Goal: Information Seeking & Learning: Learn about a topic

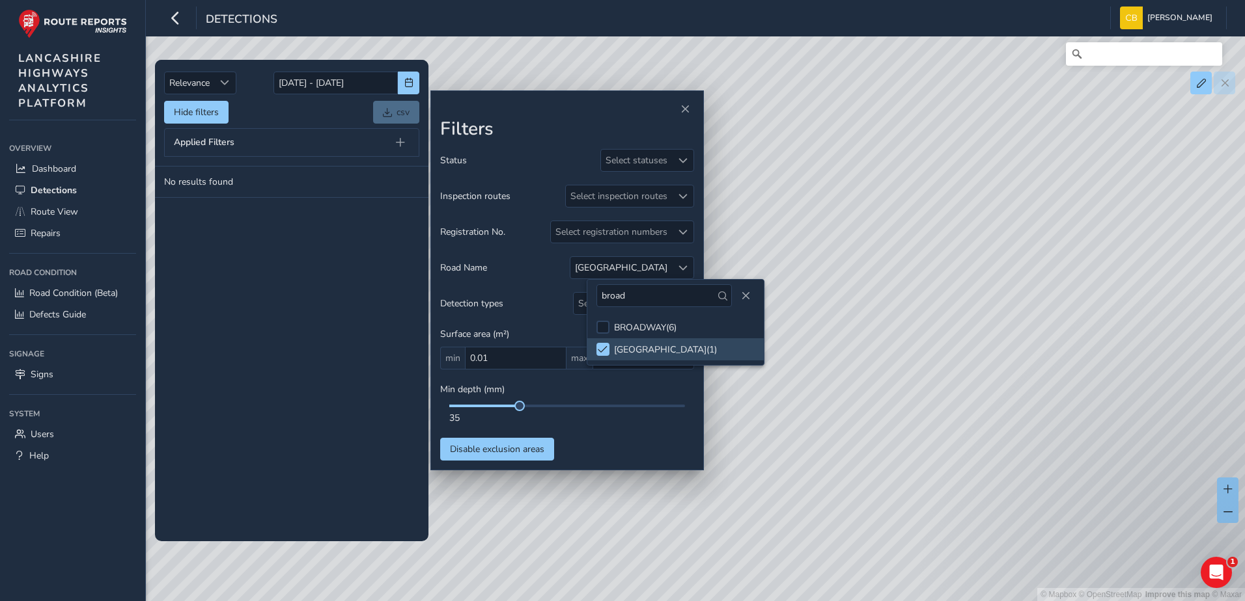
drag, startPoint x: 329, startPoint y: 257, endPoint x: 379, endPoint y: 290, distance: 60.1
click at [327, 258] on tbody "No results found" at bounding box center [291, 354] width 273 height 374
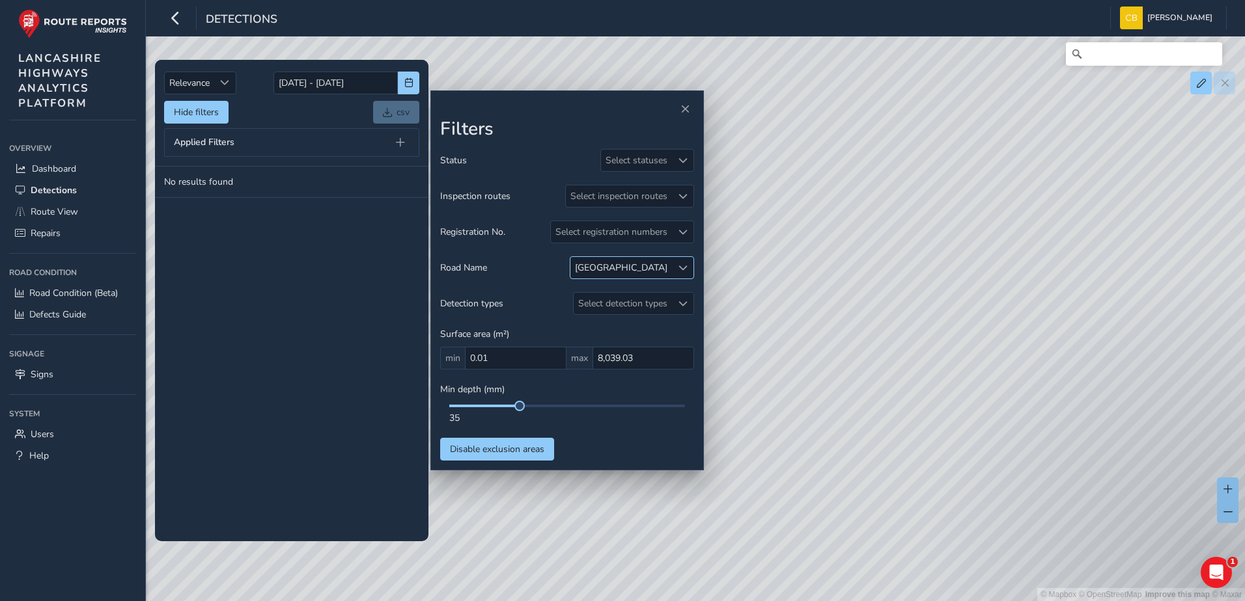
click at [684, 271] on span at bounding box center [682, 268] width 9 height 9
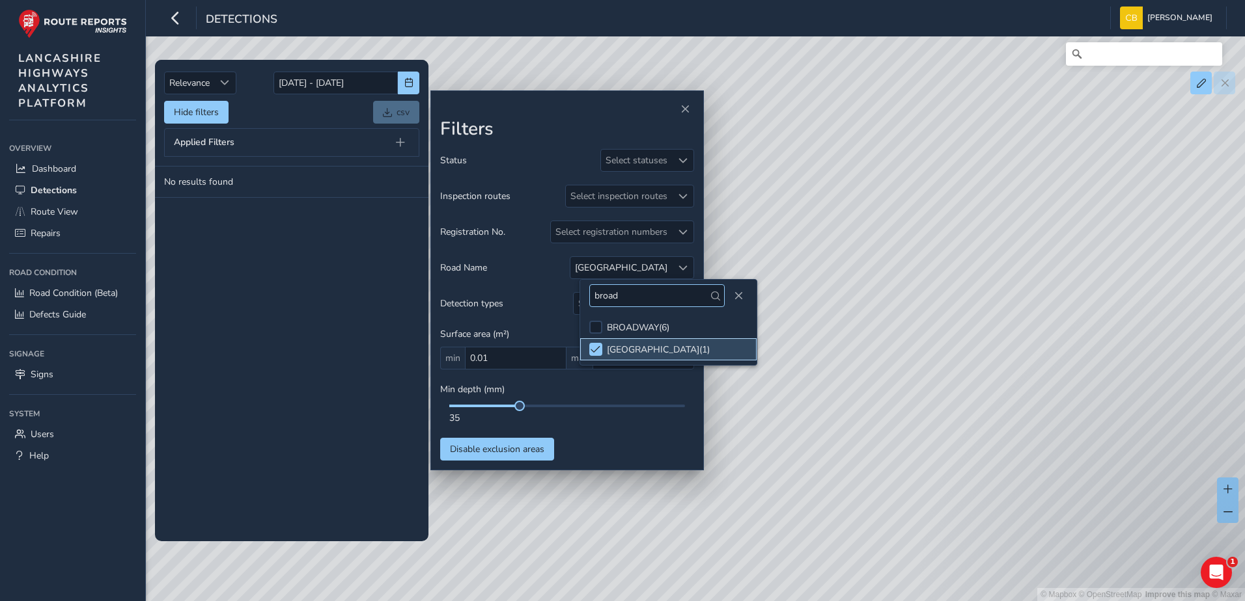
drag, startPoint x: 598, startPoint y: 345, endPoint x: 631, endPoint y: 301, distance: 54.9
click at [598, 346] on span at bounding box center [595, 349] width 10 height 9
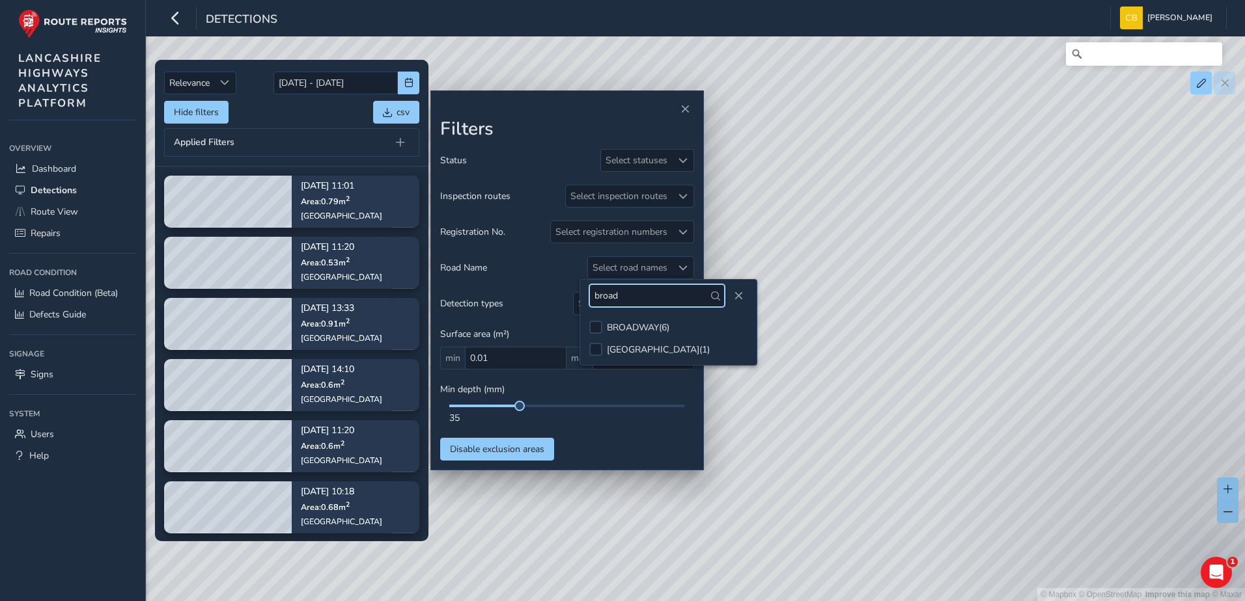
drag, startPoint x: 637, startPoint y: 289, endPoint x: 568, endPoint y: 289, distance: 69.0
click at [568, 289] on body "Detections [PERSON_NAME] Bonage Colour Scheme: Dark Dim Light Logout Relevance …" at bounding box center [622, 300] width 1245 height 601
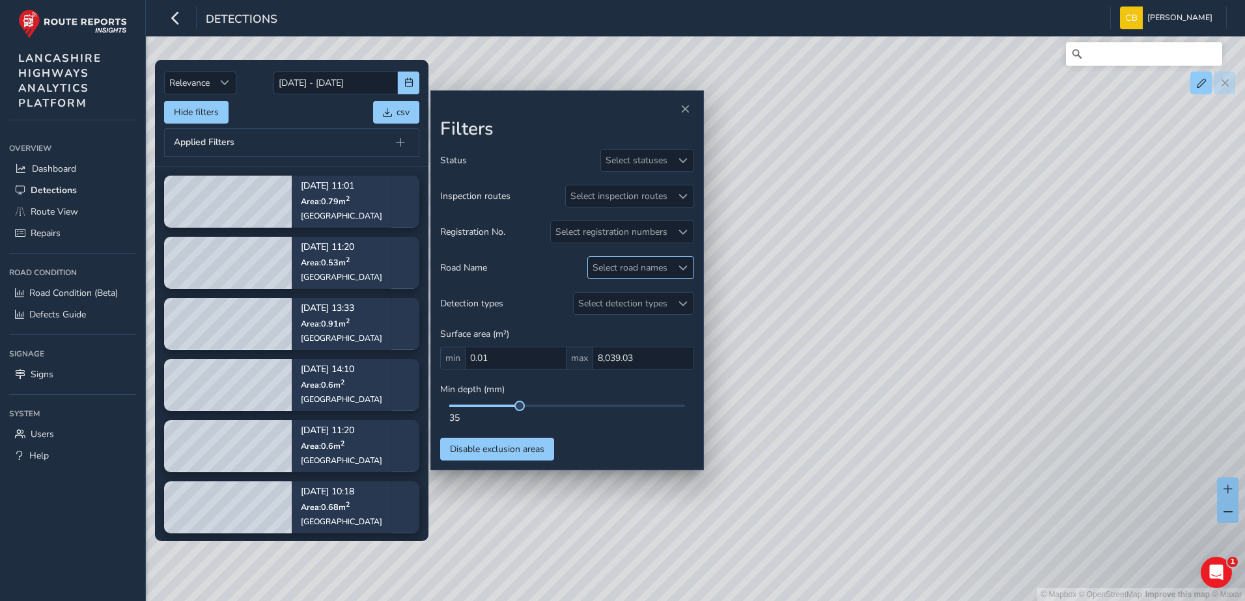
click at [637, 275] on div "Select road names" at bounding box center [630, 267] width 84 height 21
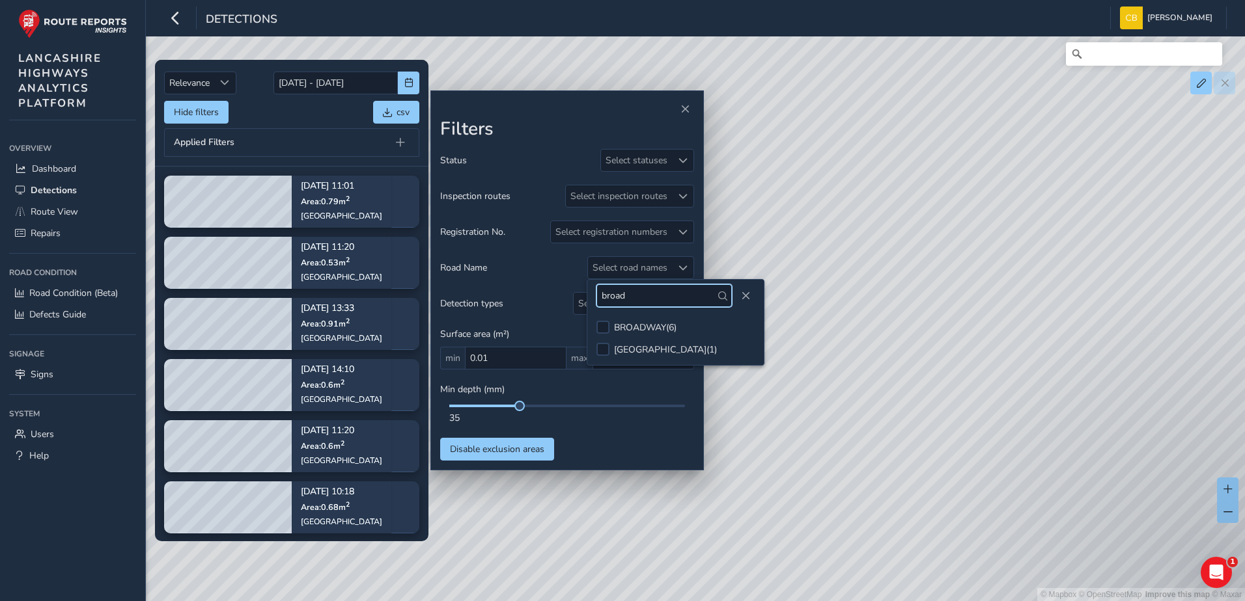
click at [629, 305] on input "broad" at bounding box center [663, 295] width 135 height 23
type input "burned"
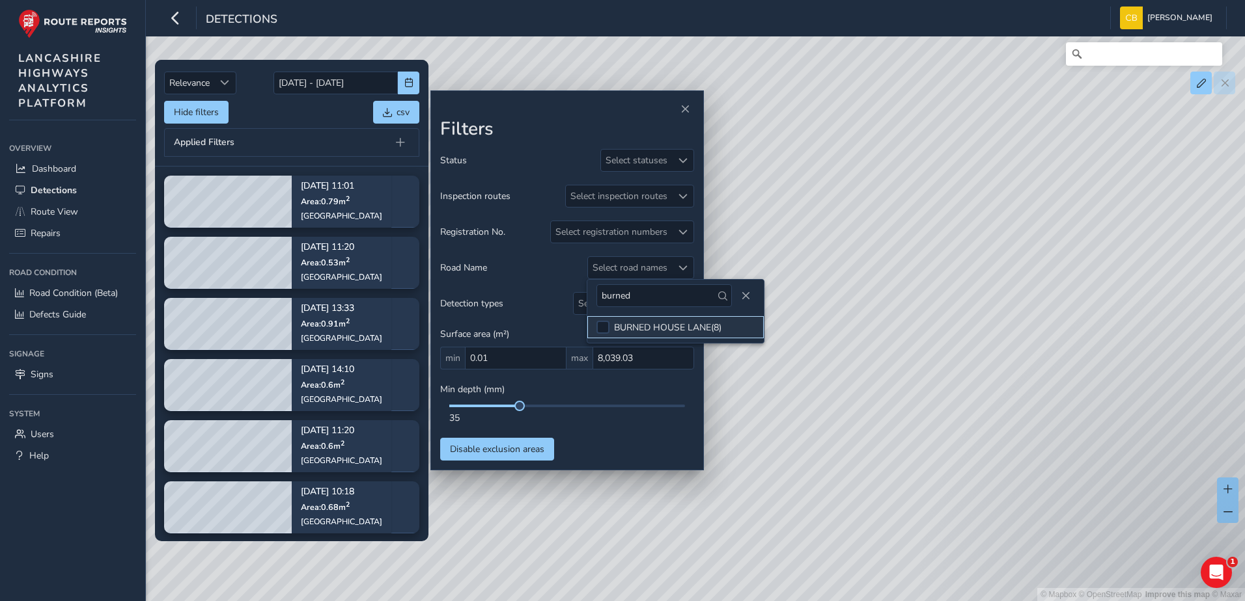
click at [637, 322] on div "BURNED HOUSE LANE ( 8 )" at bounding box center [667, 328] width 107 height 12
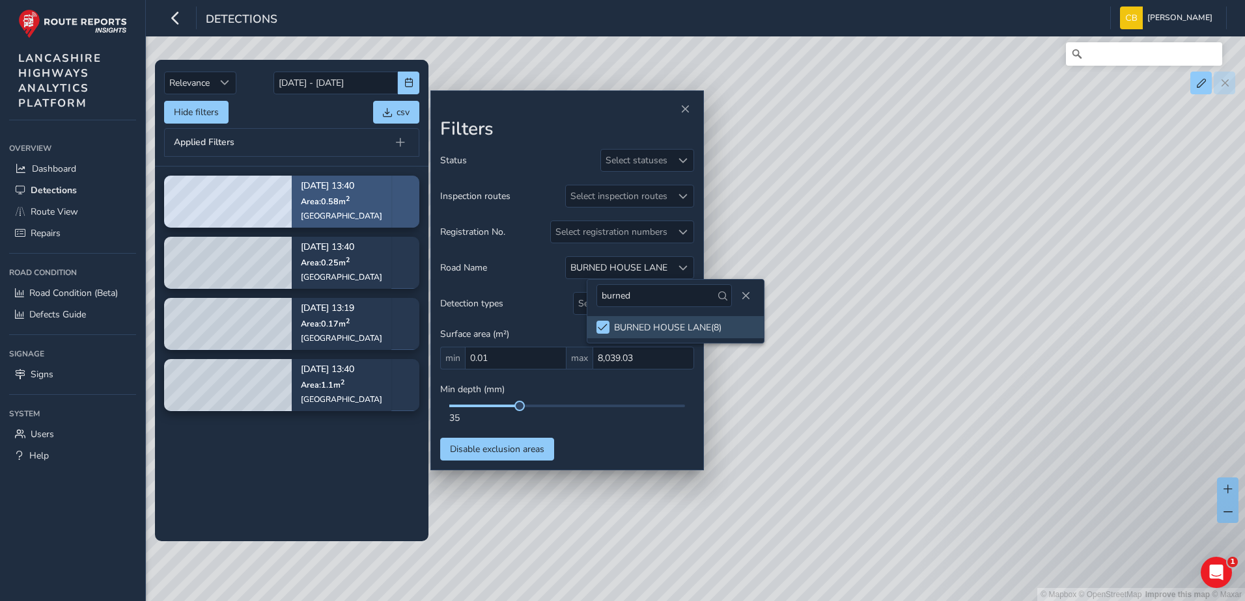
click at [319, 214] on div "[GEOGRAPHIC_DATA]" at bounding box center [341, 216] width 81 height 10
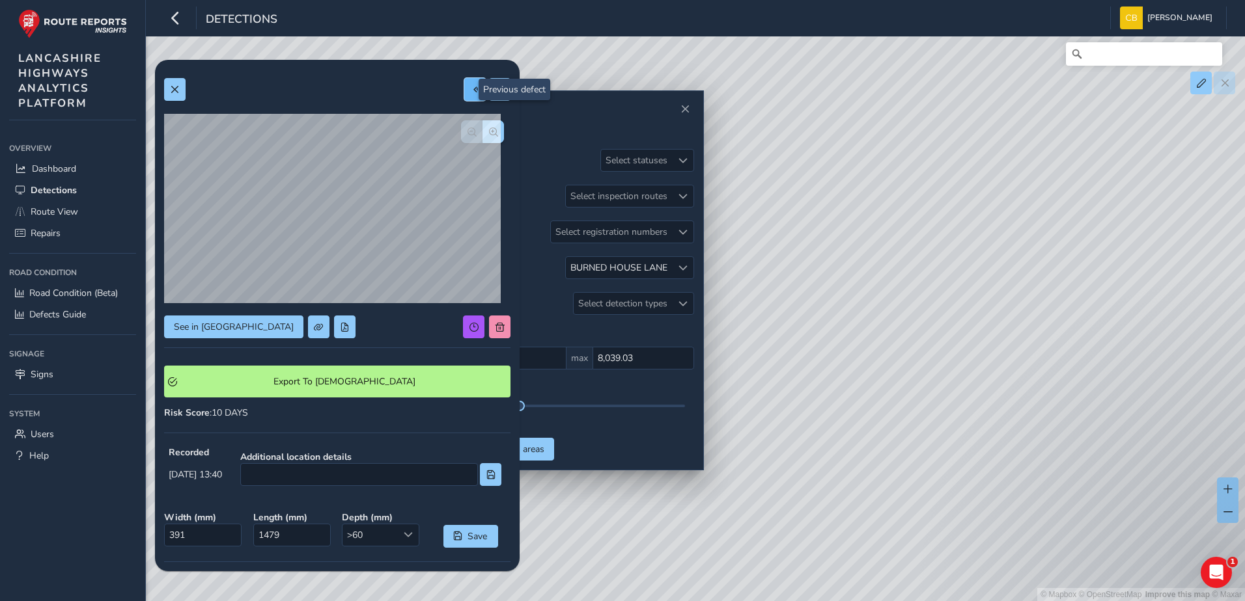
click at [469, 96] on button at bounding box center [474, 89] width 21 height 23
type input "353"
type input "480"
click at [489, 89] on button at bounding box center [499, 89] width 21 height 23
type input "391"
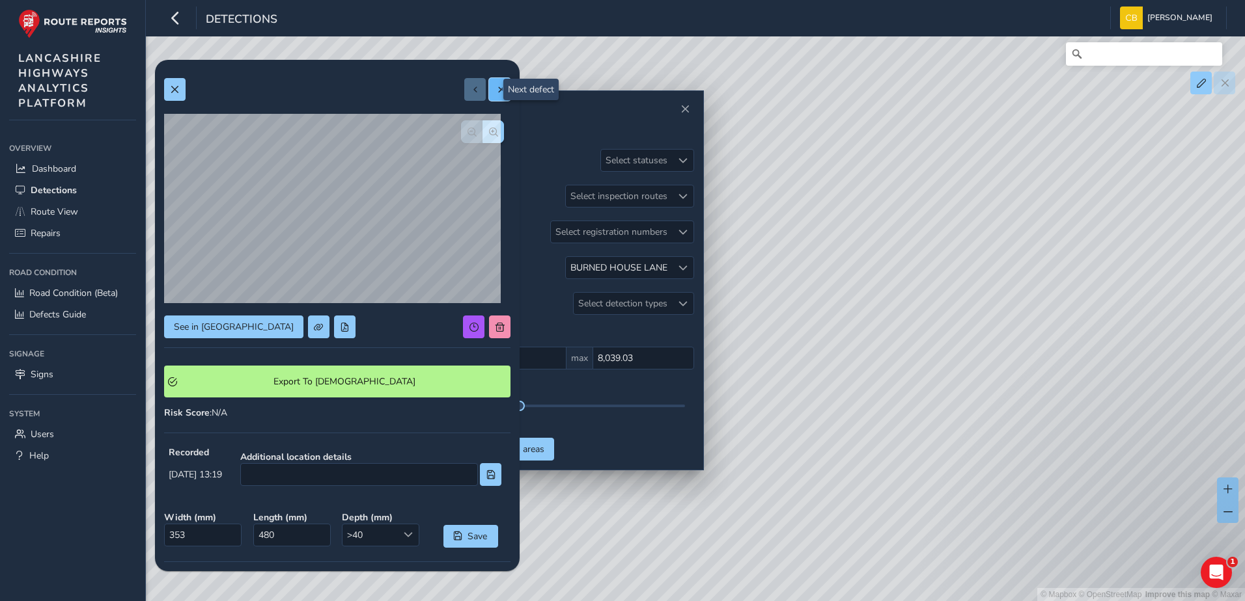
type input "1479"
click at [489, 89] on button at bounding box center [499, 89] width 21 height 23
type input "500"
type input "2205"
click at [491, 83] on button at bounding box center [499, 89] width 21 height 23
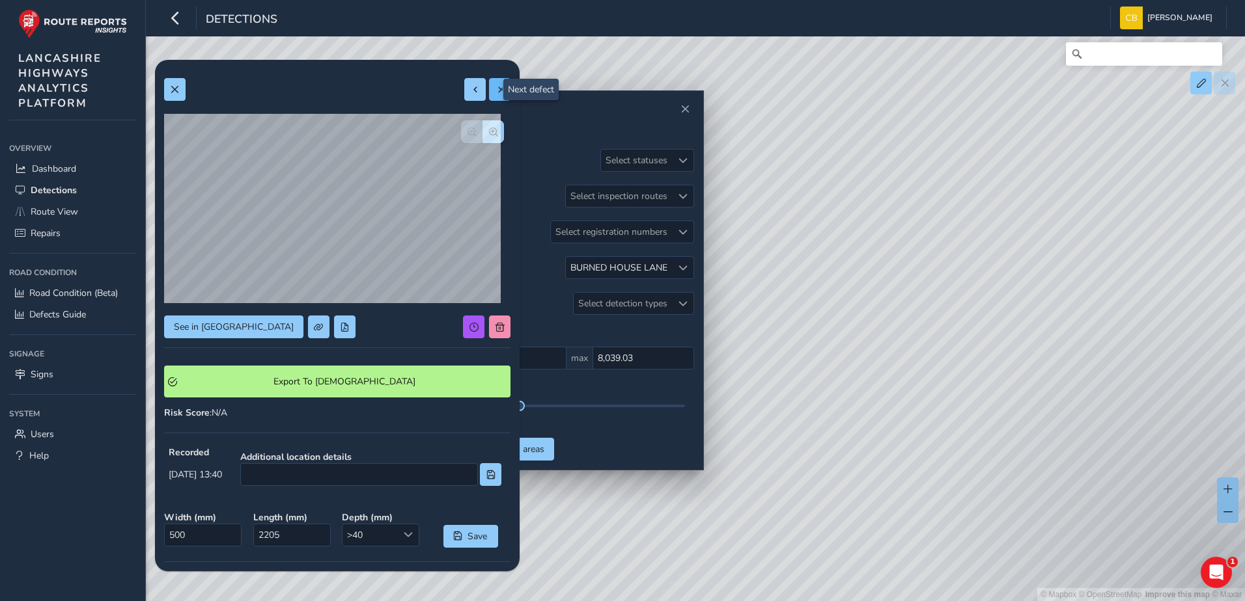
type input "257"
type input "974"
click at [489, 133] on span "button" at bounding box center [493, 132] width 9 height 9
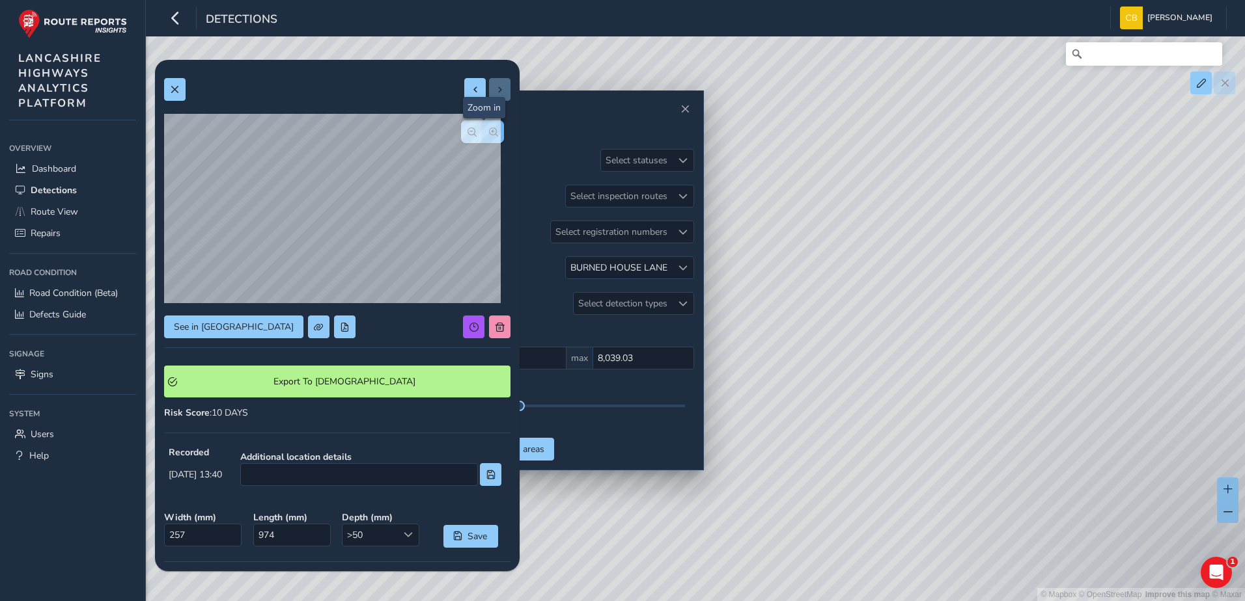
click at [489, 133] on span "button" at bounding box center [493, 132] width 9 height 9
click at [467, 135] on span "button" at bounding box center [471, 132] width 9 height 9
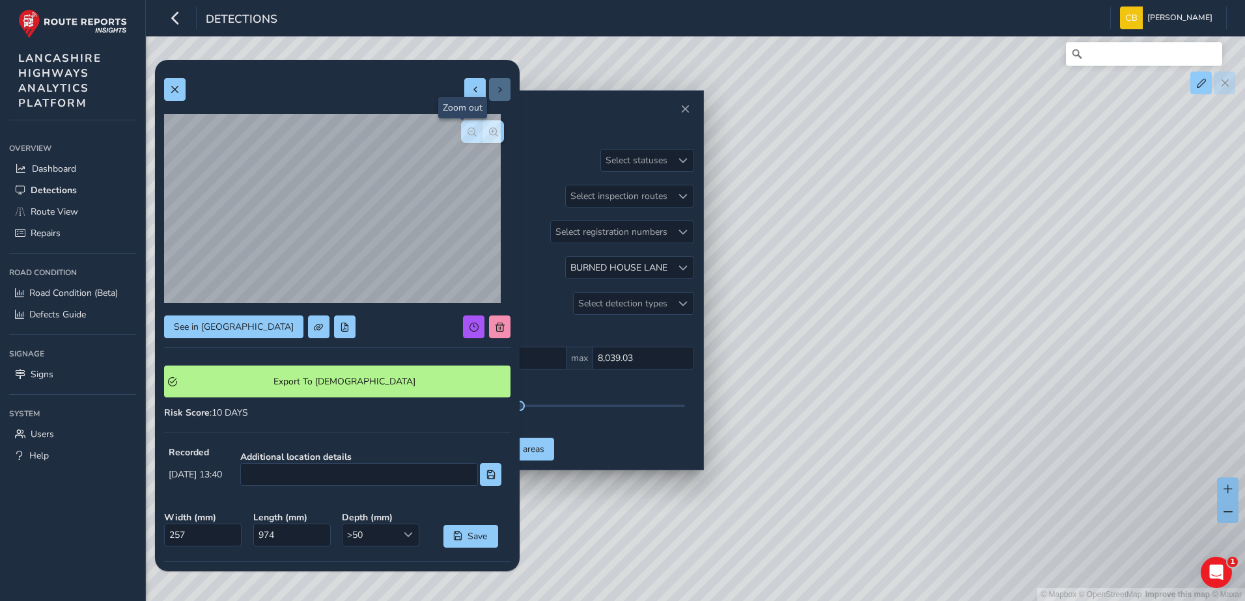
click at [467, 135] on span "button" at bounding box center [471, 132] width 9 height 9
click at [471, 88] on span at bounding box center [475, 89] width 9 height 9
type input "500"
type input "2205"
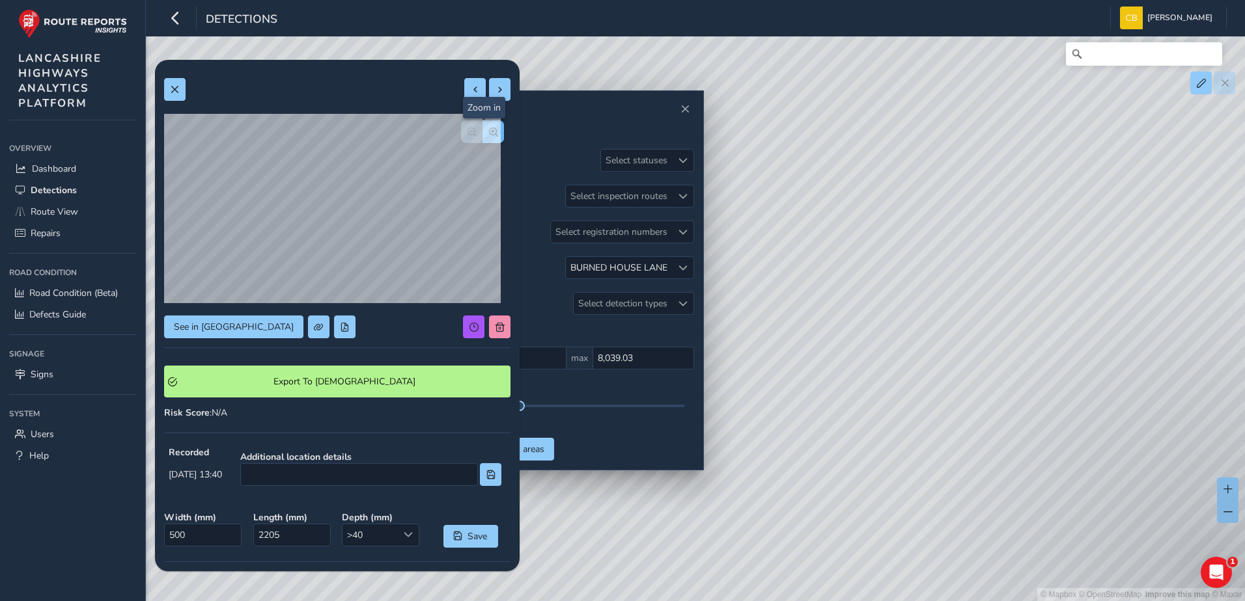
click at [484, 139] on button "button" at bounding box center [492, 131] width 21 height 23
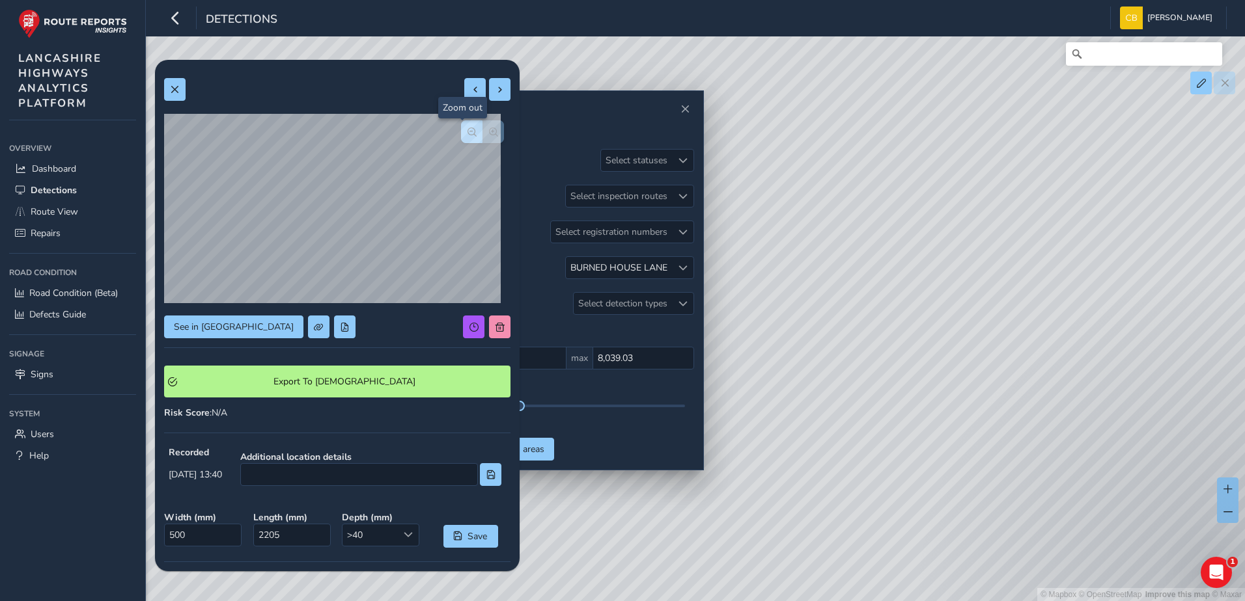
click at [467, 135] on span "button" at bounding box center [471, 132] width 9 height 9
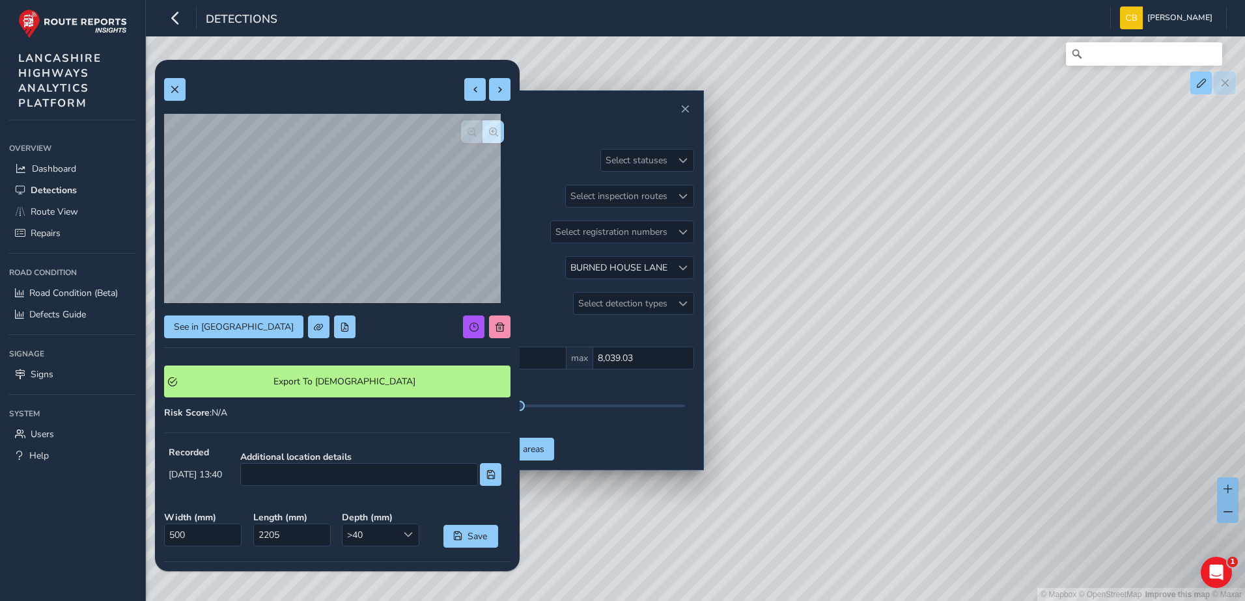
click at [464, 135] on div at bounding box center [482, 131] width 43 height 23
click at [471, 90] on span at bounding box center [475, 89] width 9 height 9
type input "391"
type input "1479"
click at [489, 135] on span "button" at bounding box center [493, 132] width 9 height 9
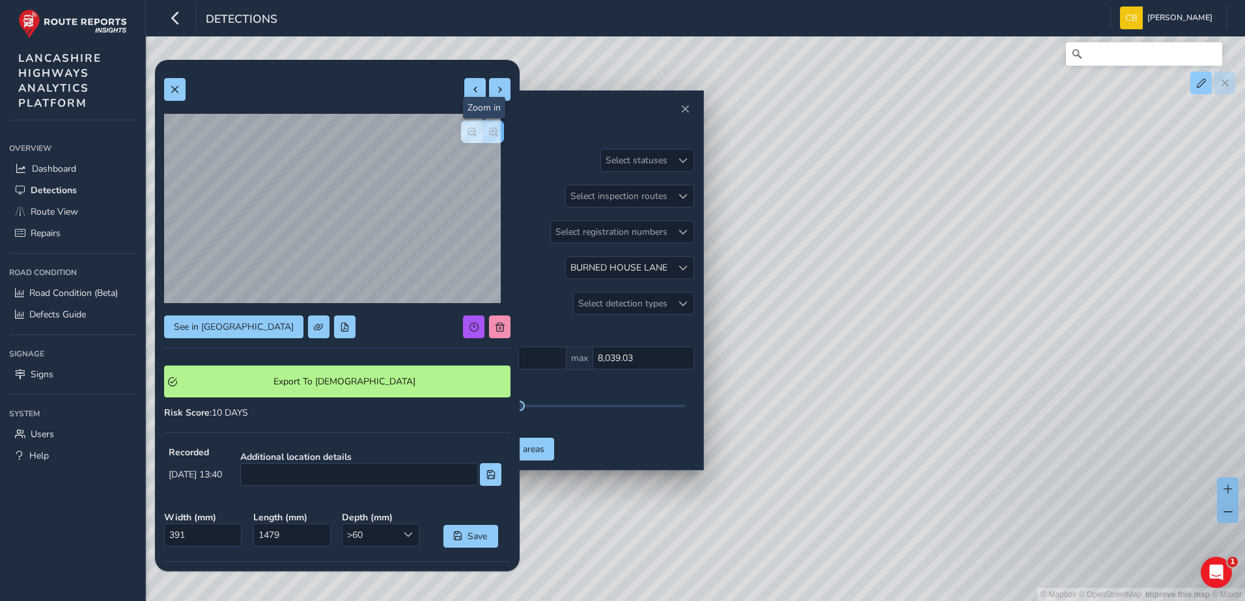
click at [489, 135] on span "button" at bounding box center [493, 132] width 9 height 9
click at [479, 135] on div at bounding box center [482, 131] width 43 height 23
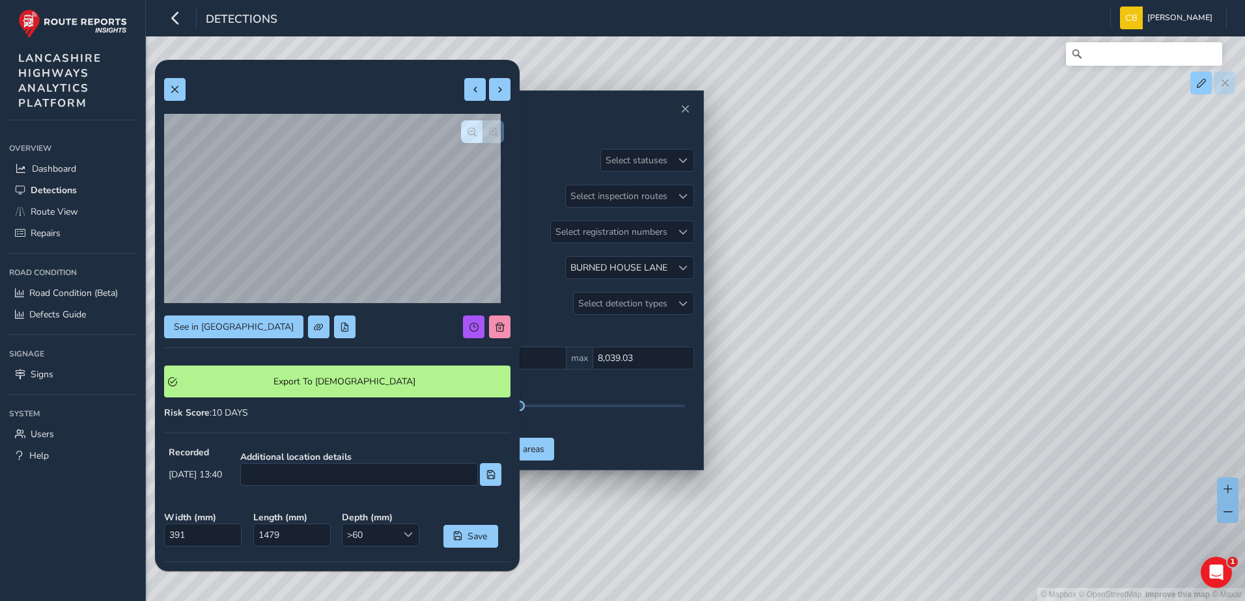
click at [479, 135] on div at bounding box center [482, 131] width 43 height 23
click at [467, 135] on span "button" at bounding box center [471, 132] width 9 height 9
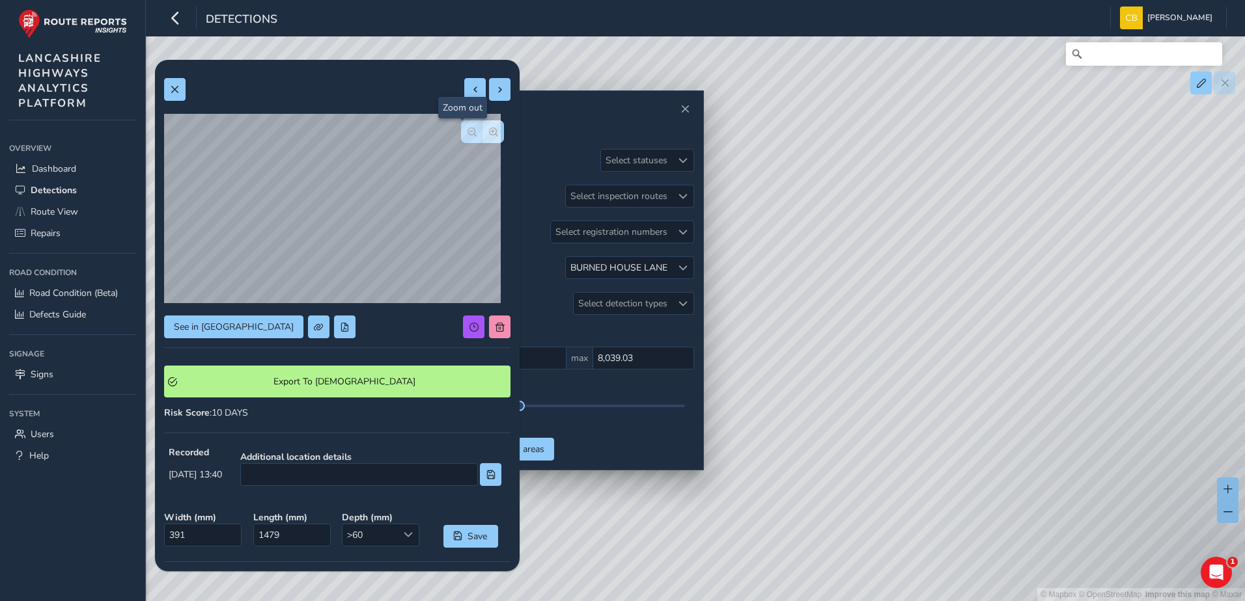
click at [467, 135] on span "button" at bounding box center [471, 132] width 9 height 9
click at [454, 94] on div at bounding box center [337, 89] width 346 height 23
click at [464, 89] on button at bounding box center [474, 89] width 21 height 23
type input "353"
type input "480"
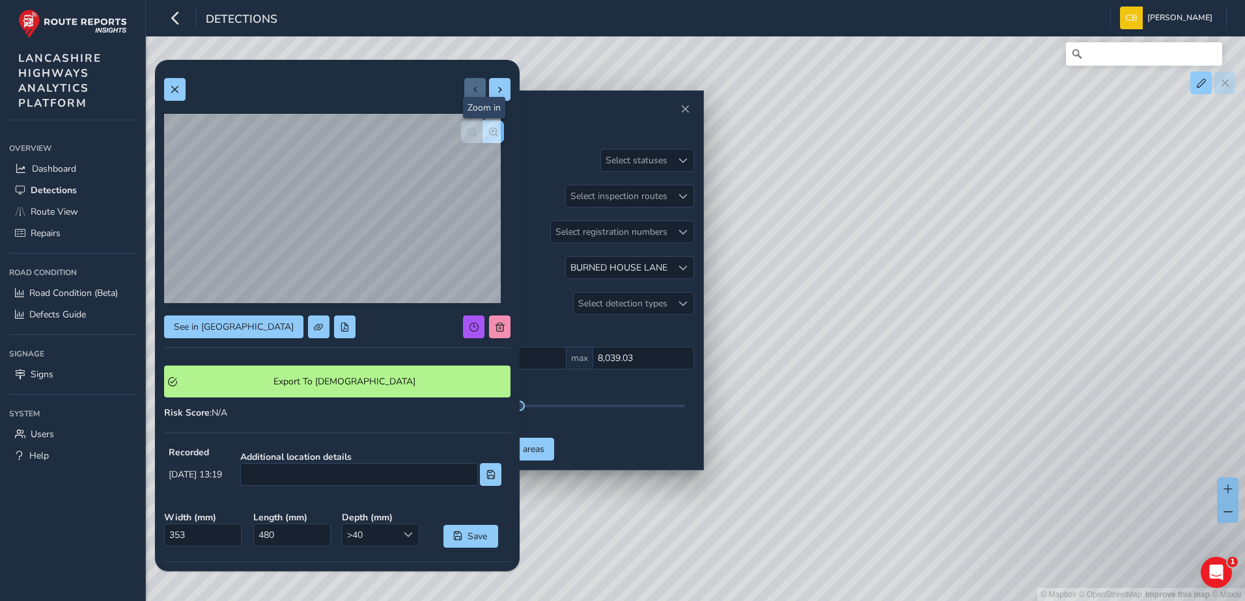
click at [486, 138] on button "button" at bounding box center [492, 131] width 21 height 23
click at [485, 137] on button "button" at bounding box center [492, 131] width 21 height 23
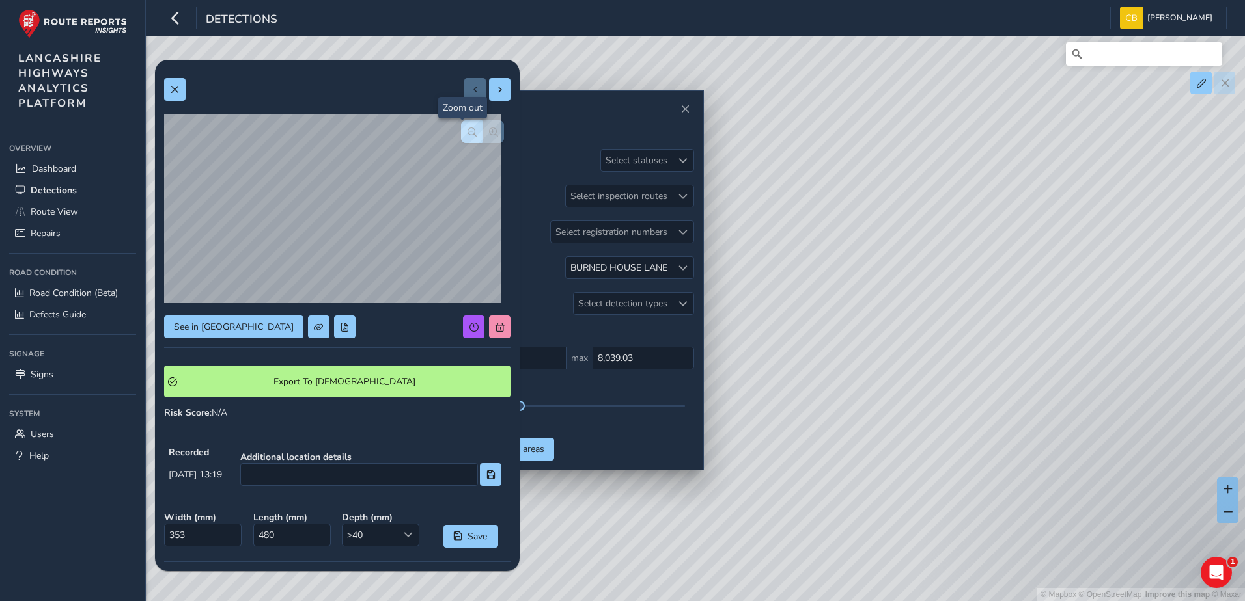
click at [467, 136] on span "button" at bounding box center [471, 132] width 9 height 9
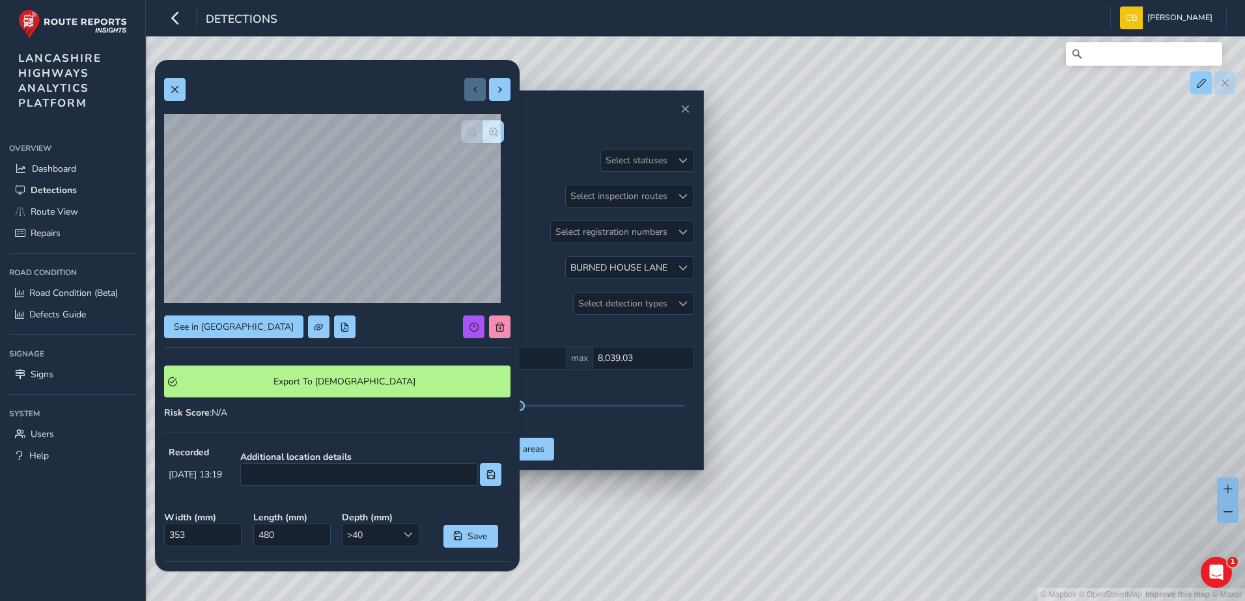
click at [462, 136] on div at bounding box center [482, 131] width 43 height 23
click at [489, 99] on button at bounding box center [499, 89] width 21 height 23
type input "391"
type input "1479"
click at [489, 99] on button at bounding box center [499, 89] width 21 height 23
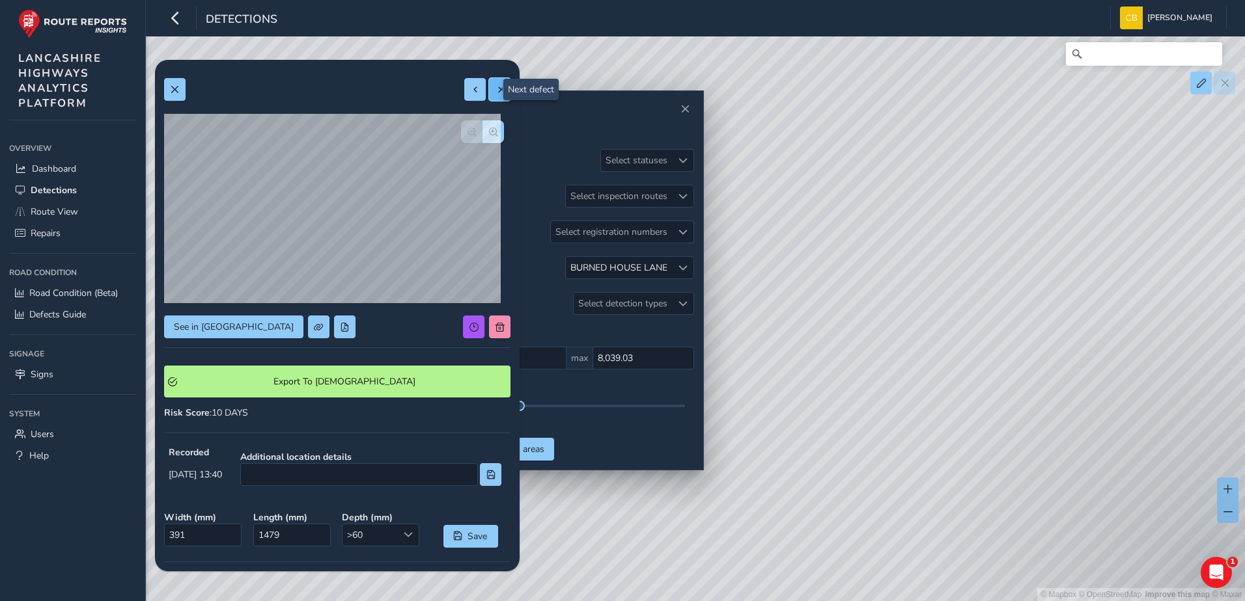
type input "500"
type input "2205"
click at [482, 140] on button "button" at bounding box center [492, 131] width 21 height 23
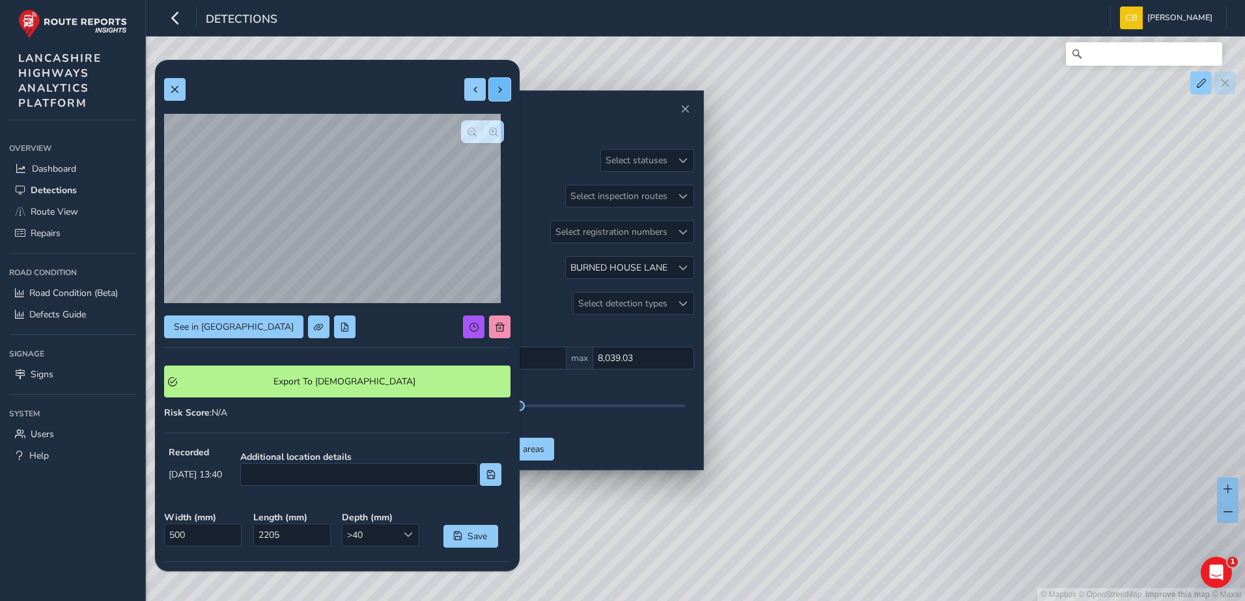
click at [489, 100] on button at bounding box center [499, 89] width 21 height 23
type input "257"
type input "974"
click at [469, 132] on button "button" at bounding box center [471, 131] width 21 height 23
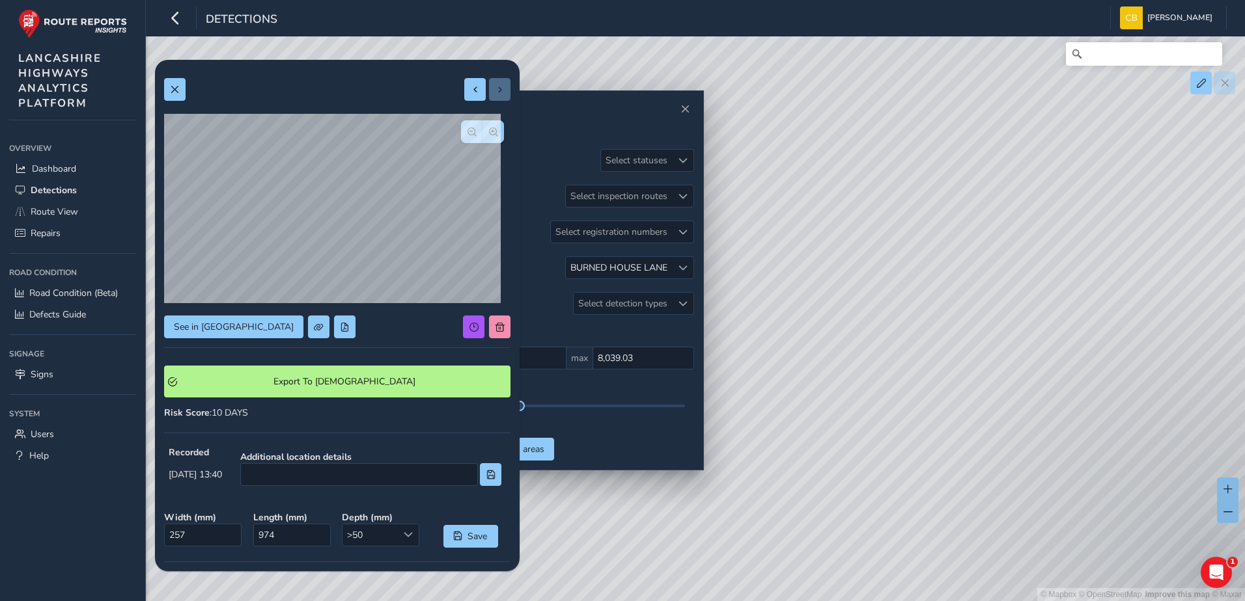
click at [454, 83] on div at bounding box center [337, 89] width 346 height 23
click at [471, 85] on span at bounding box center [475, 89] width 9 height 9
type input "500"
type input "2205"
click at [471, 85] on span at bounding box center [475, 89] width 9 height 9
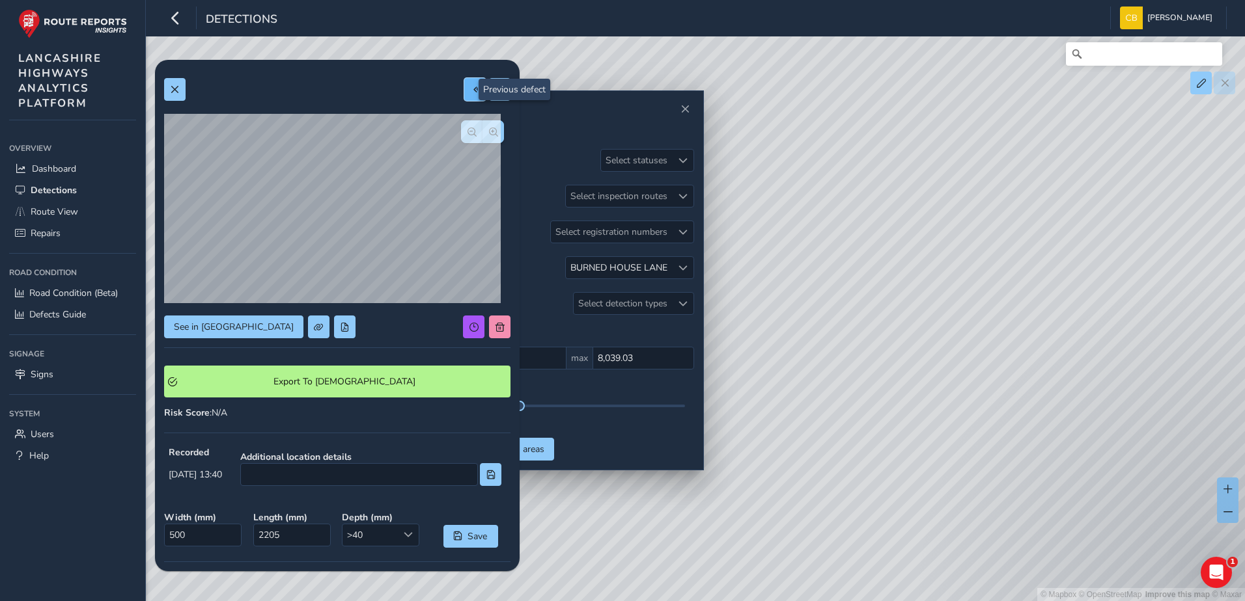
type input "391"
type input "1479"
click at [471, 85] on span at bounding box center [475, 89] width 9 height 9
type input "353"
type input "480"
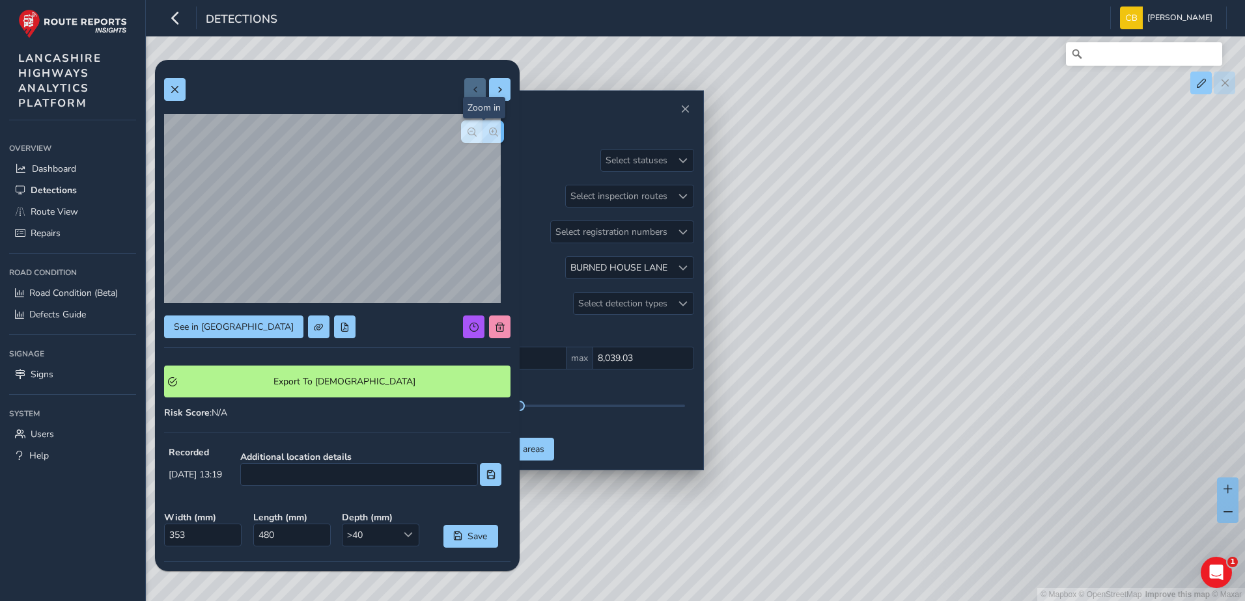
click at [482, 137] on button "button" at bounding box center [492, 131] width 21 height 23
click at [463, 137] on button "button" at bounding box center [471, 131] width 21 height 23
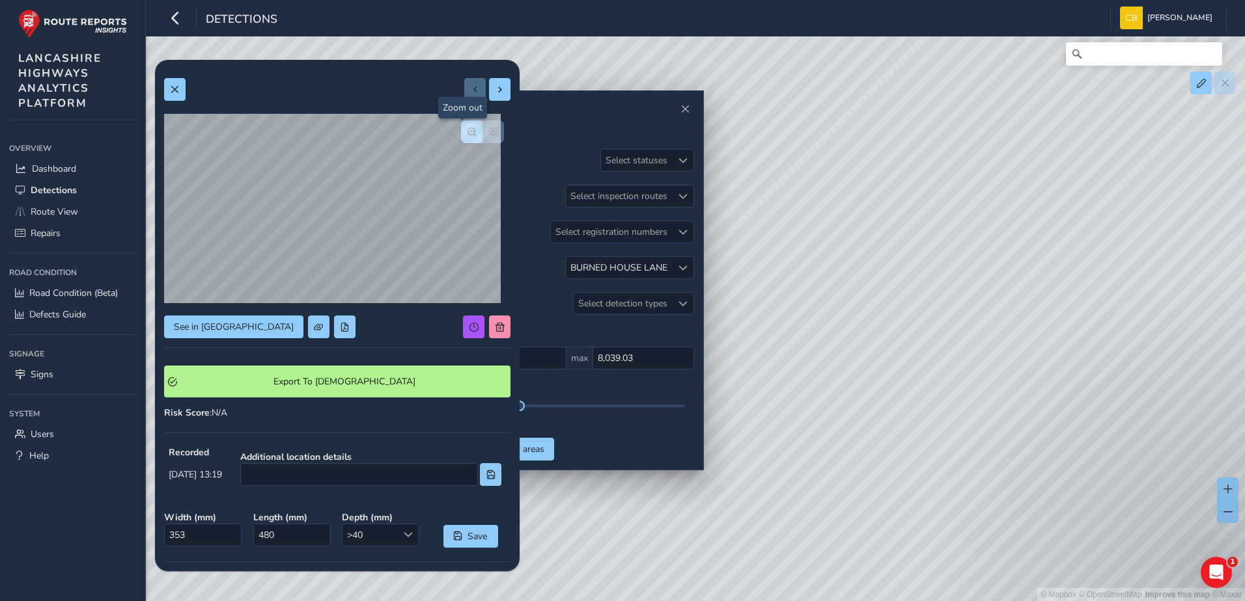
click at [463, 137] on button "button" at bounding box center [471, 131] width 21 height 23
click at [489, 89] on button at bounding box center [499, 89] width 21 height 23
type input "391"
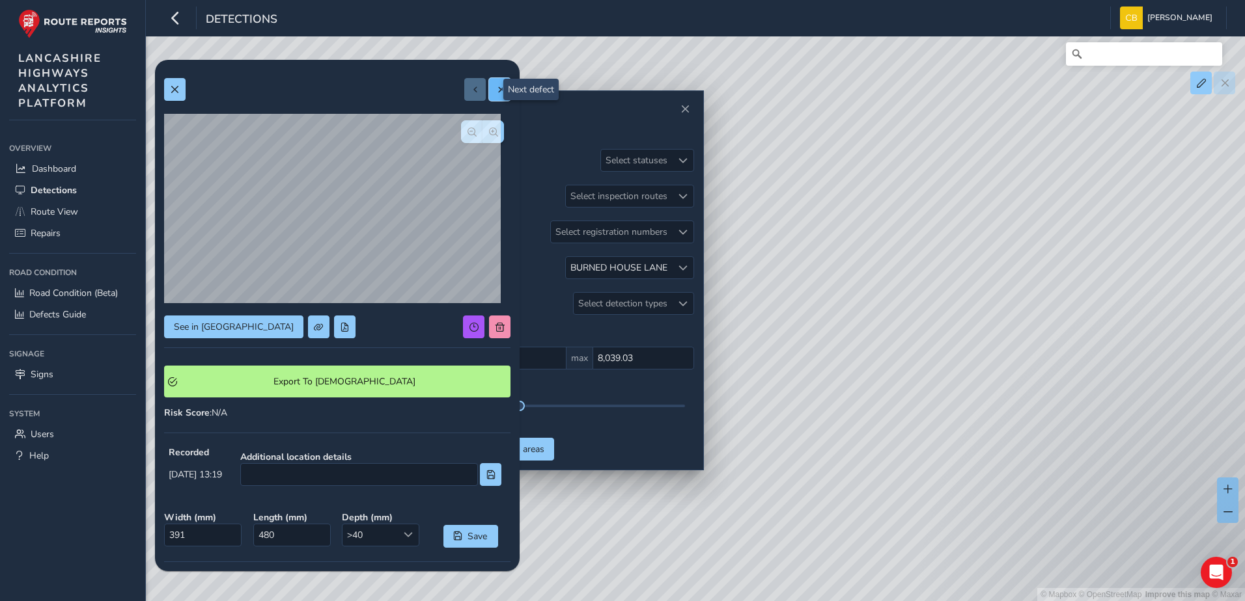
type input "1479"
click at [489, 89] on button at bounding box center [499, 89] width 21 height 23
type input "500"
type input "2205"
click at [489, 89] on button at bounding box center [499, 89] width 21 height 23
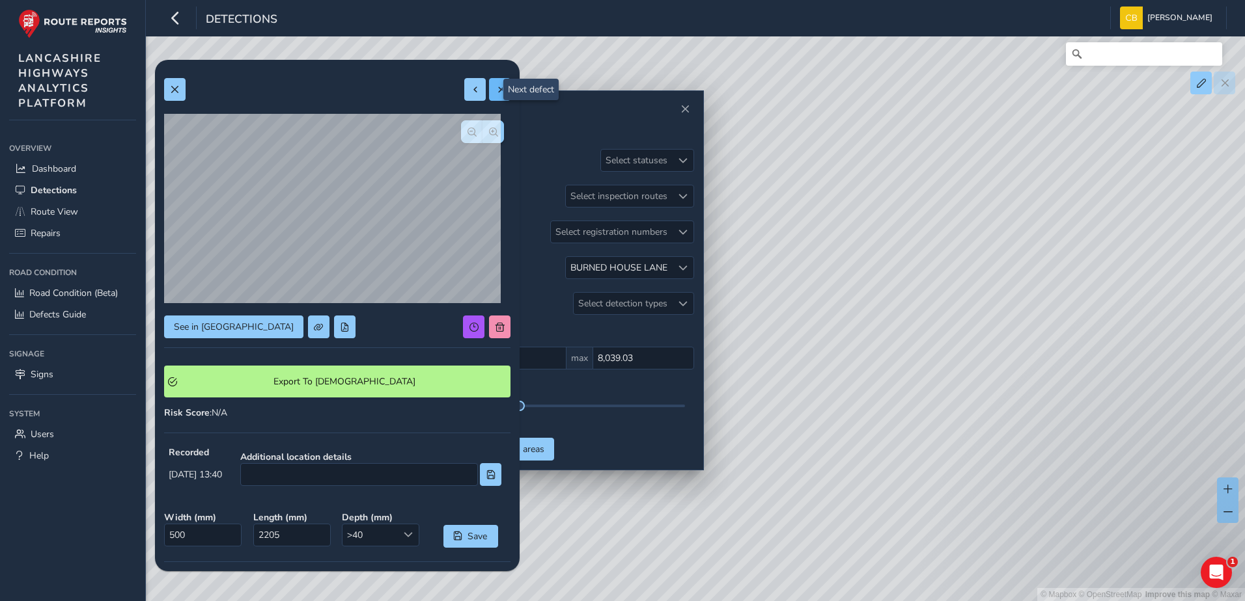
type input "257"
type input "974"
click at [489, 130] on button "button" at bounding box center [492, 131] width 21 height 23
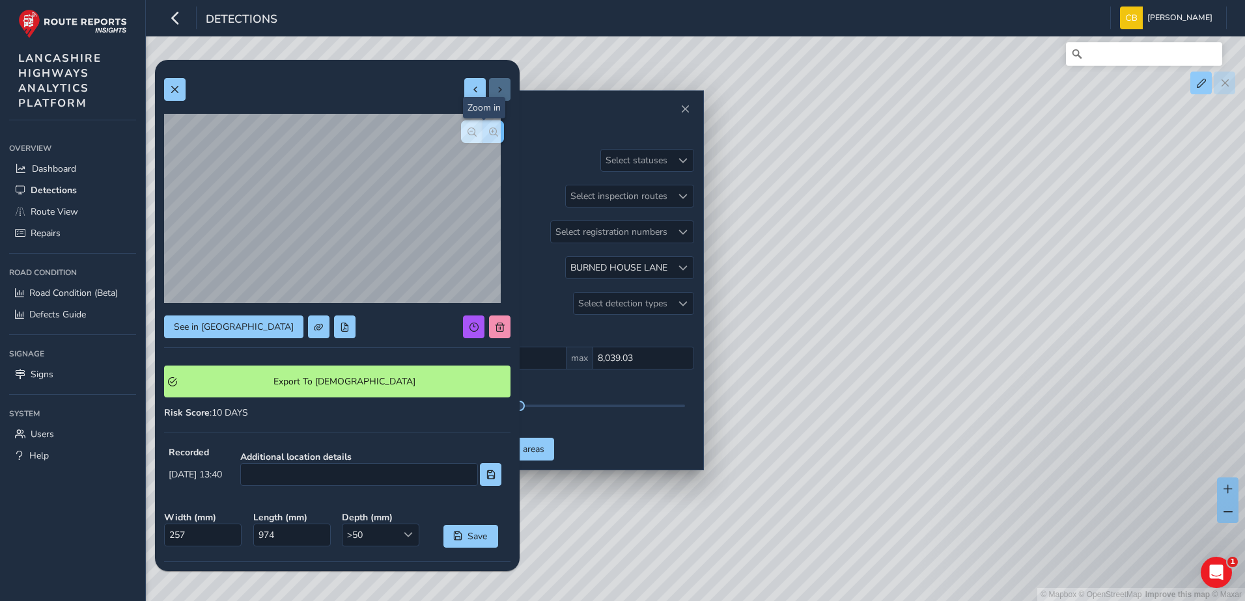
click at [489, 130] on button "button" at bounding box center [492, 131] width 21 height 23
click at [467, 134] on span "button" at bounding box center [471, 132] width 9 height 9
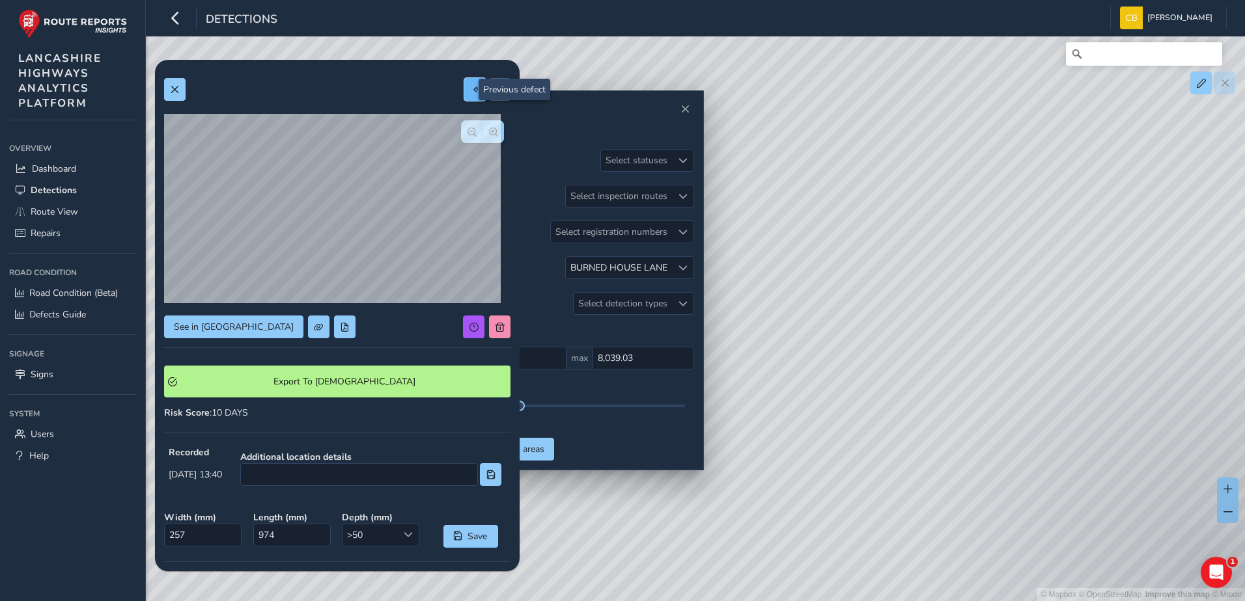
click at [471, 85] on span at bounding box center [475, 89] width 9 height 9
type input "500"
type input "2205"
click at [471, 85] on span at bounding box center [475, 89] width 9 height 9
type input "391"
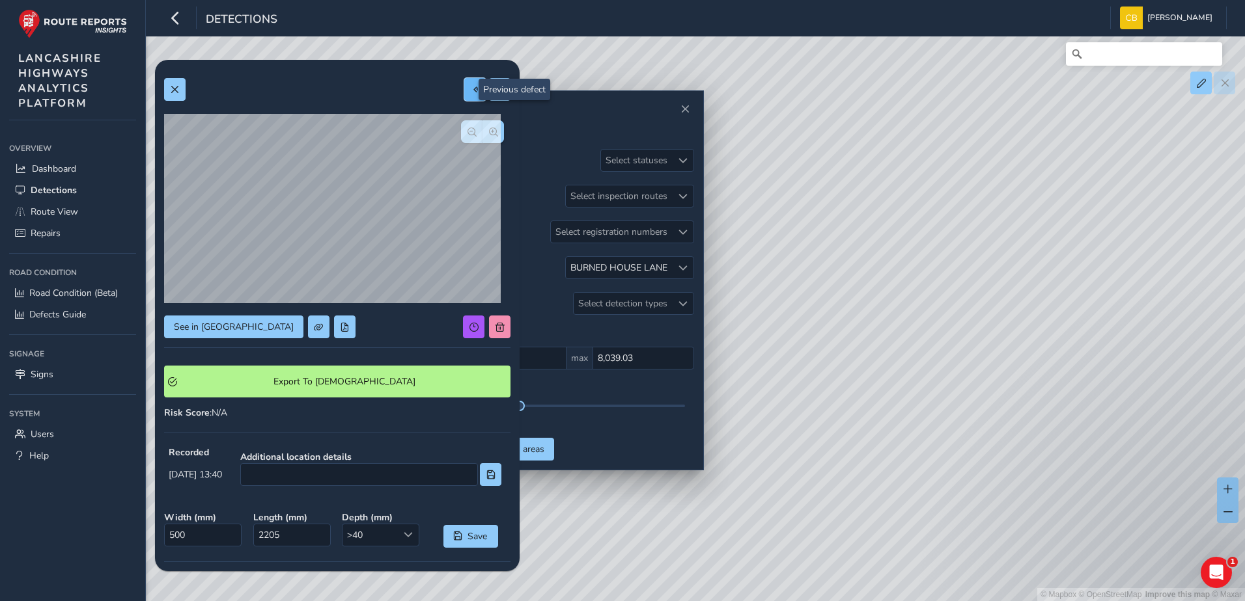
type input "1479"
click at [471, 85] on span at bounding box center [475, 89] width 9 height 9
type input "353"
type input "480"
click at [482, 131] on button "button" at bounding box center [492, 131] width 21 height 23
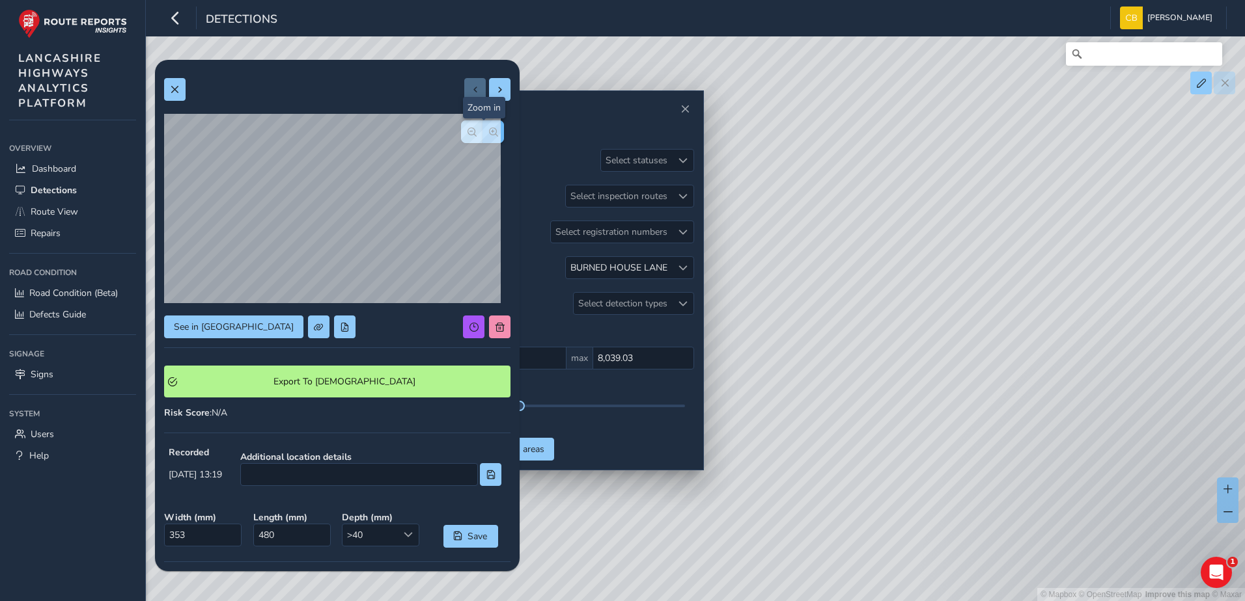
click at [482, 131] on button "button" at bounding box center [492, 131] width 21 height 23
click at [182, 90] on button at bounding box center [174, 89] width 21 height 23
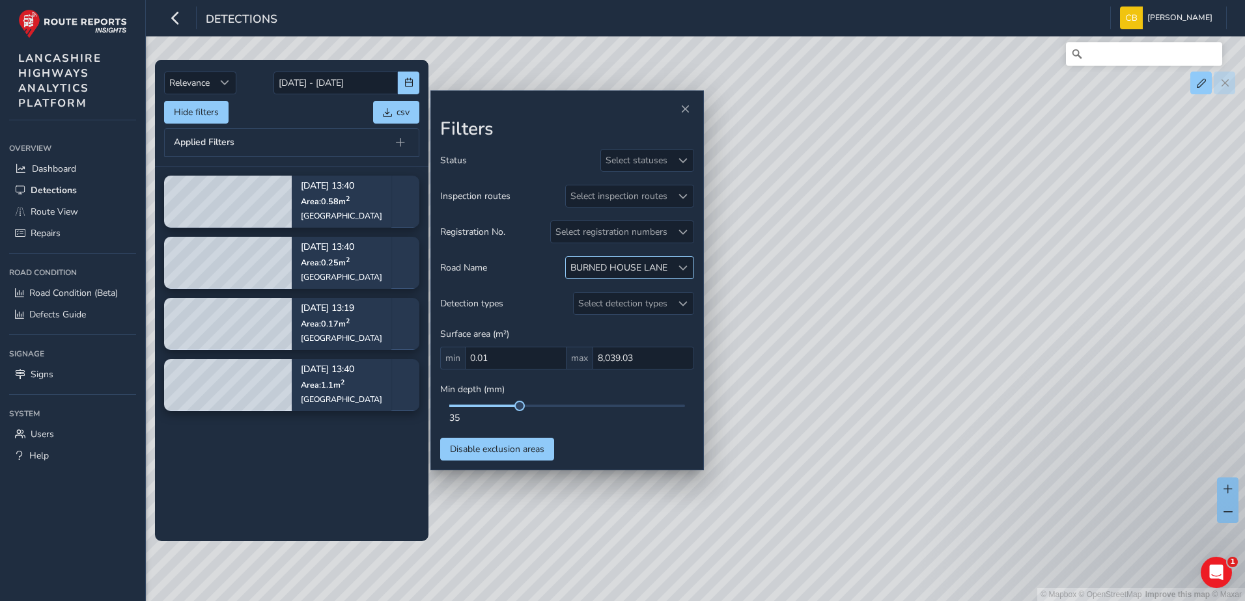
click at [690, 274] on div at bounding box center [682, 267] width 21 height 21
drag, startPoint x: 633, startPoint y: 302, endPoint x: 536, endPoint y: 301, distance: 97.0
click at [536, 301] on body "Detections [PERSON_NAME] Bonage Colour Scheme: Dark Dim Light Logout Relevance …" at bounding box center [622, 300] width 1245 height 601
click at [623, 289] on div "Status Select statuses Inspection routes Select inspection routes Registration …" at bounding box center [567, 305] width 254 height 312
click at [635, 278] on div "BURNED HOUSE LANE" at bounding box center [619, 267] width 106 height 21
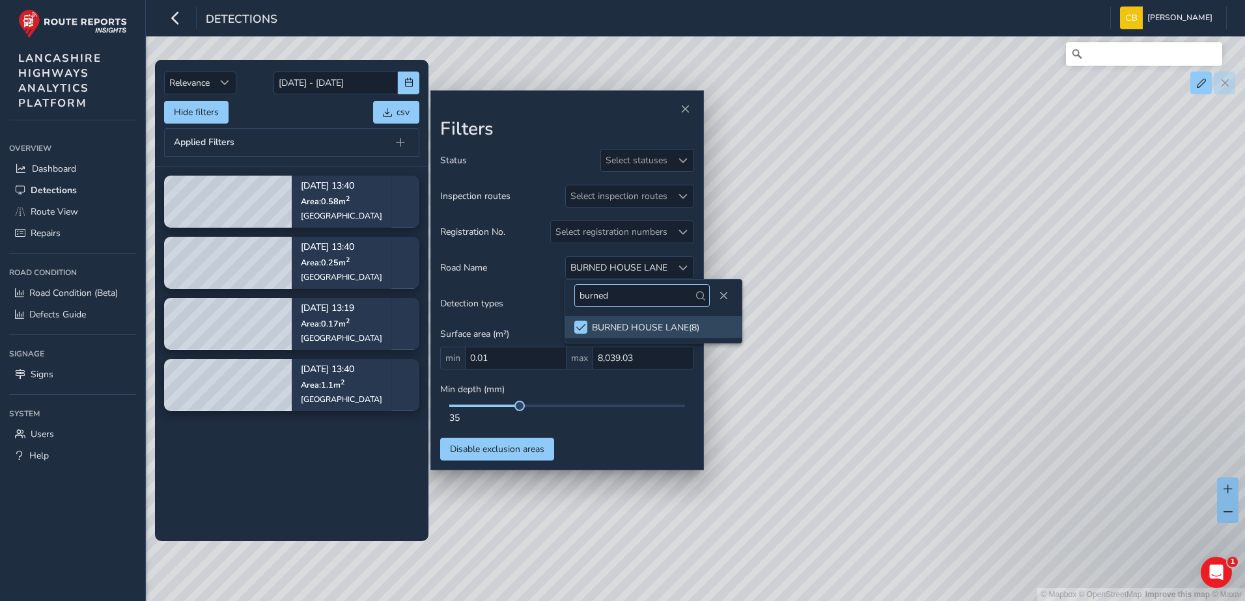
click at [620, 301] on input "burned" at bounding box center [641, 295] width 135 height 23
type input "[PERSON_NAME]"
click at [630, 335] on li "[PERSON_NAME] ( 5 )" at bounding box center [653, 327] width 176 height 22
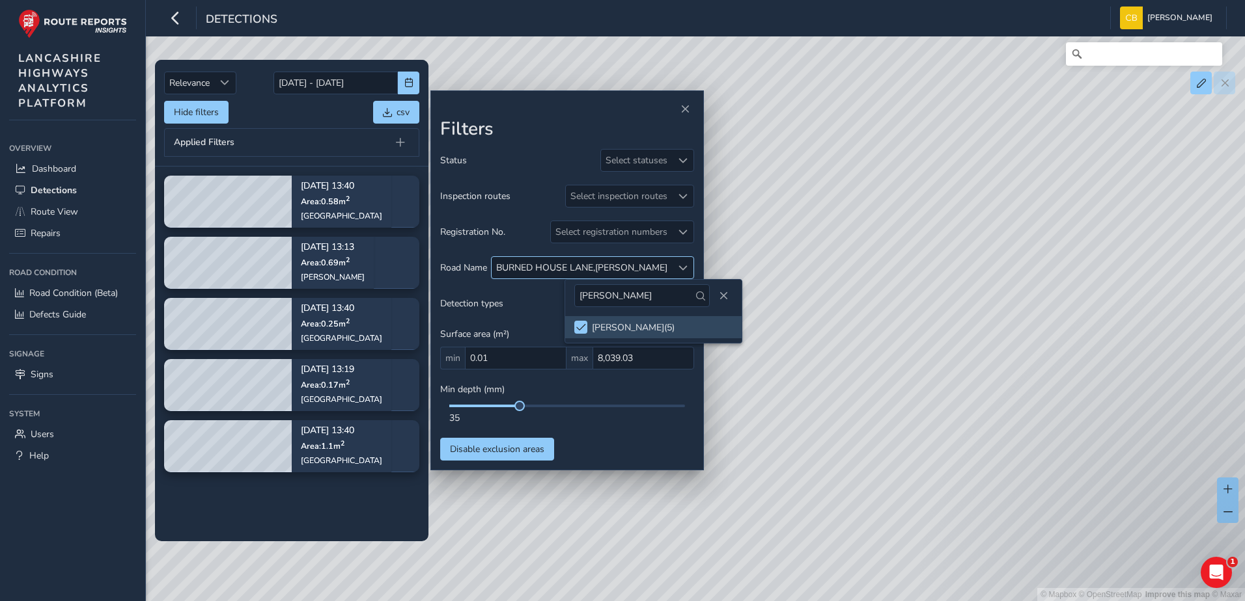
click at [686, 267] on span at bounding box center [682, 268] width 9 height 9
click at [682, 267] on span at bounding box center [682, 268] width 9 height 9
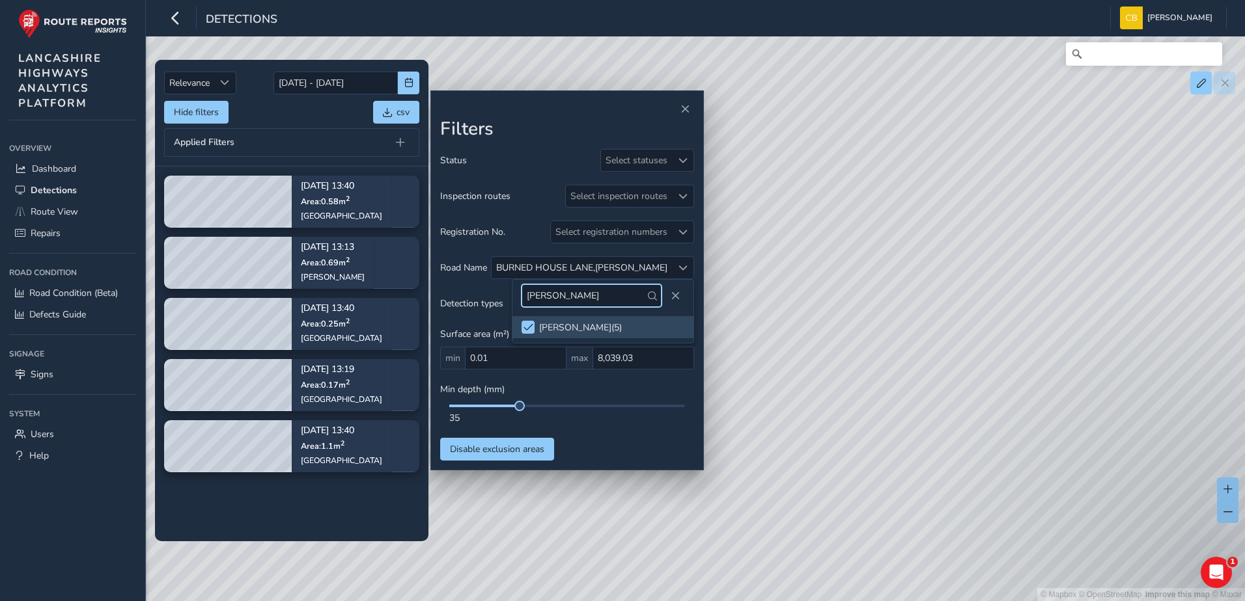
click at [586, 306] on input "[PERSON_NAME]" at bounding box center [591, 295] width 140 height 23
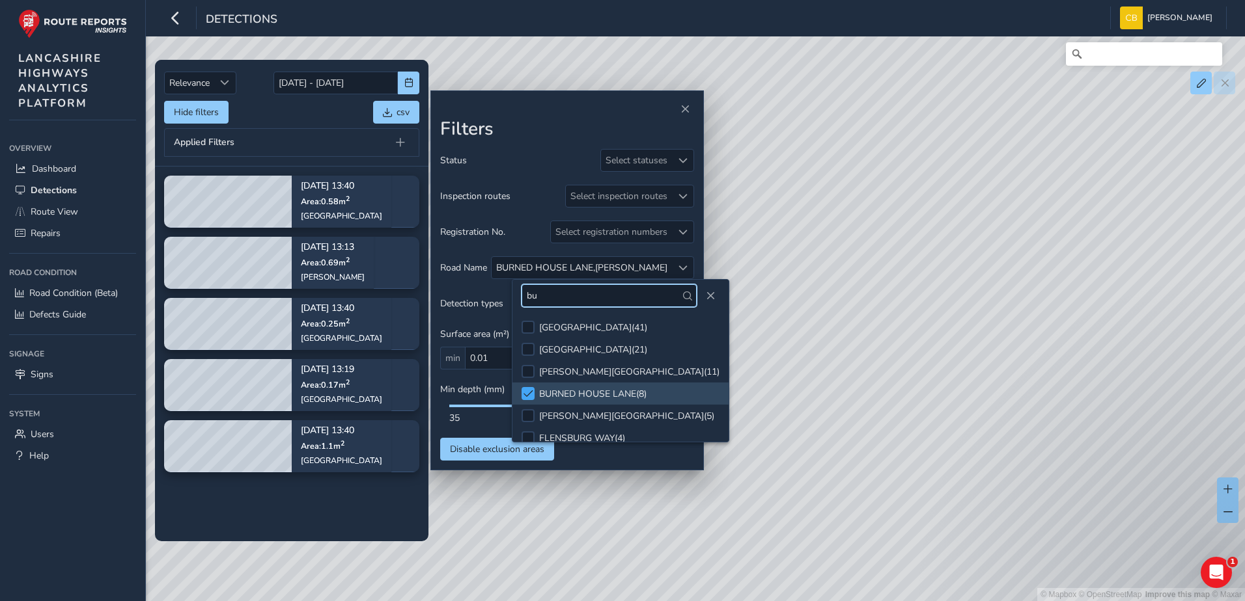
type input "bu"
click at [530, 392] on span at bounding box center [528, 393] width 10 height 9
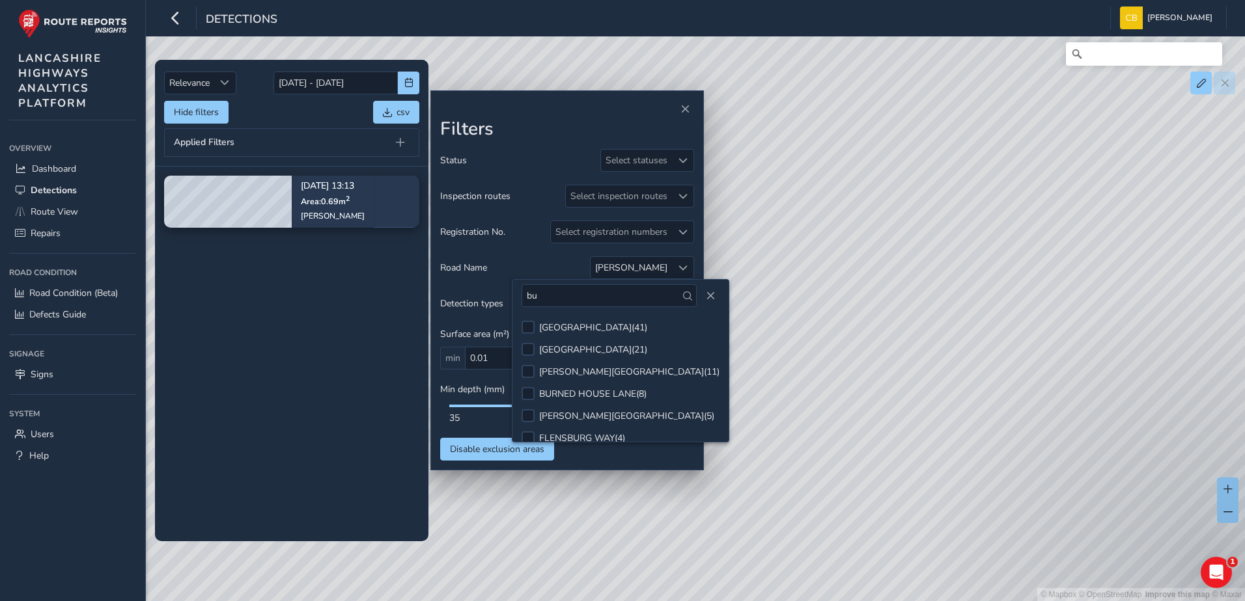
click at [514, 227] on div "Registration No. Select registration numbers" at bounding box center [567, 232] width 254 height 23
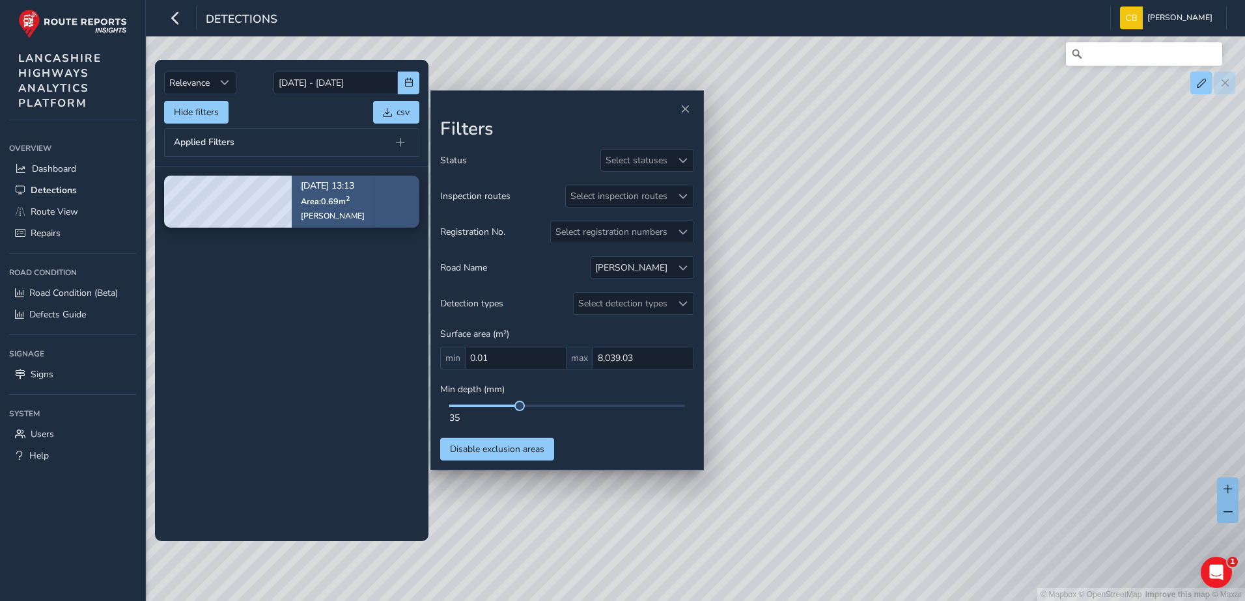
click at [374, 199] on div "[DATE] 13:13 Area: 0.69 m [STREET_ADDRESS][PERSON_NAME]" at bounding box center [333, 202] width 82 height 76
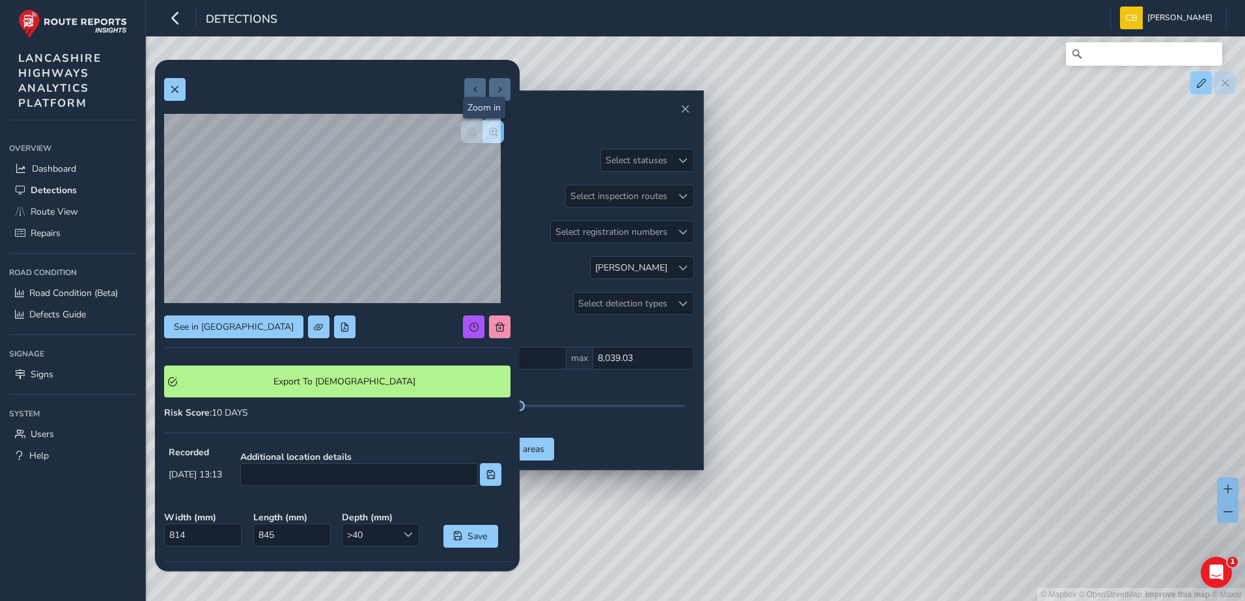
click at [488, 135] on button "button" at bounding box center [492, 131] width 21 height 23
click at [488, 135] on div at bounding box center [337, 210] width 346 height 193
click at [489, 135] on span "button" at bounding box center [493, 132] width 9 height 9
click at [465, 139] on button "button" at bounding box center [471, 131] width 21 height 23
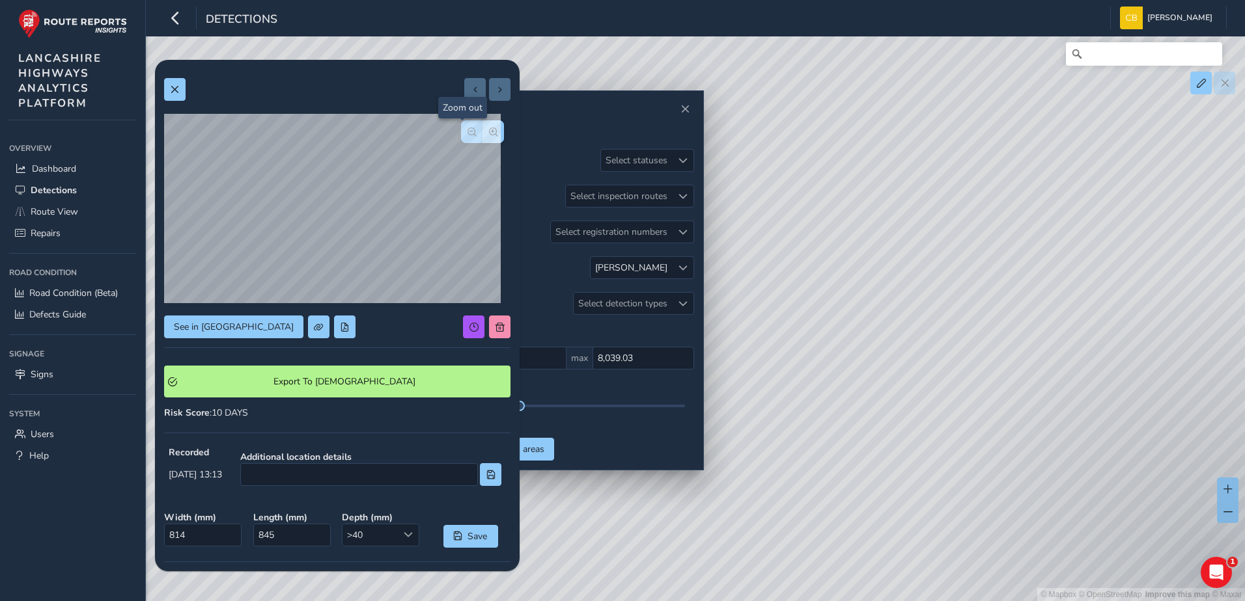
click at [465, 139] on button "button" at bounding box center [471, 131] width 21 height 23
click at [465, 139] on div at bounding box center [482, 131] width 43 height 23
click at [489, 132] on span "button" at bounding box center [493, 132] width 9 height 9
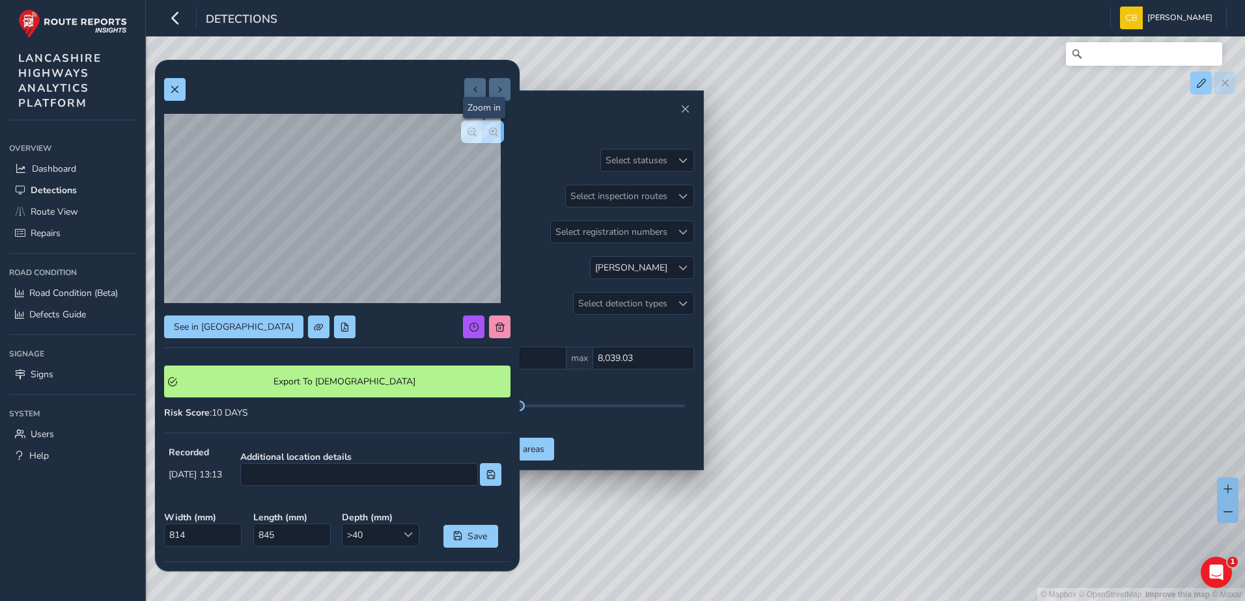
click at [489, 132] on span "button" at bounding box center [493, 132] width 9 height 9
click at [172, 89] on span at bounding box center [174, 89] width 9 height 9
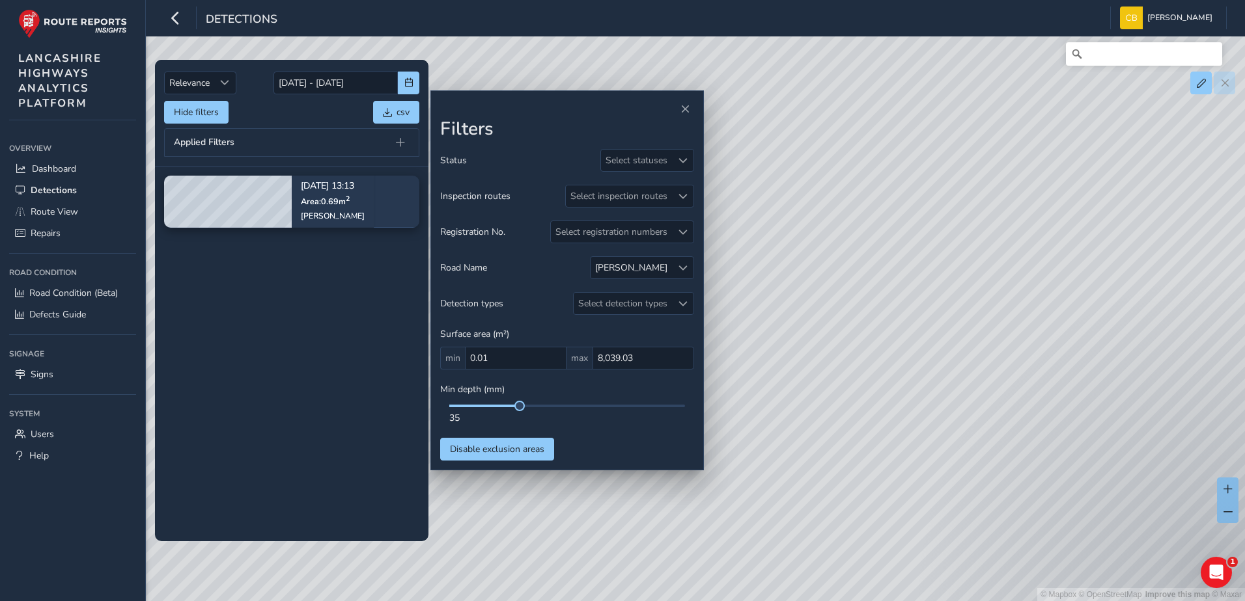
click at [241, 344] on tbody "[DATE] 13:13 Area: 0.69 m [STREET_ADDRESS][PERSON_NAME]" at bounding box center [291, 354] width 273 height 374
click at [673, 264] on div at bounding box center [682, 267] width 21 height 21
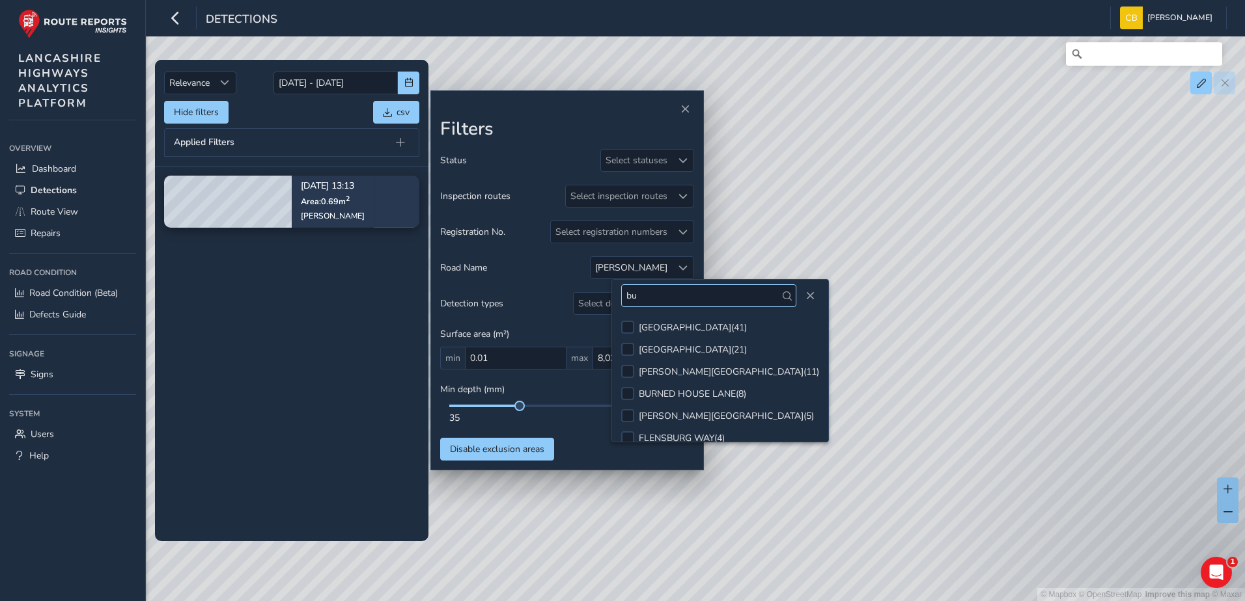
click at [665, 300] on input "bu" at bounding box center [708, 295] width 175 height 23
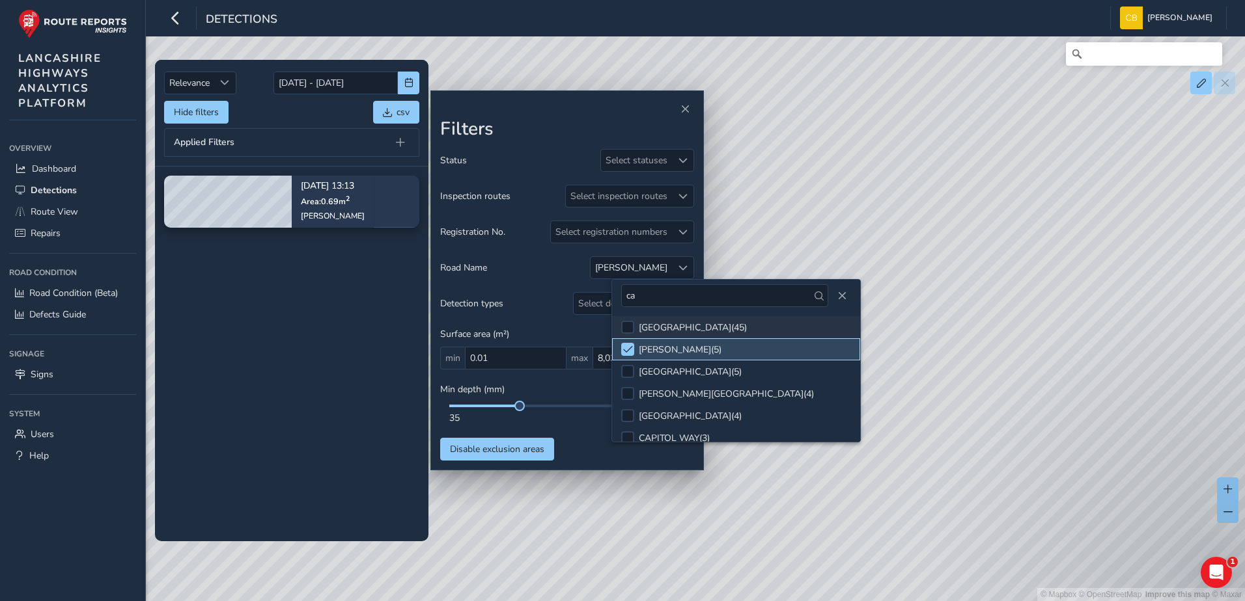
drag, startPoint x: 626, startPoint y: 347, endPoint x: 635, endPoint y: 324, distance: 24.5
click at [626, 349] on span at bounding box center [628, 349] width 10 height 9
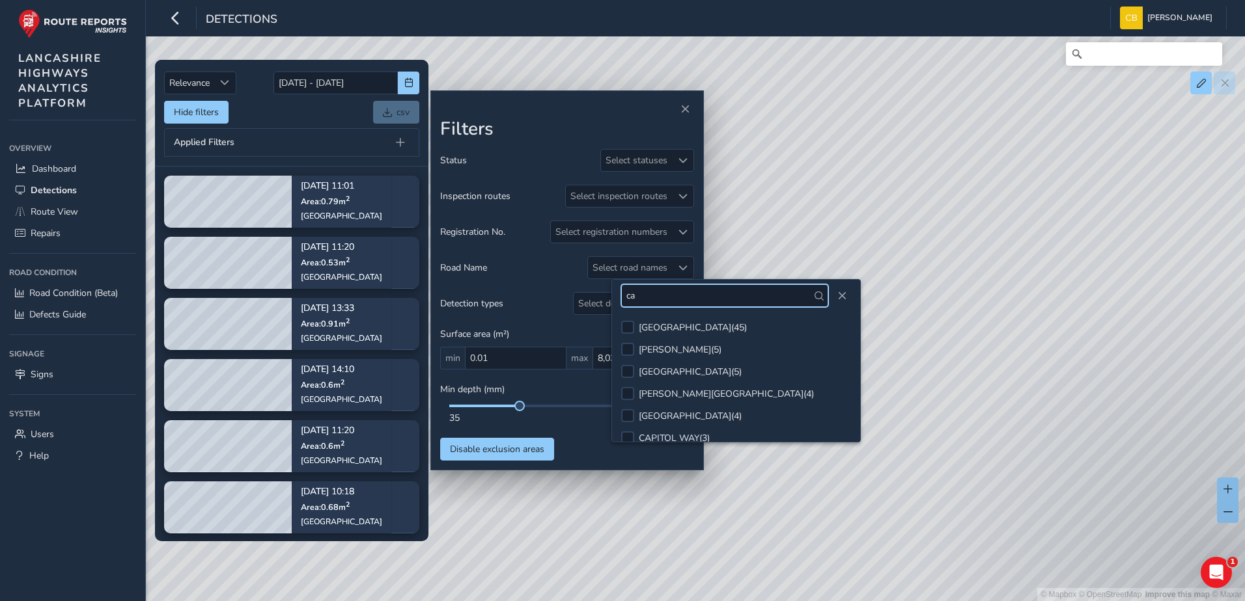
click at [652, 301] on input "ca" at bounding box center [724, 295] width 206 height 23
type input "gree"
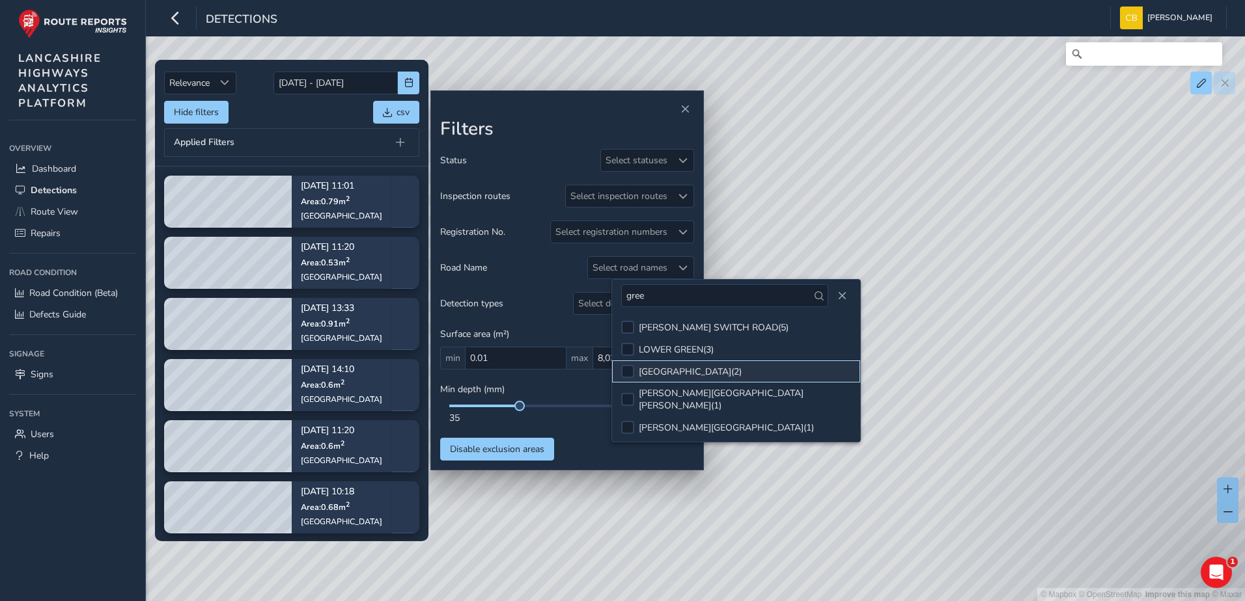
click at [674, 365] on li "[GEOGRAPHIC_DATA] ( 2 )" at bounding box center [735, 372] width 247 height 22
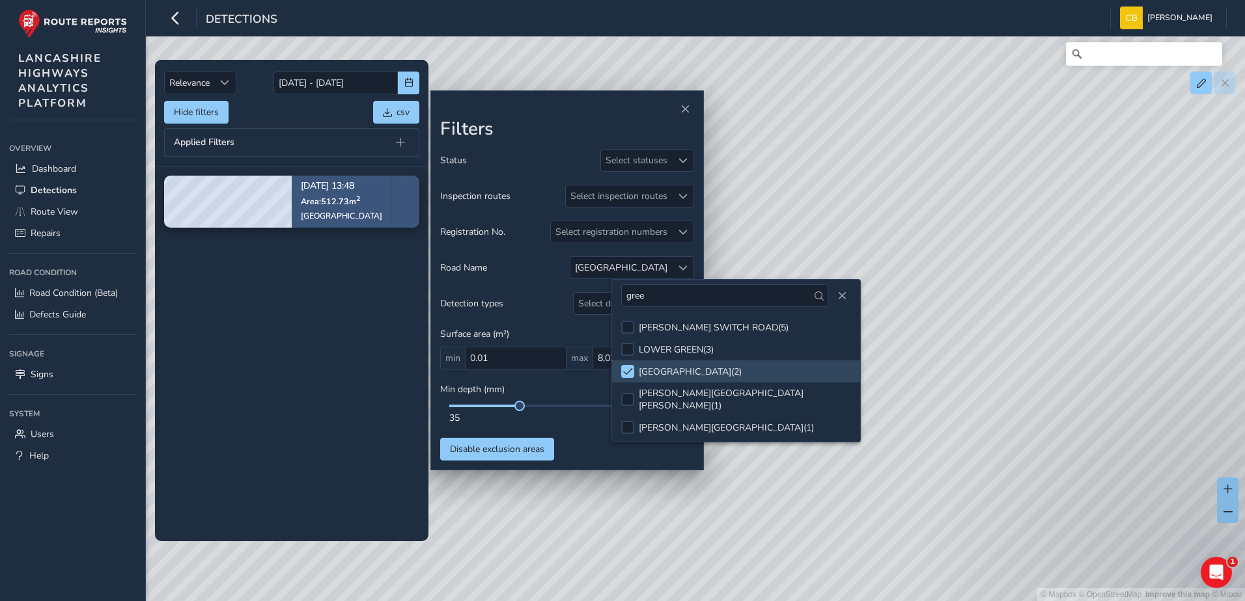
click at [300, 212] on div "[DATE] 13:48 Area: 512.73 m [STREET_ADDRESS]" at bounding box center [342, 202] width 100 height 76
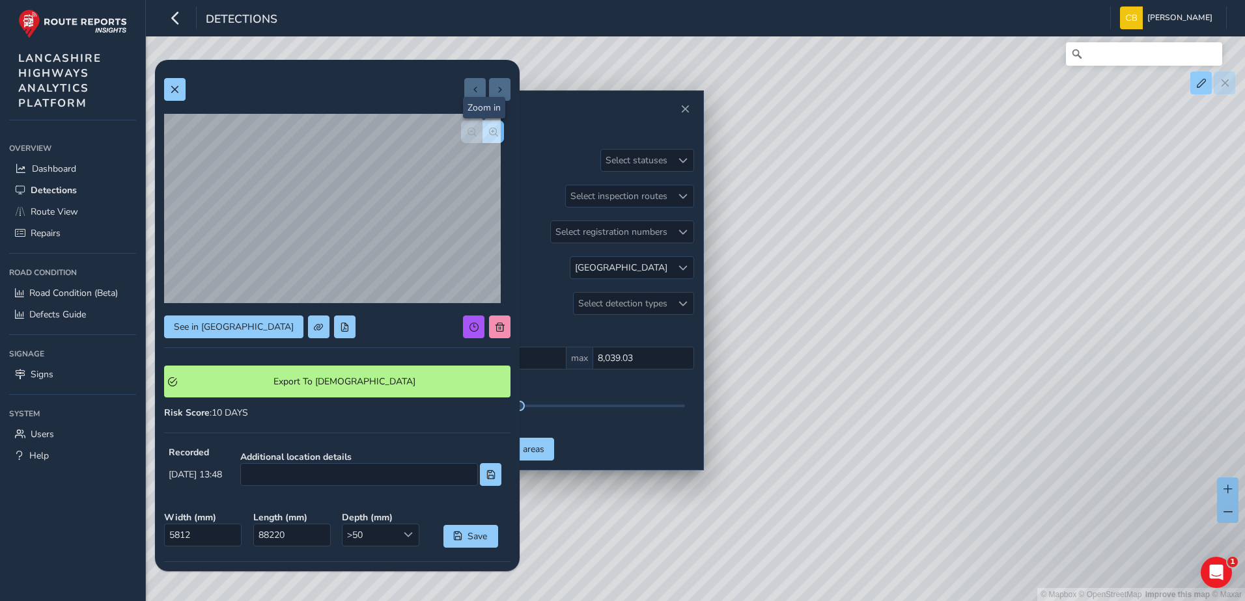
click at [489, 132] on span "button" at bounding box center [493, 132] width 9 height 9
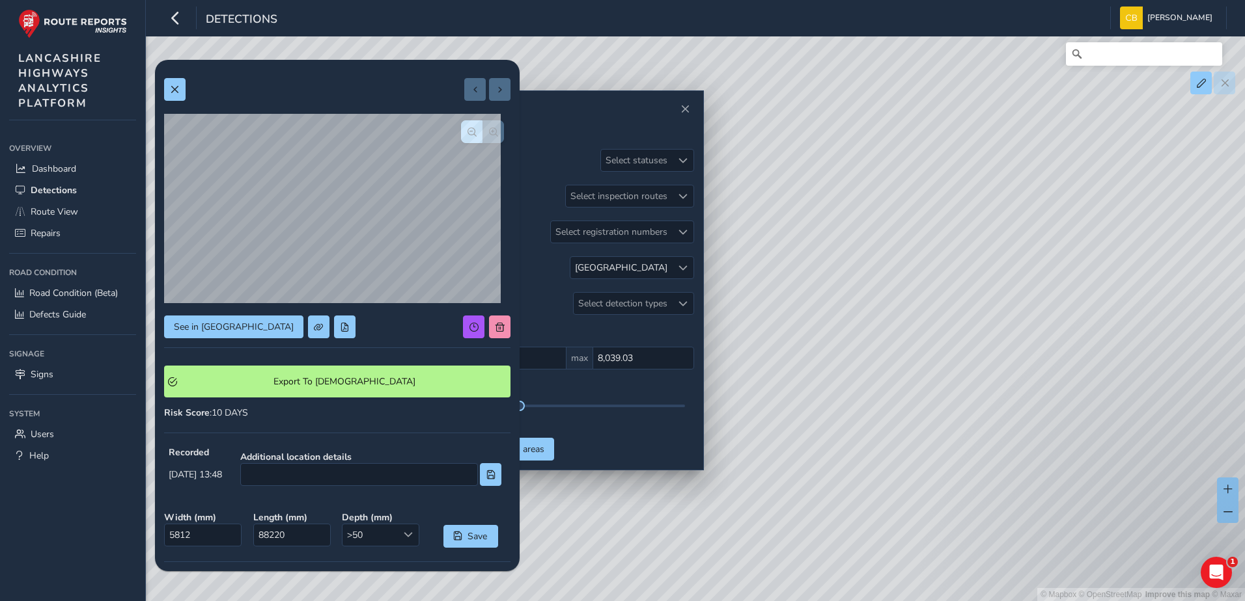
click at [487, 132] on div at bounding box center [482, 131] width 43 height 23
click at [461, 137] on button "button" at bounding box center [471, 131] width 21 height 23
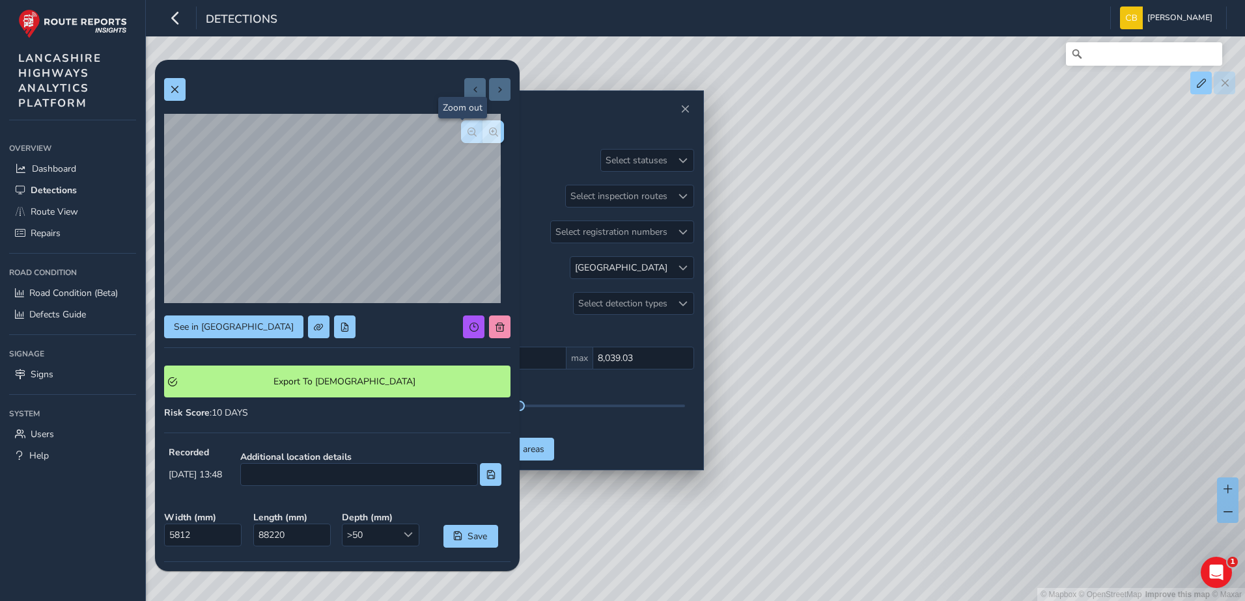
click at [461, 137] on button "button" at bounding box center [471, 131] width 21 height 23
click at [461, 137] on div at bounding box center [482, 131] width 43 height 23
click at [489, 135] on span "button" at bounding box center [493, 132] width 9 height 9
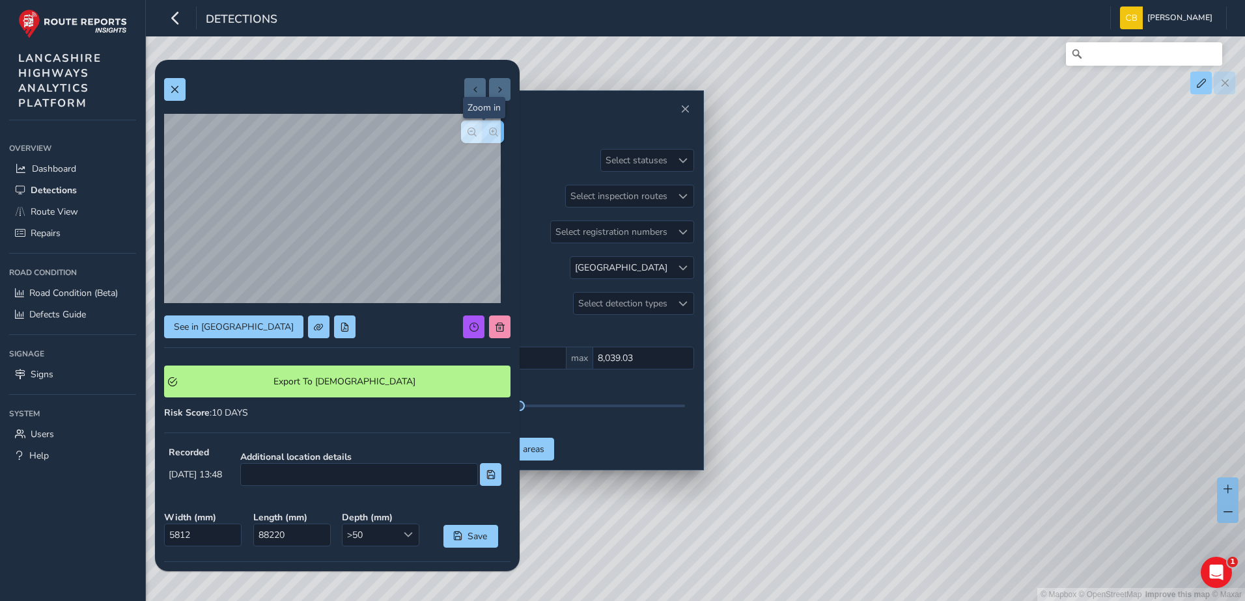
click at [489, 135] on span "button" at bounding box center [493, 132] width 9 height 9
click at [461, 133] on button "button" at bounding box center [471, 131] width 21 height 23
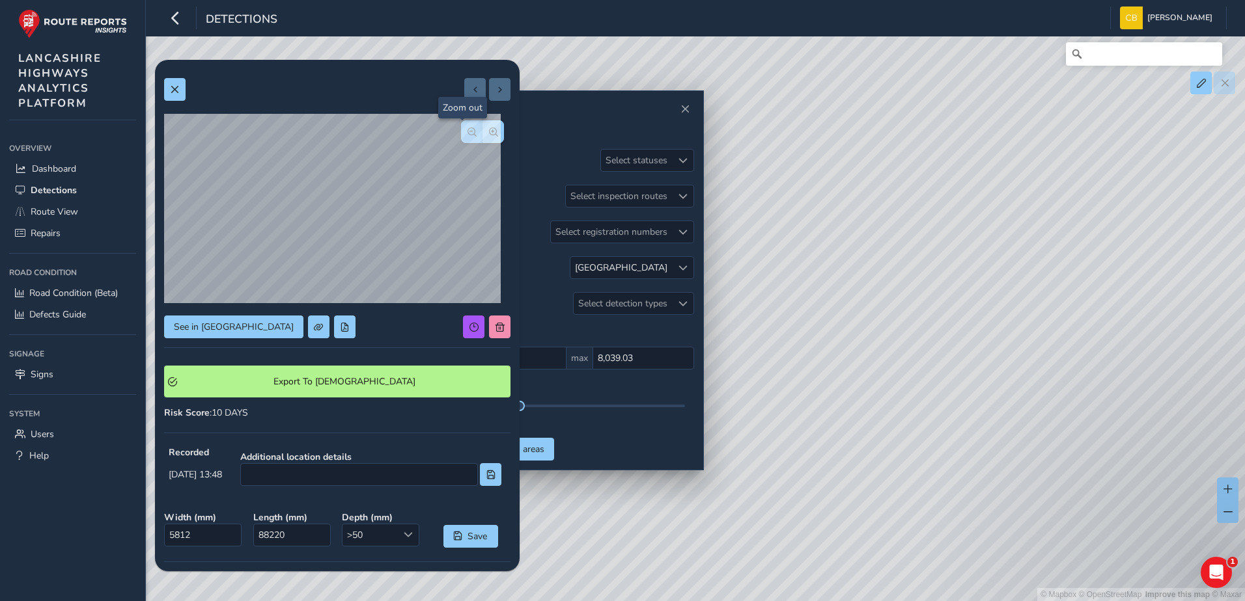
click at [461, 133] on button "button" at bounding box center [471, 131] width 21 height 23
click at [182, 97] on button at bounding box center [174, 89] width 21 height 23
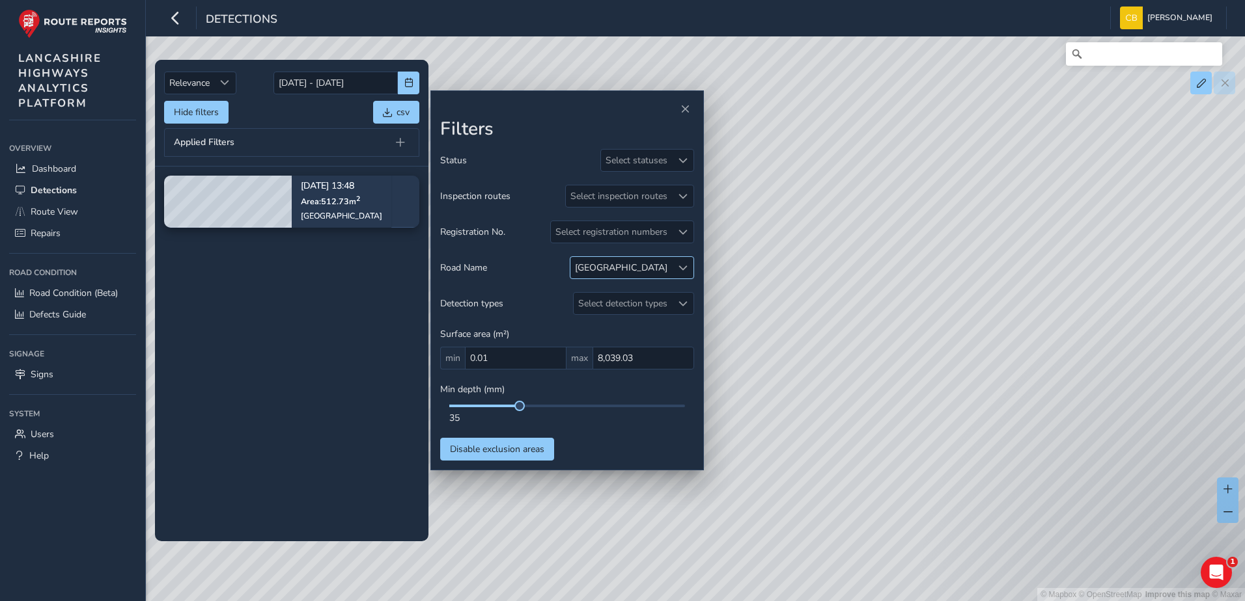
click at [693, 263] on div at bounding box center [682, 267] width 21 height 21
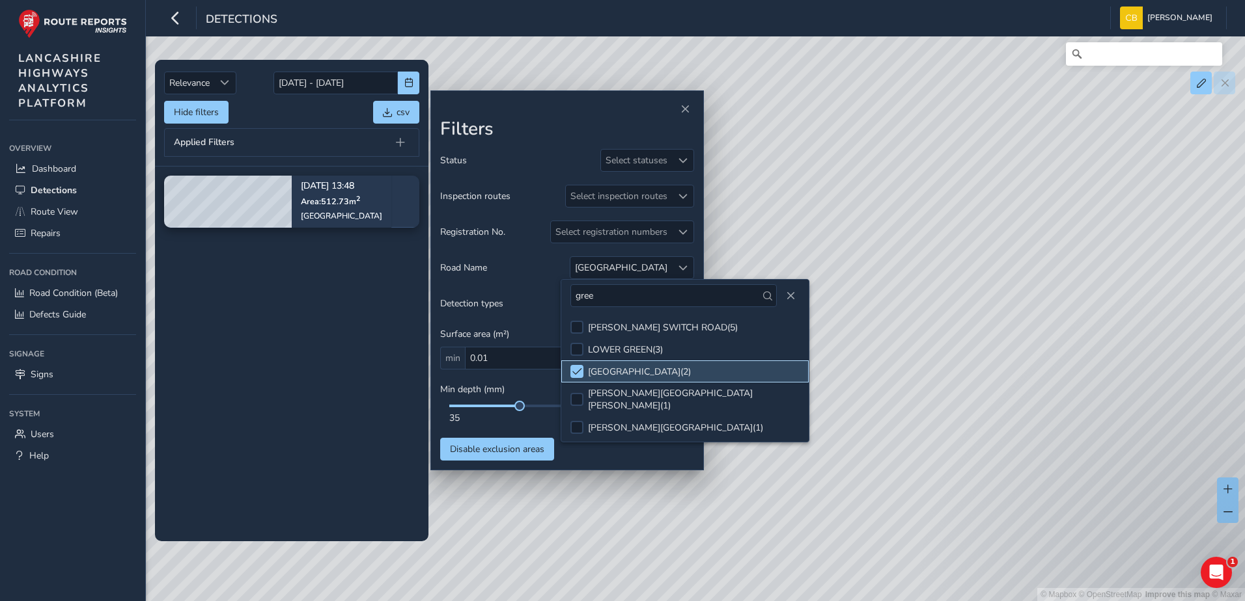
click at [581, 364] on li "[GEOGRAPHIC_DATA] ( 2 )" at bounding box center [684, 372] width 247 height 22
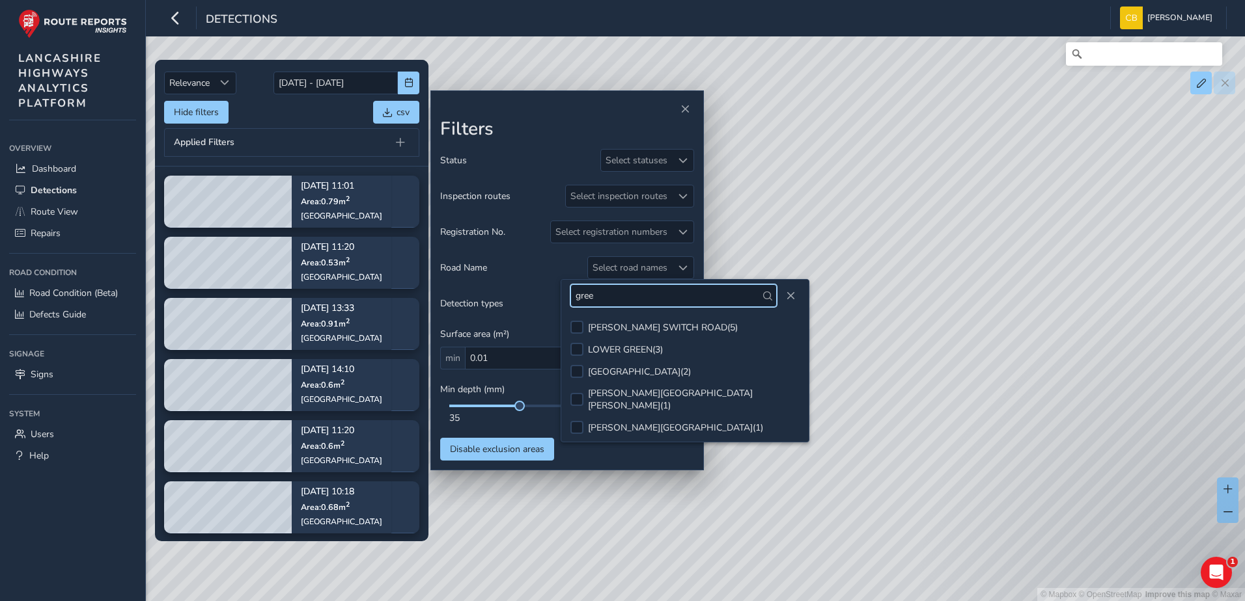
drag, startPoint x: 622, startPoint y: 298, endPoint x: 568, endPoint y: 308, distance: 54.3
click at [568, 308] on div "gree" at bounding box center [684, 296] width 247 height 32
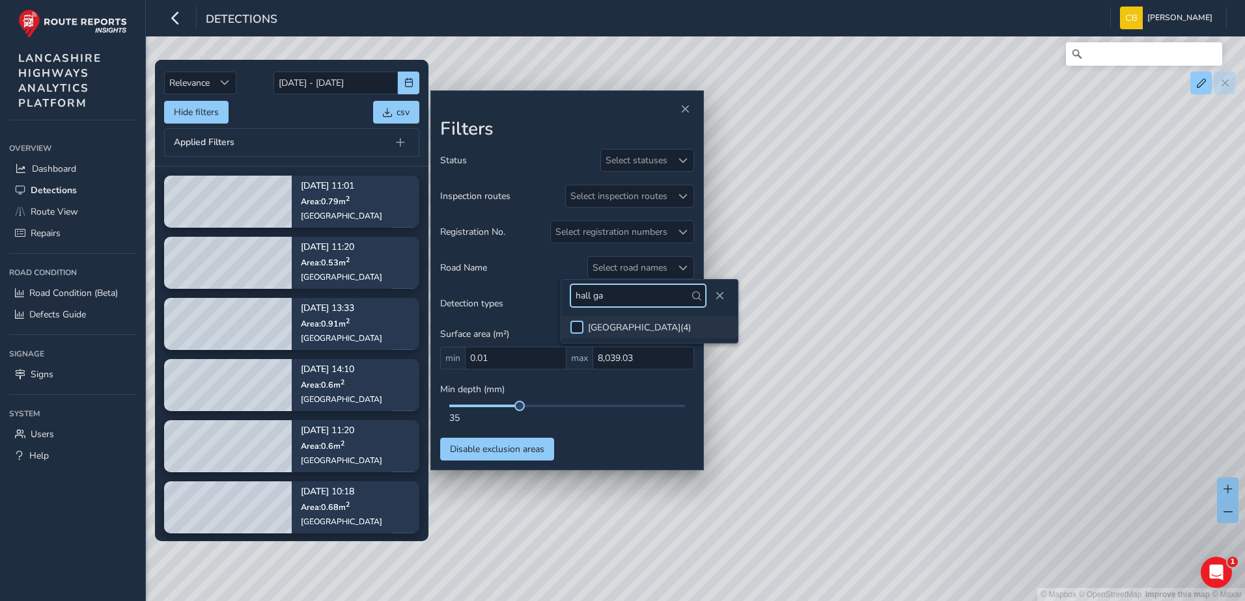
type input "hall ga"
click at [583, 324] on div at bounding box center [576, 327] width 13 height 13
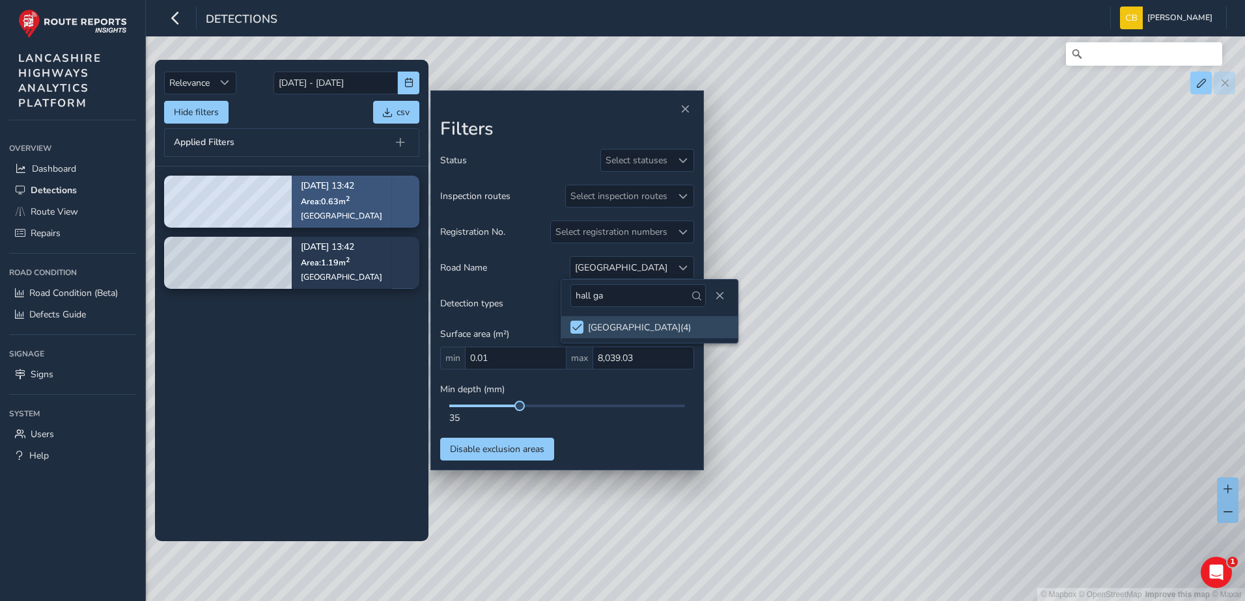
click at [363, 214] on div "[DATE] 13:42 Area: 0.63 m [STREET_ADDRESS]" at bounding box center [342, 202] width 100 height 76
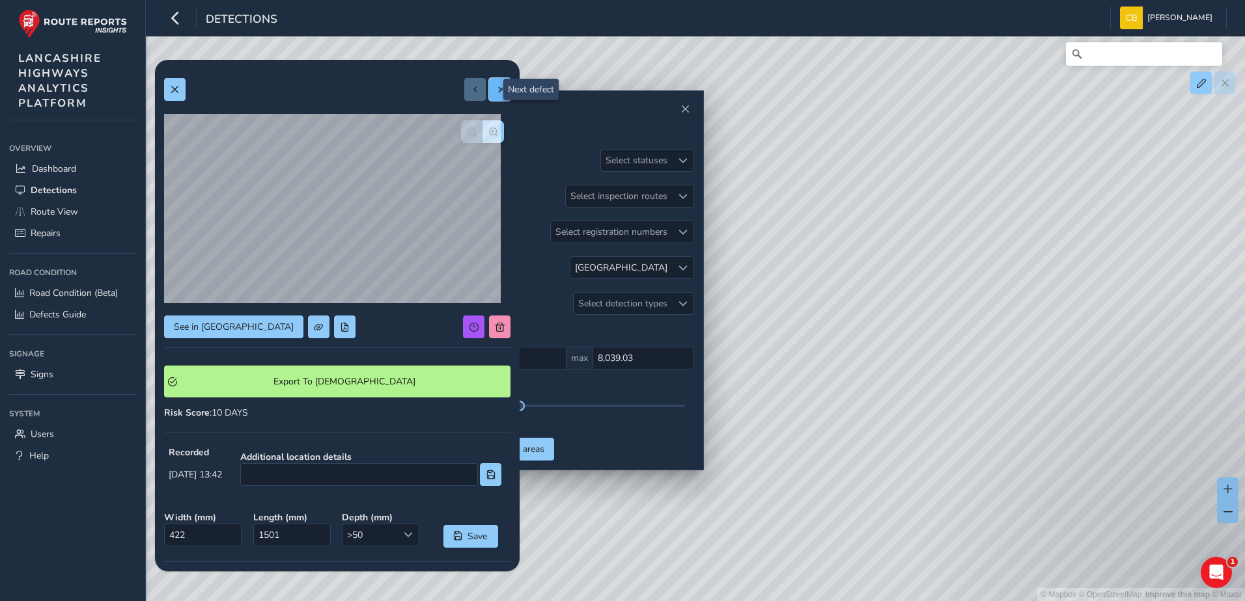
click at [493, 98] on button at bounding box center [499, 89] width 21 height 23
type input "506"
type input "2358"
click at [493, 98] on div at bounding box center [487, 89] width 46 height 23
drag, startPoint x: 493, startPoint y: 98, endPoint x: 465, endPoint y: 100, distance: 28.7
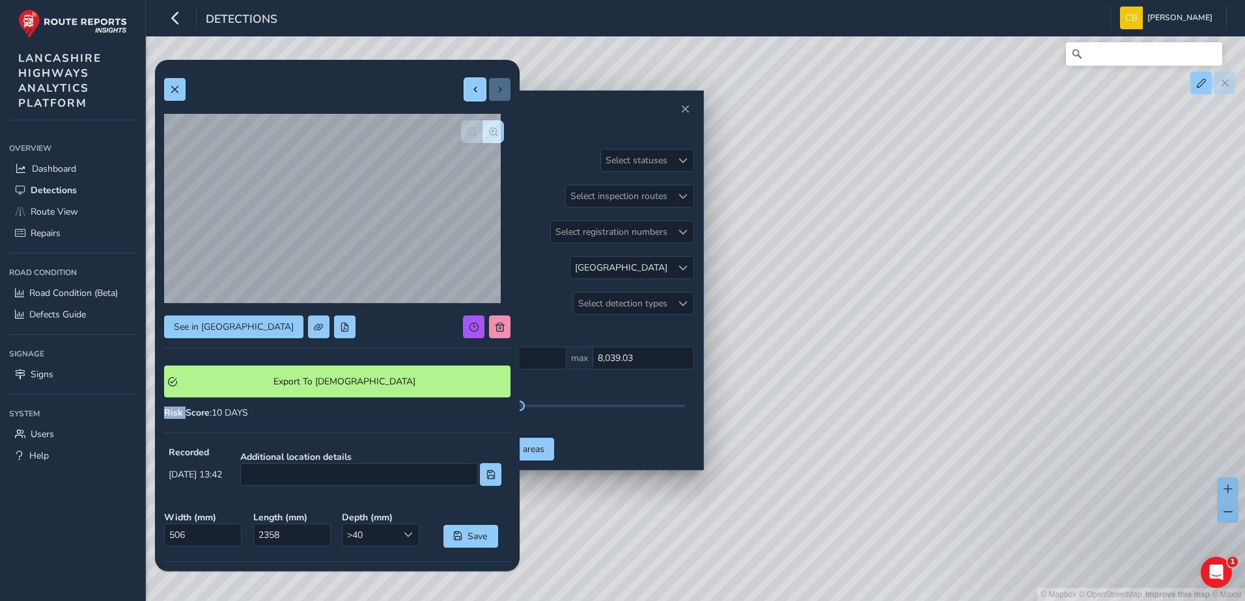
click at [465, 100] on button at bounding box center [474, 89] width 21 height 23
type input "422"
type input "1501"
drag, startPoint x: 493, startPoint y: 91, endPoint x: 480, endPoint y: 113, distance: 24.8
click at [495, 91] on span at bounding box center [499, 89] width 9 height 9
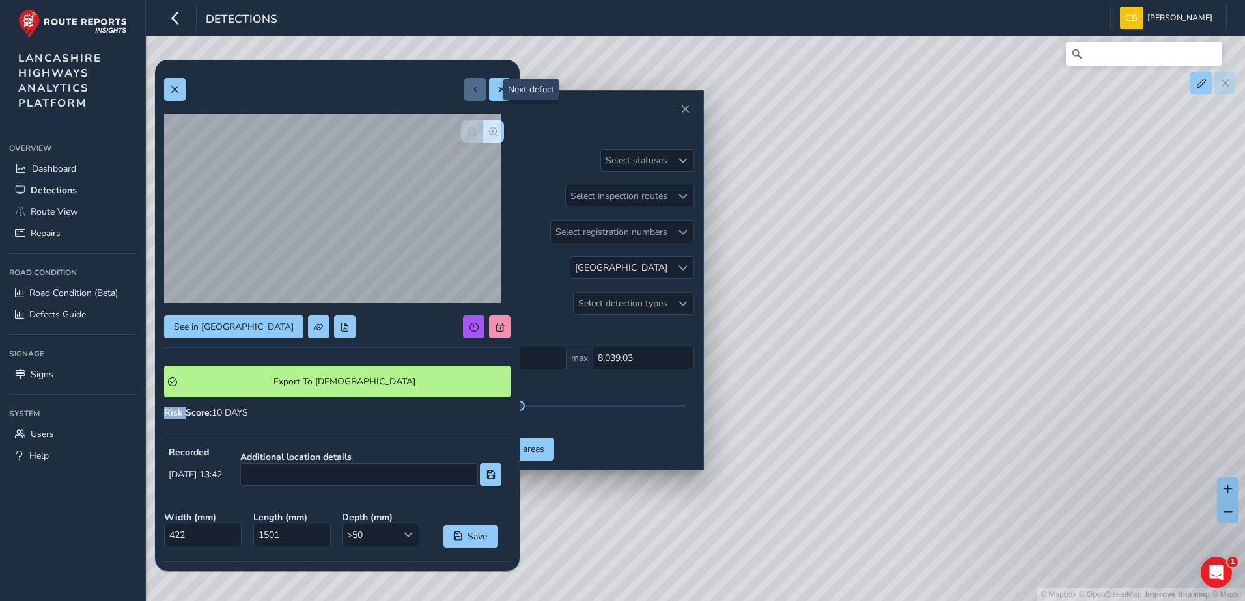
type input "506"
type input "2358"
click at [471, 91] on button at bounding box center [474, 89] width 21 height 23
type input "422"
type input "1501"
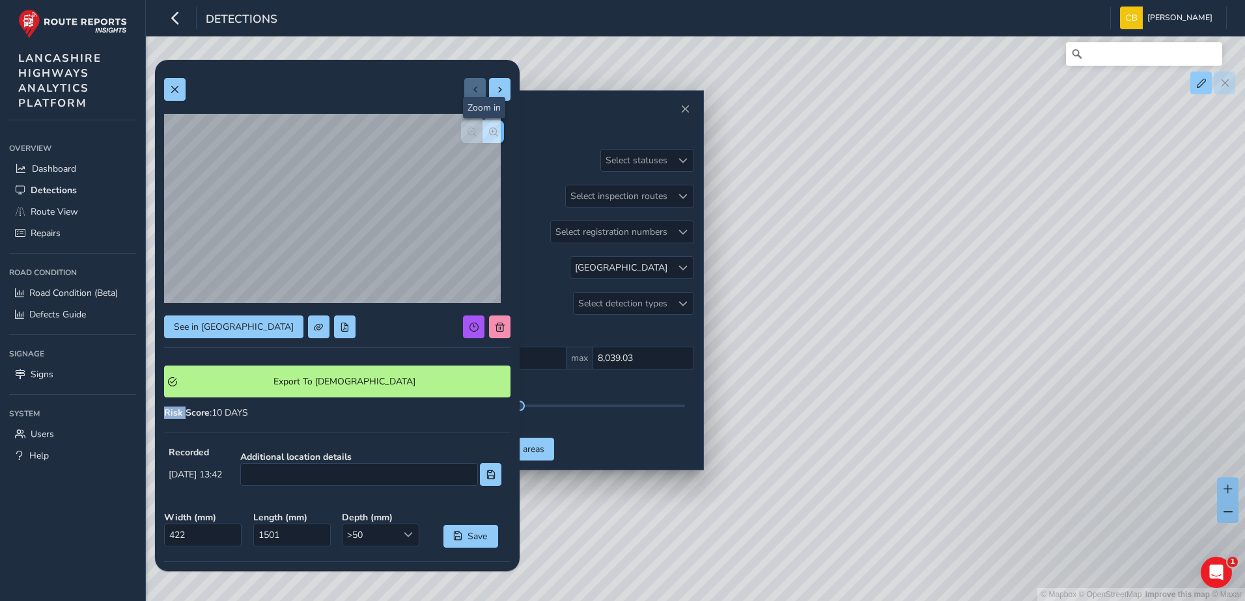
click at [489, 128] on span "button" at bounding box center [493, 132] width 9 height 9
click at [467, 129] on button "button" at bounding box center [471, 131] width 21 height 23
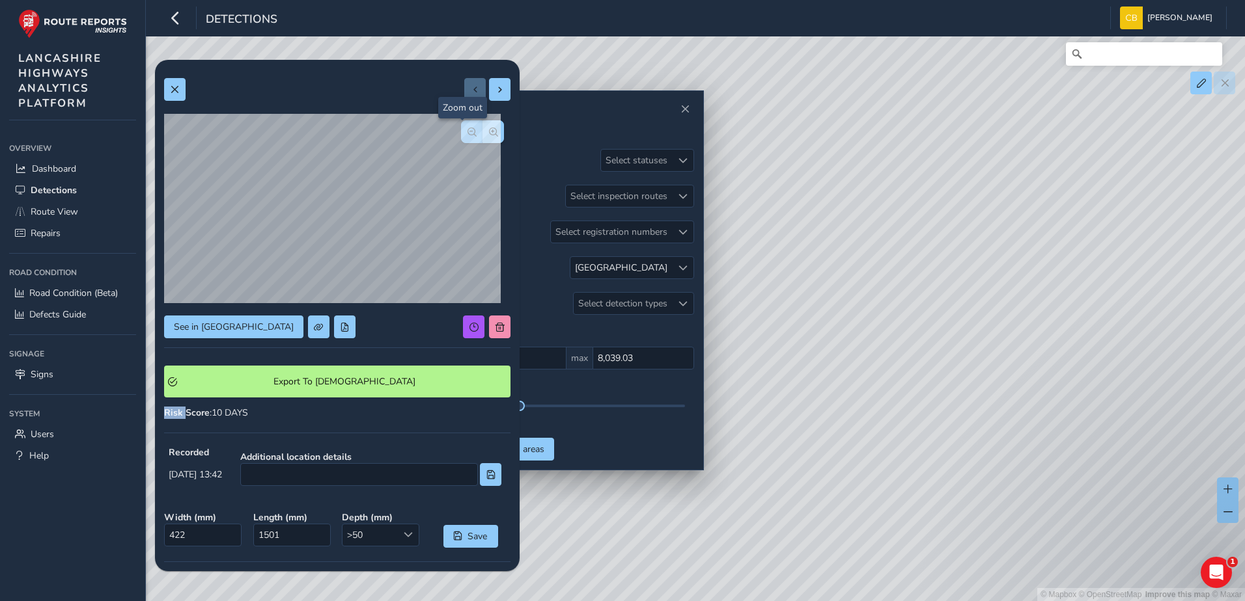
click at [467, 129] on button "button" at bounding box center [471, 131] width 21 height 23
click at [377, 419] on div "Risk Score : 10 DAYS" at bounding box center [337, 413] width 346 height 12
click at [491, 96] on button at bounding box center [499, 89] width 21 height 23
type input "506"
type input "2358"
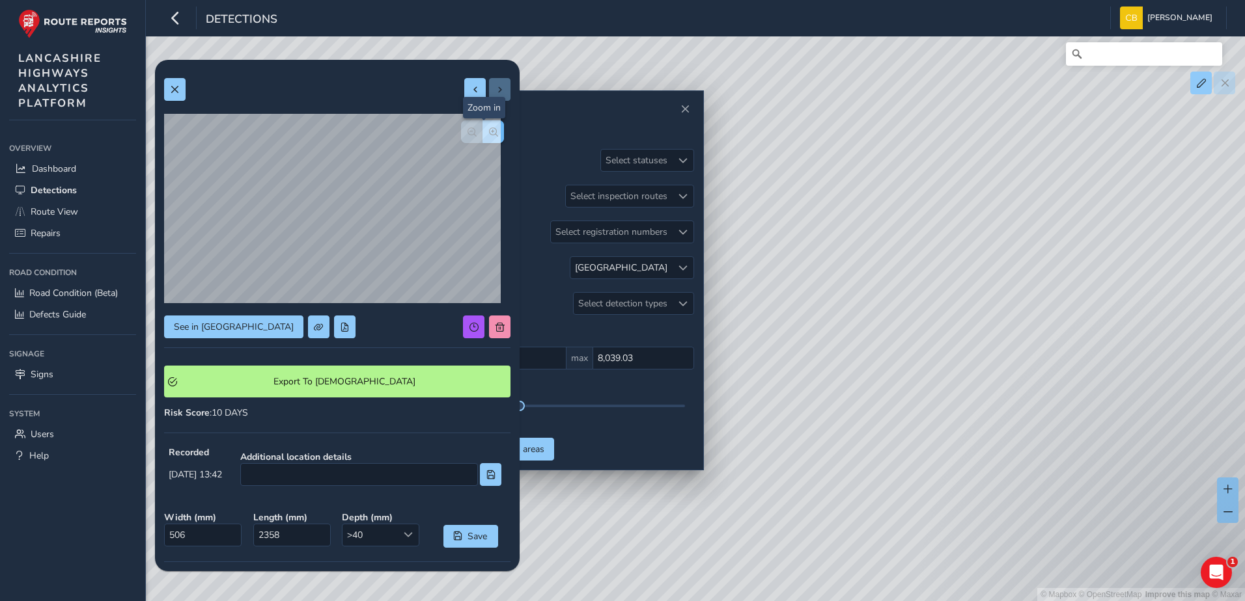
click at [488, 137] on button "button" at bounding box center [492, 131] width 21 height 23
click at [461, 124] on button "button" at bounding box center [471, 131] width 21 height 23
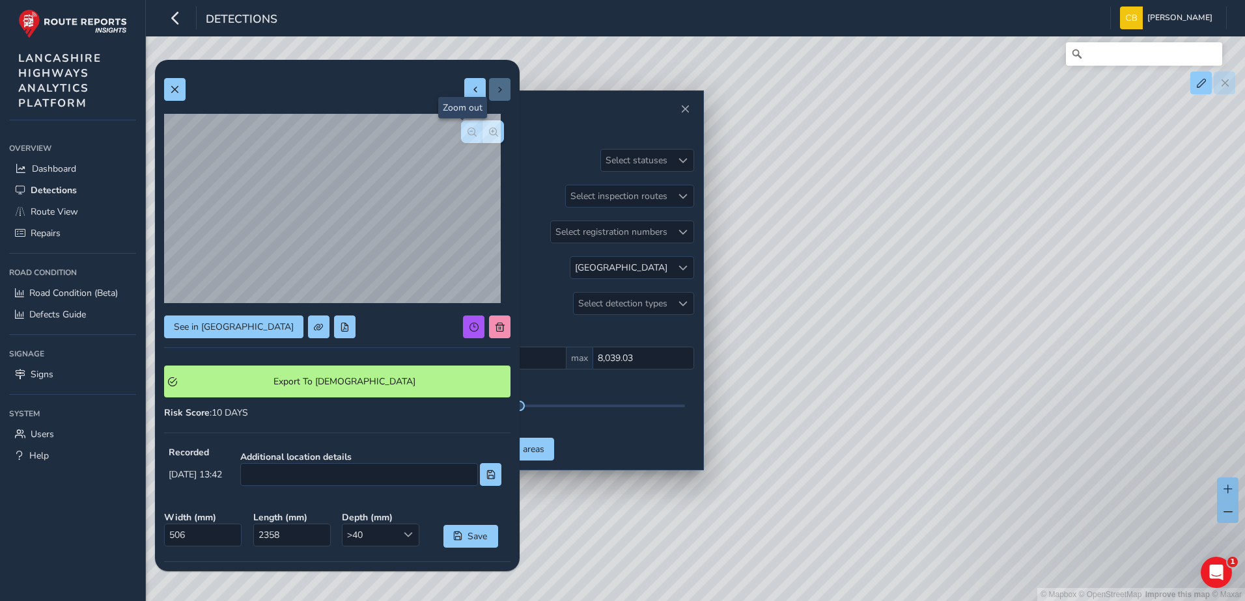
click at [461, 124] on button "button" at bounding box center [471, 131] width 21 height 23
click at [489, 133] on span "button" at bounding box center [493, 132] width 9 height 9
click at [178, 92] on span at bounding box center [174, 89] width 9 height 9
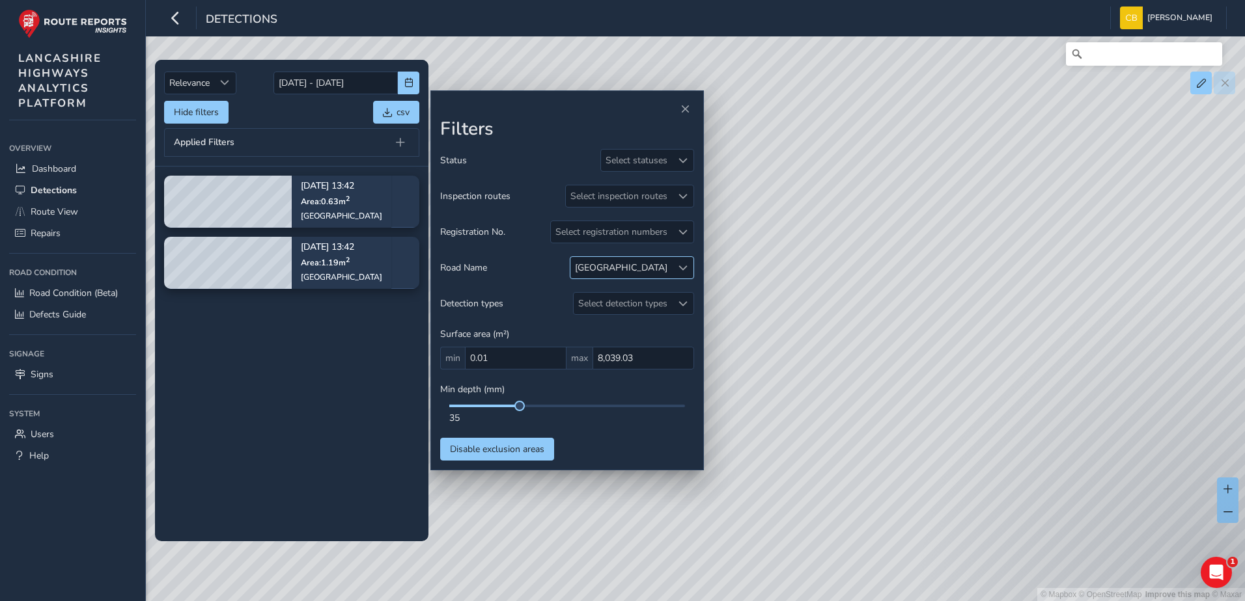
click at [680, 264] on span at bounding box center [682, 268] width 9 height 9
click at [609, 325] on div at bounding box center [603, 327] width 13 height 13
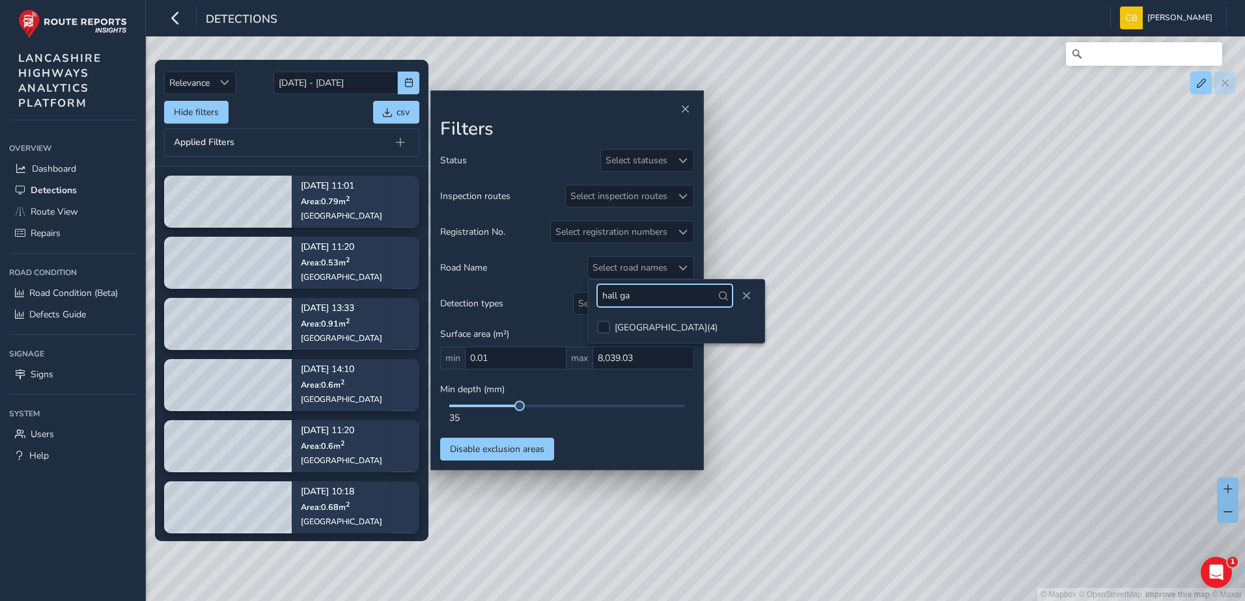
drag, startPoint x: 688, startPoint y: 298, endPoint x: 597, endPoint y: 299, distance: 91.1
click at [597, 299] on input "hall ga" at bounding box center [664, 295] width 135 height 23
type input "head"
click at [600, 324] on div at bounding box center [603, 327] width 13 height 13
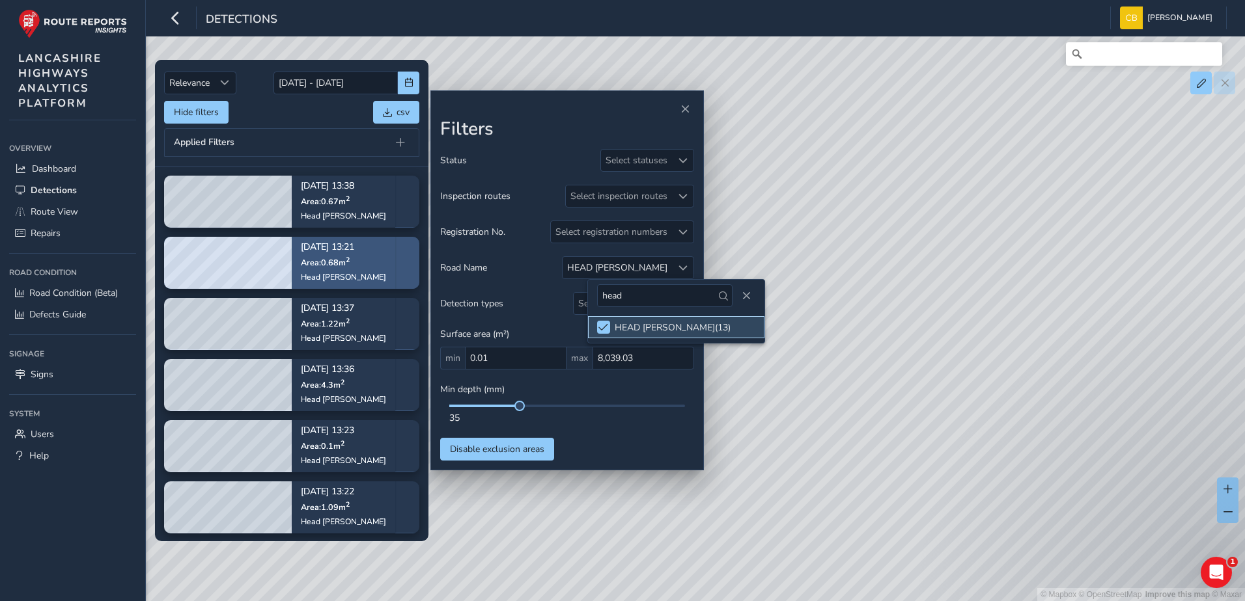
scroll to position [2, 0]
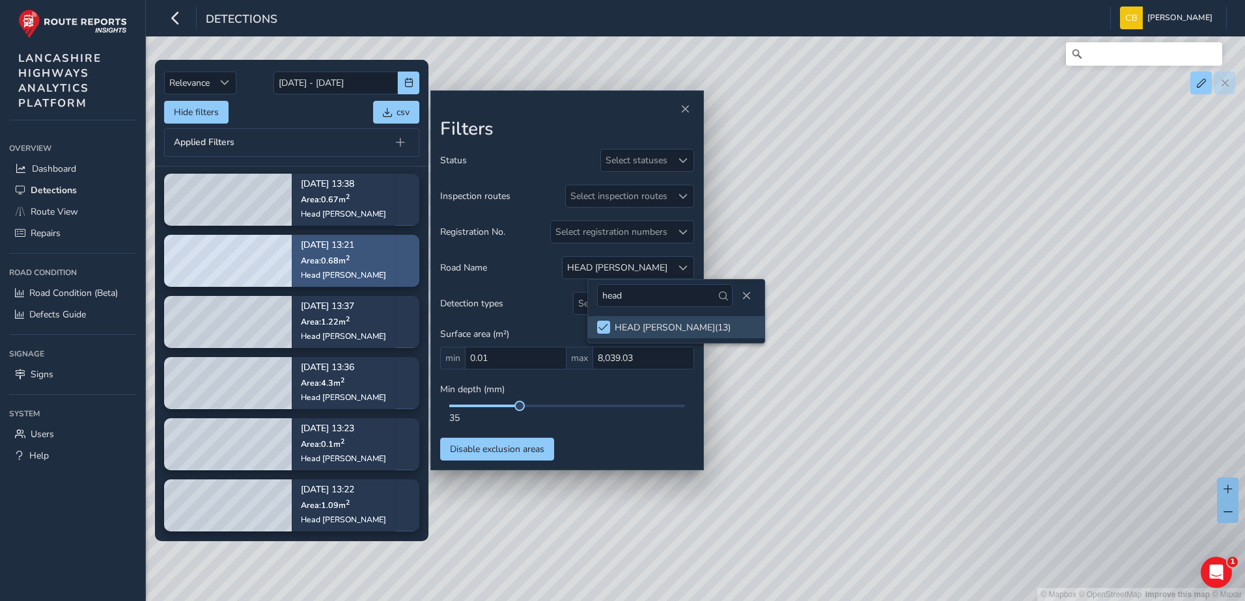
click at [309, 256] on span "Area: 0.68 m 2" at bounding box center [325, 260] width 49 height 11
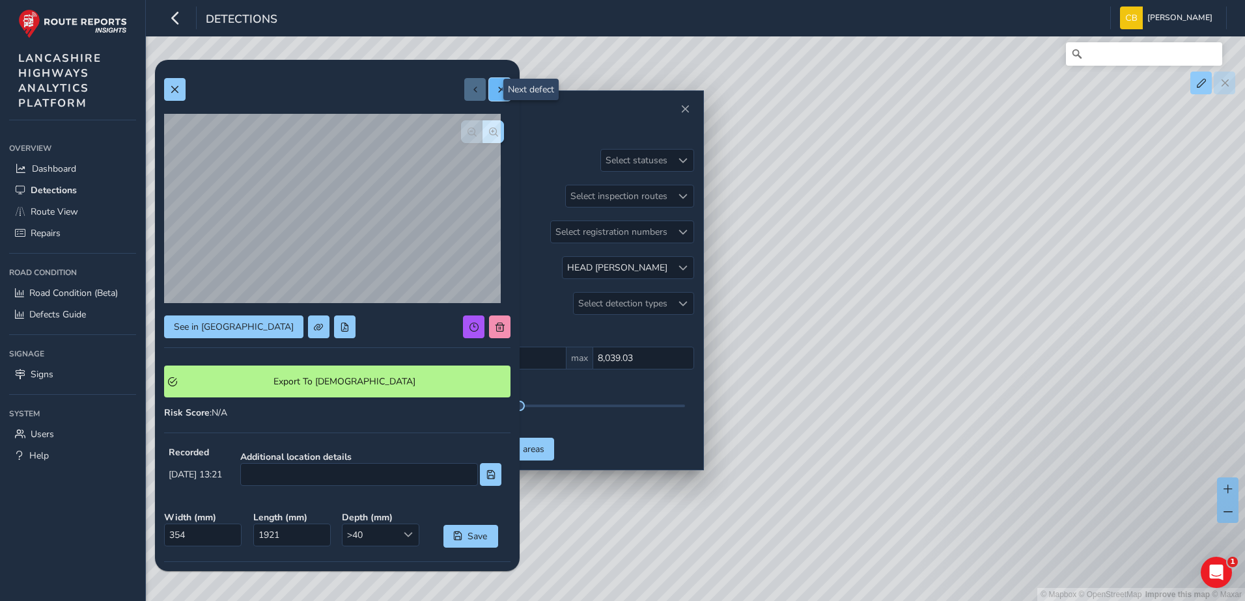
click at [489, 92] on button at bounding box center [499, 89] width 21 height 23
type input "541"
type input "2008"
click at [495, 85] on span at bounding box center [499, 89] width 9 height 9
type input "232"
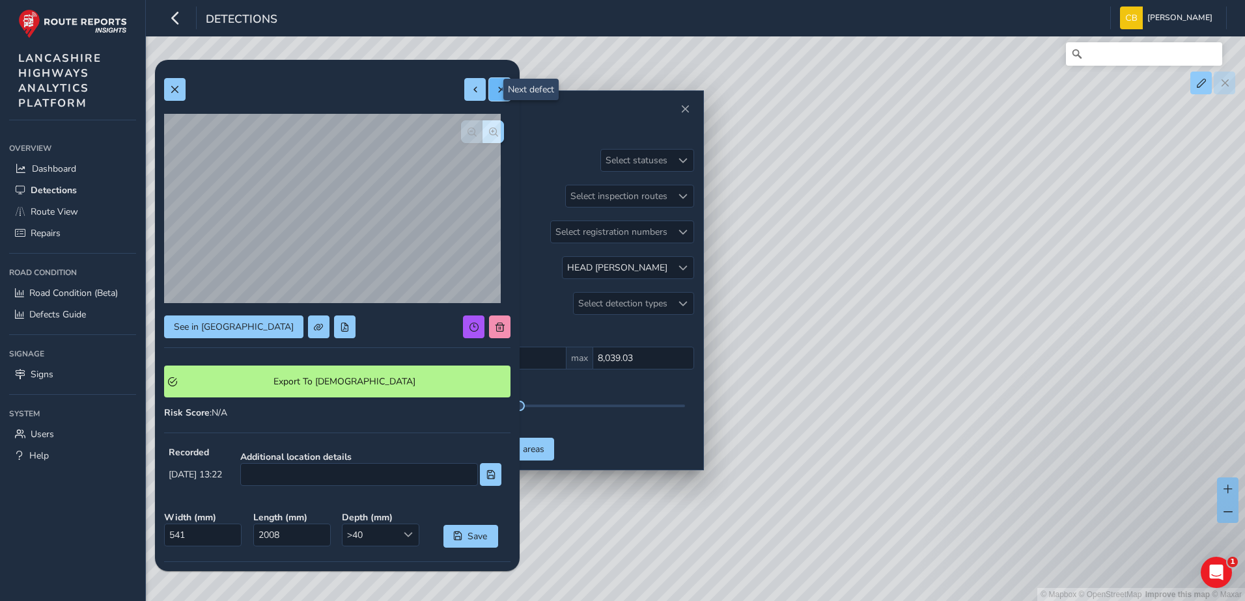
type input "424"
click at [492, 84] on button at bounding box center [499, 89] width 21 height 23
type input "878"
type input "4900"
click at [489, 95] on button at bounding box center [499, 89] width 21 height 23
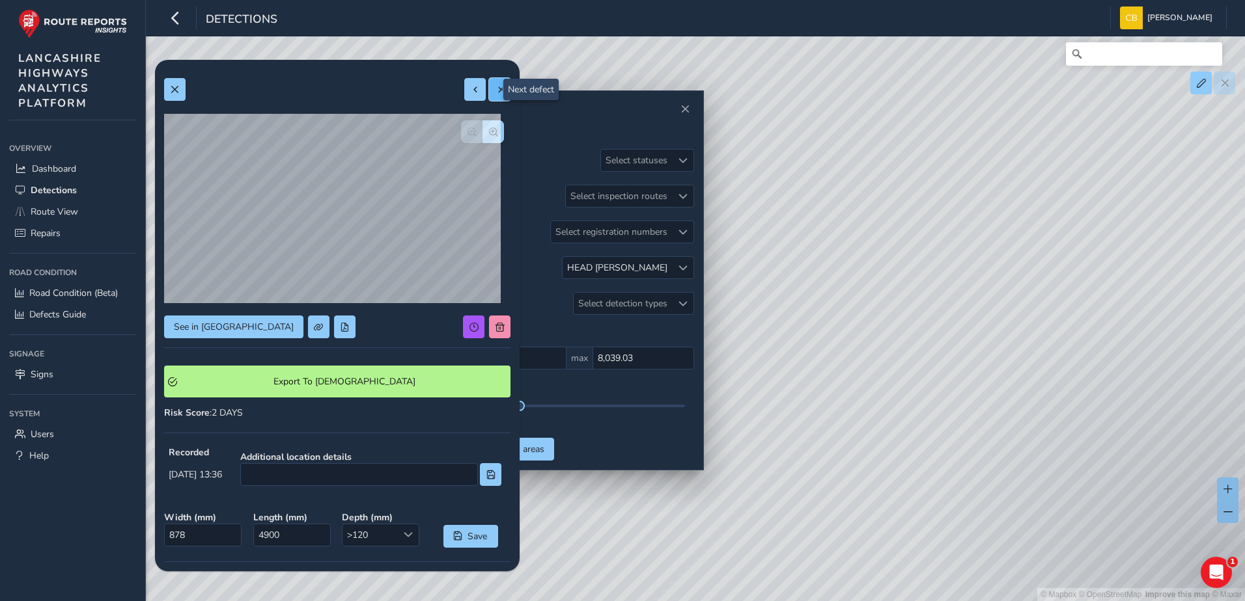
type input "809"
type input "1506"
click at [489, 93] on button at bounding box center [499, 89] width 21 height 23
type input "442"
type input "1511"
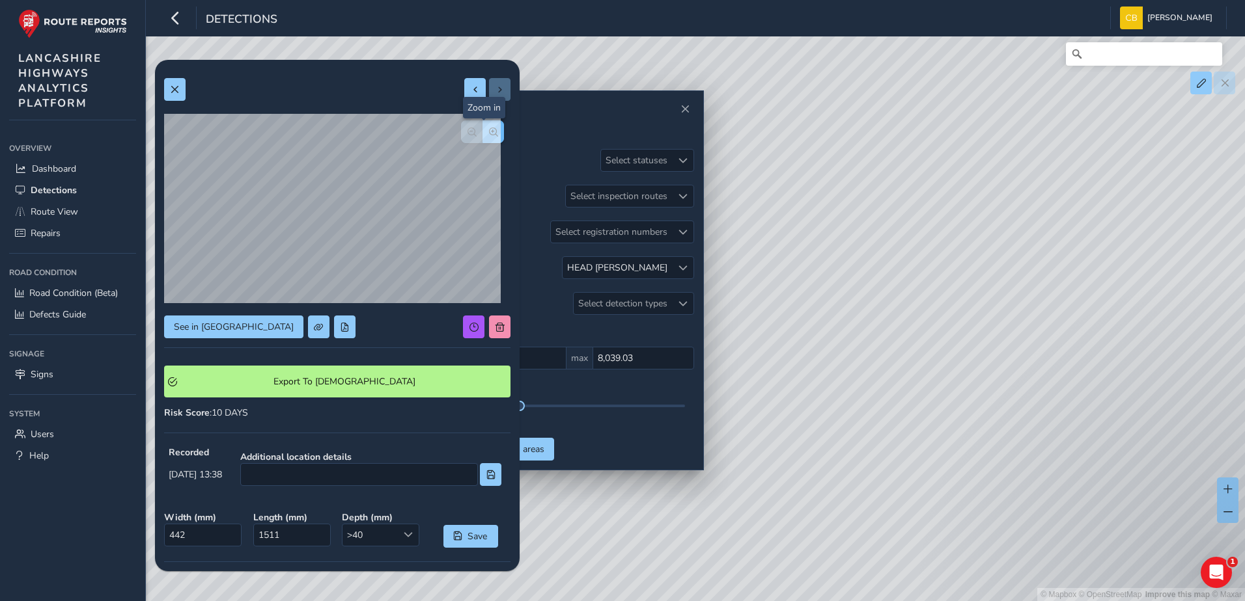
click at [489, 131] on button "button" at bounding box center [492, 131] width 21 height 23
click at [472, 81] on button at bounding box center [474, 89] width 21 height 23
type input "809"
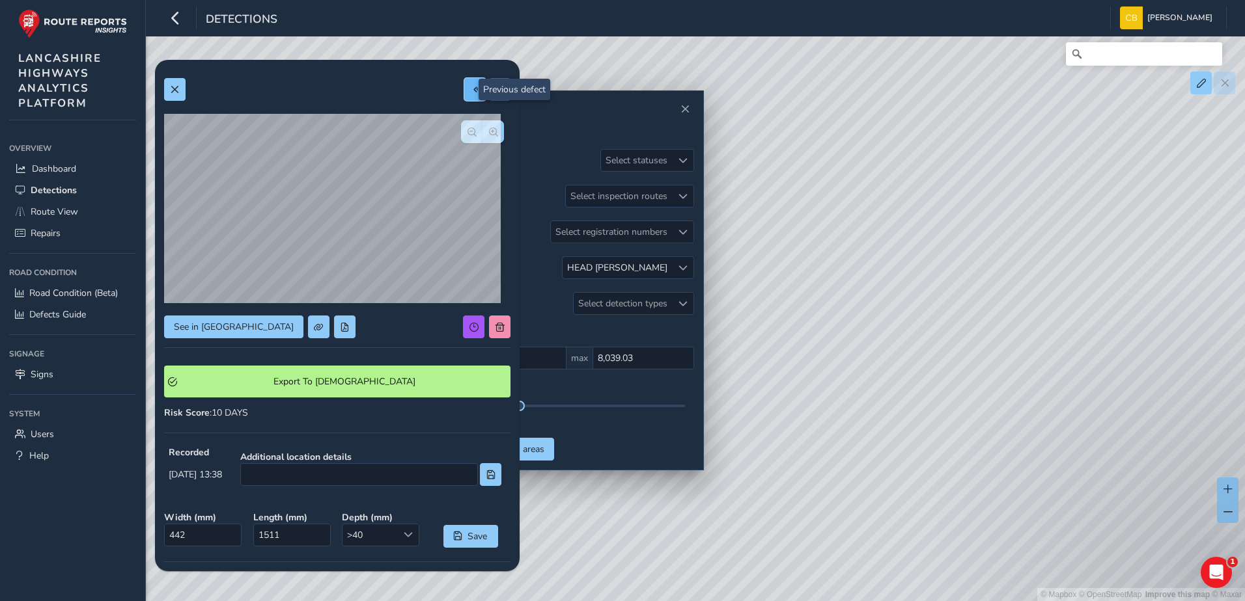
type input "1506"
click at [464, 92] on button at bounding box center [474, 89] width 21 height 23
type input "878"
type input "4900"
click at [464, 92] on button at bounding box center [474, 89] width 21 height 23
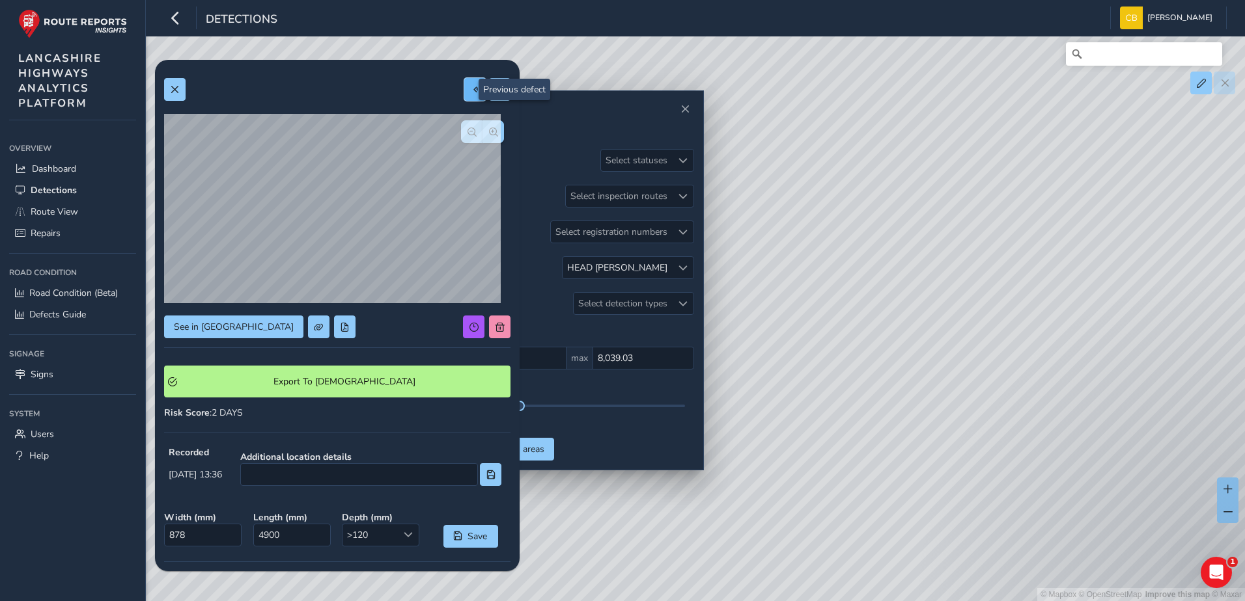
type input "232"
type input "424"
click at [461, 139] on button "button" at bounding box center [471, 131] width 21 height 23
click at [485, 125] on button "button" at bounding box center [492, 131] width 21 height 23
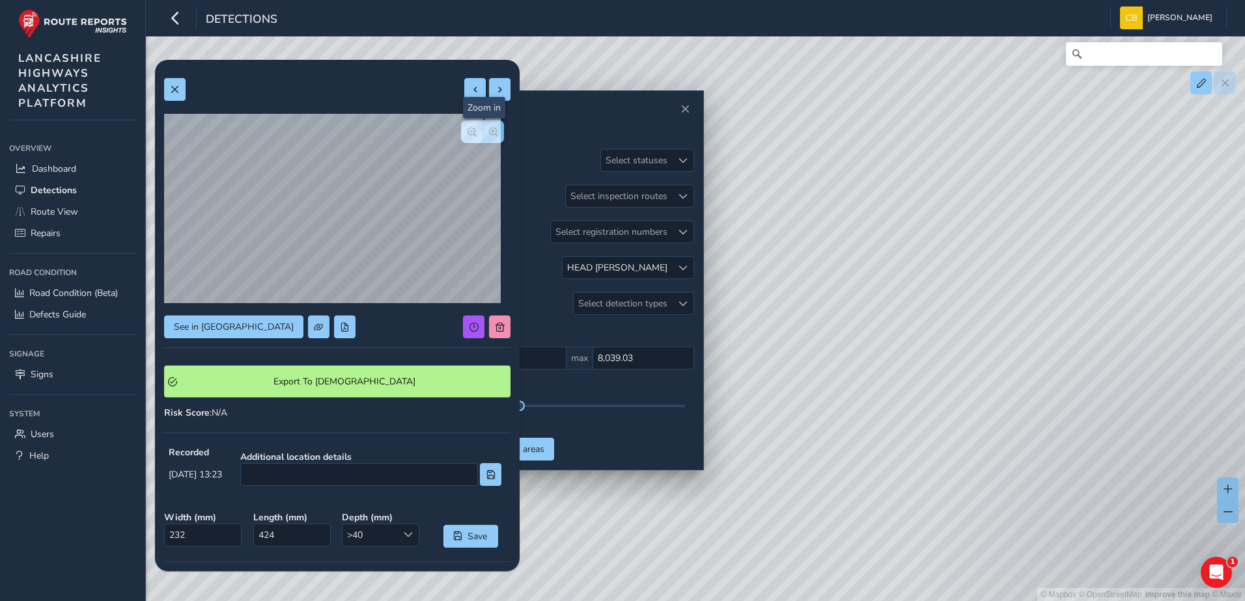
click at [485, 125] on button "button" at bounding box center [492, 131] width 21 height 23
click at [471, 128] on button "button" at bounding box center [471, 131] width 21 height 23
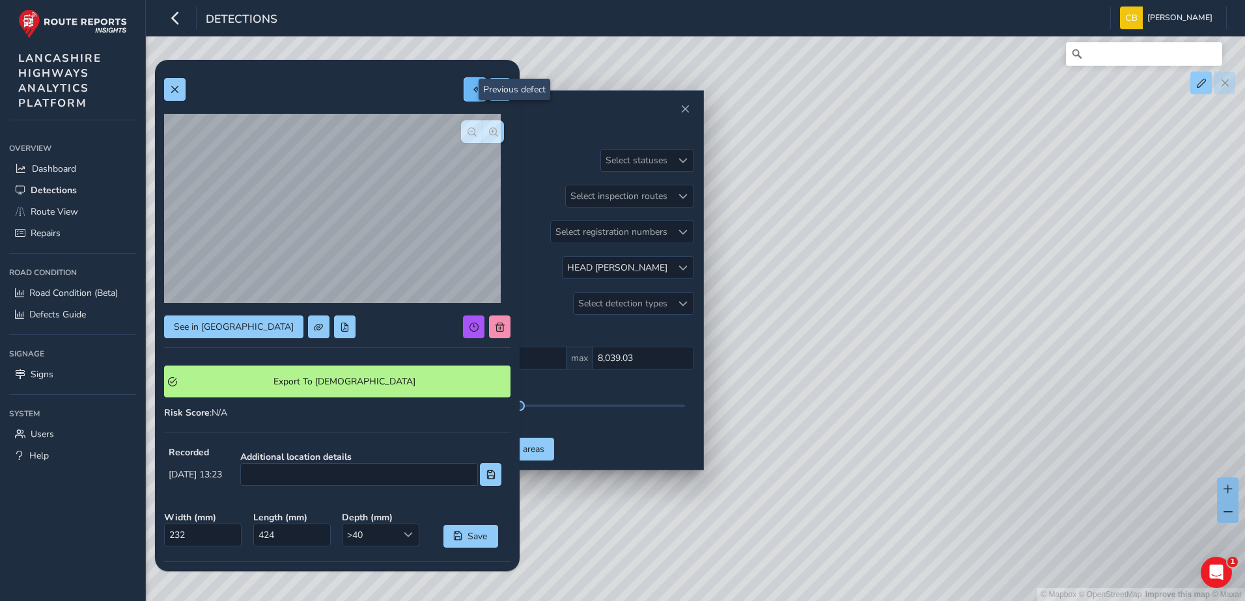
click at [467, 98] on button at bounding box center [474, 89] width 21 height 23
type input "541"
type input "2008"
click at [489, 128] on span "button" at bounding box center [493, 132] width 9 height 9
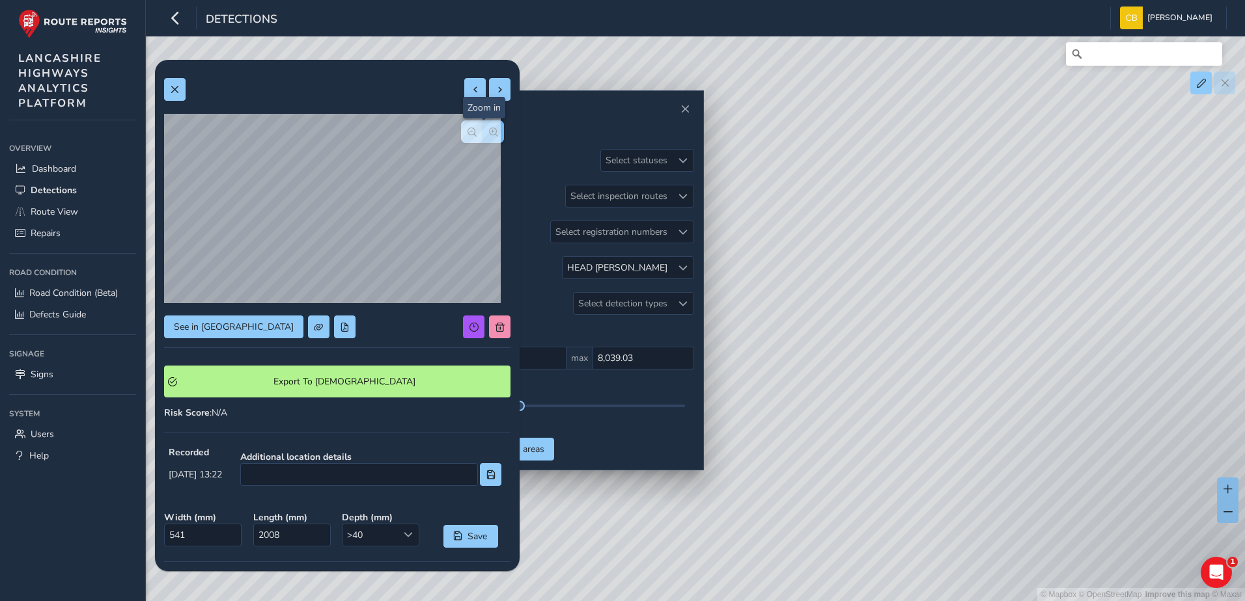
click at [489, 128] on span "button" at bounding box center [493, 132] width 9 height 9
click at [467, 133] on span "button" at bounding box center [471, 132] width 9 height 9
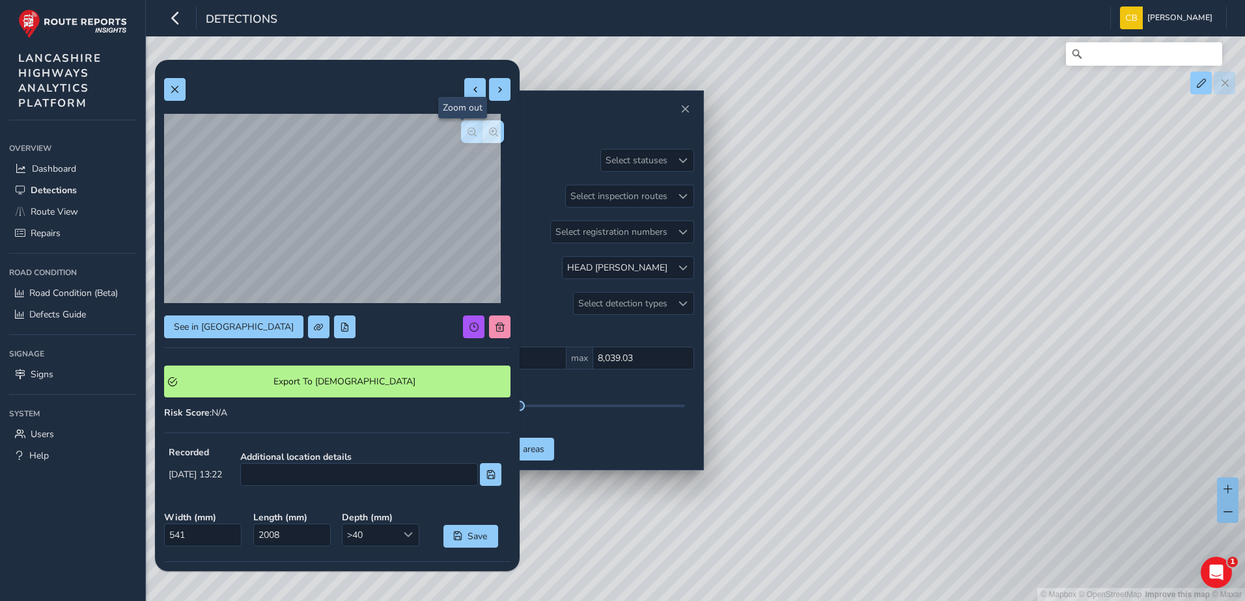
click at [467, 133] on span "button" at bounding box center [471, 132] width 9 height 9
click at [464, 100] on button at bounding box center [474, 89] width 21 height 23
type input "354"
type input "1921"
click at [489, 135] on span "button" at bounding box center [493, 132] width 9 height 9
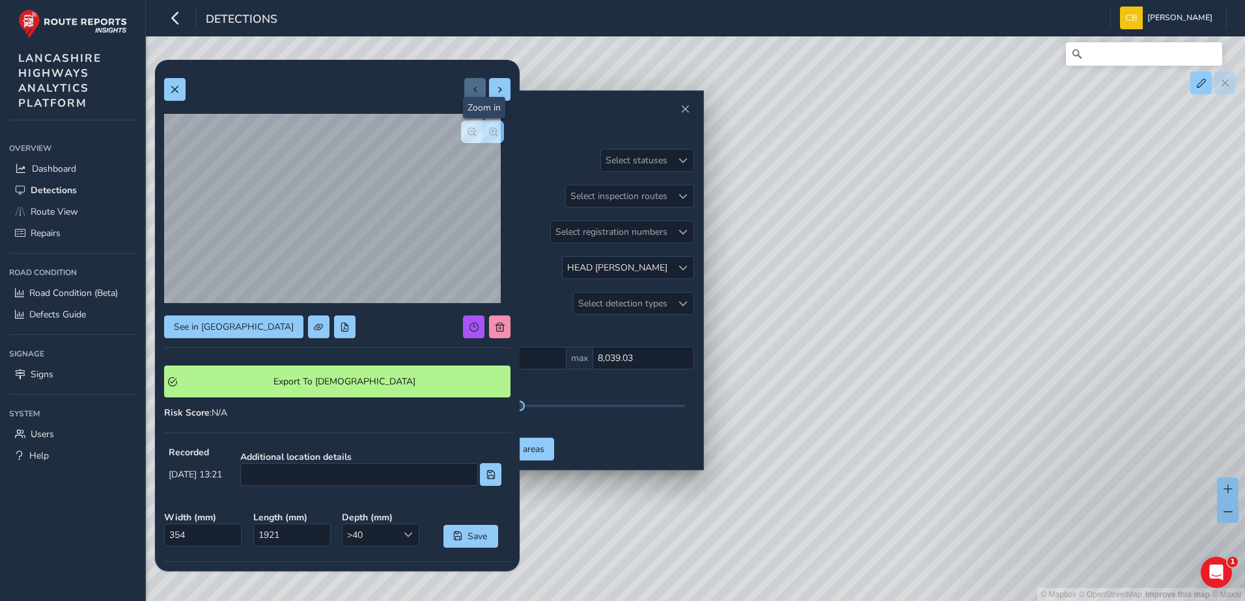
click at [489, 135] on span "button" at bounding box center [493, 132] width 9 height 9
click at [489, 134] on span "button" at bounding box center [493, 132] width 9 height 9
click at [467, 128] on button "button" at bounding box center [471, 131] width 21 height 23
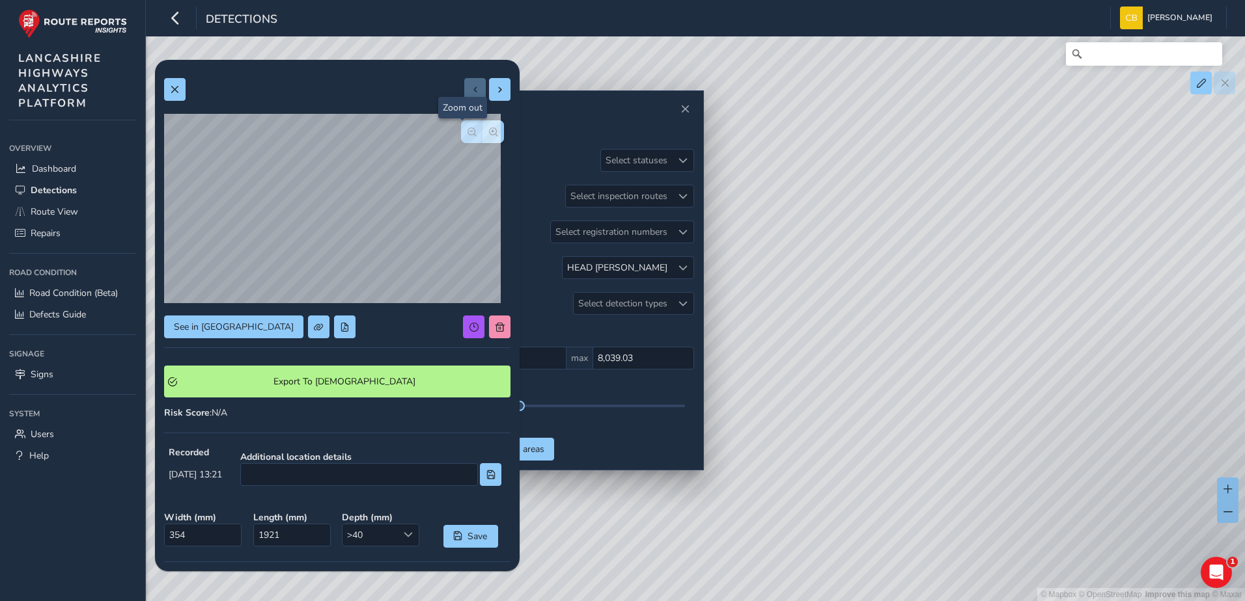
click at [467, 128] on button "button" at bounding box center [471, 131] width 21 height 23
click at [495, 94] on span at bounding box center [499, 89] width 9 height 9
type input "541"
type input "2008"
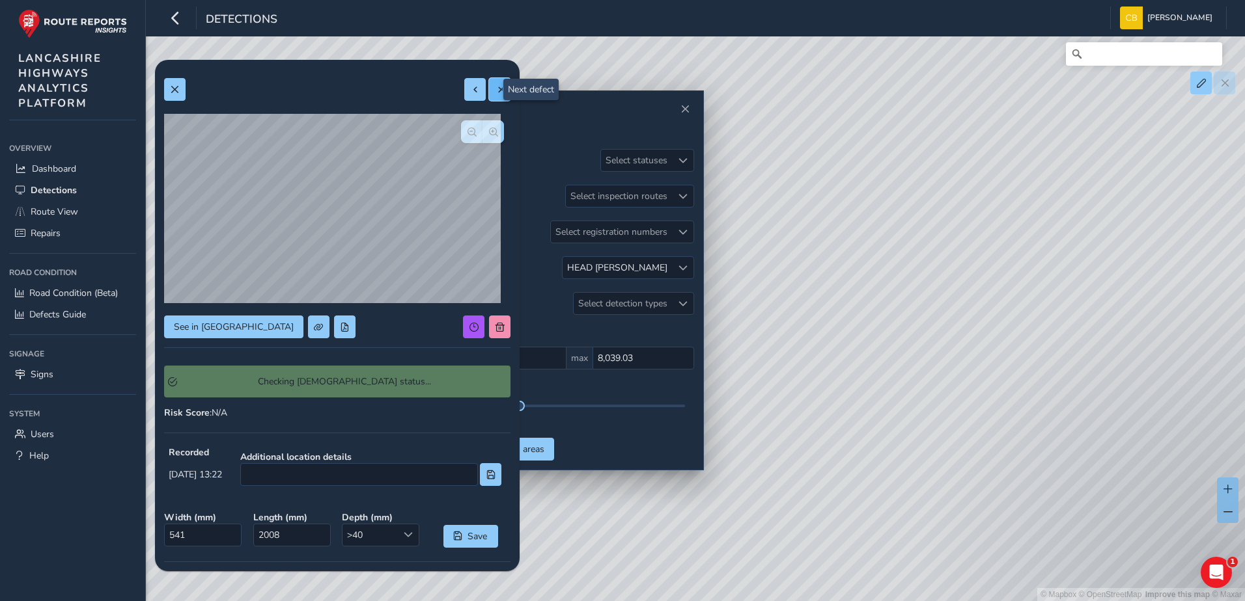
click at [495, 94] on span at bounding box center [499, 89] width 9 height 9
type input "232"
type input "424"
click at [495, 94] on span at bounding box center [499, 89] width 9 height 9
type input "878"
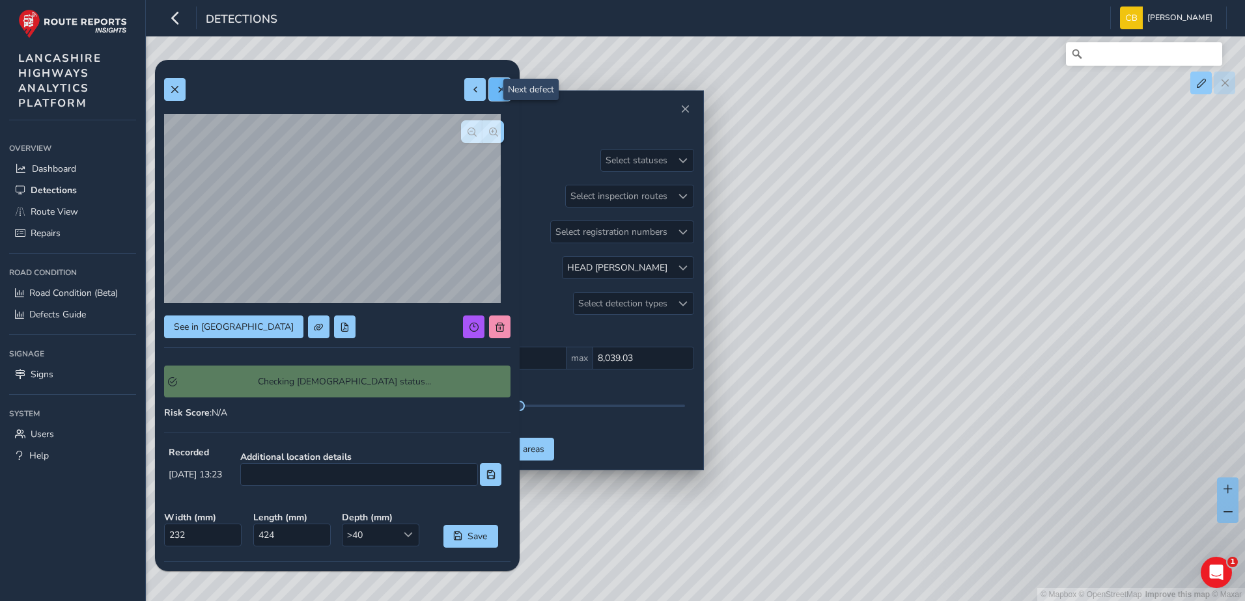
type input "4900"
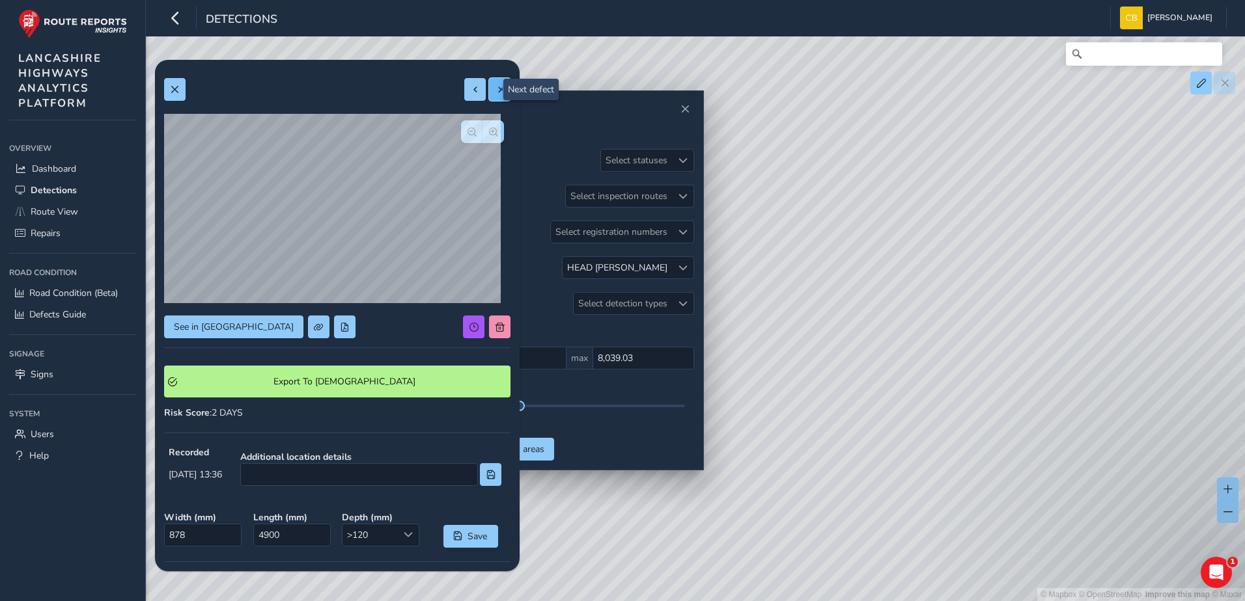
click at [495, 94] on span at bounding box center [499, 89] width 9 height 9
type input "809"
type input "1506"
click at [477, 93] on div at bounding box center [487, 89] width 46 height 23
click at [471, 89] on span at bounding box center [475, 89] width 9 height 9
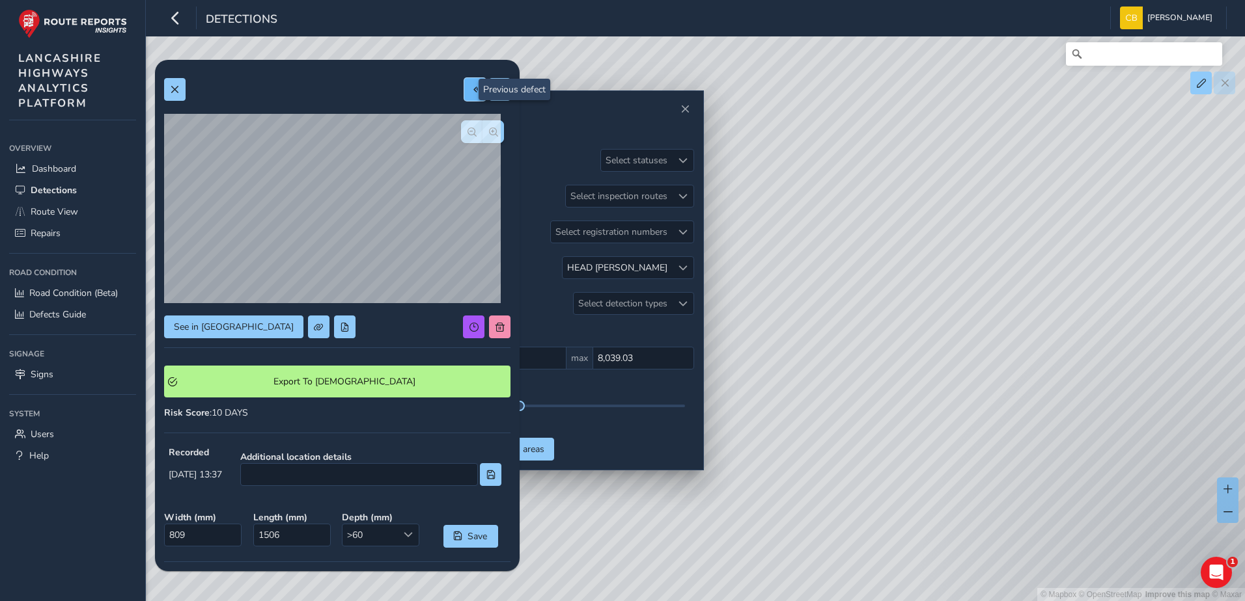
type input "878"
type input "4900"
click at [178, 91] on span at bounding box center [174, 89] width 9 height 9
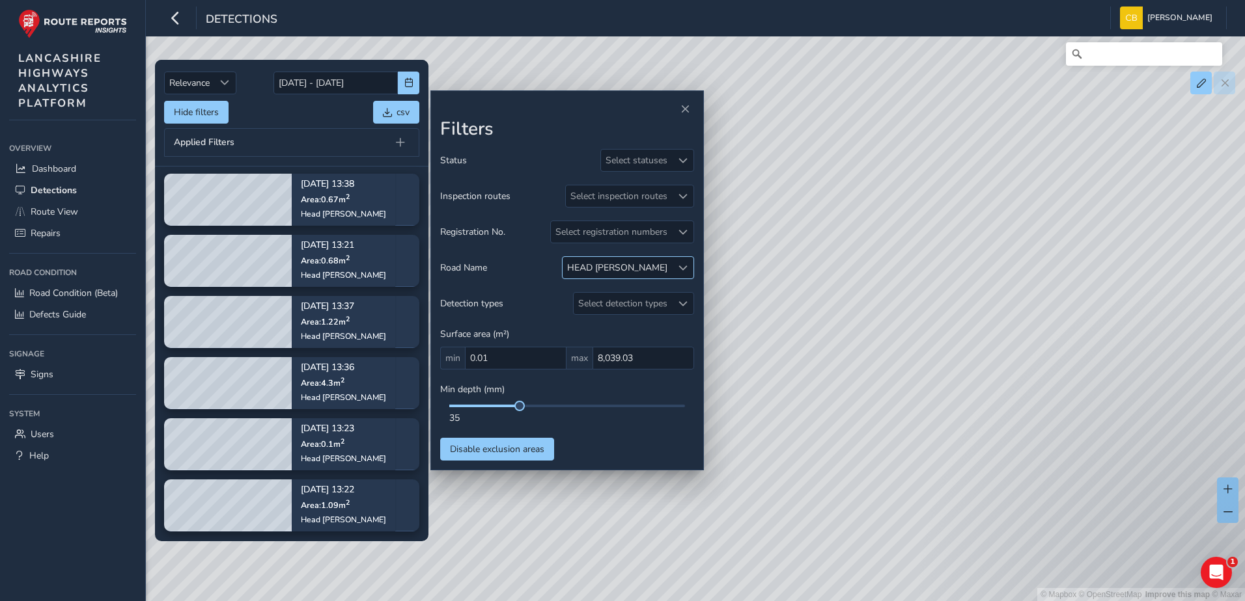
click at [688, 266] on div at bounding box center [682, 267] width 21 height 21
click at [604, 333] on div at bounding box center [601, 327] width 13 height 13
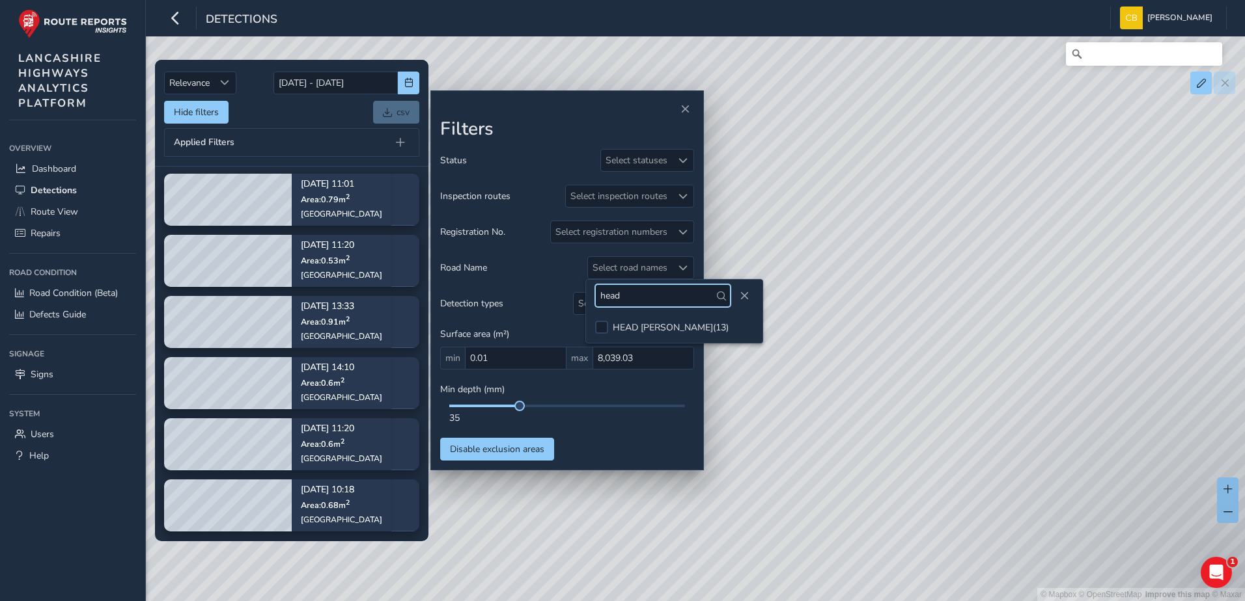
click at [629, 301] on input "head" at bounding box center [662, 295] width 135 height 23
click at [627, 298] on input "head" at bounding box center [662, 295] width 135 height 23
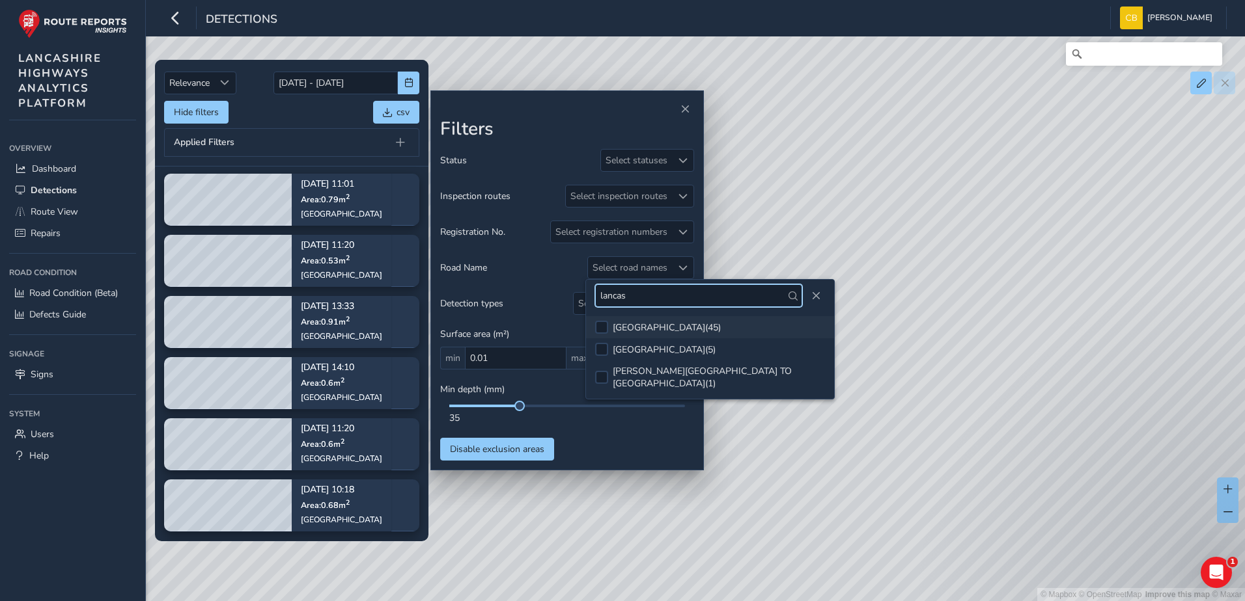
type input "lancas"
click at [639, 329] on div "LANCASTER ROAD ( 45 )" at bounding box center [667, 328] width 108 height 12
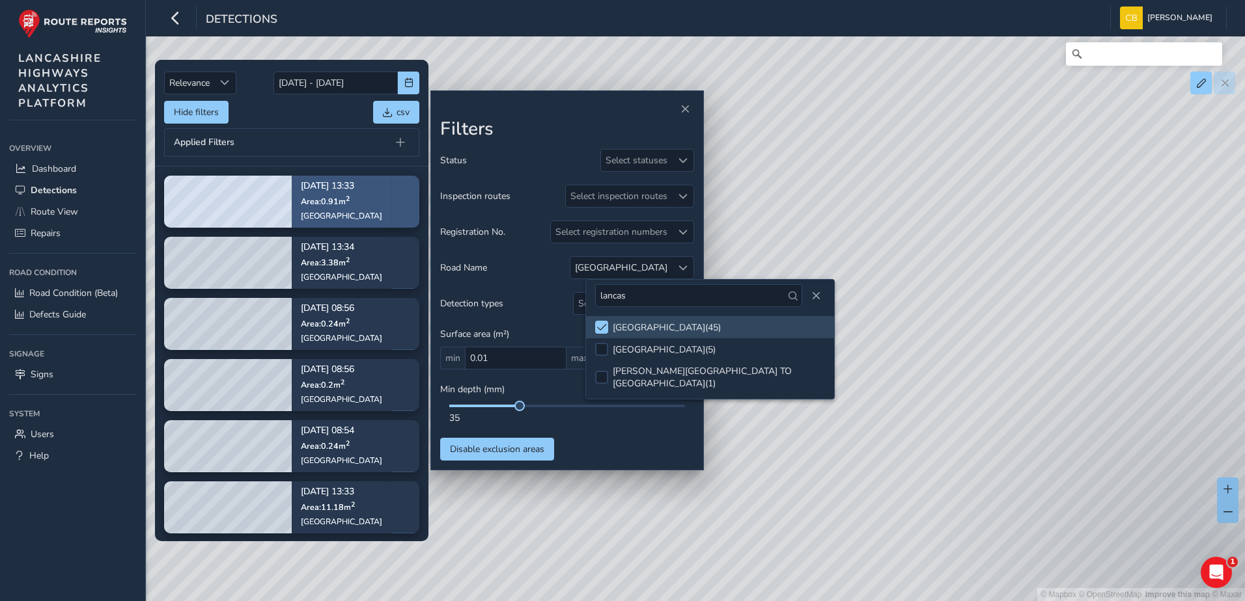
click at [344, 219] on div "[GEOGRAPHIC_DATA]" at bounding box center [341, 216] width 81 height 10
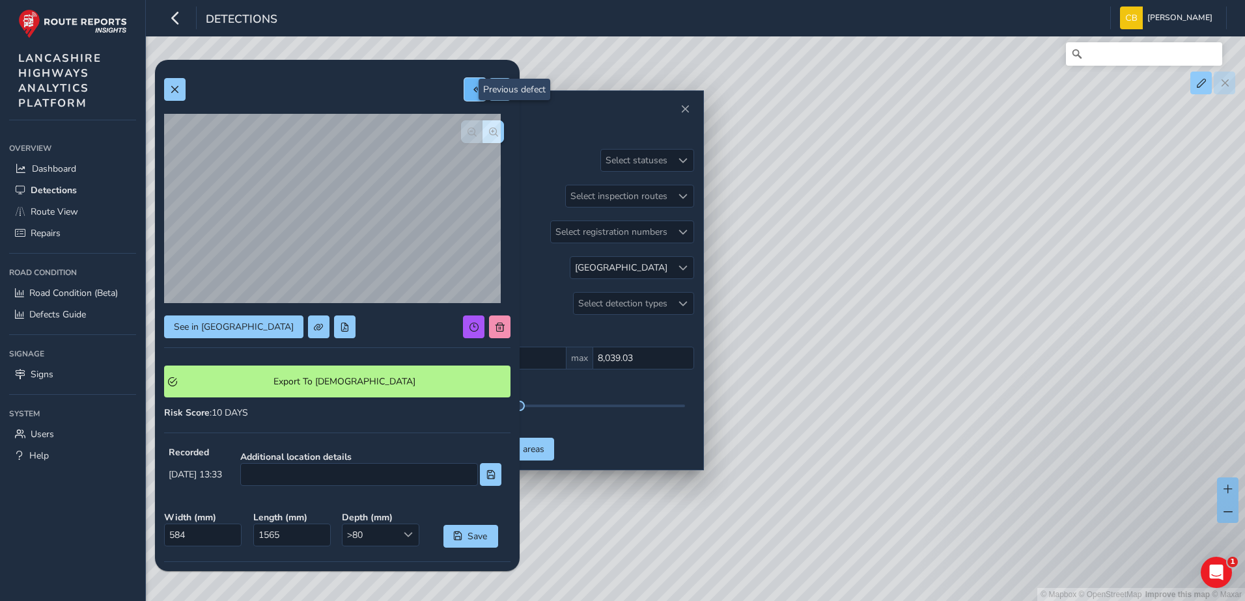
click at [471, 92] on span at bounding box center [475, 89] width 9 height 9
type input "1637"
type input "3197"
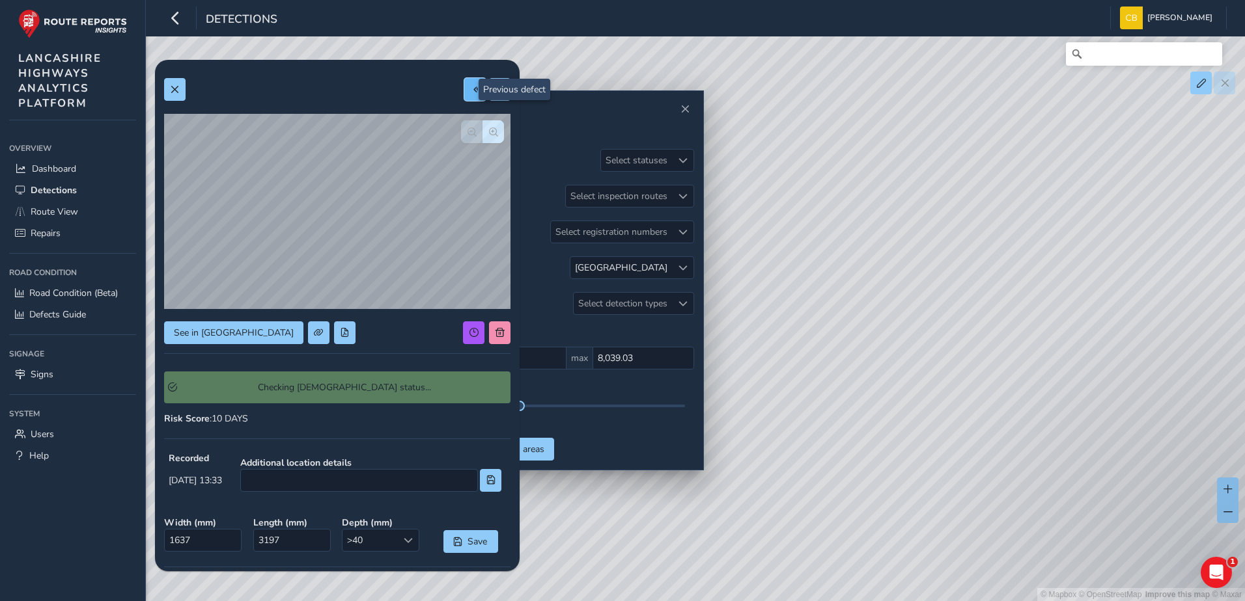
click at [471, 92] on span at bounding box center [475, 89] width 9 height 9
type input "1247"
type input "8965"
click at [471, 92] on span at bounding box center [475, 89] width 9 height 9
type input "668"
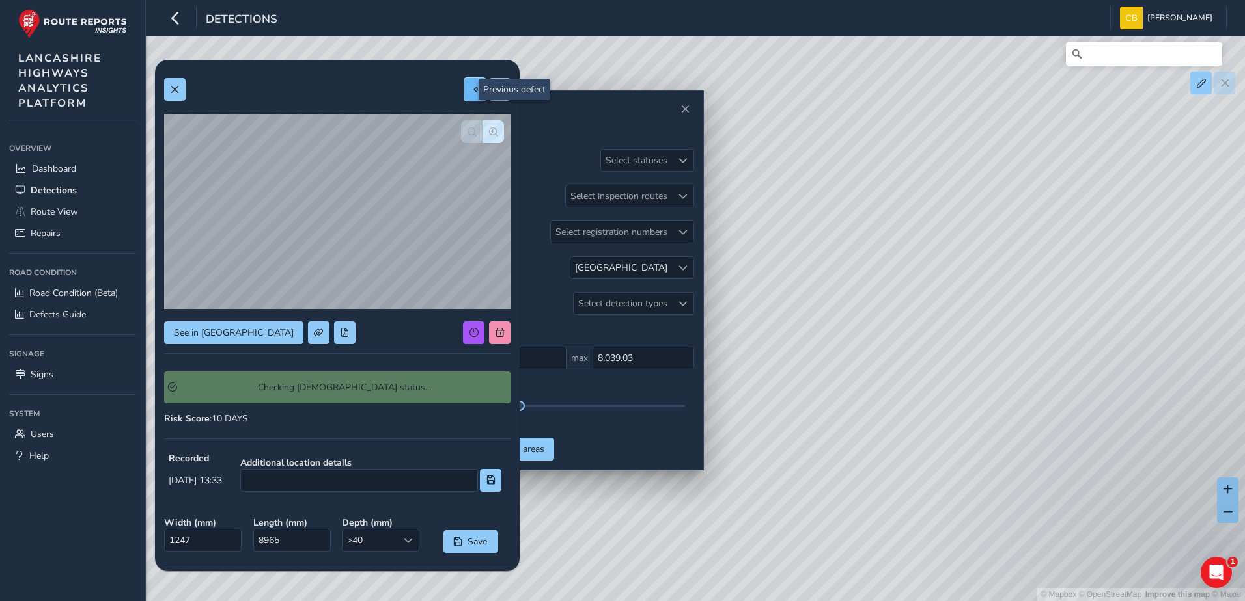
type input "3583"
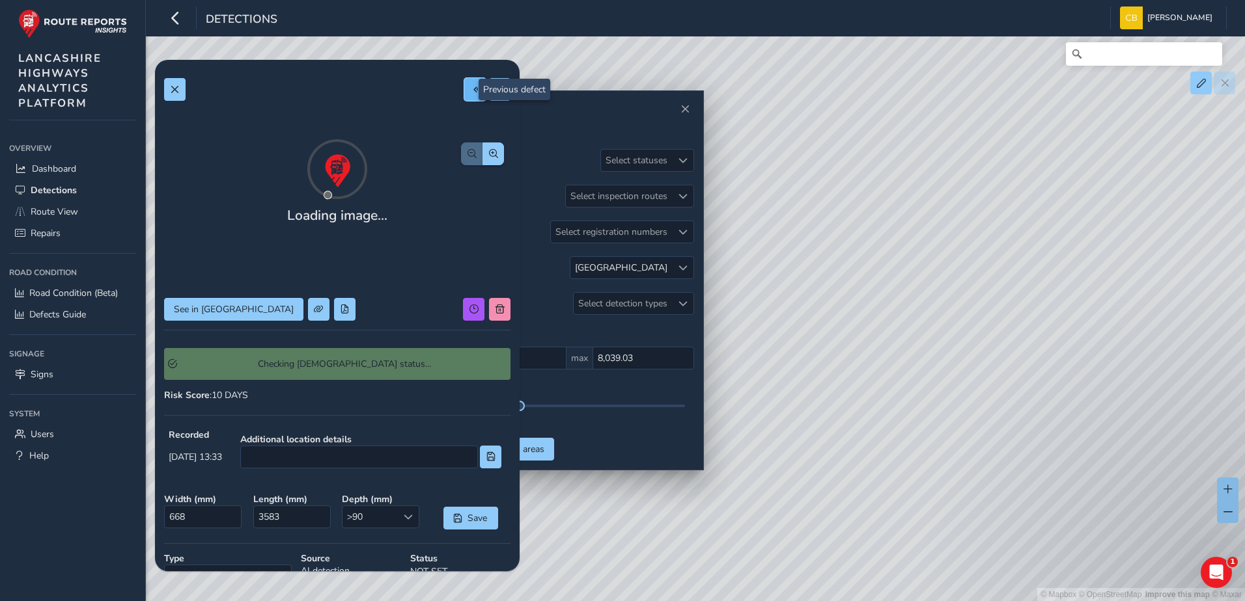
click at [471, 92] on span at bounding box center [475, 89] width 9 height 9
type input "715"
type input "3858"
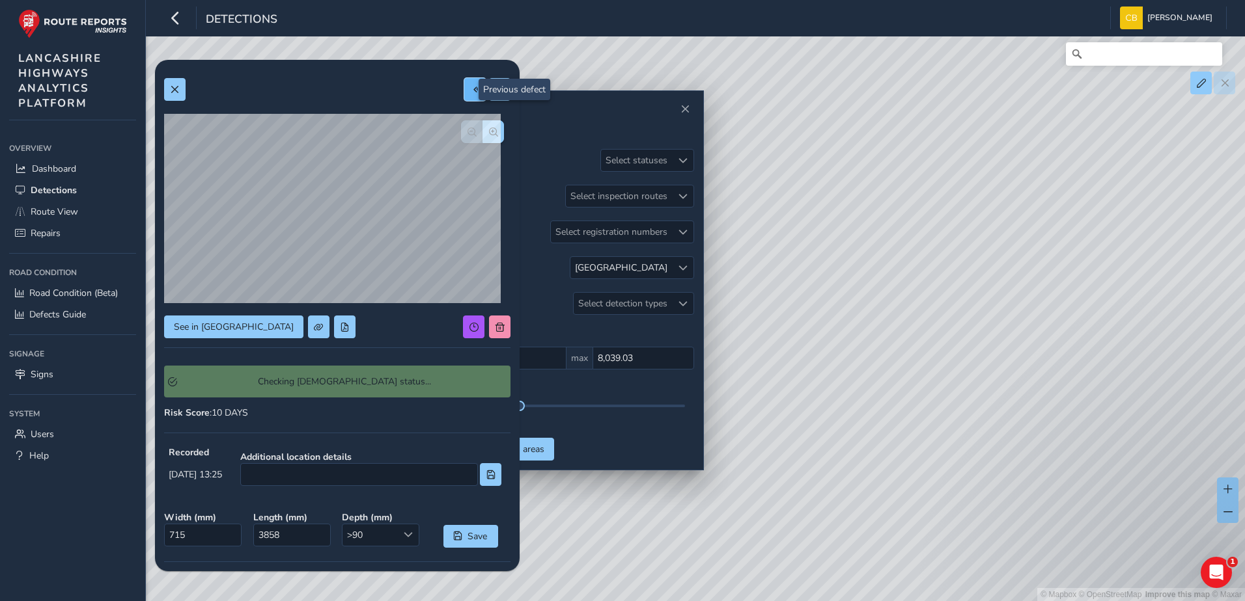
click at [471, 92] on span at bounding box center [475, 89] width 9 height 9
type input "844"
type input "8938"
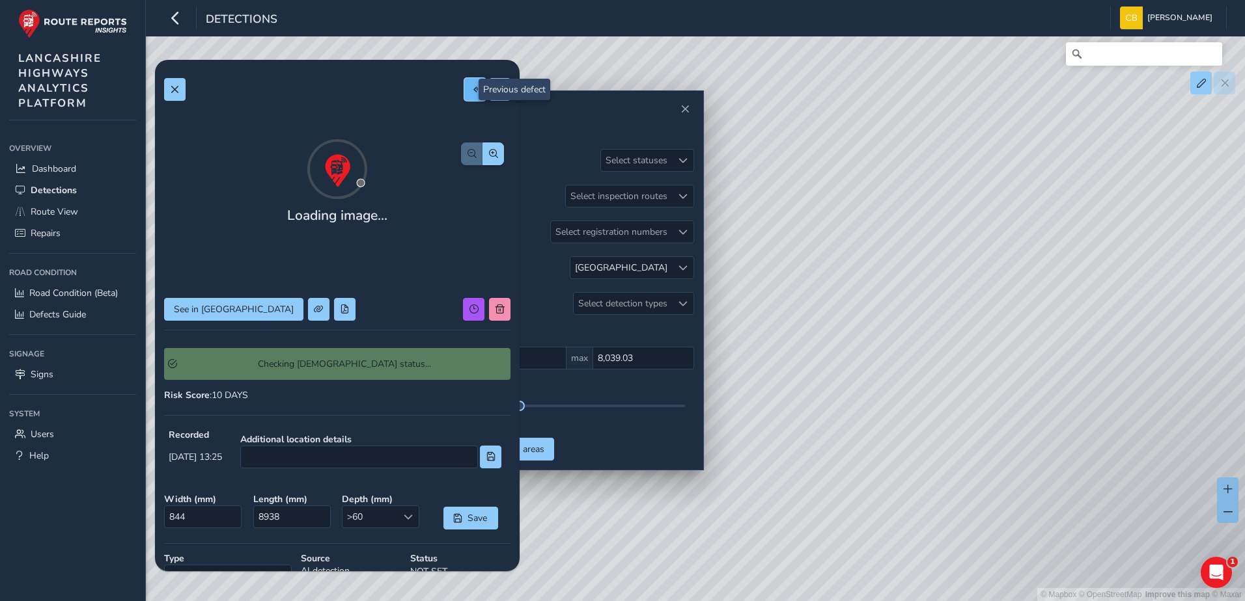
click at [471, 92] on span at bounding box center [475, 89] width 9 height 9
type input "707"
type input "1875"
click at [471, 92] on span at bounding box center [475, 89] width 9 height 9
type input "916"
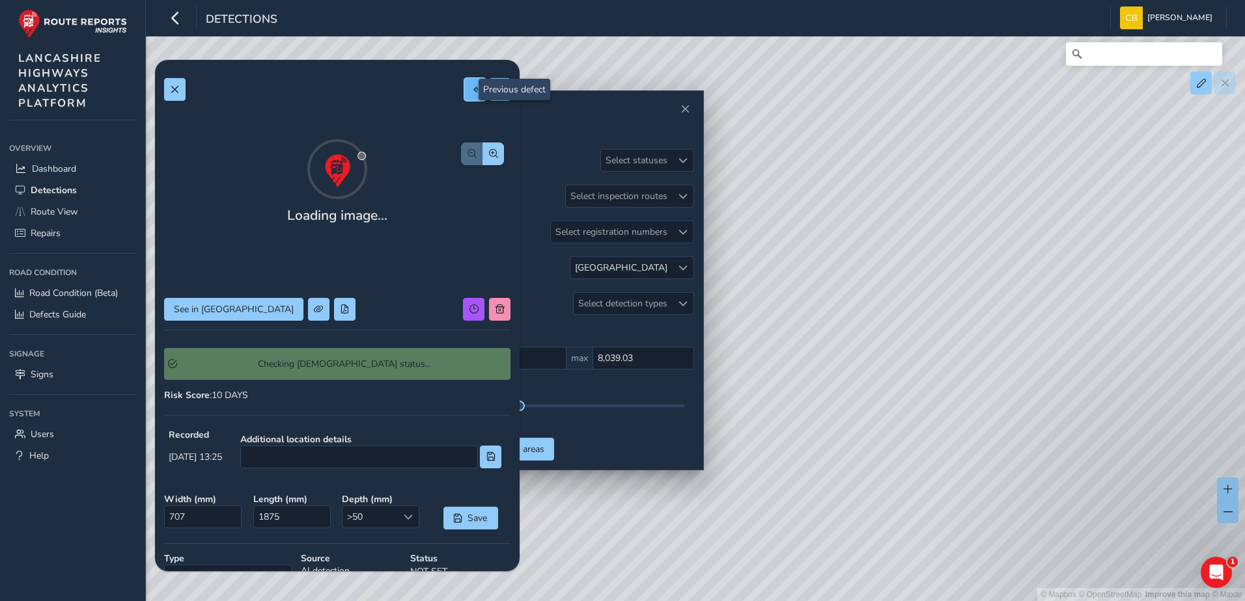
type input "4346"
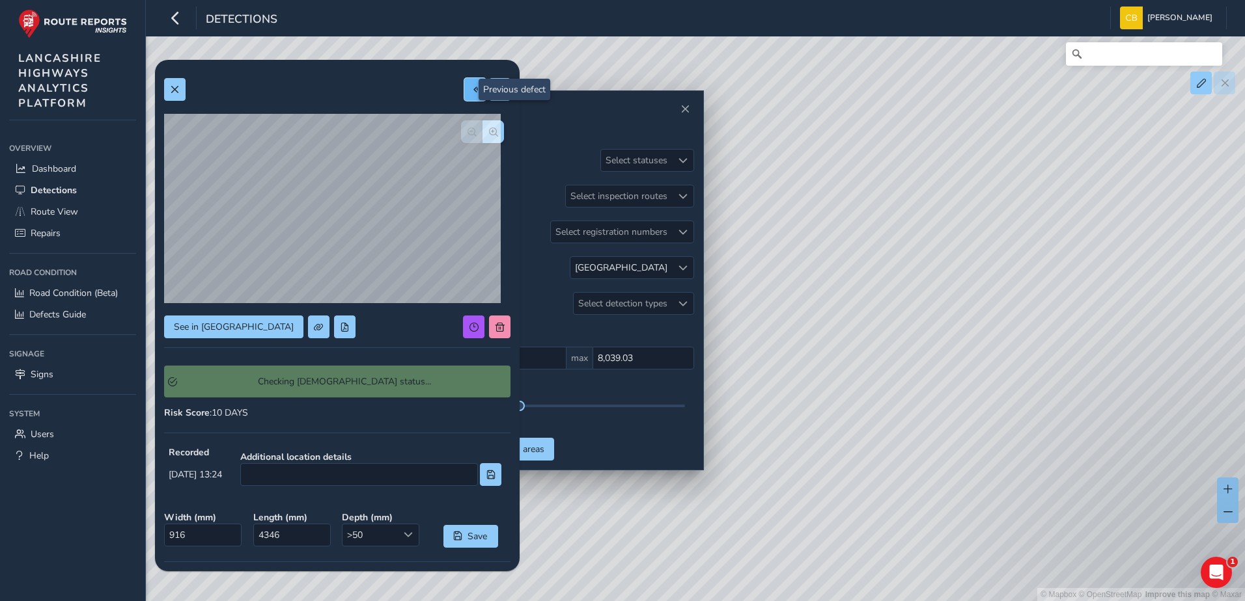
click at [471, 92] on span at bounding box center [475, 89] width 9 height 9
type input "262"
type input "397"
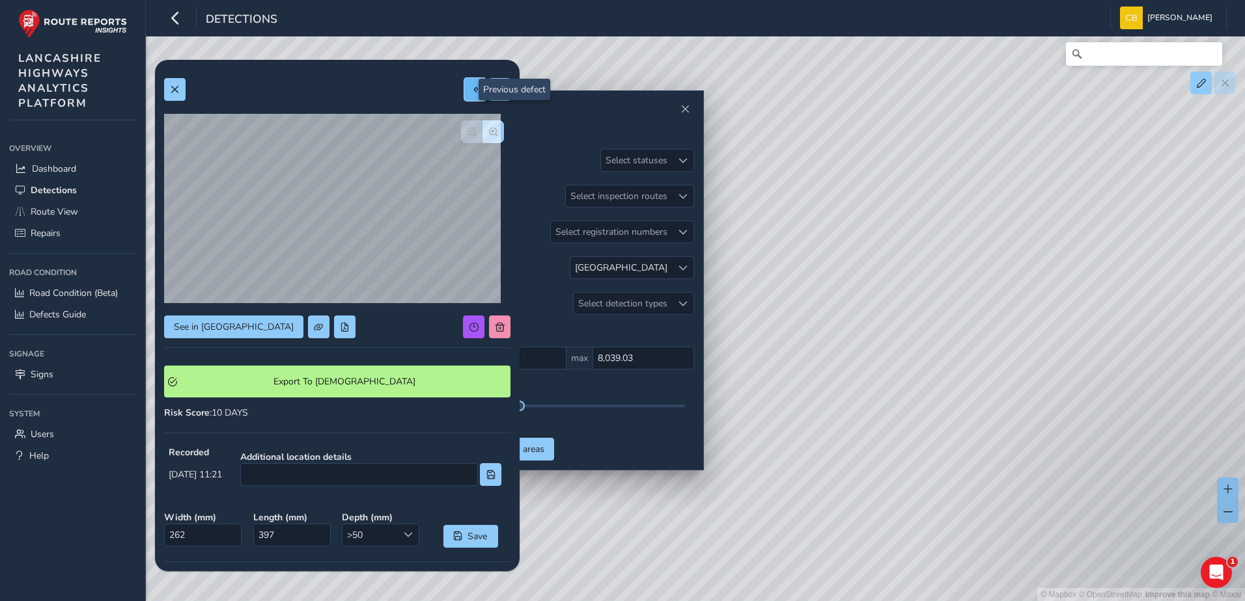
click at [471, 92] on span at bounding box center [475, 89] width 9 height 9
type input "118"
type input "246"
click at [471, 92] on span at bounding box center [475, 89] width 9 height 9
type input "312"
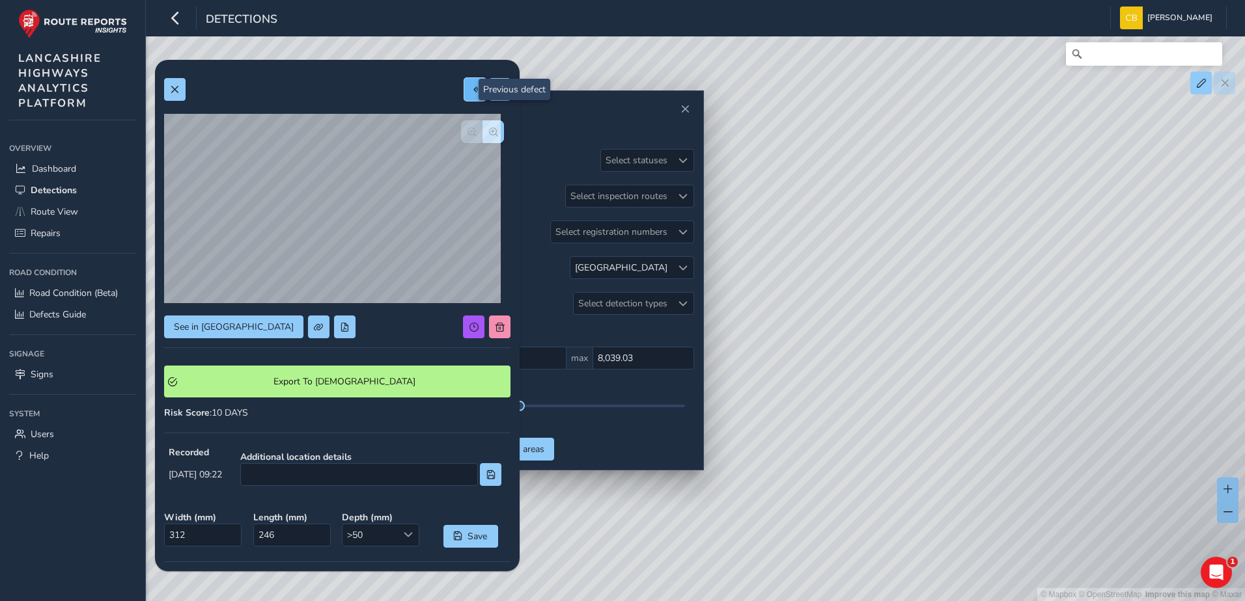
type input "245"
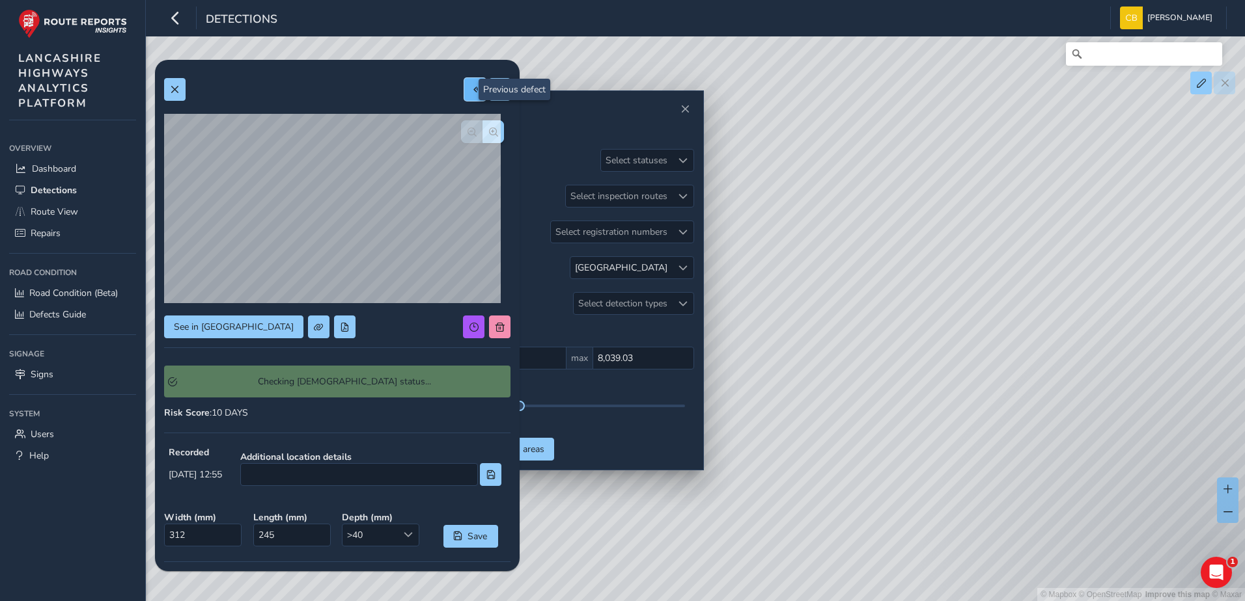
click at [471, 92] on span at bounding box center [475, 89] width 9 height 9
type input "244"
type input "194"
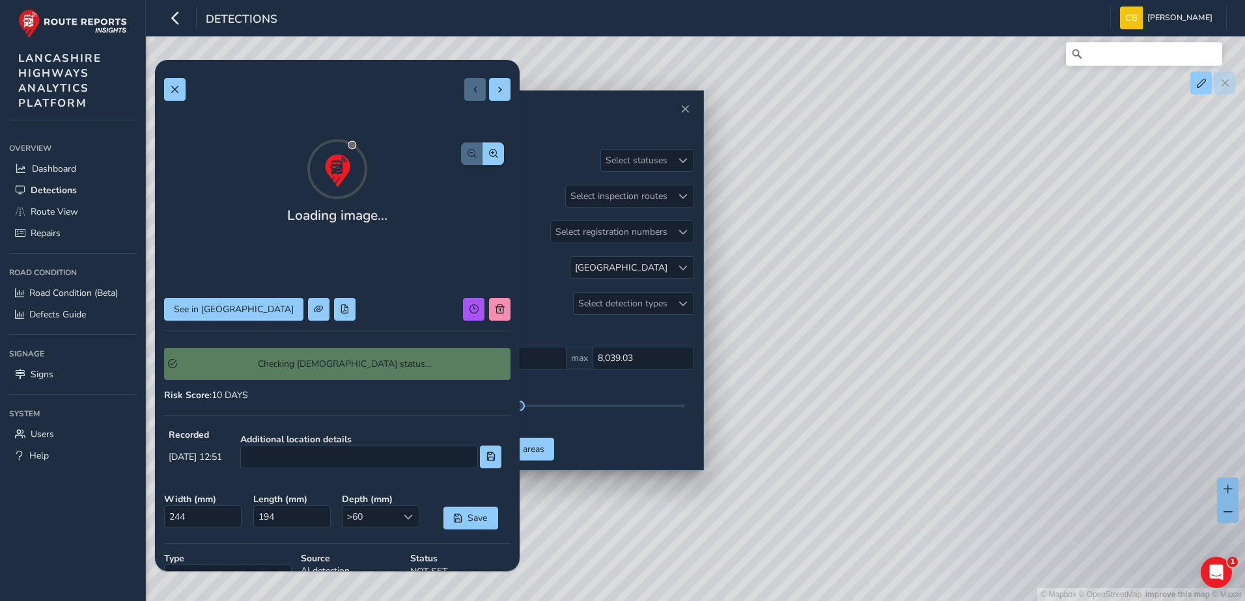
click at [467, 92] on div at bounding box center [487, 89] width 46 height 23
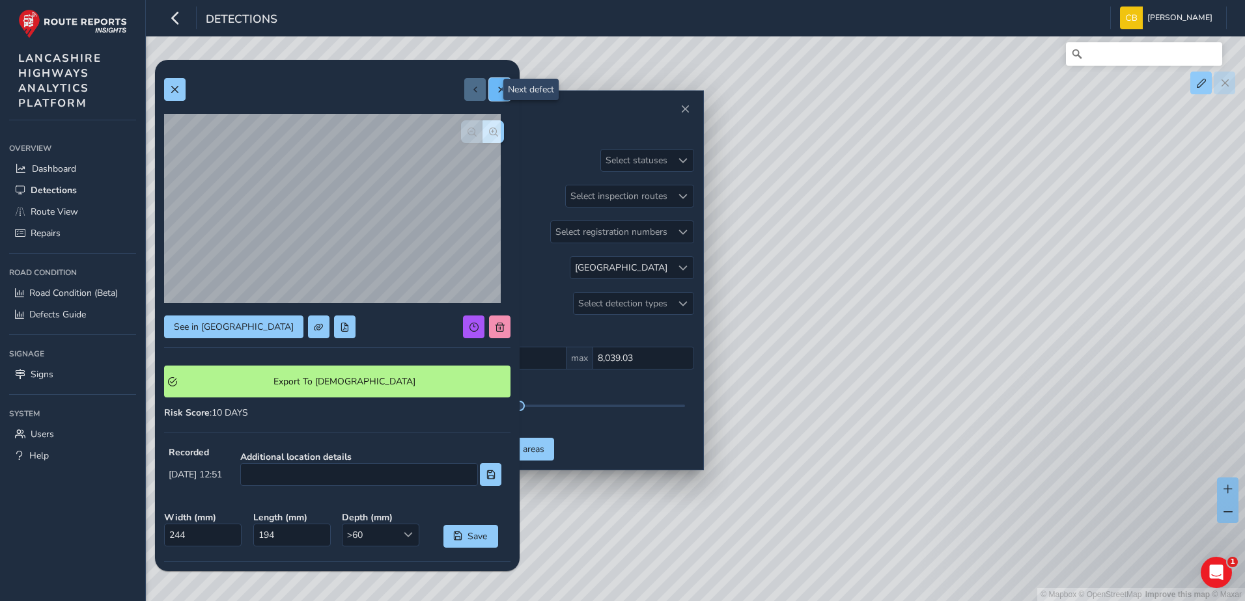
click at [492, 98] on button at bounding box center [499, 89] width 21 height 23
type input "312"
type input "245"
click at [495, 85] on span at bounding box center [499, 89] width 9 height 9
type input "118"
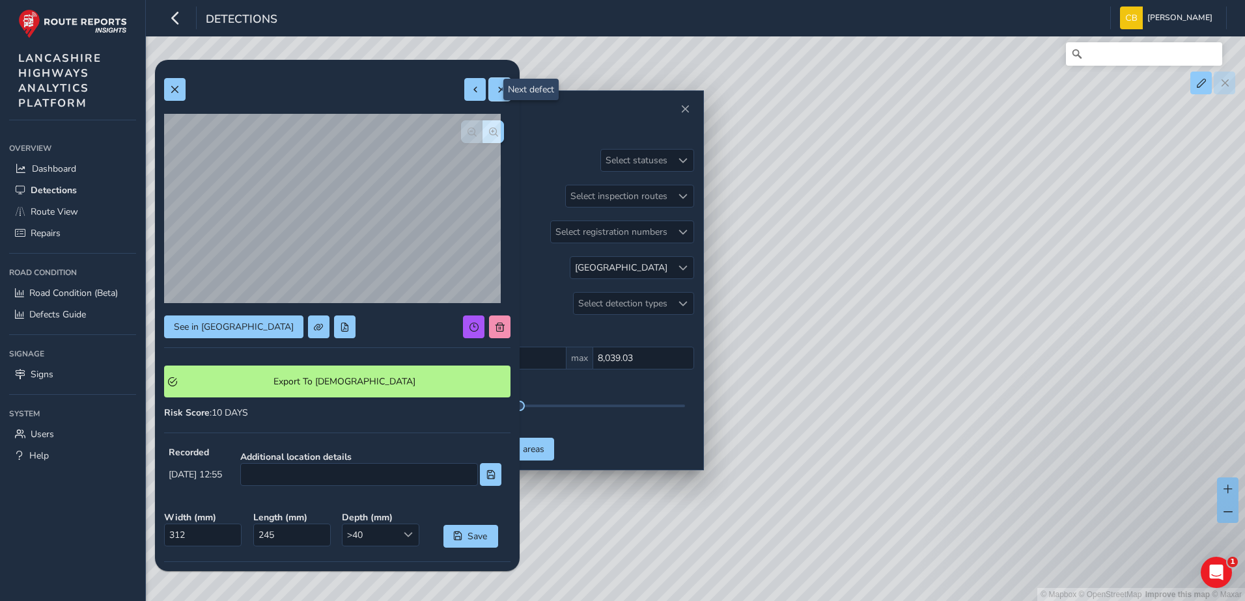
type input "246"
click at [495, 89] on span at bounding box center [499, 89] width 9 height 9
type input "262"
type input "397"
click at [495, 93] on span at bounding box center [499, 89] width 9 height 9
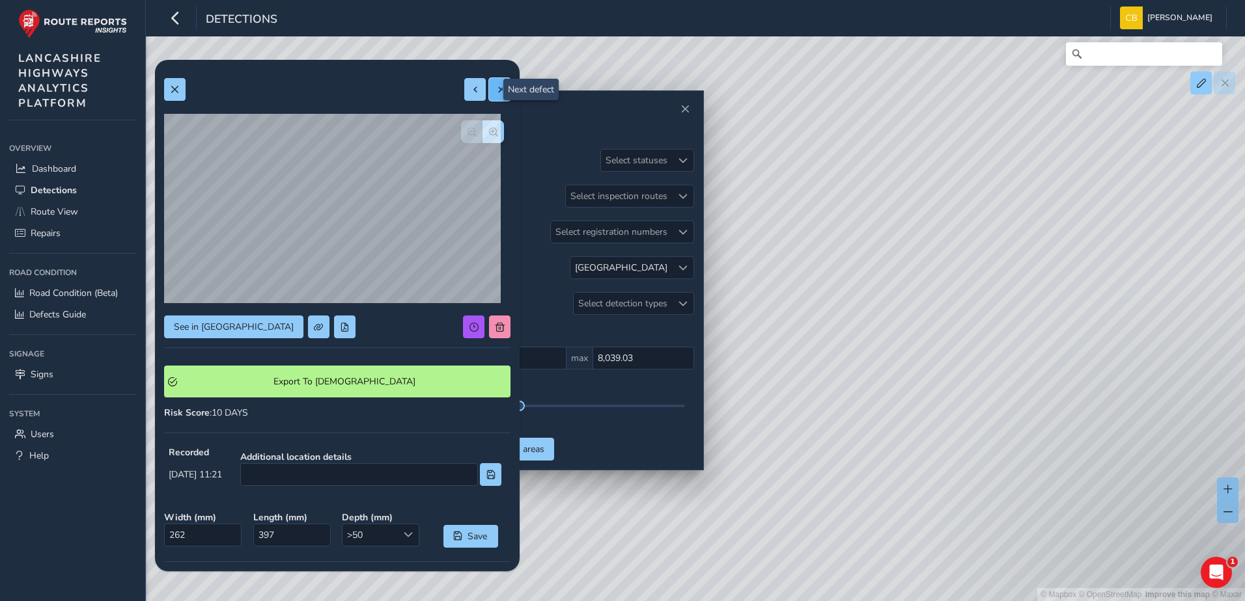
type input "916"
type input "4346"
click at [489, 97] on button at bounding box center [499, 89] width 21 height 23
type input "707"
type input "1875"
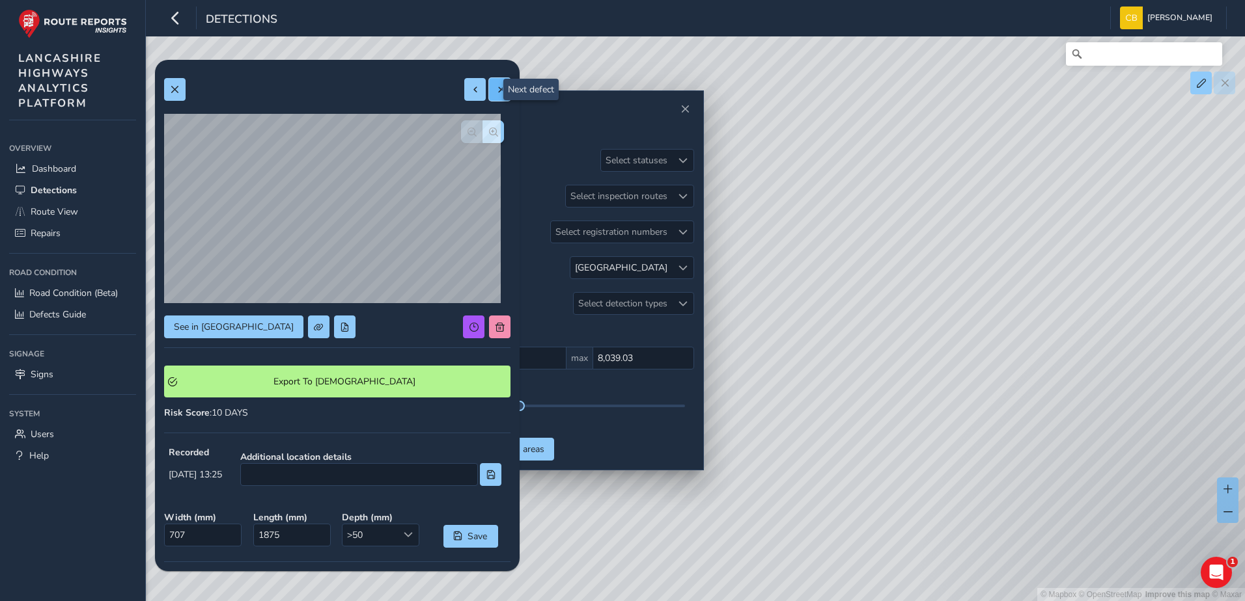
click at [493, 96] on button at bounding box center [499, 89] width 21 height 23
type input "844"
type input "8938"
click at [491, 96] on button at bounding box center [499, 89] width 21 height 23
type input "715"
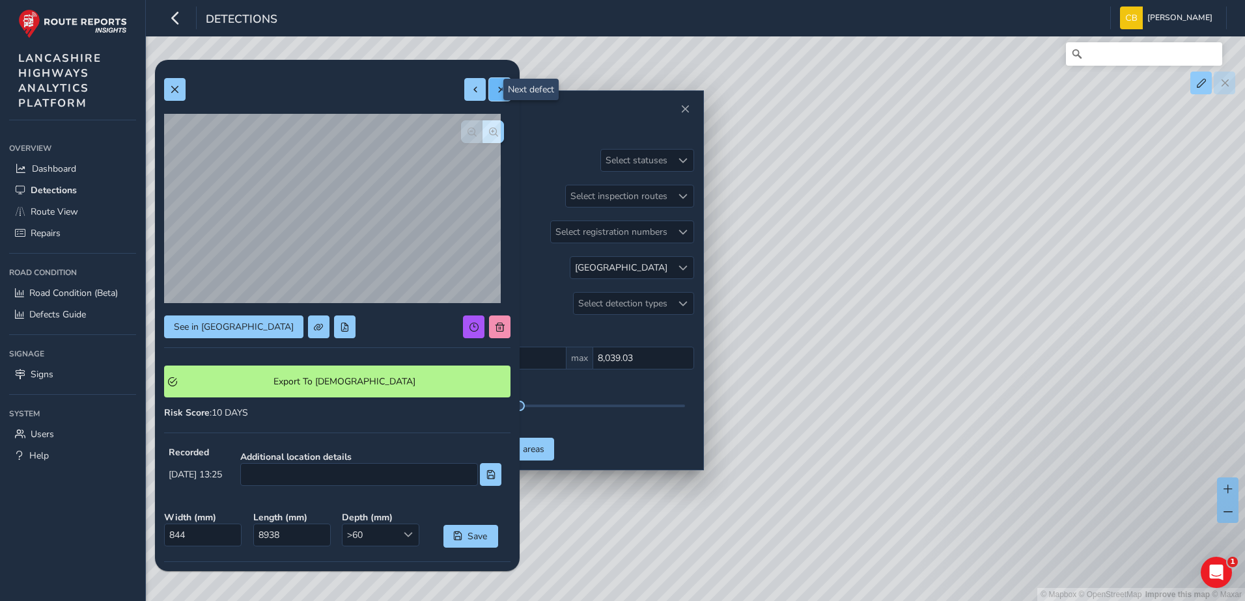
type input "3858"
click at [495, 92] on span at bounding box center [499, 89] width 9 height 9
type input "668"
type input "3583"
click at [493, 96] on button at bounding box center [499, 89] width 21 height 23
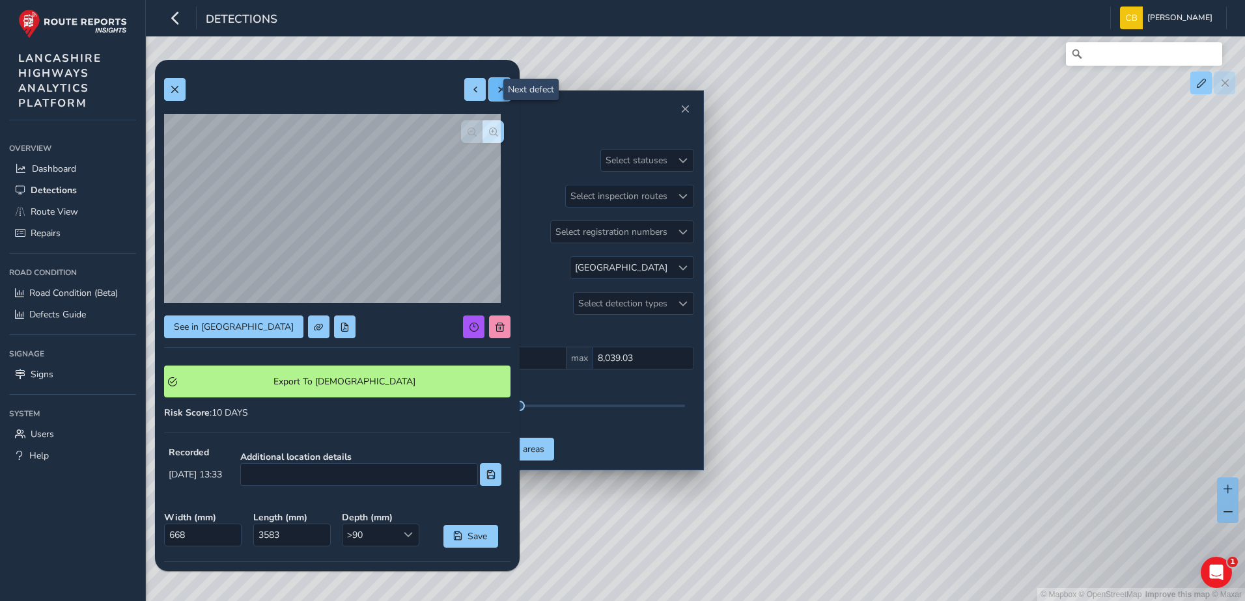
type input "1247"
type input "8965"
click at [491, 94] on button at bounding box center [499, 89] width 21 height 23
type input "1637"
type input "3197"
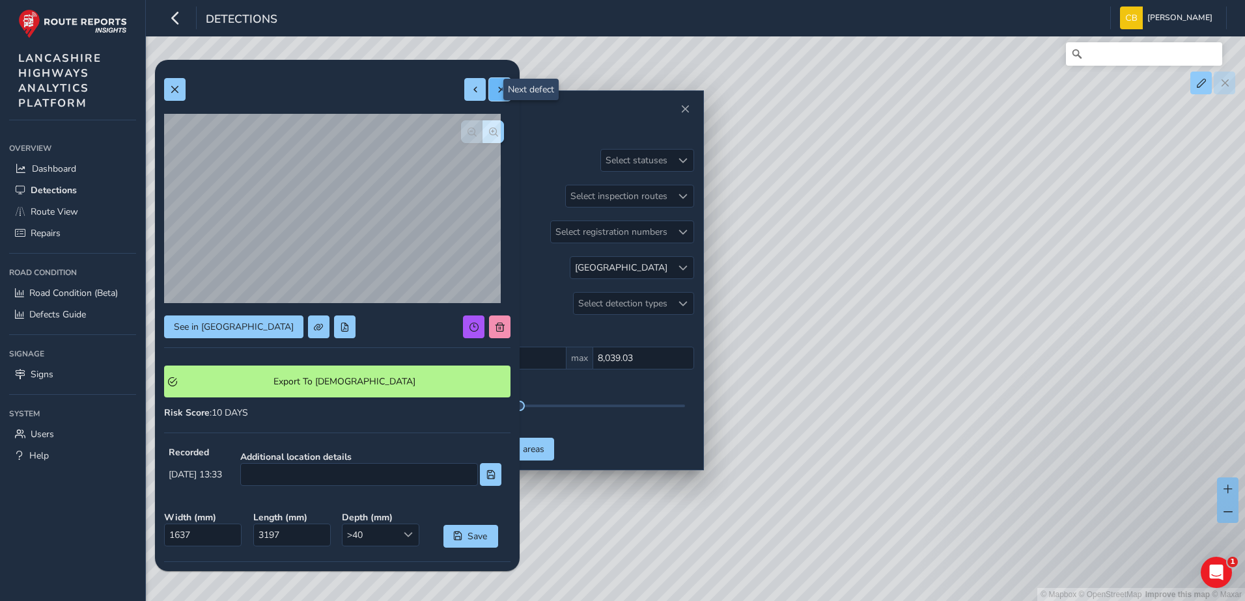
click at [494, 98] on button at bounding box center [499, 89] width 21 height 23
type input "584"
type input "1565"
click at [495, 93] on span at bounding box center [499, 89] width 9 height 9
type input "862"
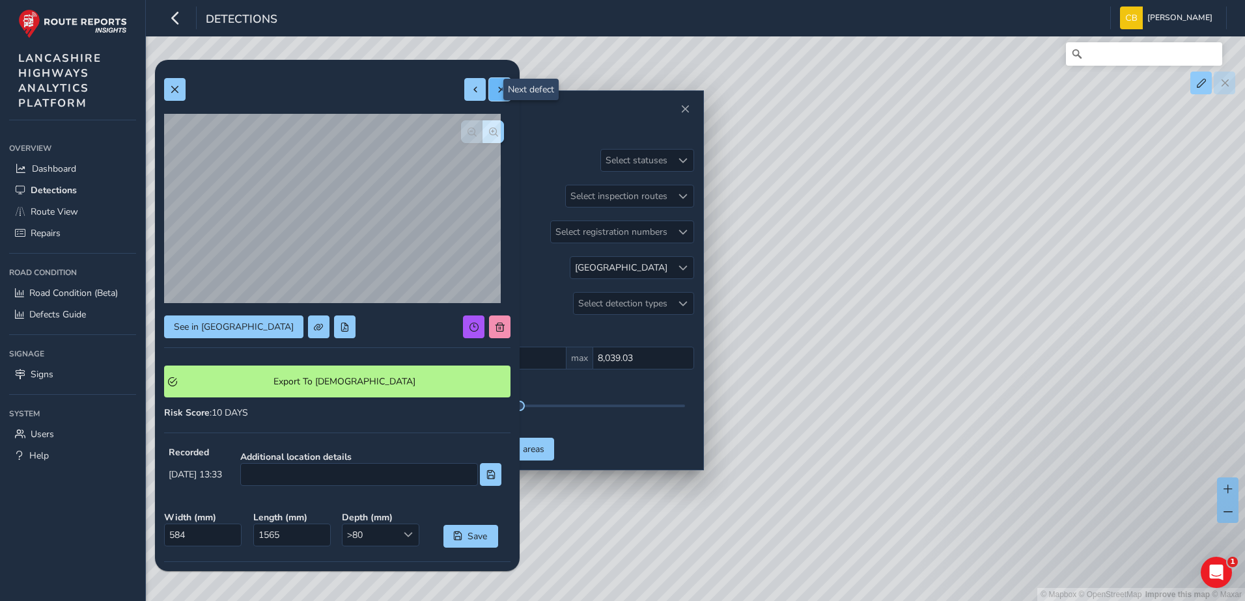
type input "3613"
click at [489, 94] on button at bounding box center [499, 89] width 21 height 23
type input "975"
type input "3471"
click at [497, 90] on button at bounding box center [499, 89] width 21 height 23
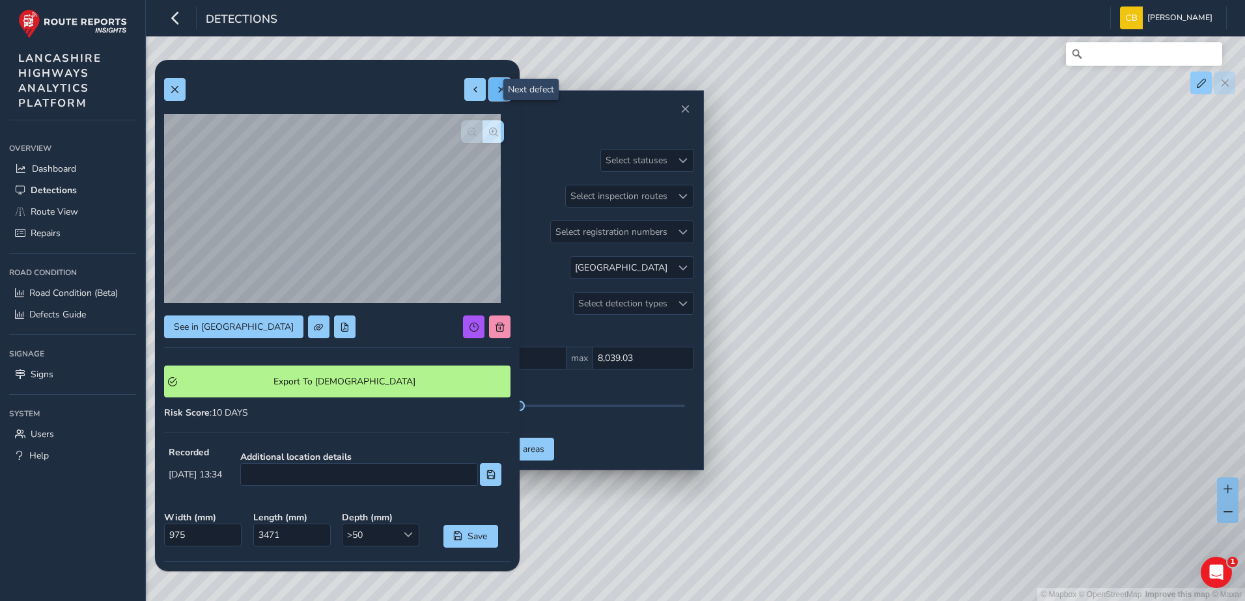
type input "321"
type input "760"
click at [495, 88] on span at bounding box center [499, 89] width 9 height 9
type input "372"
type input "535"
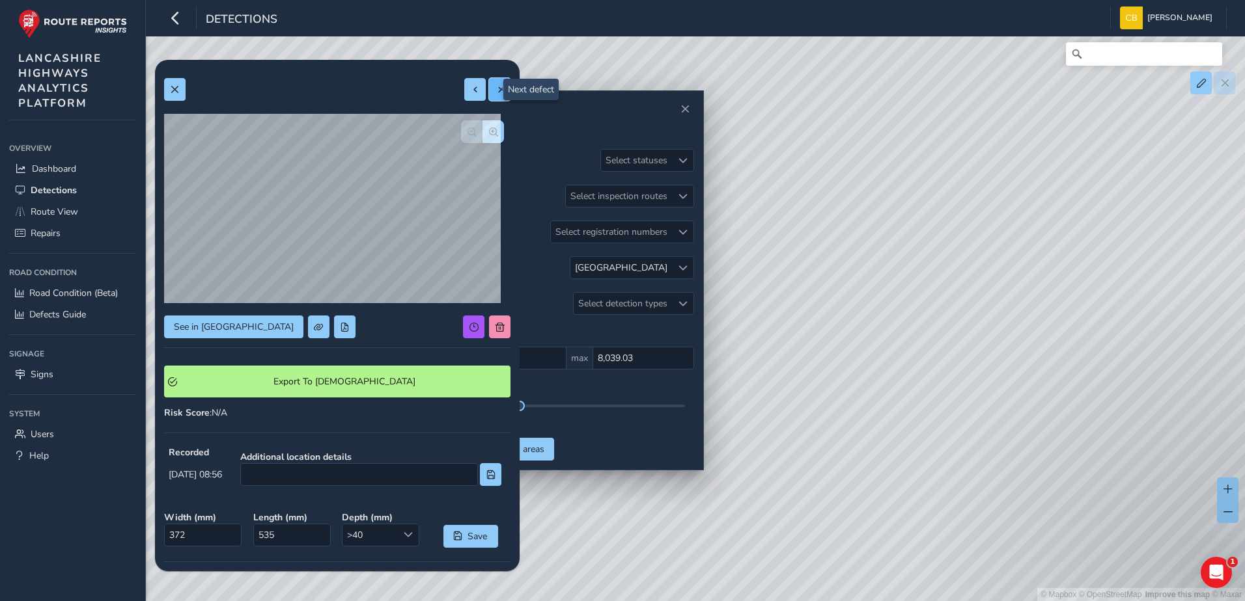
click at [489, 96] on button at bounding box center [499, 89] width 21 height 23
type input "445"
type input "541"
click at [465, 97] on button at bounding box center [474, 89] width 21 height 23
type input "372"
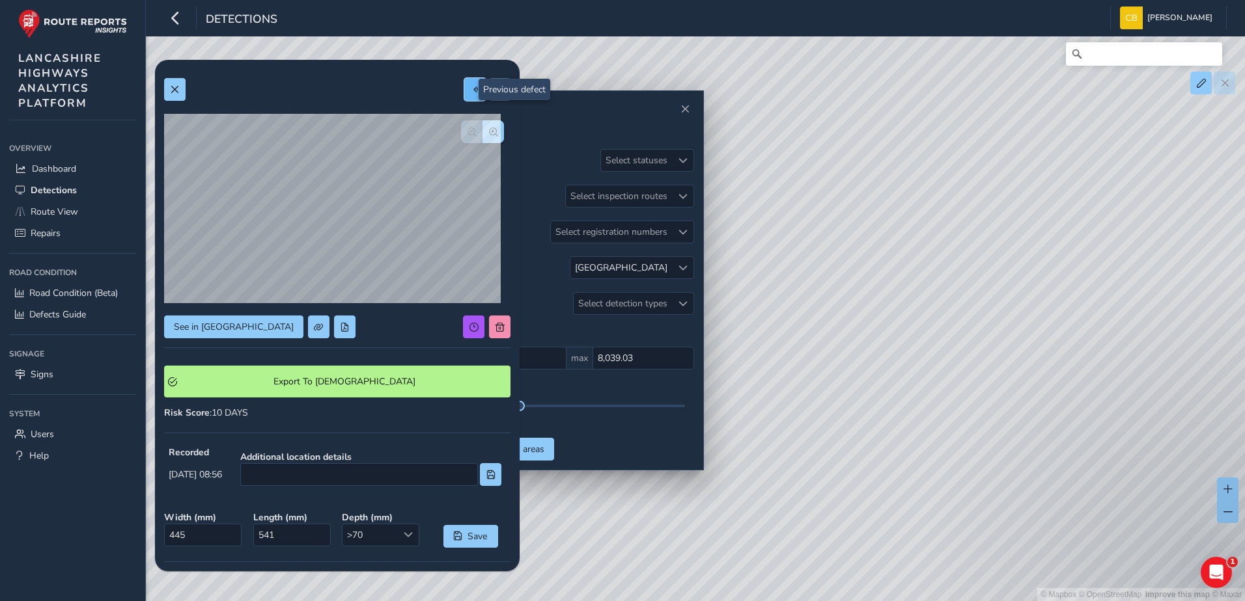
type input "535"
click at [465, 97] on button at bounding box center [474, 89] width 21 height 23
type input "321"
type input "760"
click at [180, 89] on button at bounding box center [174, 89] width 21 height 23
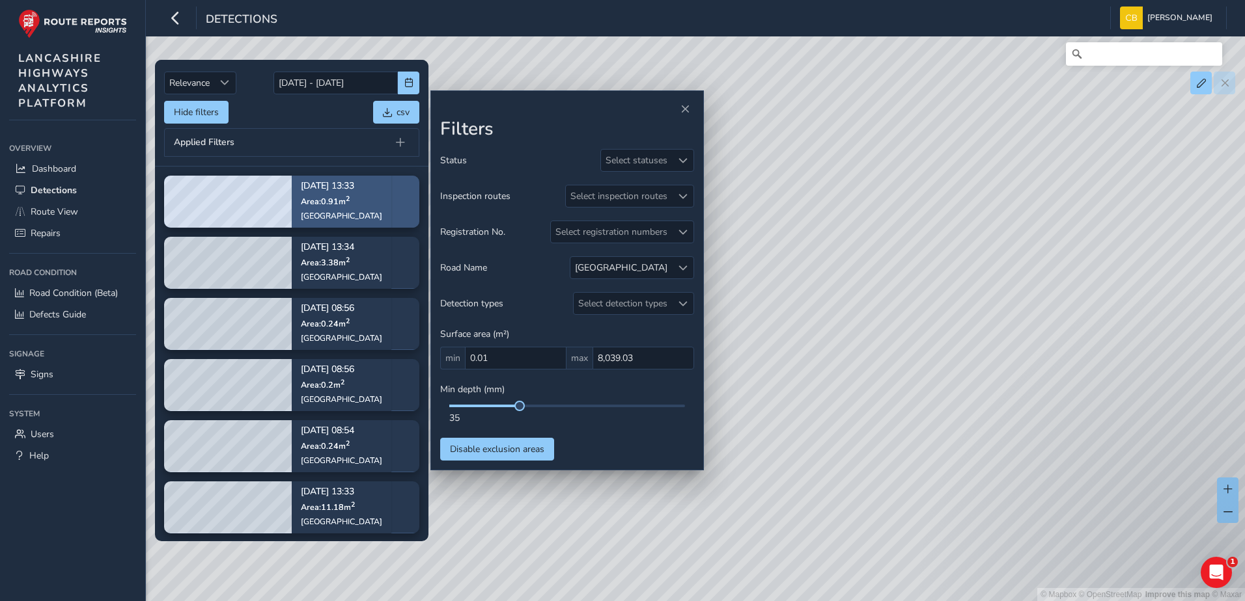
click at [350, 217] on div "[GEOGRAPHIC_DATA]" at bounding box center [341, 216] width 81 height 10
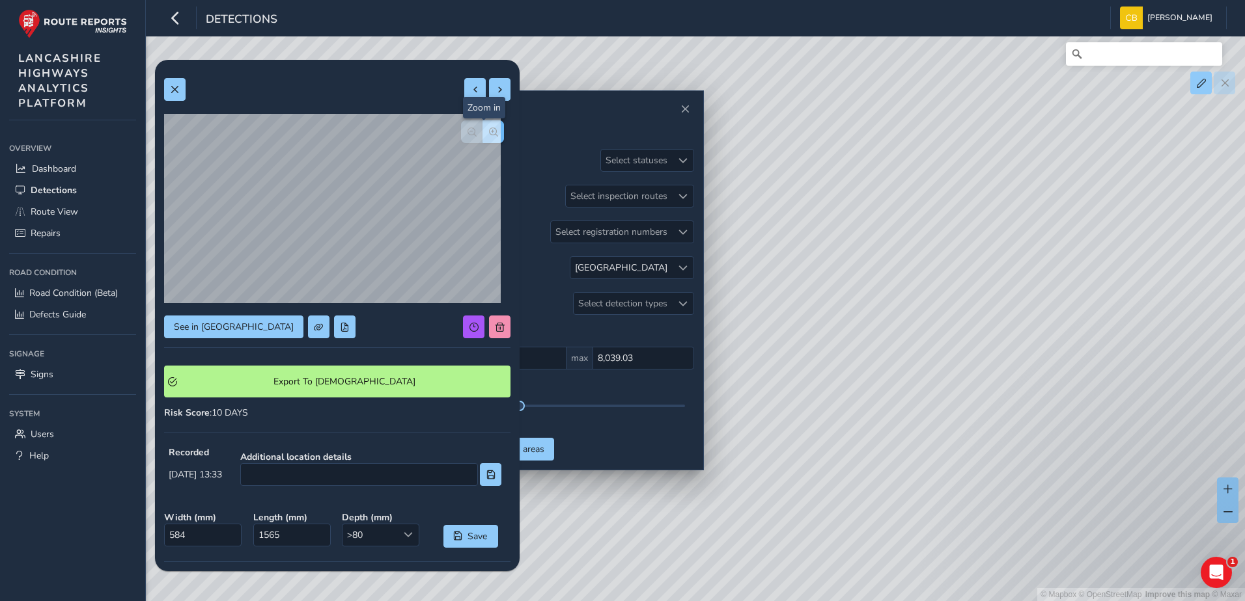
click at [485, 138] on button "button" at bounding box center [492, 131] width 21 height 23
click at [495, 92] on span at bounding box center [499, 89] width 9 height 9
type input "862"
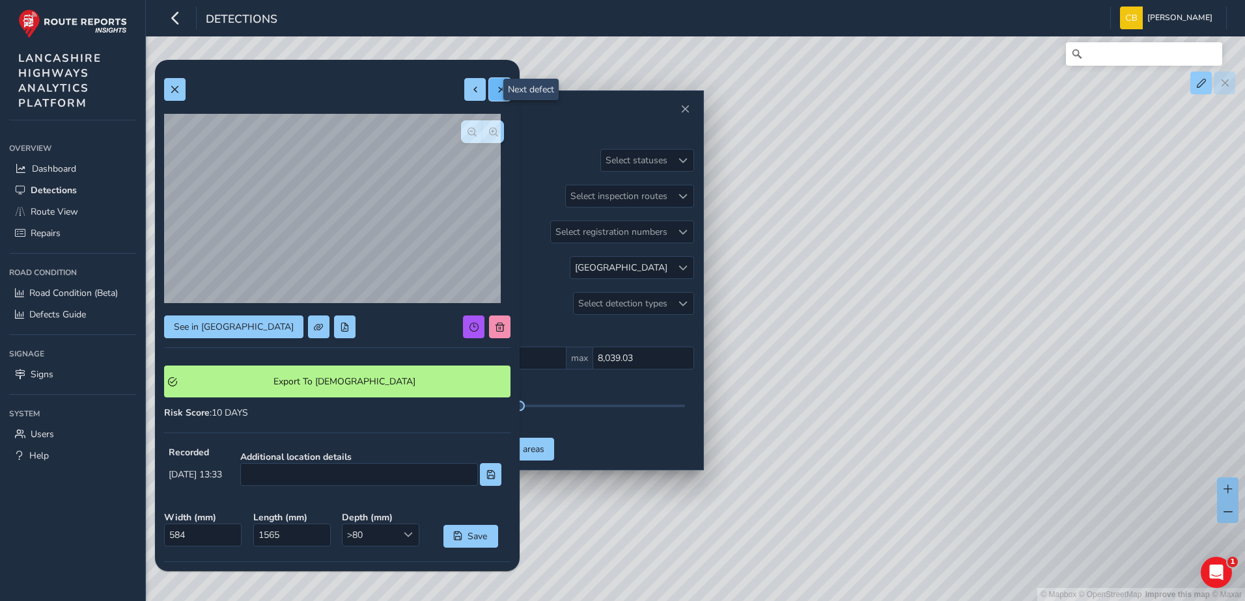
type input "3613"
click at [469, 142] on button "button" at bounding box center [471, 131] width 21 height 23
click at [471, 91] on span at bounding box center [475, 89] width 9 height 9
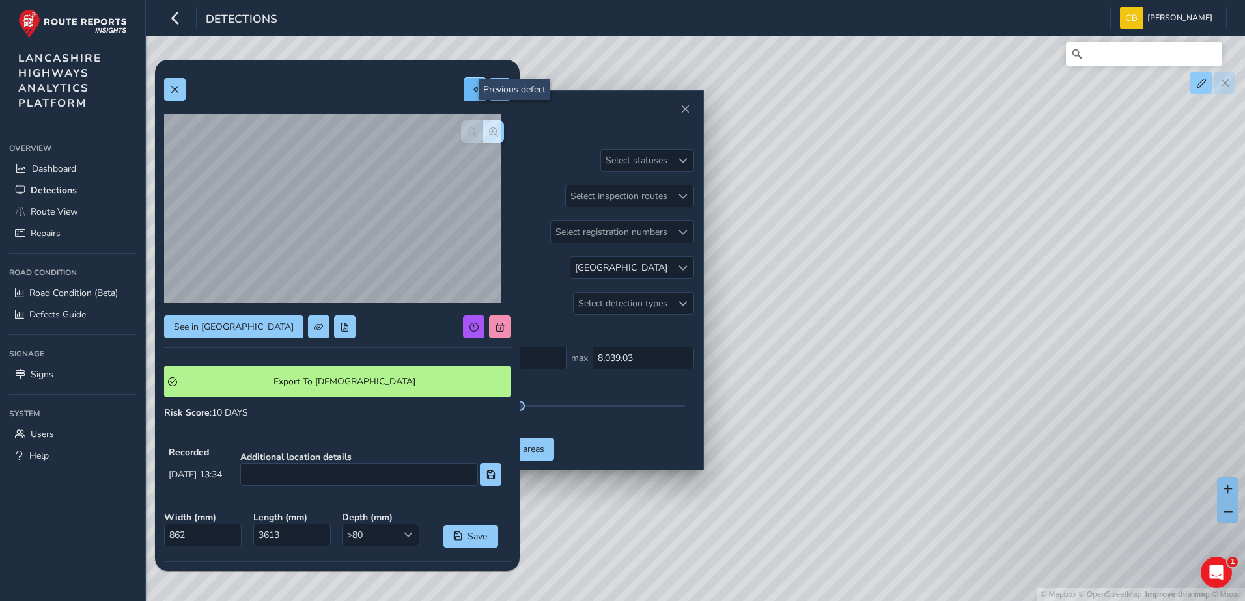
type input "584"
type input "1565"
click at [495, 90] on span at bounding box center [499, 89] width 9 height 9
type input "862"
type input "3613"
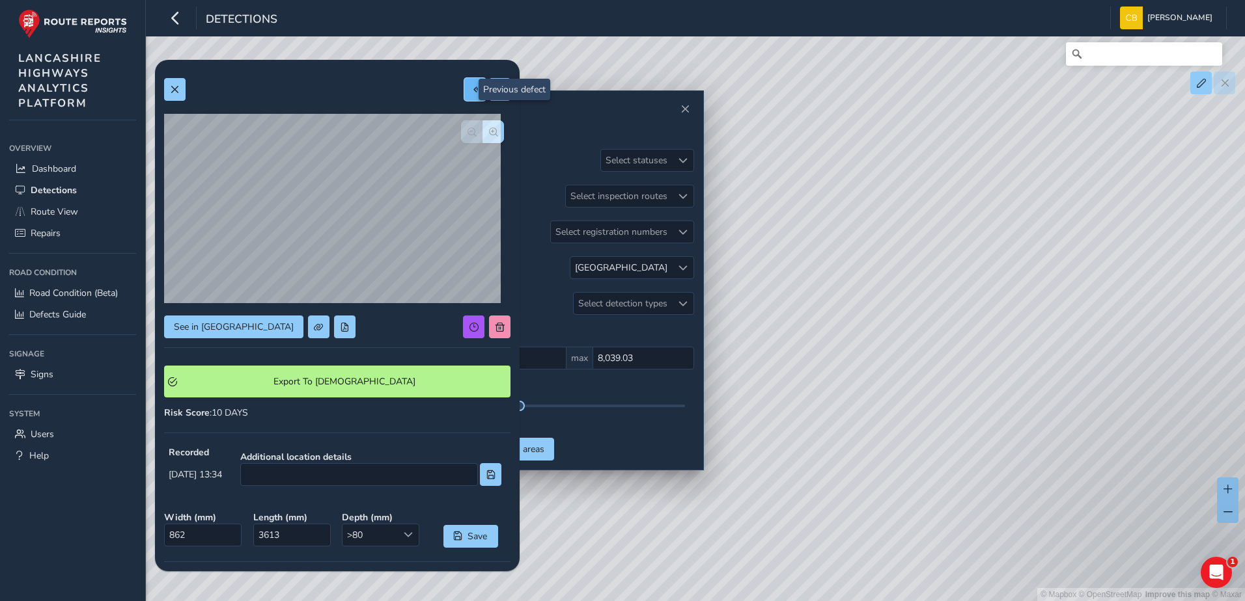
click at [472, 89] on button at bounding box center [474, 89] width 21 height 23
type input "584"
type input "1565"
click at [497, 87] on button at bounding box center [499, 89] width 21 height 23
type input "862"
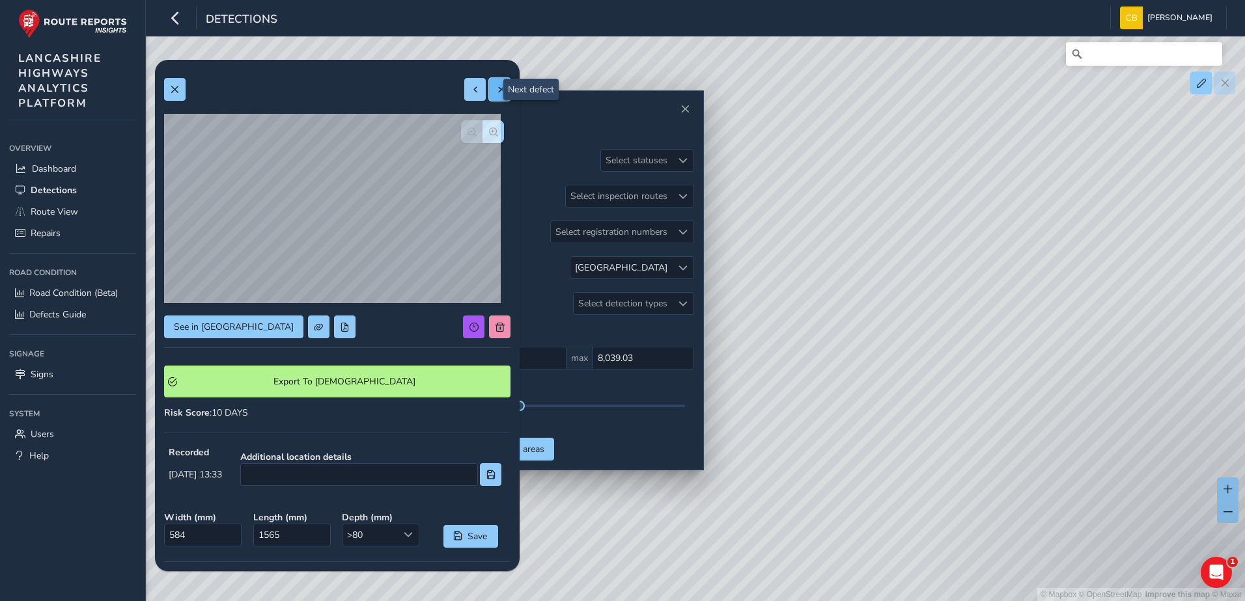
type input "3613"
click at [495, 96] on button at bounding box center [499, 89] width 21 height 23
type input "975"
type input "3471"
click at [495, 96] on button at bounding box center [499, 89] width 21 height 23
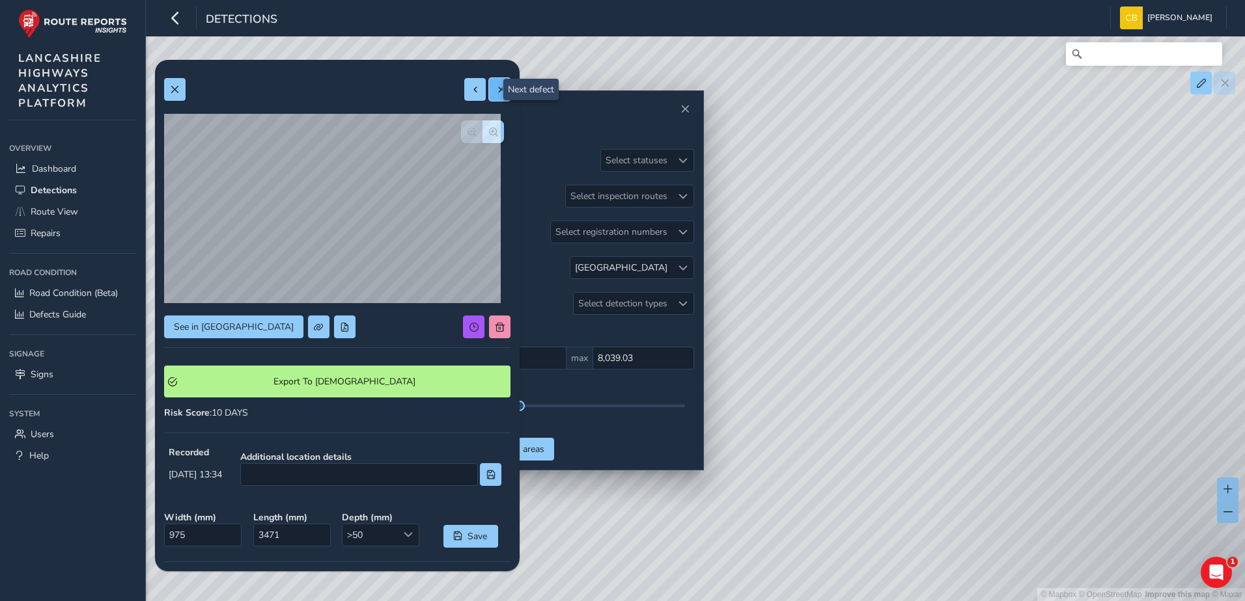
type input "321"
type input "760"
click at [495, 96] on button at bounding box center [499, 89] width 21 height 23
type input "372"
type input "535"
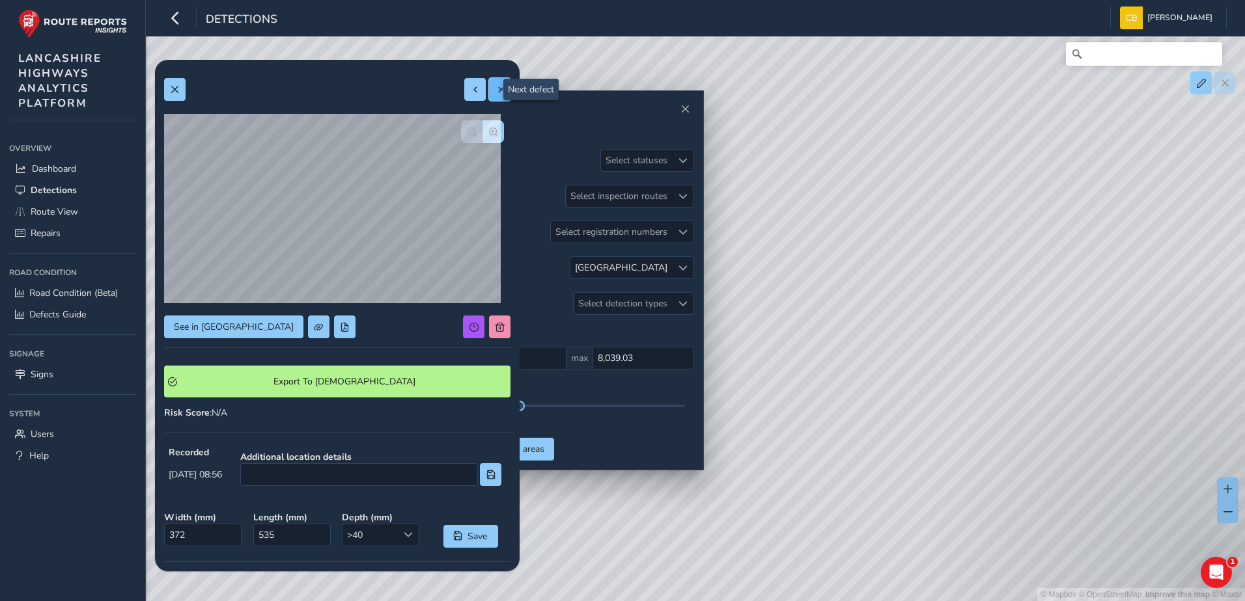
click at [495, 96] on button at bounding box center [499, 89] width 21 height 23
type input "445"
type input "541"
click at [464, 89] on button at bounding box center [474, 89] width 21 height 23
type input "372"
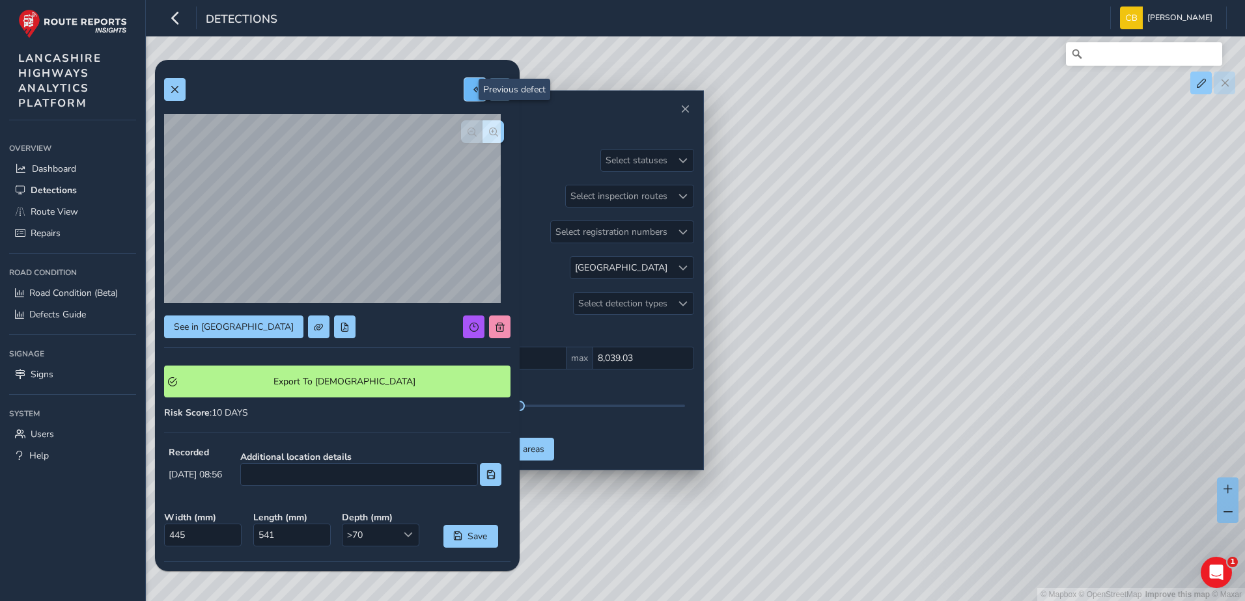
type input "535"
click at [468, 82] on button at bounding box center [474, 89] width 21 height 23
type input "321"
type input "760"
click at [471, 92] on span at bounding box center [475, 89] width 9 height 9
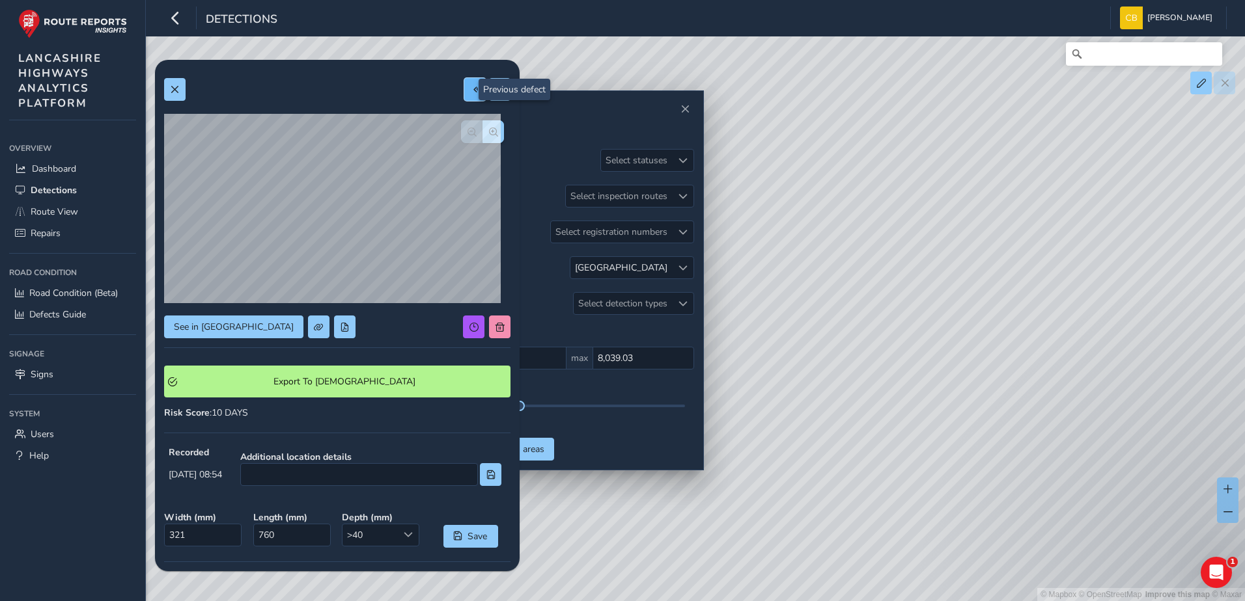
type input "975"
type input "3471"
click at [489, 135] on span "button" at bounding box center [493, 132] width 9 height 9
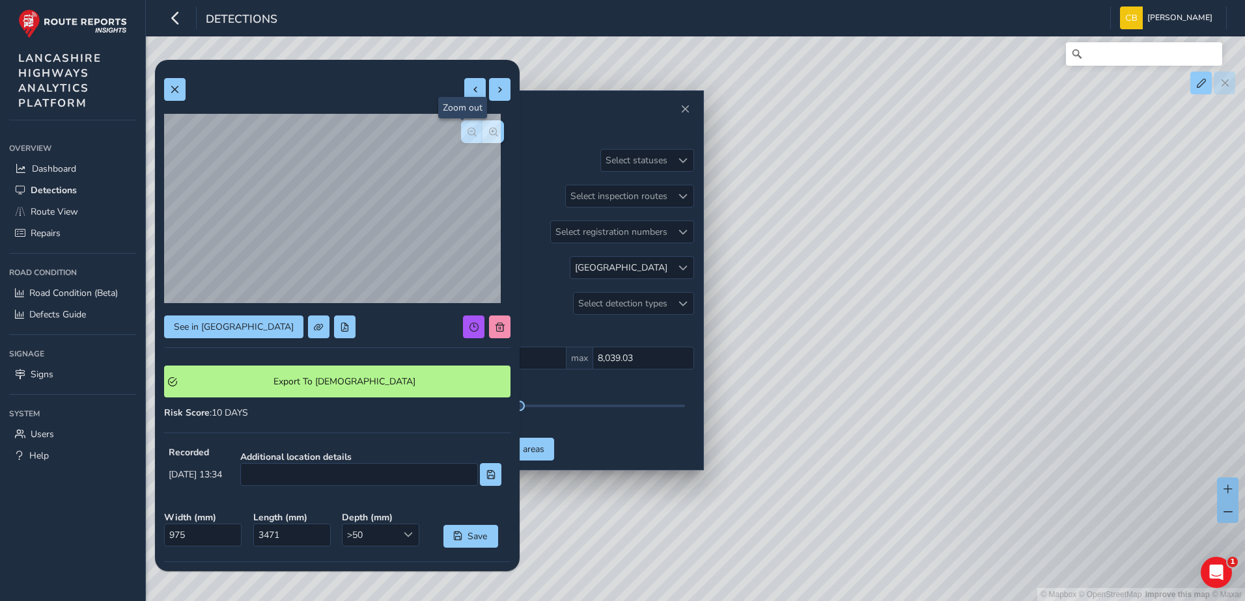
click at [462, 138] on button "button" at bounding box center [471, 131] width 21 height 23
click at [462, 138] on div at bounding box center [482, 131] width 43 height 23
click at [464, 95] on button at bounding box center [474, 89] width 21 height 23
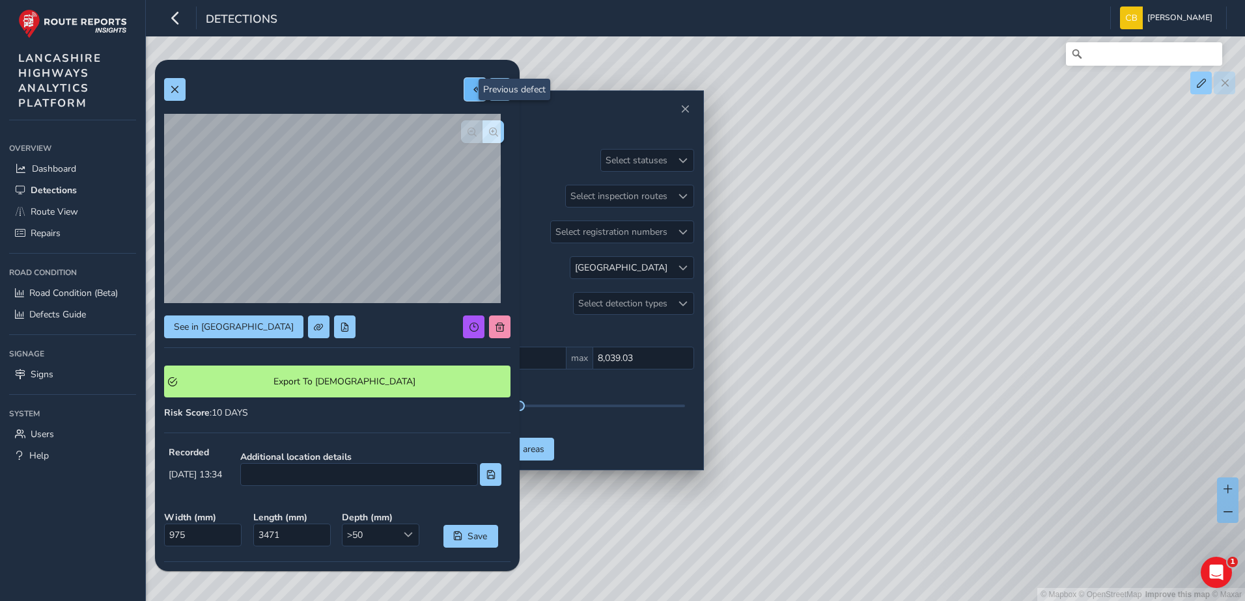
type input "862"
type input "3613"
click at [489, 136] on span "button" at bounding box center [493, 132] width 9 height 9
click at [467, 136] on span "button" at bounding box center [471, 132] width 9 height 9
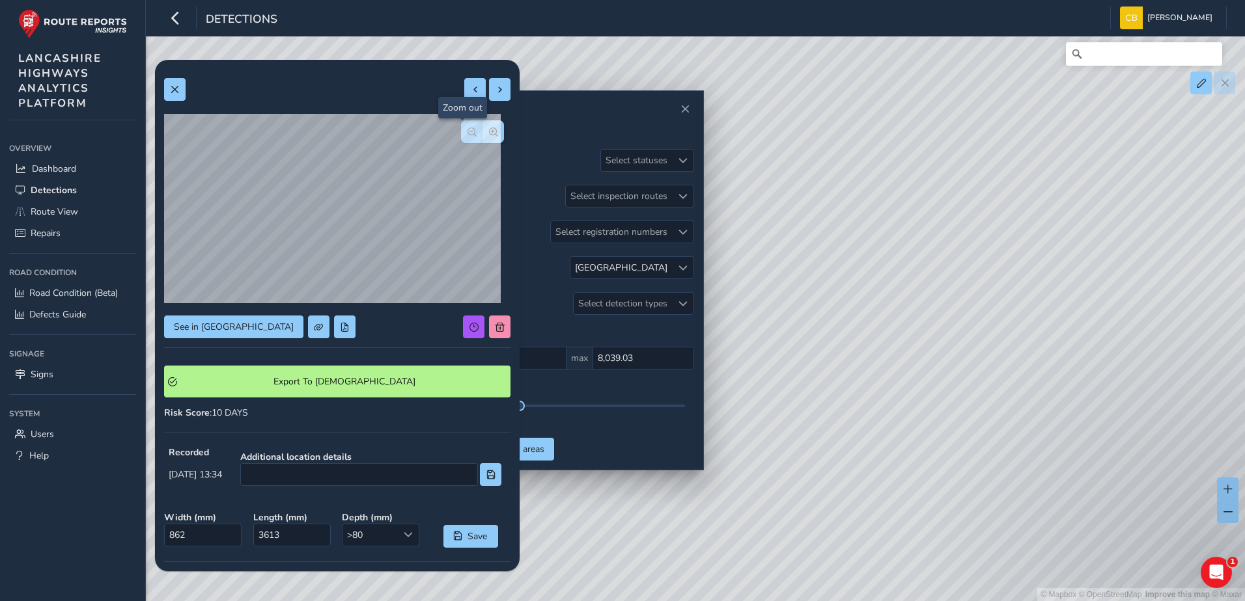
click at [467, 136] on span "button" at bounding box center [471, 132] width 9 height 9
click at [464, 97] on button at bounding box center [474, 89] width 21 height 23
type input "584"
type input "1565"
click at [485, 102] on div "See in Route View Export To Symology Risk Score : 10 DAYS Recorded [DATE] 13:33…" at bounding box center [337, 402] width 346 height 667
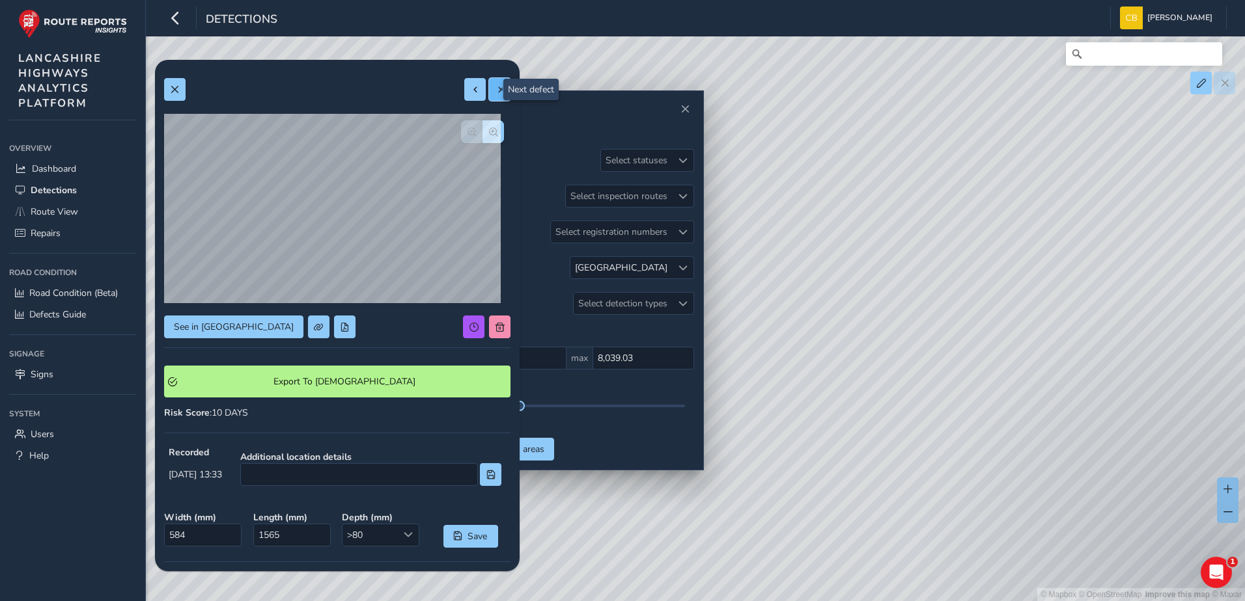
click at [489, 94] on button at bounding box center [499, 89] width 21 height 23
type input "862"
type input "3613"
click at [475, 94] on button at bounding box center [474, 89] width 21 height 23
type input "584"
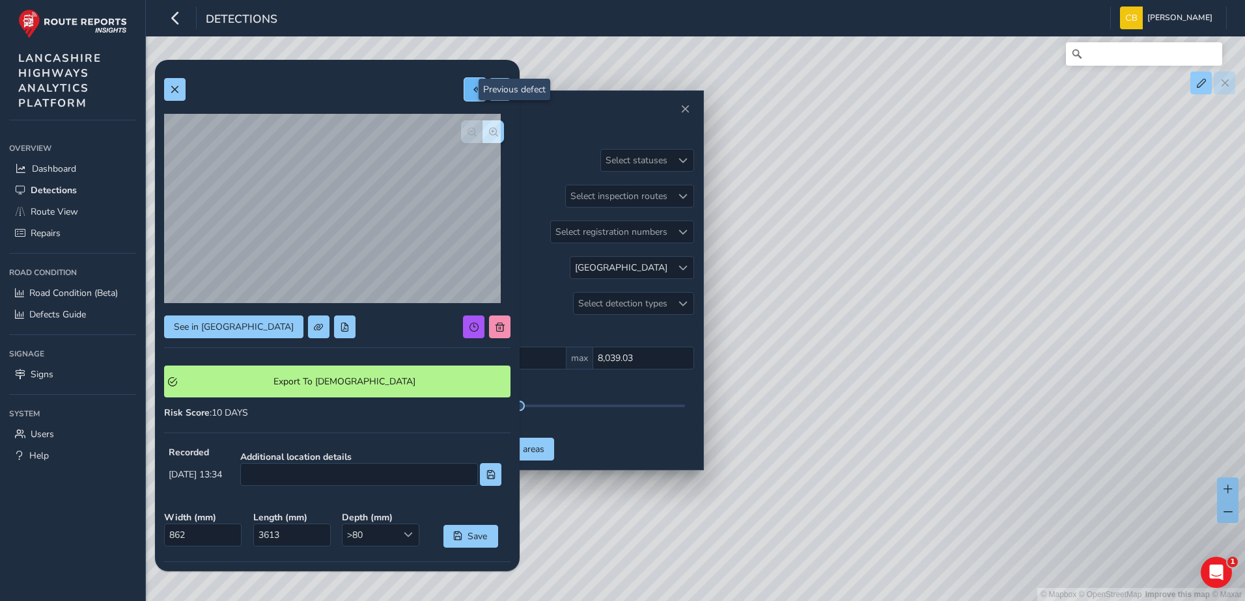
type input "1565"
click at [495, 93] on span at bounding box center [499, 89] width 9 height 9
type input "862"
type input "3613"
click at [471, 93] on button at bounding box center [474, 89] width 21 height 23
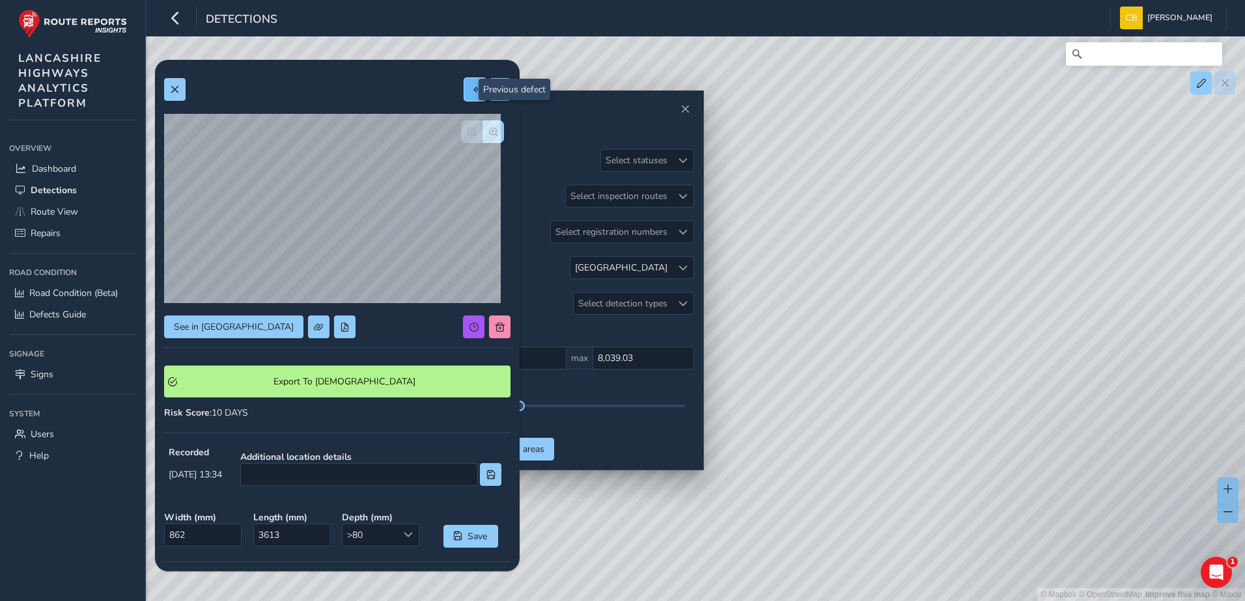
type input "584"
type input "1565"
click at [489, 132] on span "button" at bounding box center [493, 132] width 9 height 9
click at [468, 133] on button "button" at bounding box center [471, 131] width 21 height 23
click at [470, 92] on button at bounding box center [474, 89] width 21 height 23
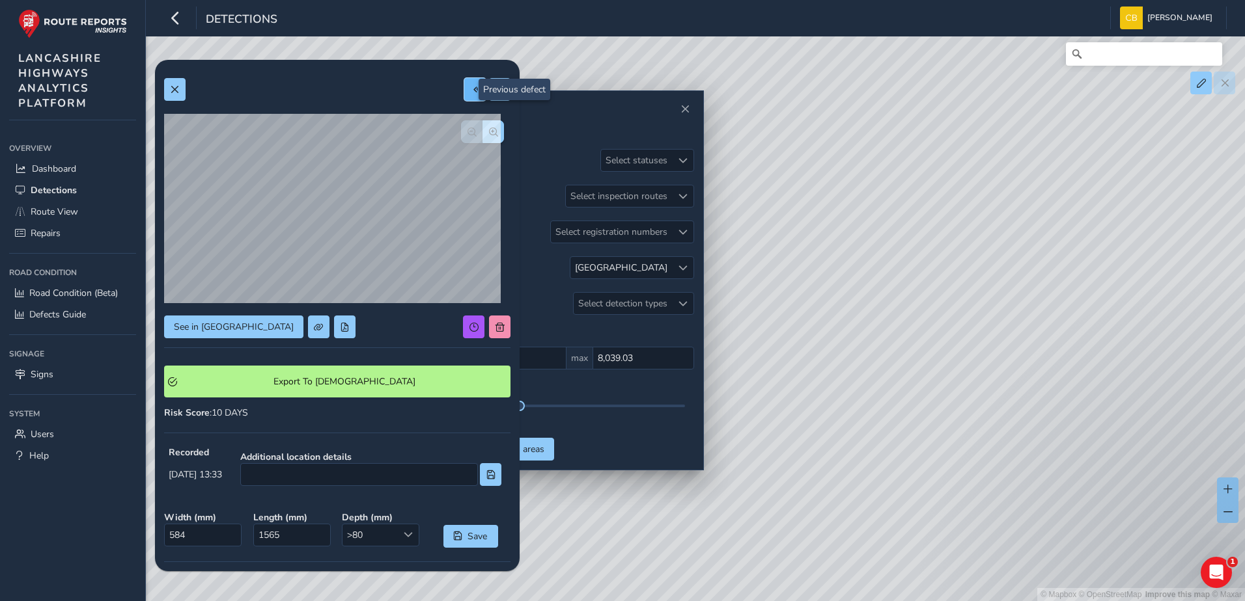
type input "1637"
type input "3197"
click at [500, 89] on button at bounding box center [499, 89] width 21 height 23
type input "584"
type input "1565"
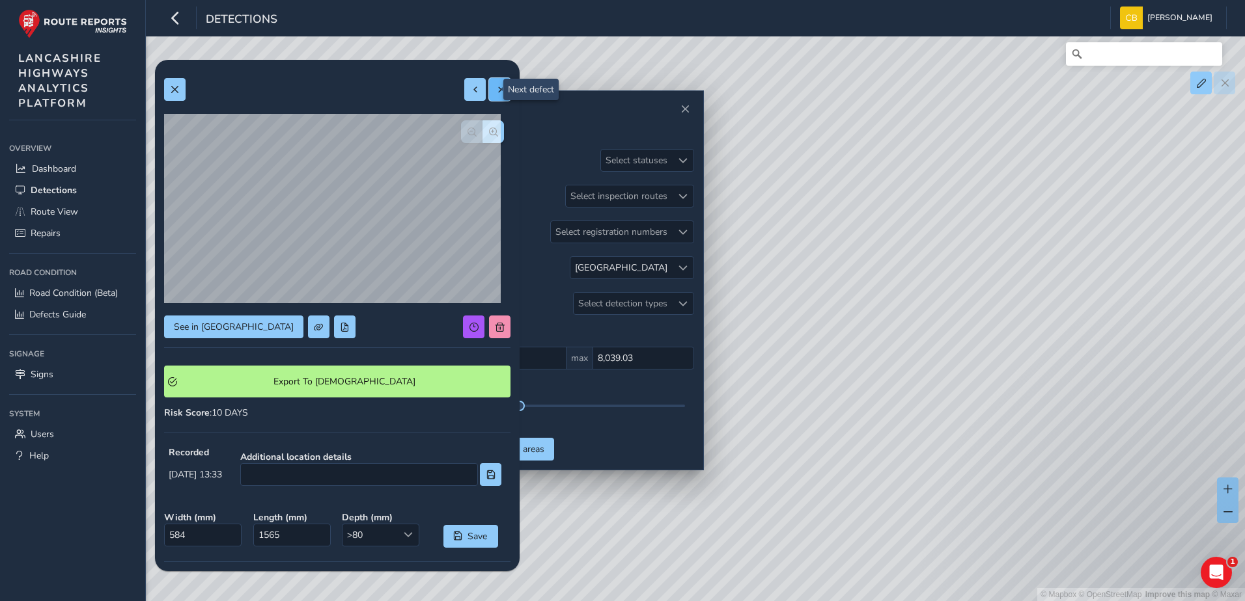
click at [498, 89] on button at bounding box center [499, 89] width 21 height 23
type input "862"
type input "3613"
click at [471, 94] on span at bounding box center [475, 89] width 9 height 9
type input "584"
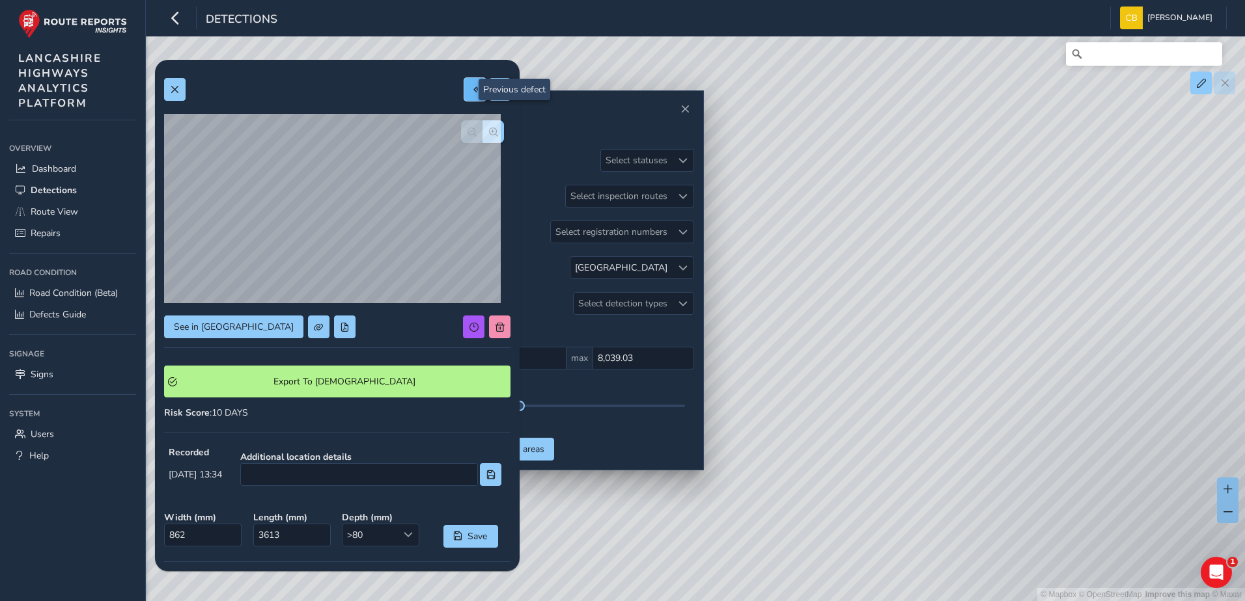
type input "1565"
click at [489, 94] on button at bounding box center [499, 89] width 21 height 23
type input "862"
type input "3613"
click at [471, 92] on span at bounding box center [475, 89] width 9 height 9
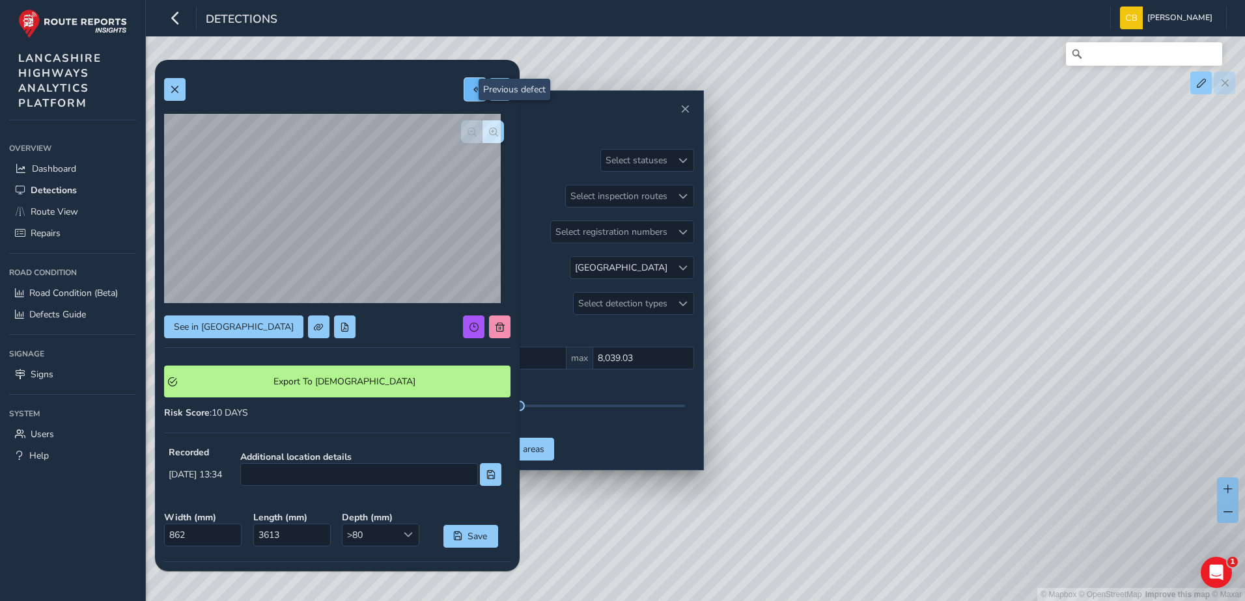
type input "584"
type input "1565"
click at [464, 91] on button at bounding box center [474, 89] width 21 height 23
type input "1637"
type input "3197"
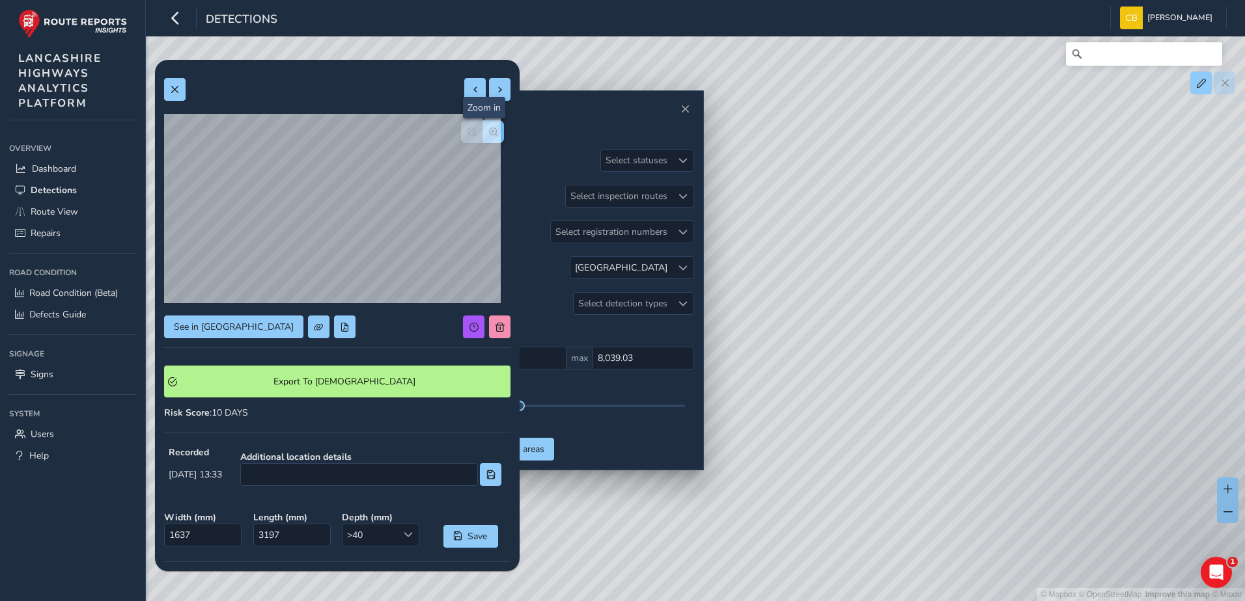
click at [487, 125] on button "button" at bounding box center [492, 131] width 21 height 23
click at [467, 130] on button "button" at bounding box center [471, 131] width 21 height 23
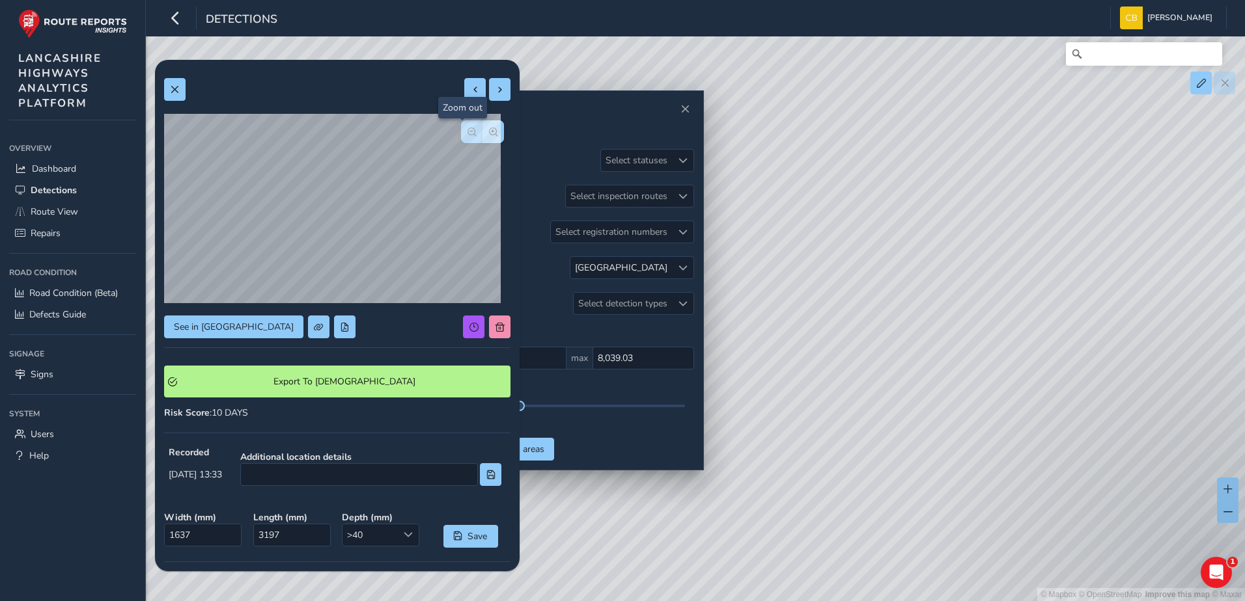
click at [467, 130] on button "button" at bounding box center [471, 131] width 21 height 23
click at [471, 92] on span at bounding box center [475, 89] width 9 height 9
type input "1247"
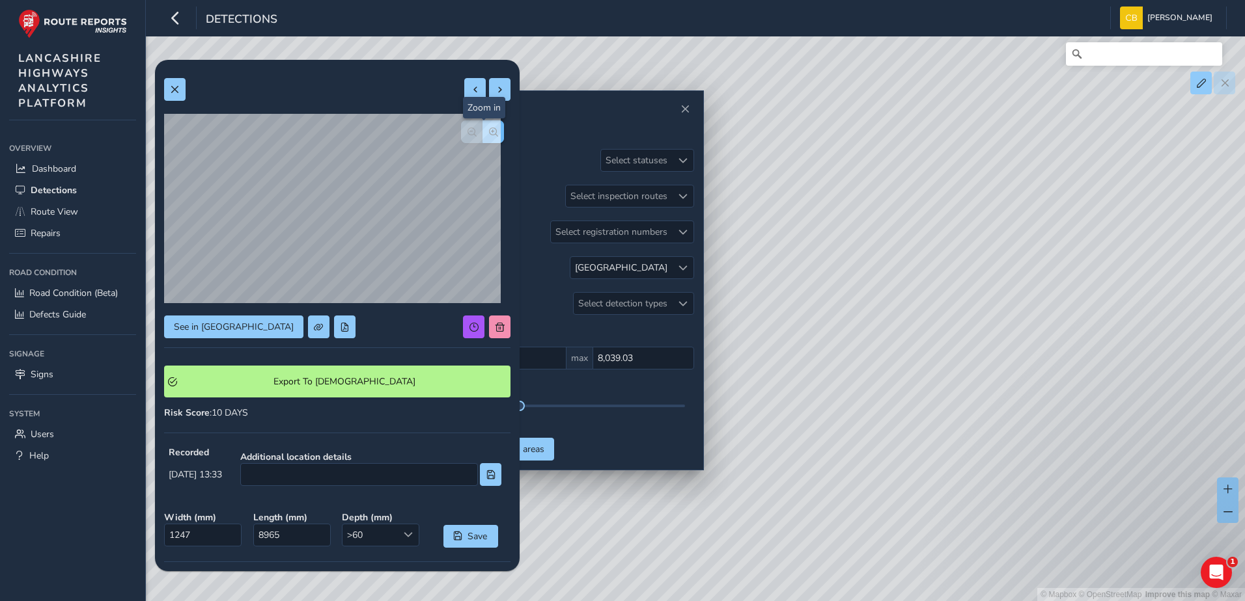
click at [488, 130] on button "button" at bounding box center [492, 131] width 21 height 23
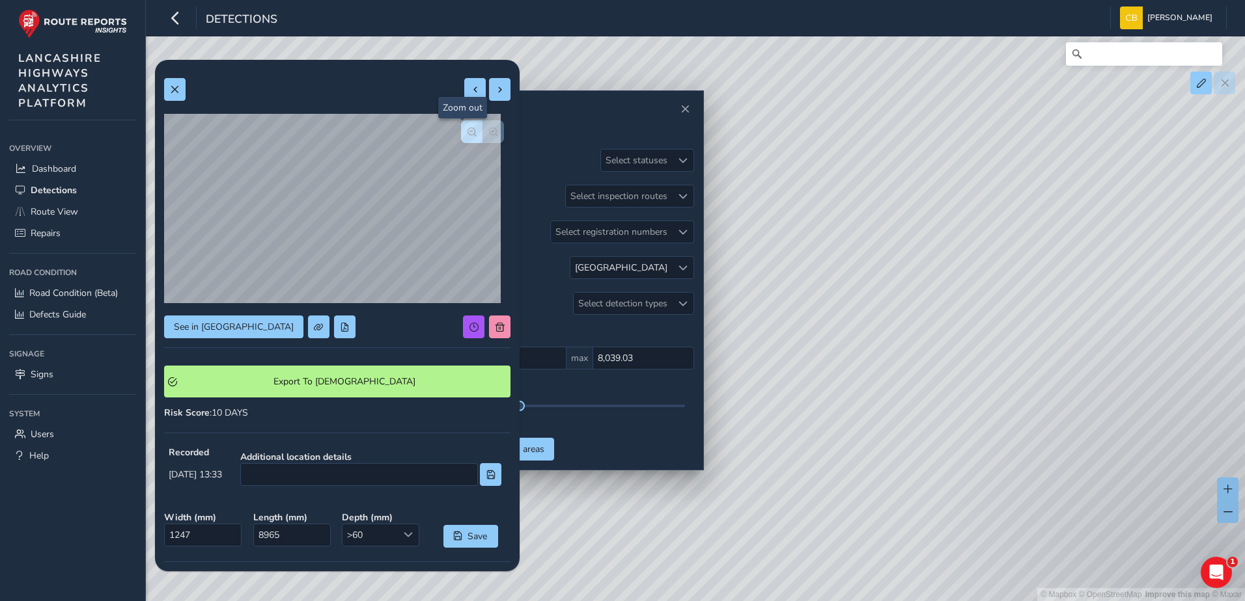
click at [467, 135] on span "button" at bounding box center [471, 132] width 9 height 9
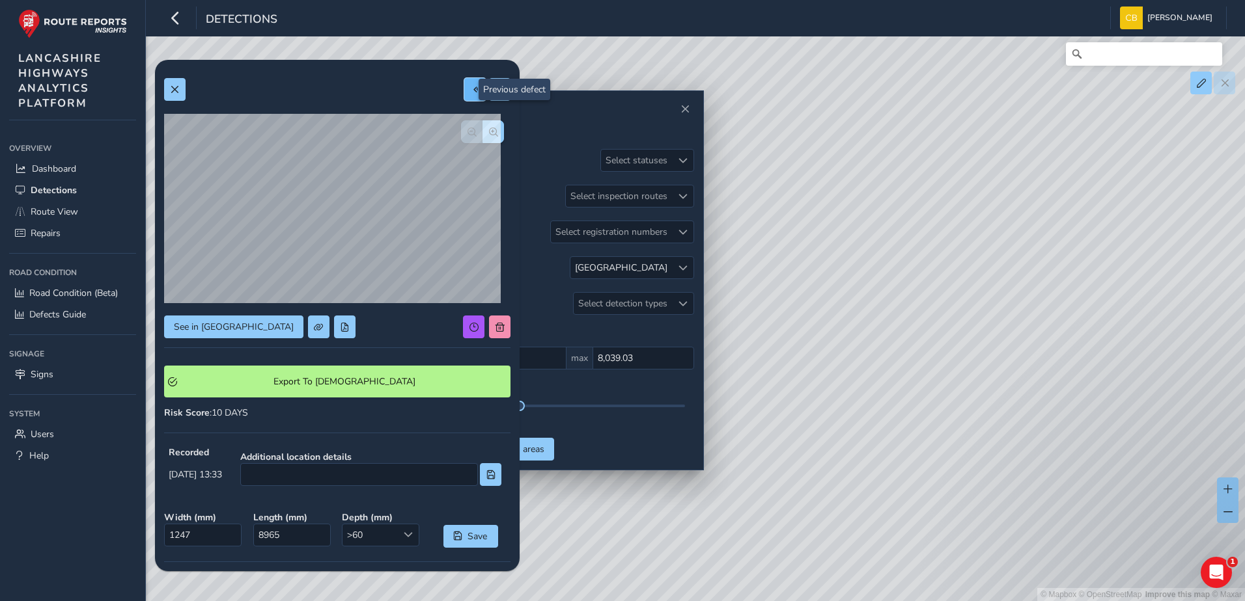
click at [464, 96] on button at bounding box center [474, 89] width 21 height 23
click at [488, 136] on button "button" at bounding box center [492, 131] width 21 height 23
click at [482, 138] on button "button" at bounding box center [492, 131] width 21 height 23
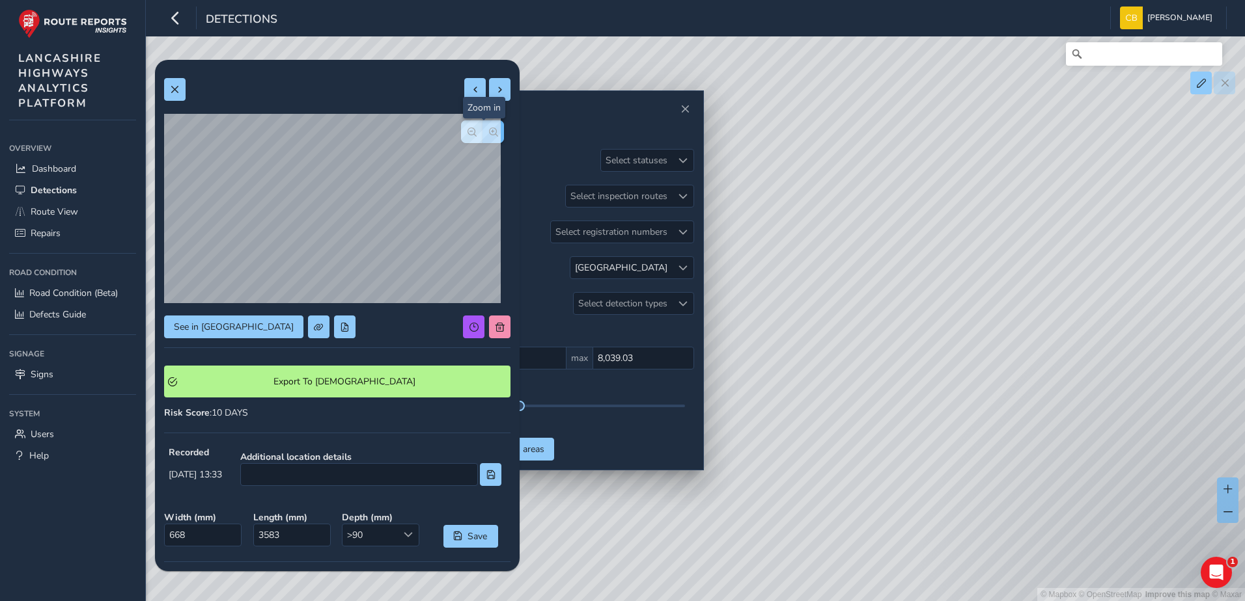
click at [482, 138] on button "button" at bounding box center [492, 131] width 21 height 23
click at [467, 135] on span "button" at bounding box center [471, 132] width 9 height 9
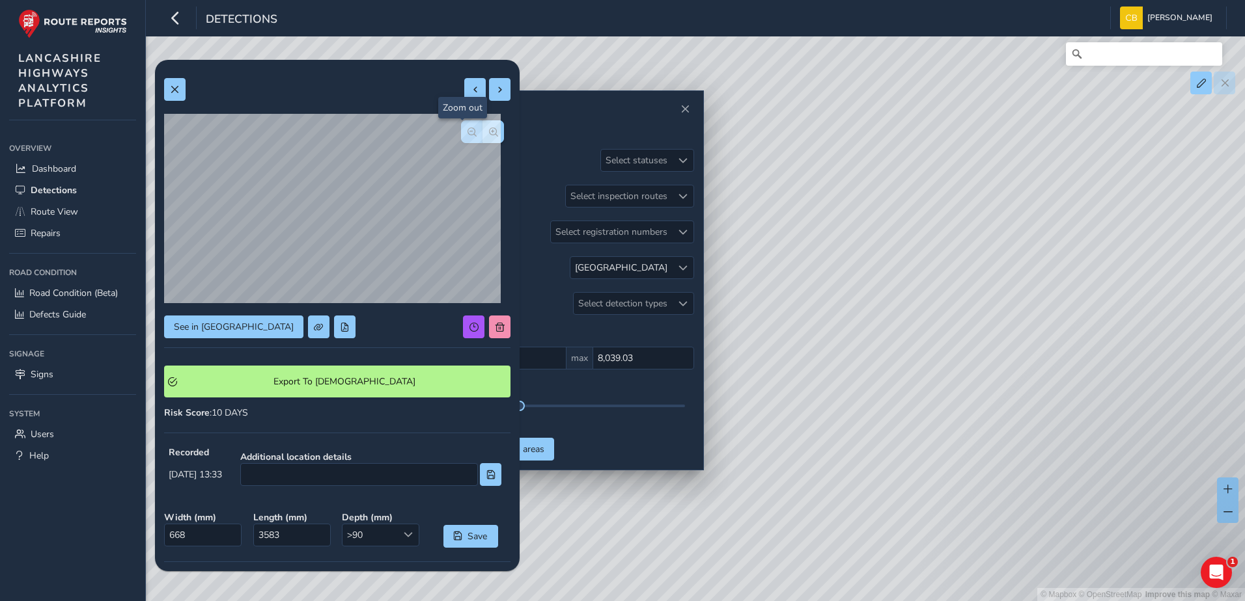
click at [467, 135] on span "button" at bounding box center [471, 132] width 9 height 9
click at [471, 90] on span at bounding box center [475, 89] width 9 height 9
click at [489, 128] on span "button" at bounding box center [493, 132] width 9 height 9
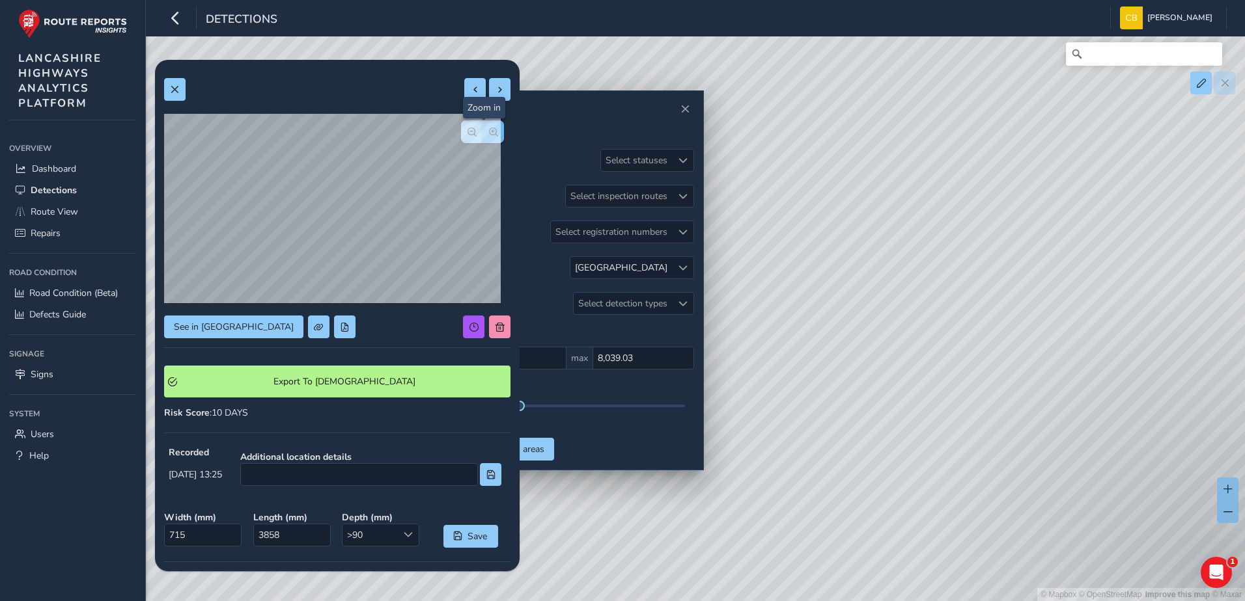
click at [489, 128] on span "button" at bounding box center [493, 132] width 9 height 9
click at [467, 133] on span "button" at bounding box center [471, 132] width 9 height 9
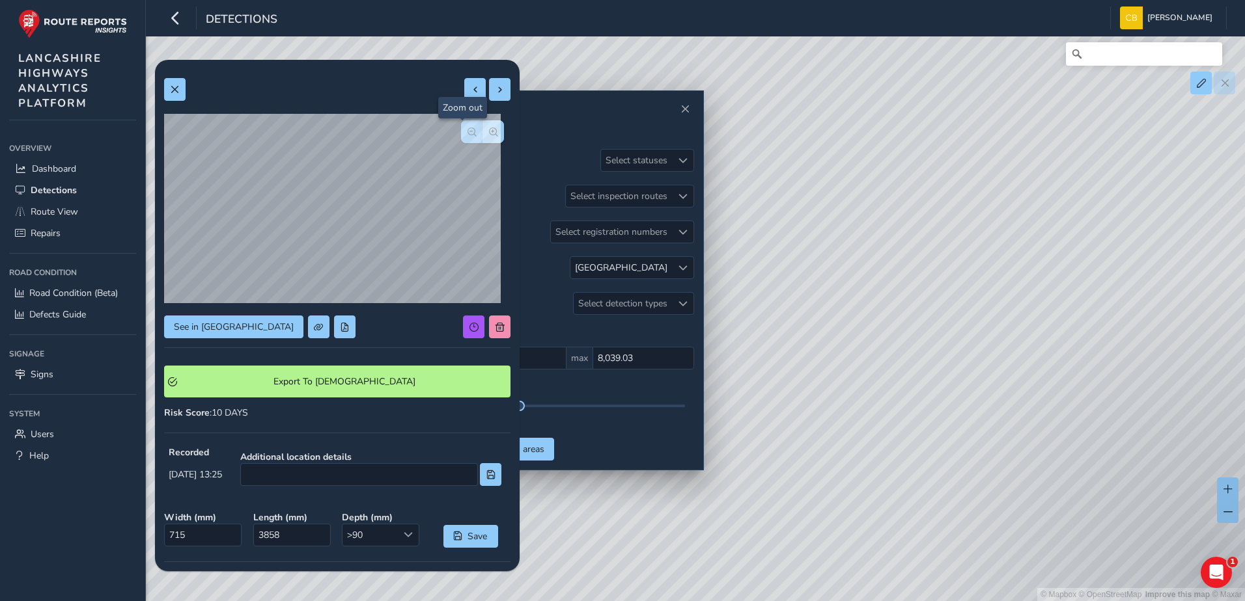
click at [467, 133] on span "button" at bounding box center [471, 132] width 9 height 9
click at [489, 136] on span "button" at bounding box center [493, 132] width 9 height 9
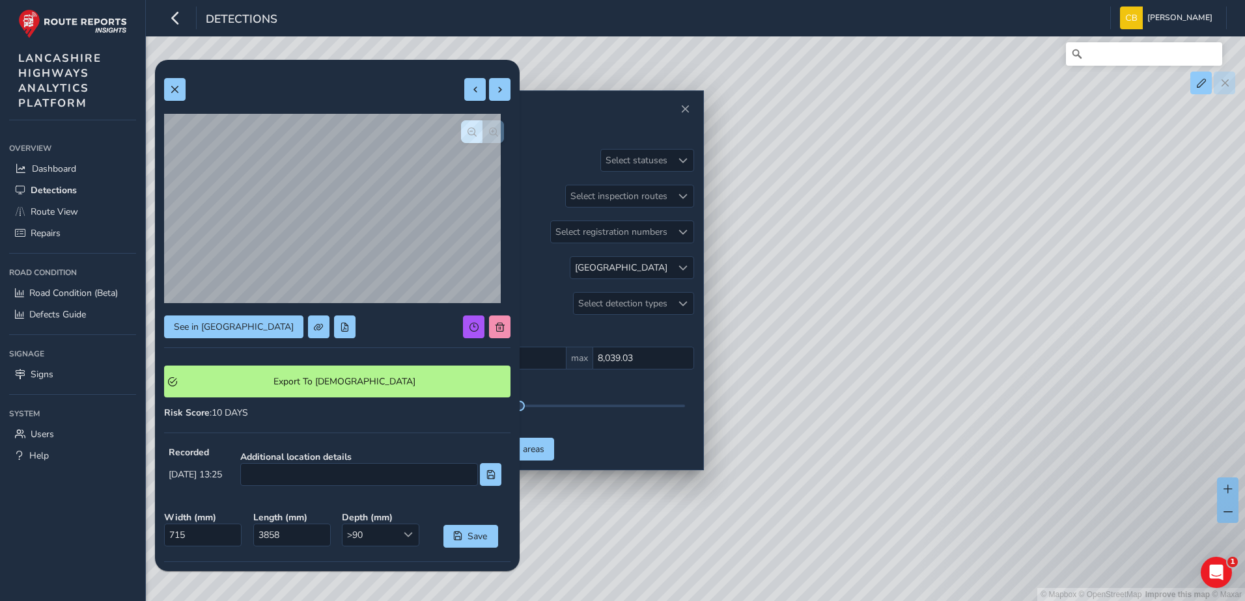
click at [486, 136] on div at bounding box center [482, 131] width 43 height 23
click at [467, 135] on span "button" at bounding box center [471, 132] width 9 height 9
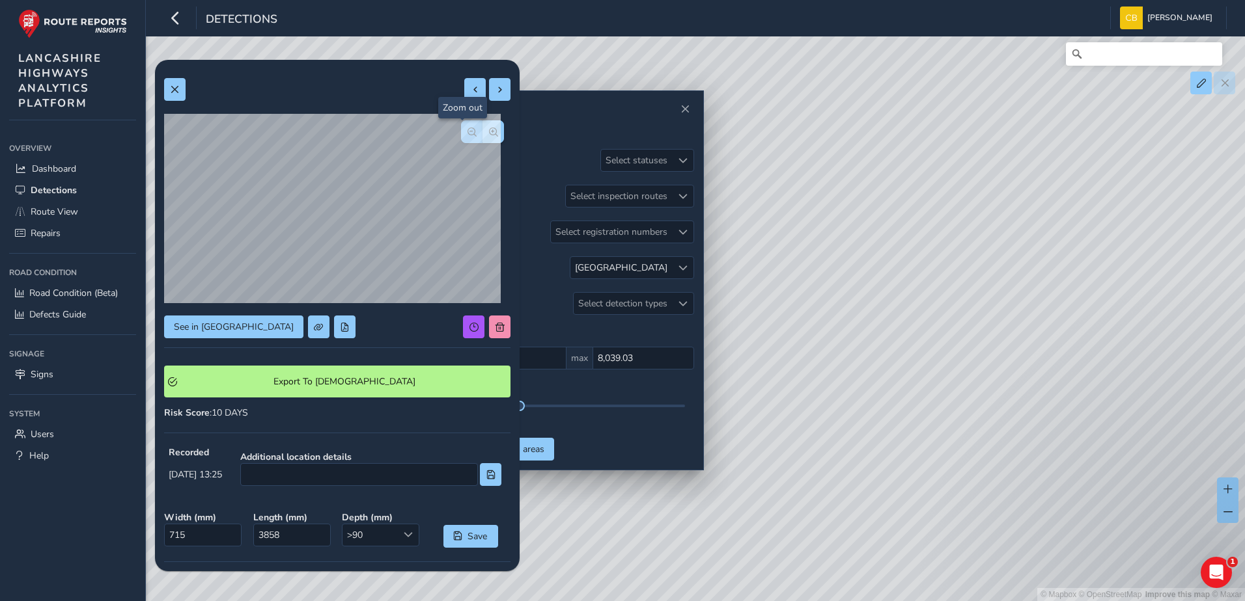
click at [467, 135] on span "button" at bounding box center [471, 132] width 9 height 9
click at [464, 93] on button at bounding box center [474, 89] width 21 height 23
click at [489, 135] on span "button" at bounding box center [493, 132] width 9 height 9
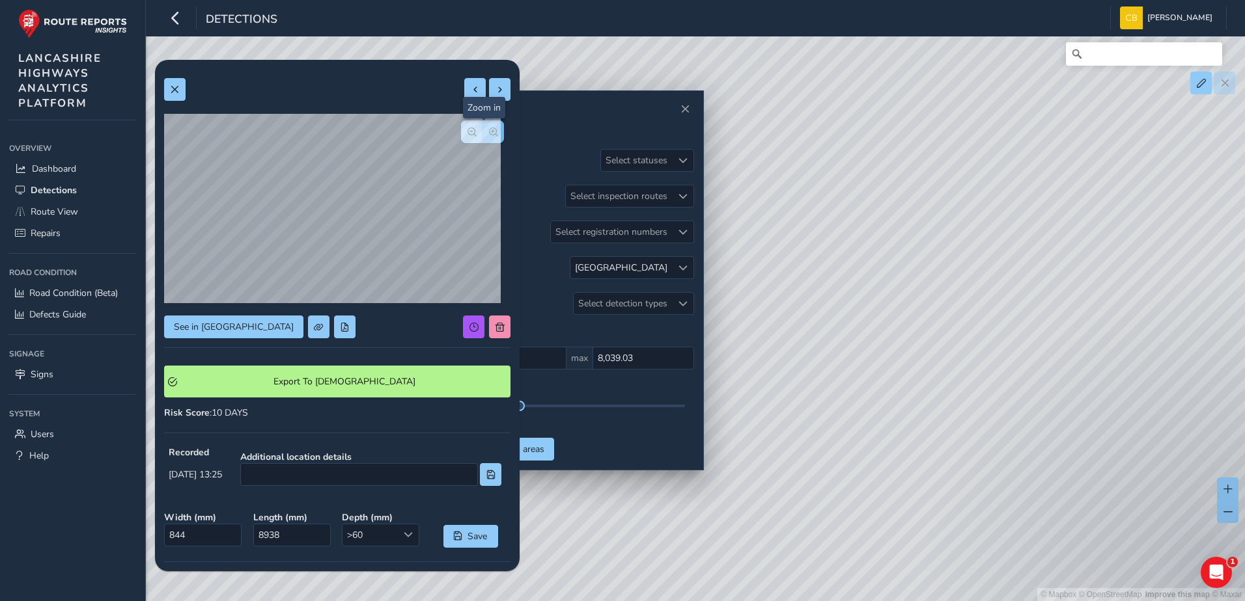
click at [489, 135] on span "button" at bounding box center [493, 132] width 9 height 9
click at [463, 137] on button "button" at bounding box center [471, 131] width 21 height 23
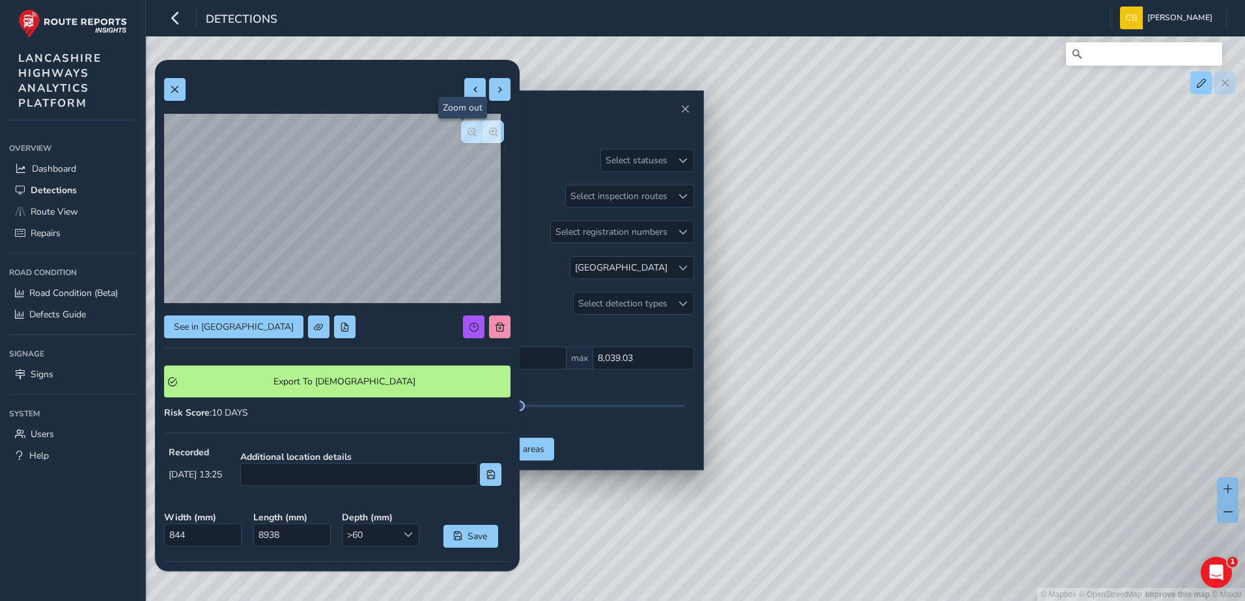
click at [463, 137] on button "button" at bounding box center [471, 131] width 21 height 23
click at [472, 90] on button at bounding box center [474, 89] width 21 height 23
click at [490, 124] on button "button" at bounding box center [492, 131] width 21 height 23
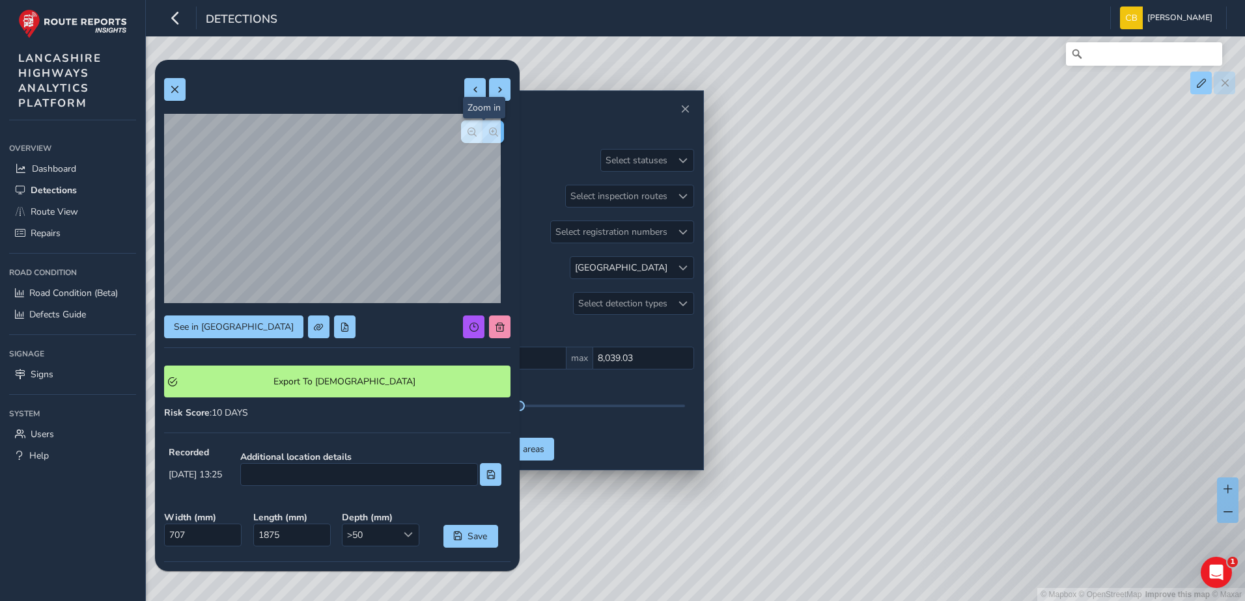
click at [490, 127] on button "button" at bounding box center [492, 131] width 21 height 23
click at [461, 133] on button "button" at bounding box center [471, 131] width 21 height 23
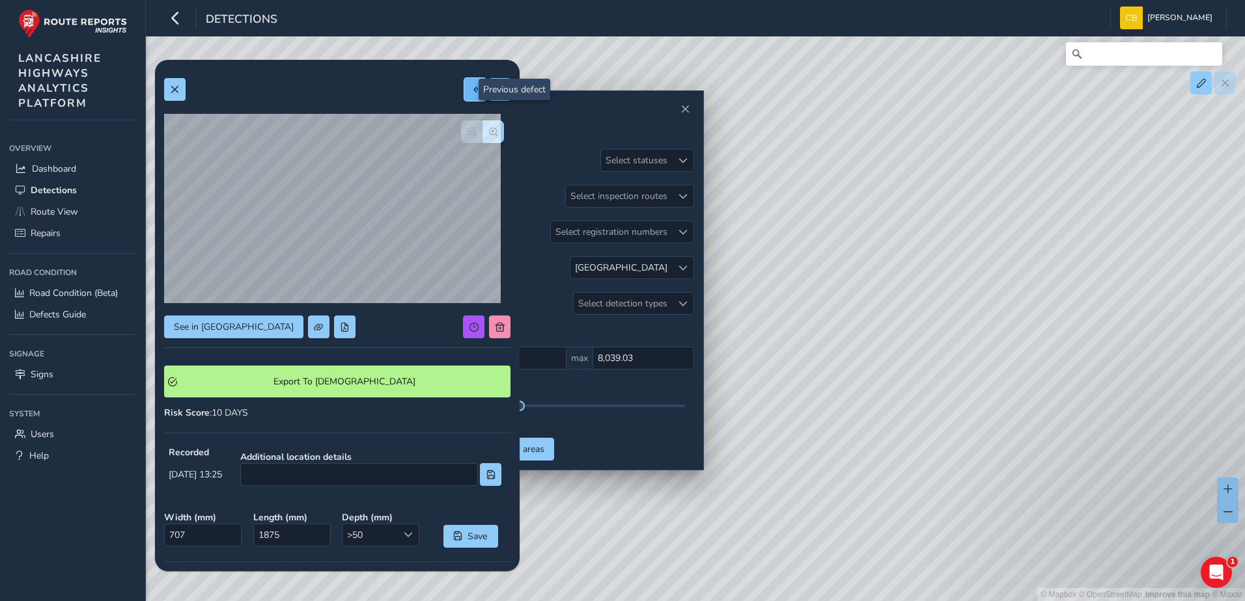
click at [471, 87] on span at bounding box center [475, 89] width 9 height 9
click at [489, 132] on span "button" at bounding box center [493, 132] width 9 height 9
click at [470, 132] on button "button" at bounding box center [471, 131] width 21 height 23
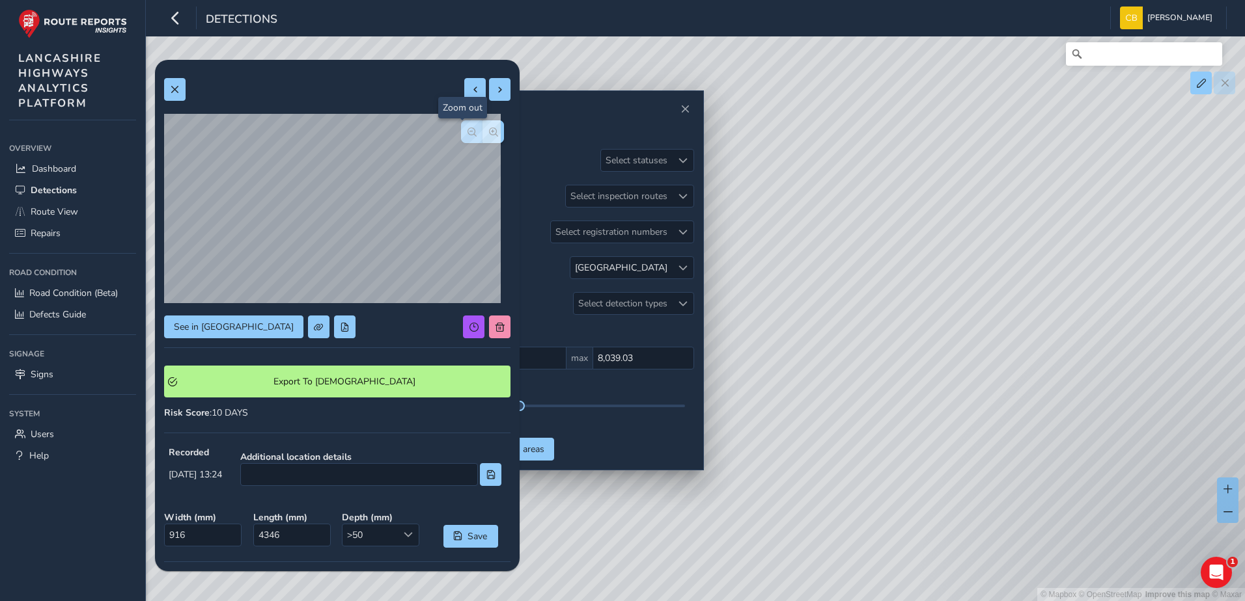
click at [470, 132] on button "button" at bounding box center [471, 131] width 21 height 23
click at [465, 102] on div "See in Route View Export To Symology Risk Score : 10 DAYS Recorded [DATE] 13:24…" at bounding box center [337, 402] width 346 height 667
click at [464, 94] on button at bounding box center [474, 89] width 21 height 23
click at [464, 96] on button at bounding box center [474, 89] width 21 height 23
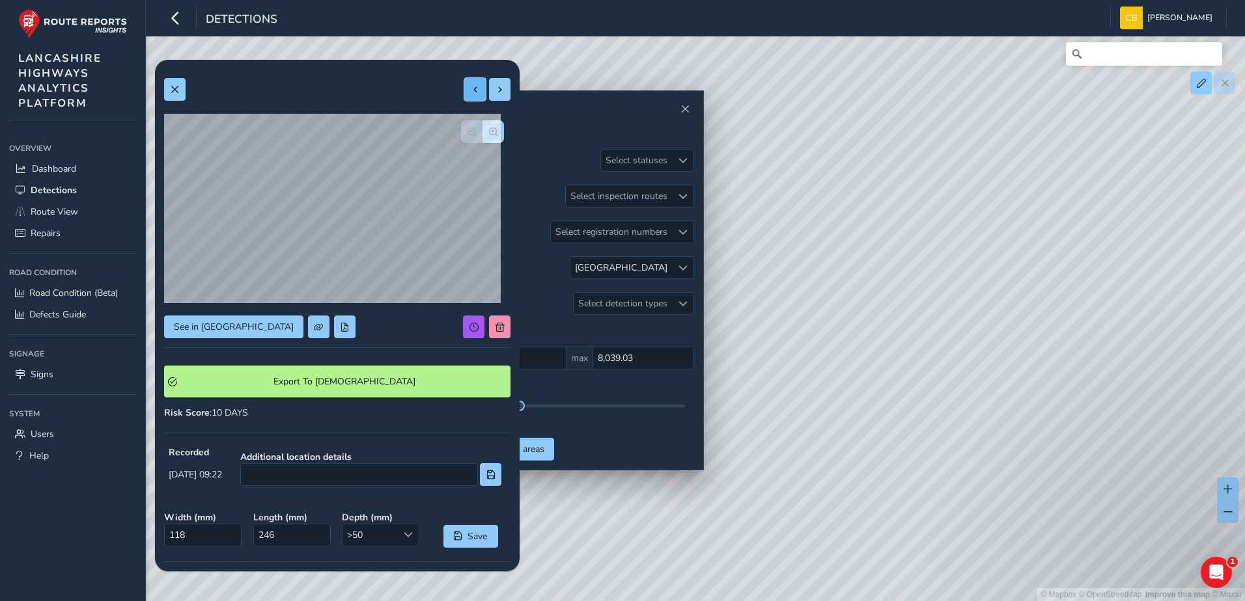
click at [471, 92] on span at bounding box center [475, 89] width 9 height 9
click at [464, 97] on button at bounding box center [474, 89] width 21 height 23
click at [495, 89] on span at bounding box center [499, 89] width 9 height 9
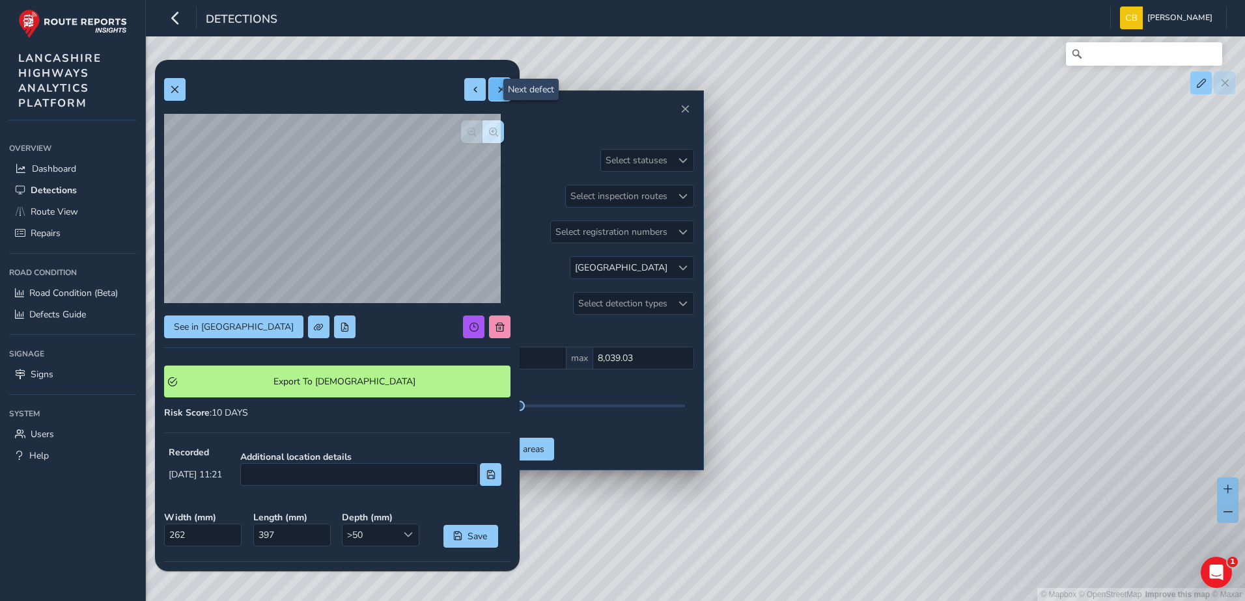
click at [495, 89] on span at bounding box center [499, 89] width 9 height 9
click at [471, 90] on span at bounding box center [475, 89] width 9 height 9
click at [489, 98] on button at bounding box center [499, 89] width 21 height 23
click at [489, 132] on button "button" at bounding box center [492, 131] width 21 height 23
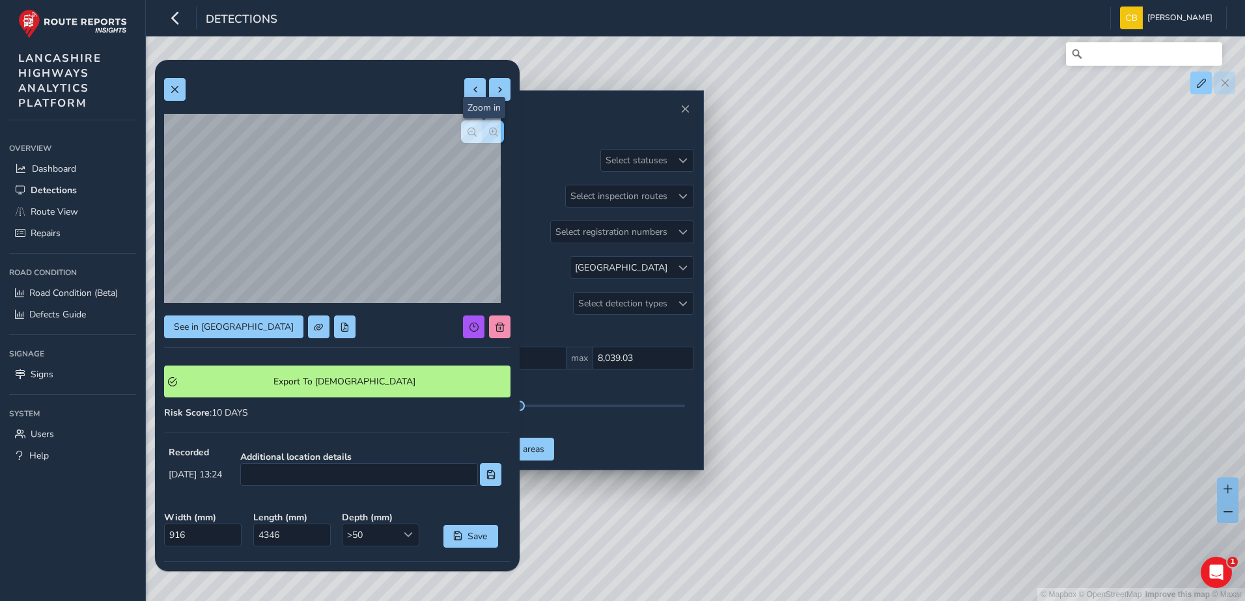
click at [489, 133] on button "button" at bounding box center [492, 131] width 21 height 23
click at [461, 133] on button "button" at bounding box center [471, 131] width 21 height 23
click at [490, 95] on button at bounding box center [499, 89] width 21 height 23
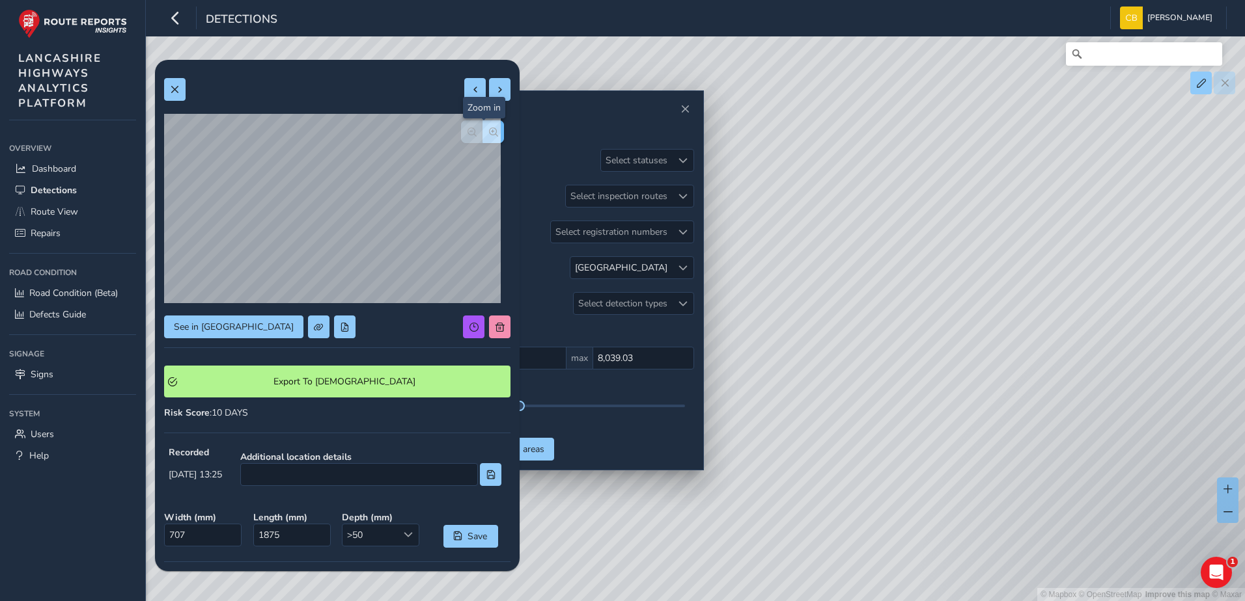
click at [485, 137] on button "button" at bounding box center [492, 131] width 21 height 23
click at [462, 137] on button "button" at bounding box center [471, 131] width 21 height 23
click at [495, 85] on span at bounding box center [499, 89] width 9 height 9
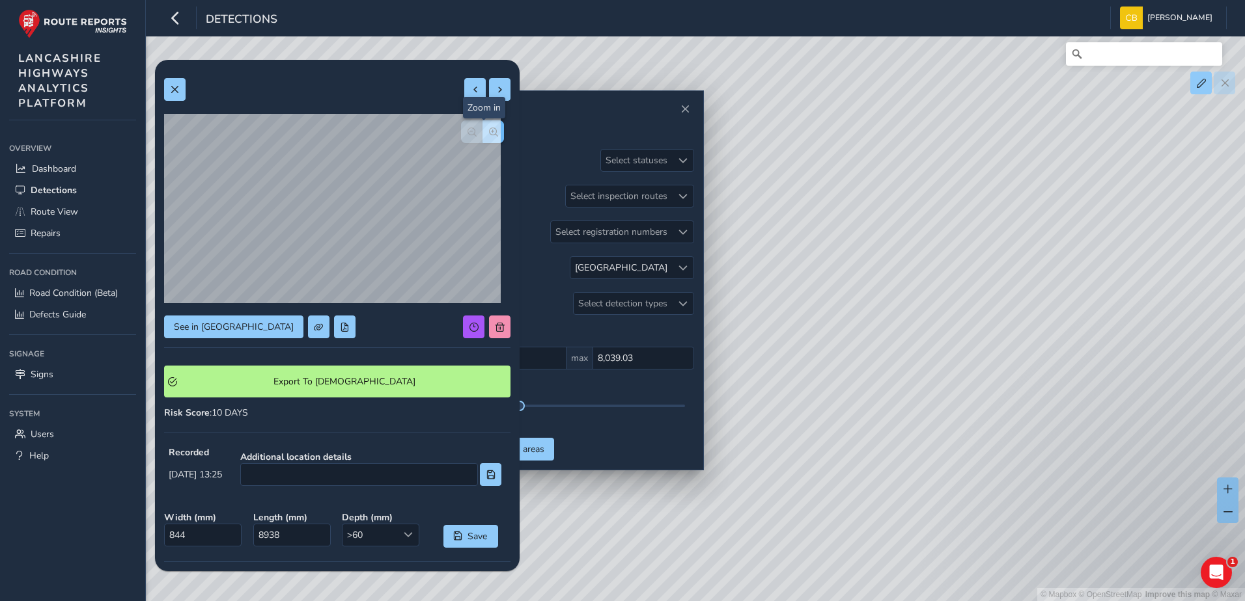
click at [489, 134] on span "button" at bounding box center [493, 132] width 9 height 9
click at [467, 135] on span "button" at bounding box center [471, 132] width 9 height 9
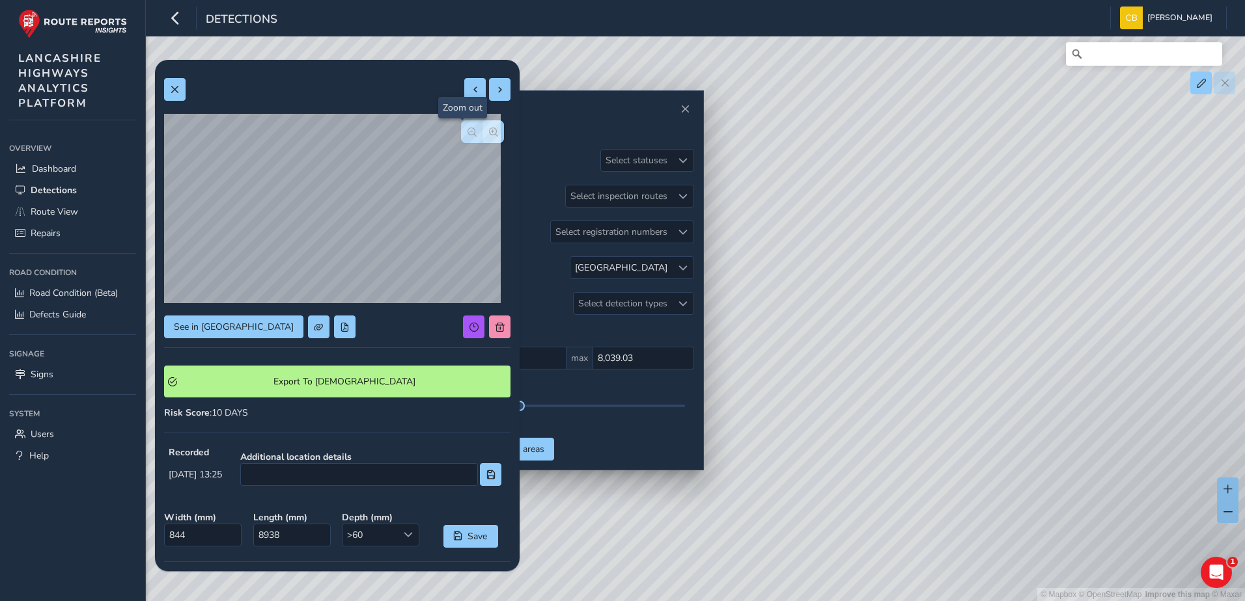
click at [467, 135] on span "button" at bounding box center [471, 132] width 9 height 9
click at [489, 99] on button at bounding box center [499, 89] width 21 height 23
click at [489, 129] on span "button" at bounding box center [493, 132] width 9 height 9
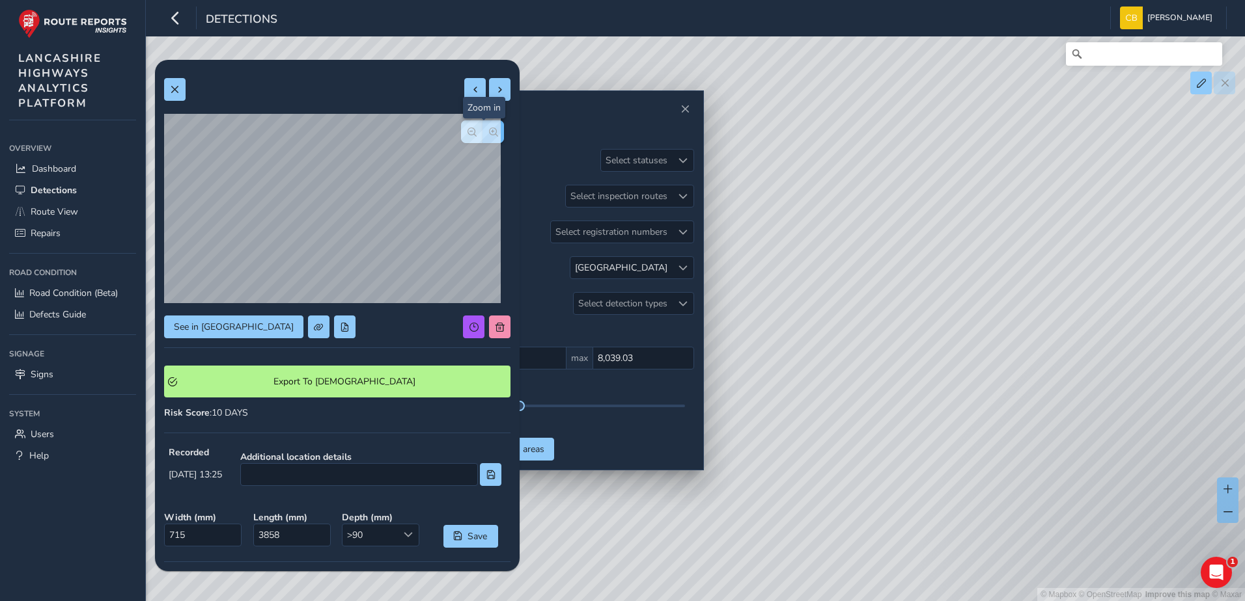
click at [489, 129] on span "button" at bounding box center [493, 132] width 9 height 9
click at [467, 133] on span "button" at bounding box center [471, 132] width 9 height 9
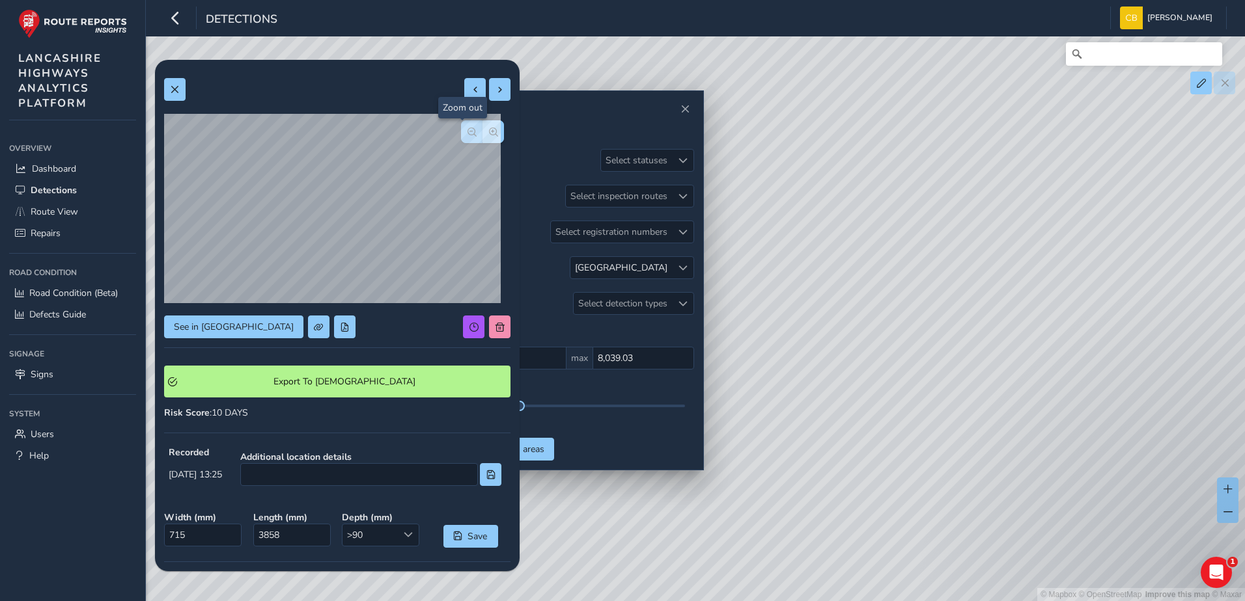
click at [467, 133] on span "button" at bounding box center [471, 132] width 9 height 9
click at [489, 99] on button at bounding box center [499, 89] width 21 height 23
click at [482, 126] on button "button" at bounding box center [492, 131] width 21 height 23
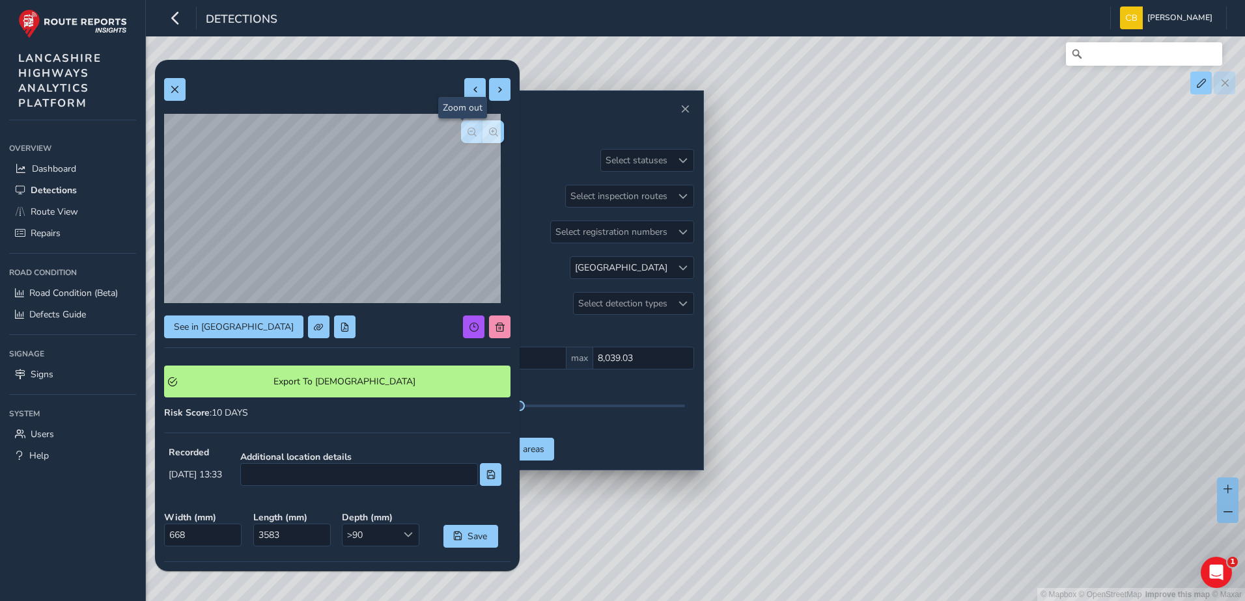
click at [467, 128] on span "button" at bounding box center [471, 132] width 9 height 9
click at [471, 90] on span at bounding box center [475, 89] width 9 height 9
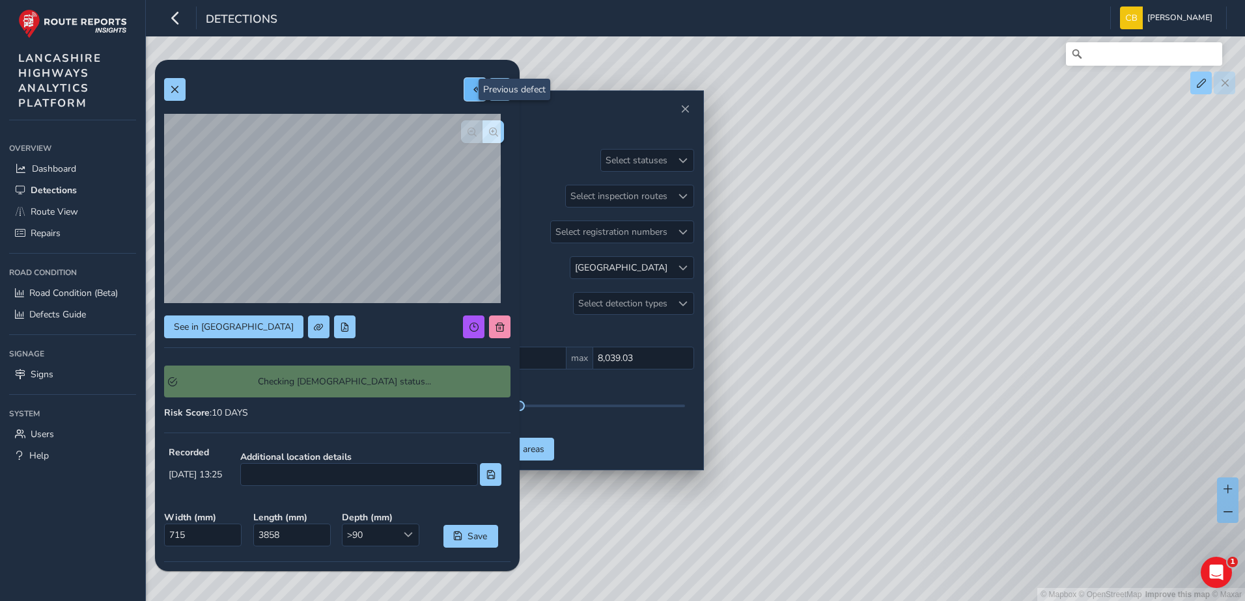
click at [471, 90] on span at bounding box center [475, 89] width 9 height 9
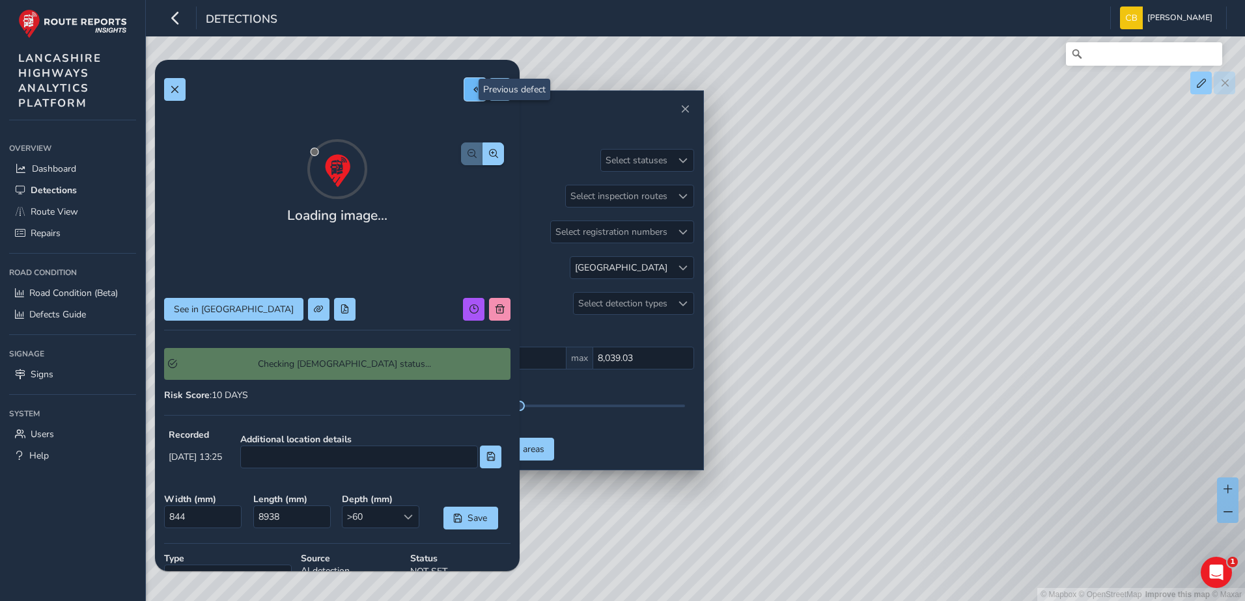
click at [471, 90] on span at bounding box center [475, 89] width 9 height 9
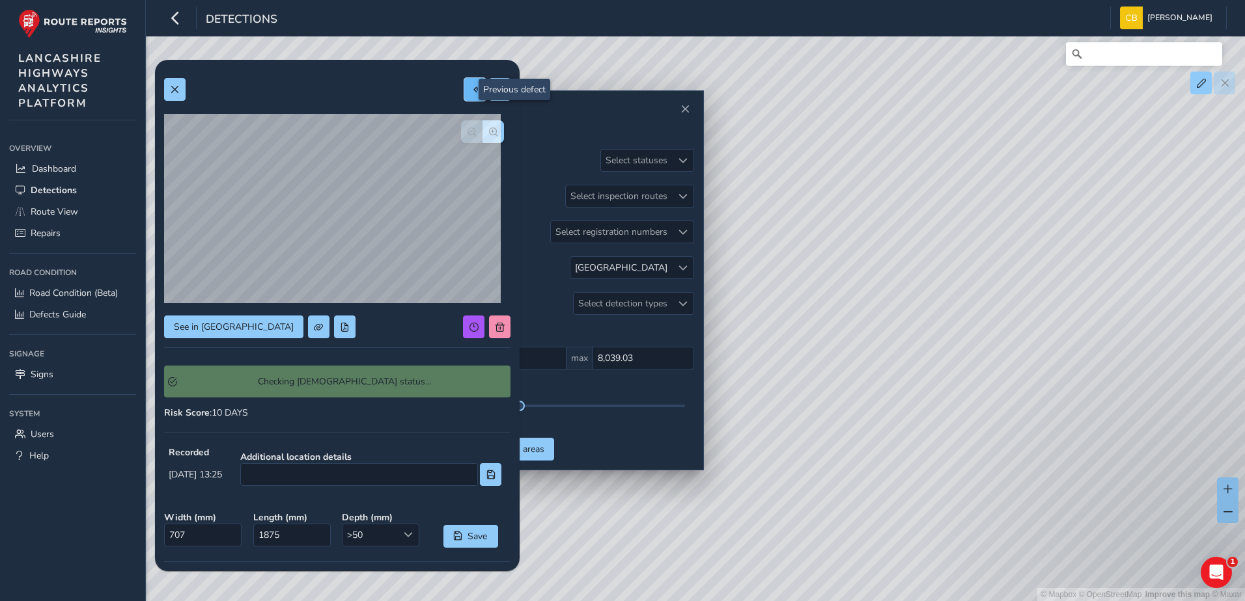
click at [471, 90] on span at bounding box center [475, 89] width 9 height 9
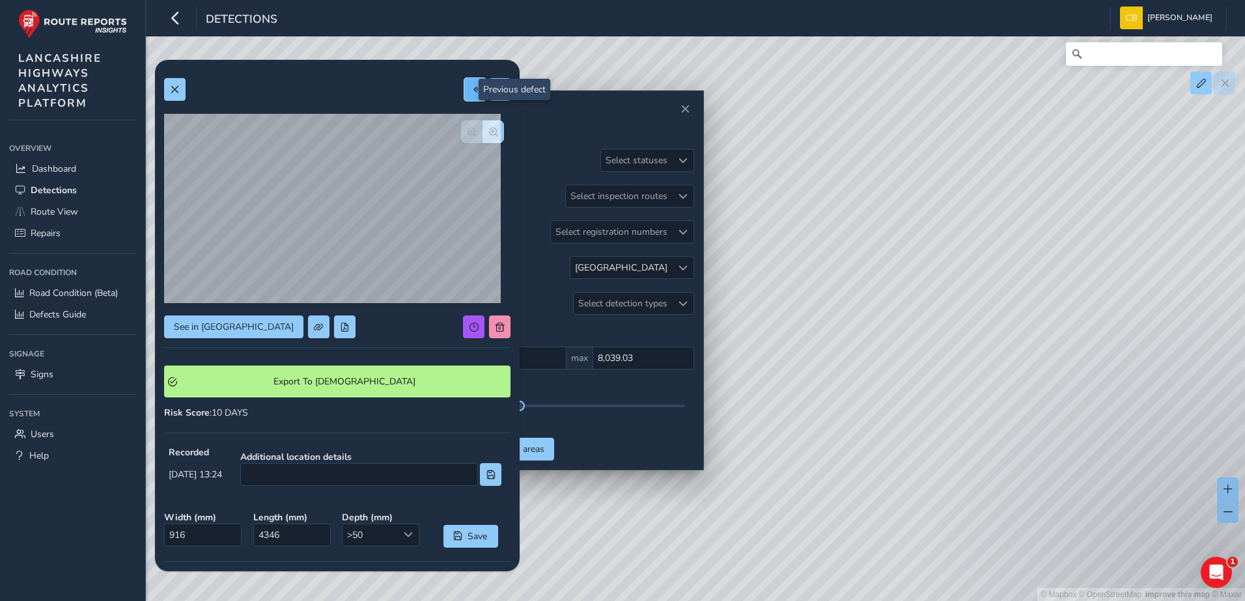
click at [464, 97] on button at bounding box center [474, 89] width 21 height 23
click at [489, 94] on button at bounding box center [499, 89] width 21 height 23
click at [490, 94] on button at bounding box center [499, 89] width 21 height 23
click at [492, 97] on button at bounding box center [499, 89] width 21 height 23
click at [470, 96] on button at bounding box center [474, 89] width 21 height 23
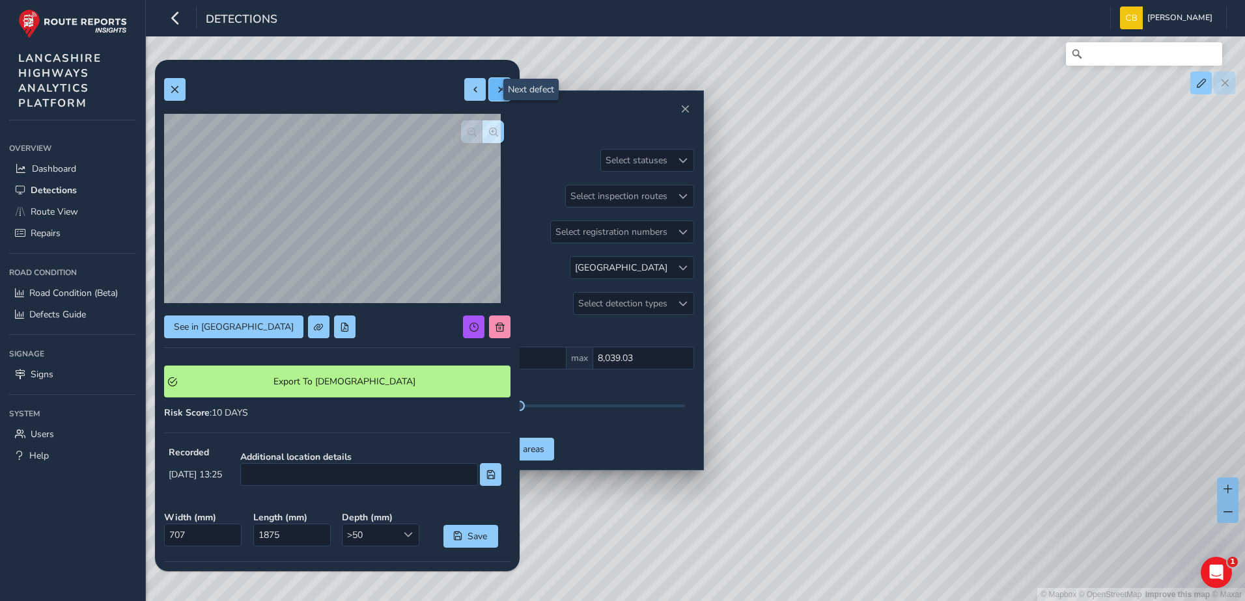
click at [495, 92] on span at bounding box center [499, 89] width 9 height 9
click at [475, 92] on button at bounding box center [474, 89] width 21 height 23
click at [495, 92] on span at bounding box center [499, 89] width 9 height 9
click at [471, 88] on span at bounding box center [475, 89] width 9 height 9
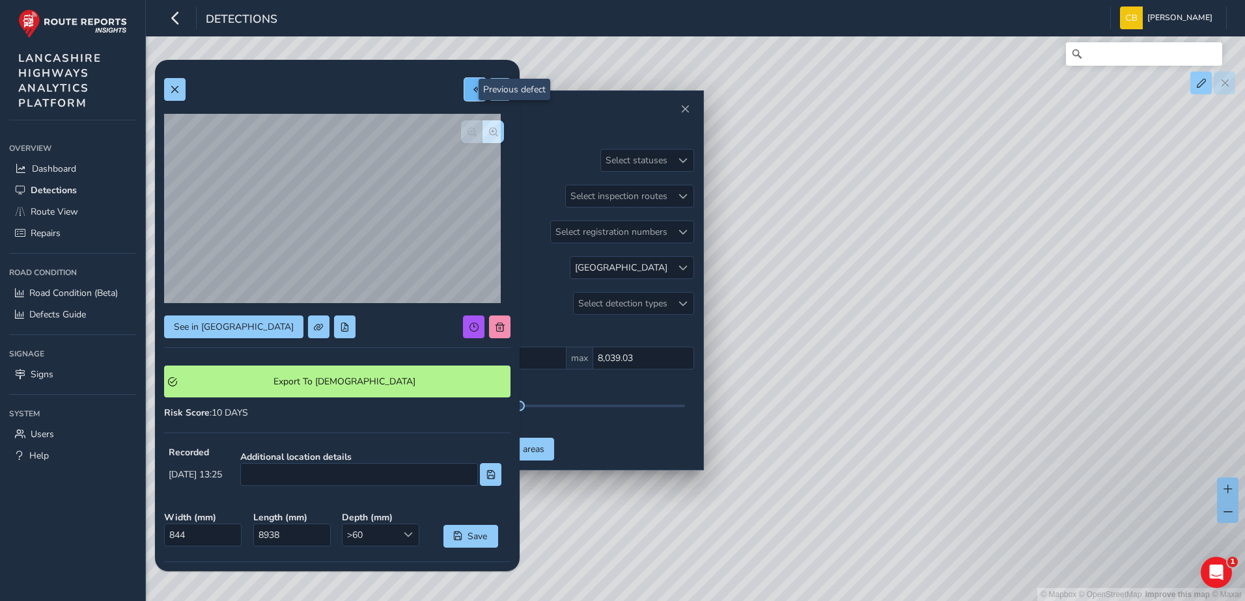
click at [471, 88] on span at bounding box center [475, 89] width 9 height 9
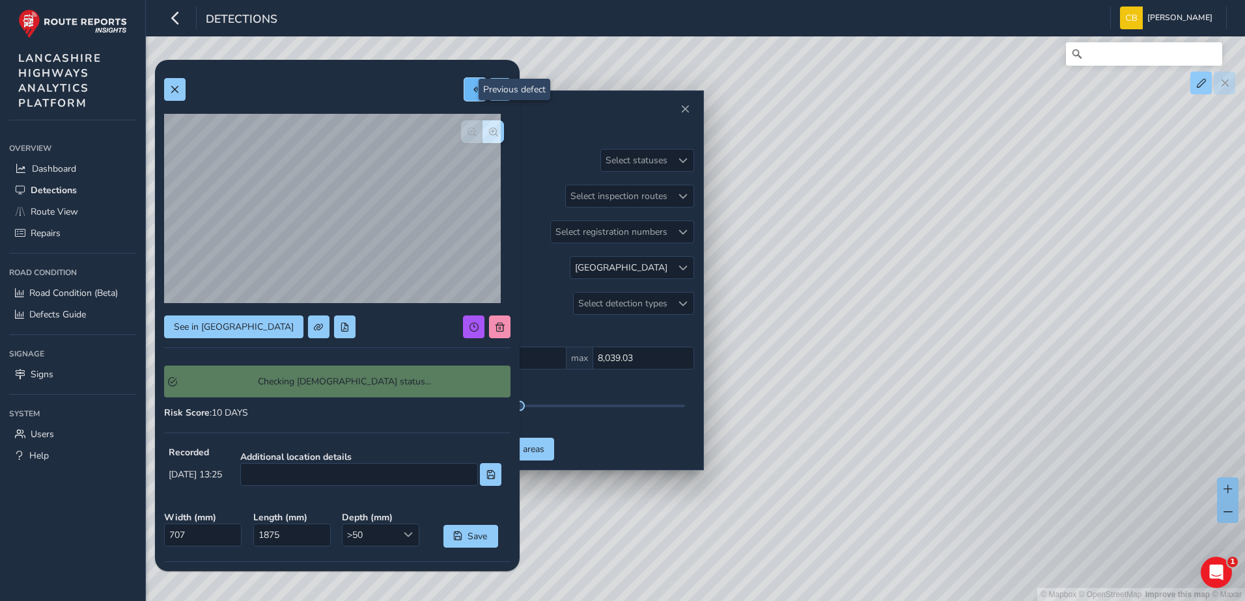
click at [471, 88] on span at bounding box center [475, 89] width 9 height 9
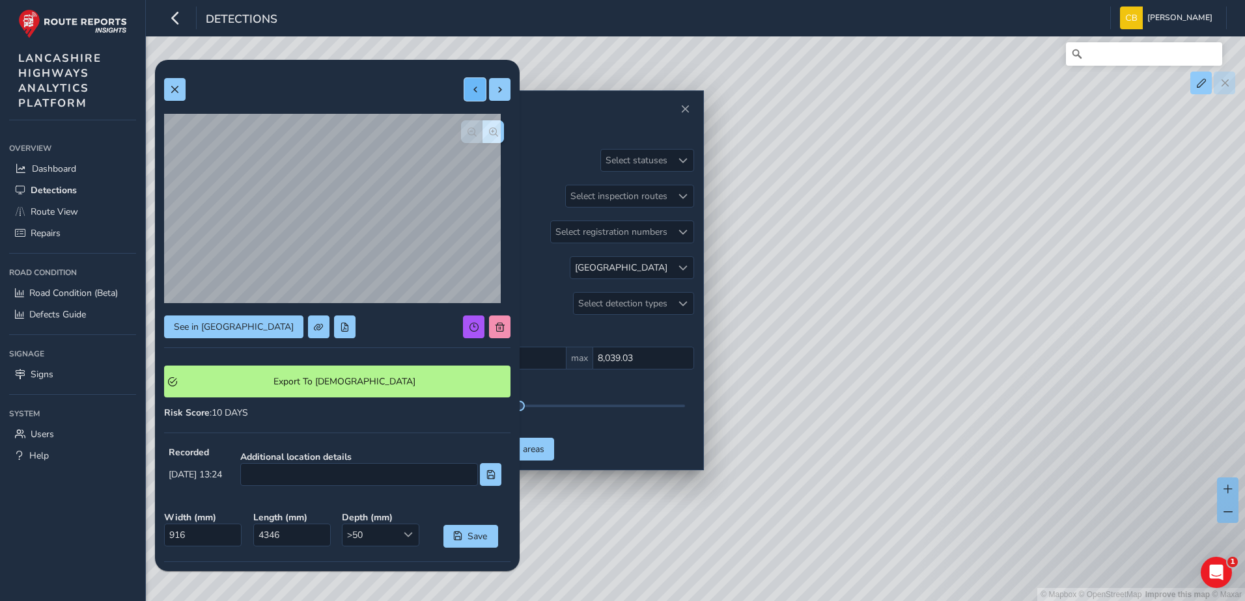
click at [471, 89] on span at bounding box center [475, 89] width 9 height 9
click at [489, 96] on button at bounding box center [499, 89] width 21 height 23
click at [495, 90] on span at bounding box center [499, 89] width 9 height 9
click at [489, 89] on button at bounding box center [499, 89] width 21 height 23
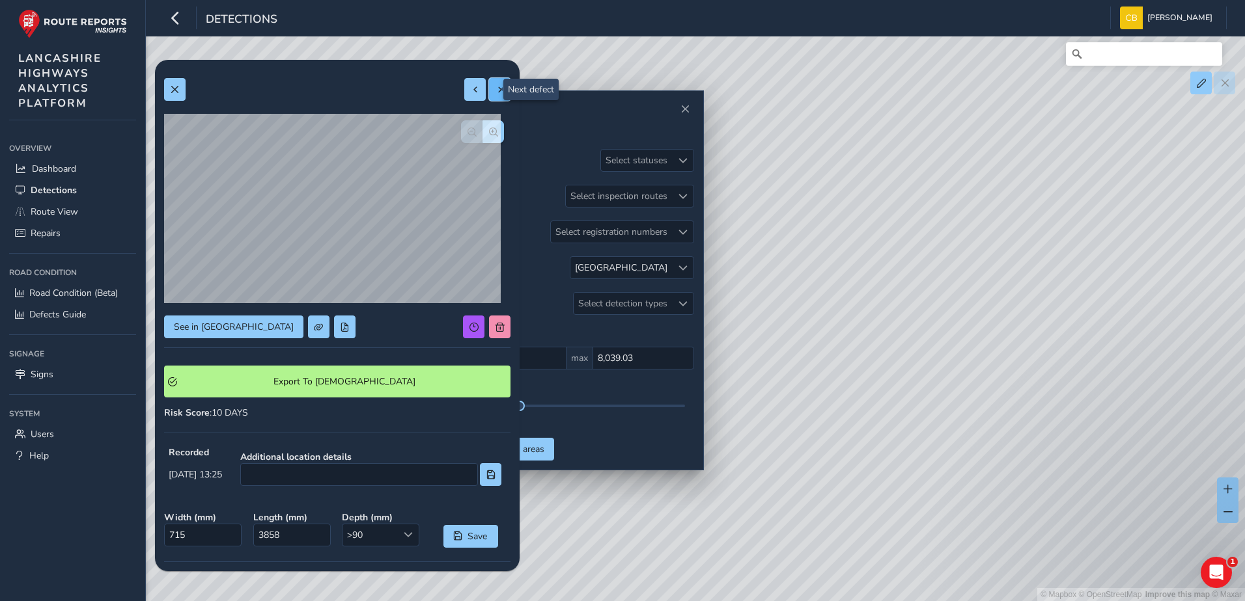
click at [495, 88] on span at bounding box center [499, 89] width 9 height 9
click at [493, 98] on button at bounding box center [499, 89] width 21 height 23
click at [489, 88] on button at bounding box center [499, 89] width 21 height 23
click at [489, 96] on button at bounding box center [499, 89] width 21 height 23
click at [489, 83] on button at bounding box center [499, 89] width 21 height 23
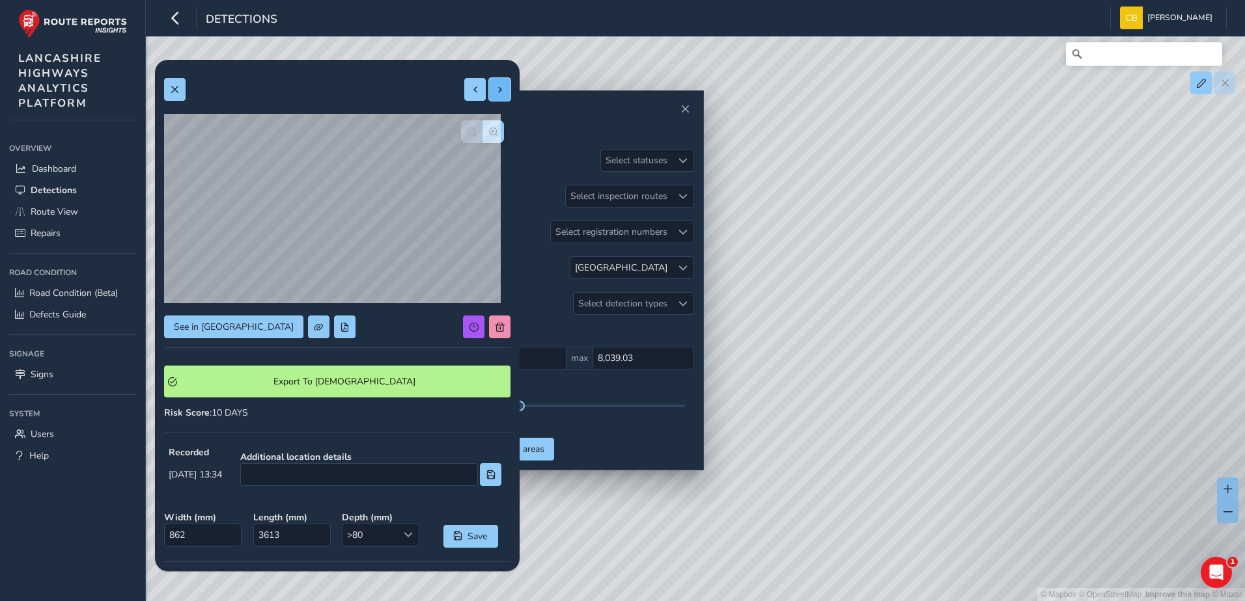
click at [489, 100] on button at bounding box center [499, 89] width 21 height 23
click at [489, 98] on button at bounding box center [499, 89] width 21 height 23
click at [468, 94] on button at bounding box center [474, 89] width 21 height 23
click at [488, 126] on button "button" at bounding box center [492, 131] width 21 height 23
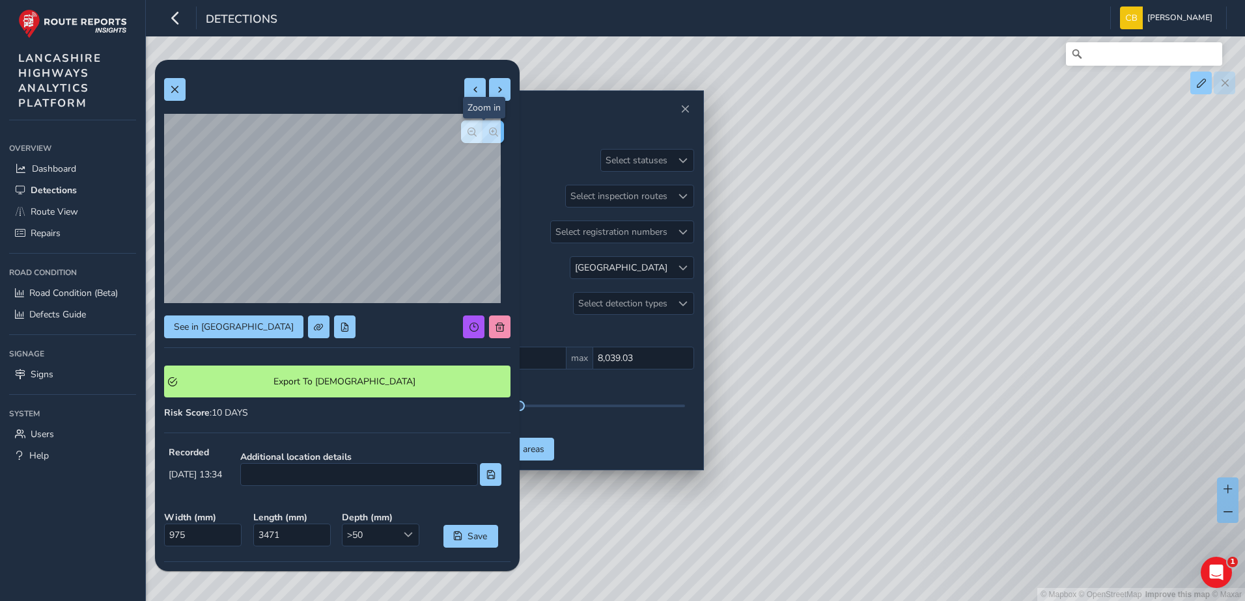
click at [488, 126] on button "button" at bounding box center [492, 131] width 21 height 23
click at [467, 131] on span "button" at bounding box center [471, 132] width 9 height 9
click at [464, 96] on button at bounding box center [474, 89] width 21 height 23
click at [489, 128] on span "button" at bounding box center [493, 132] width 9 height 9
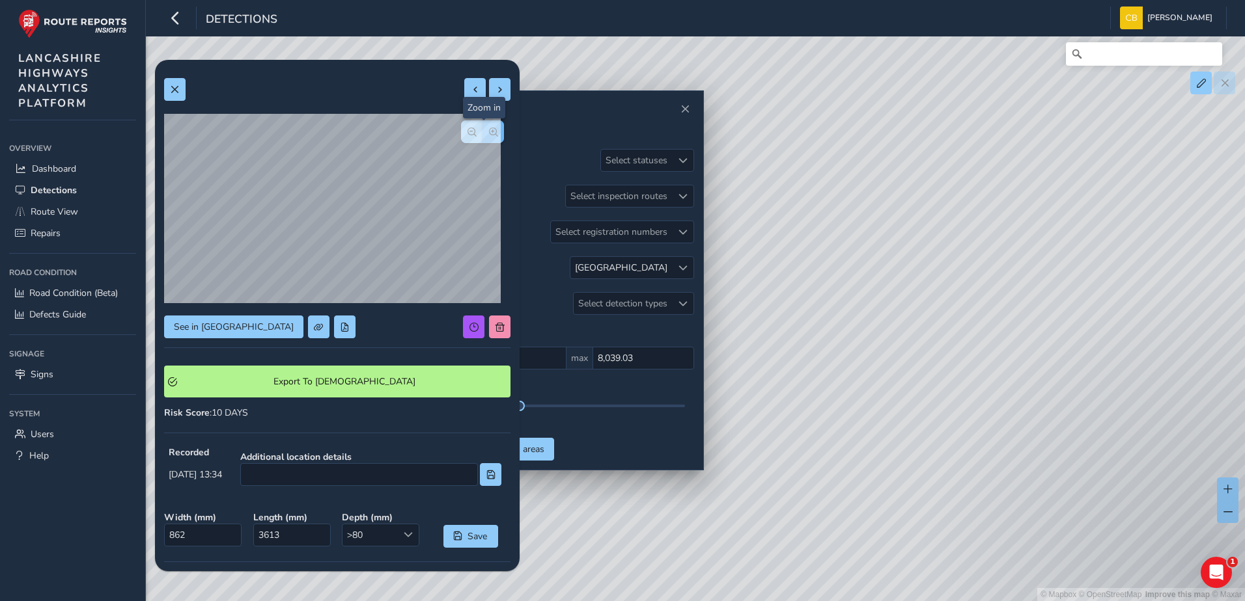
click at [489, 128] on span "button" at bounding box center [493, 132] width 9 height 9
click at [467, 128] on span "button" at bounding box center [471, 132] width 9 height 9
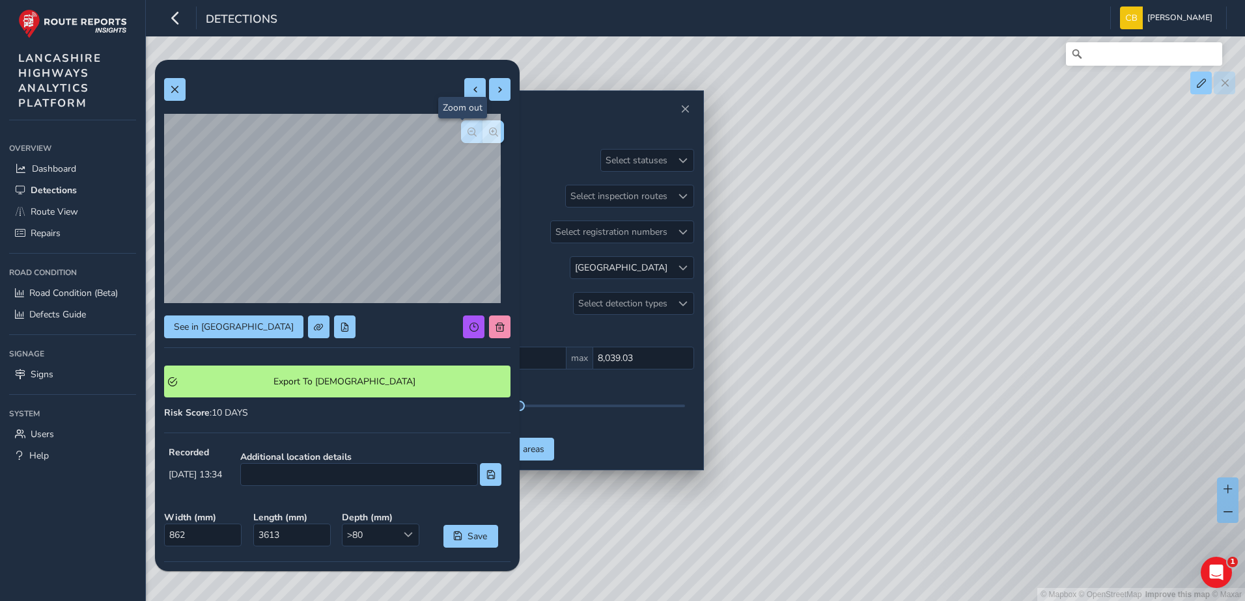
click at [467, 128] on span "button" at bounding box center [471, 132] width 9 height 9
click at [464, 97] on button at bounding box center [474, 89] width 21 height 23
click at [482, 137] on button "button" at bounding box center [492, 131] width 21 height 23
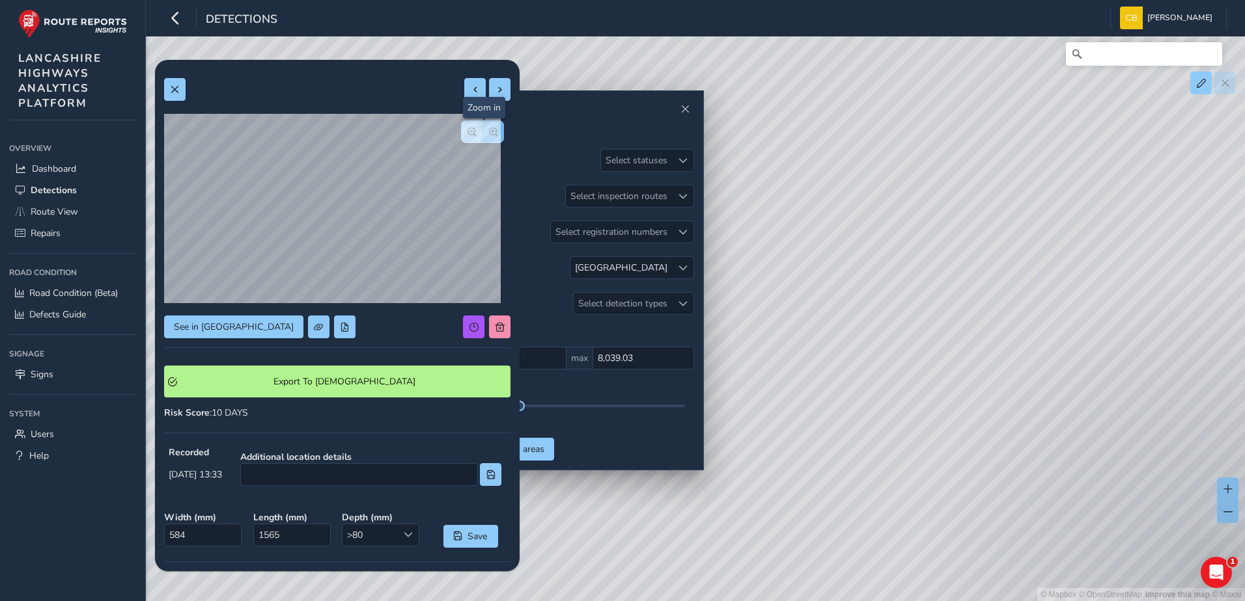
click at [482, 138] on button "button" at bounding box center [492, 131] width 21 height 23
click at [467, 138] on button "button" at bounding box center [471, 131] width 21 height 23
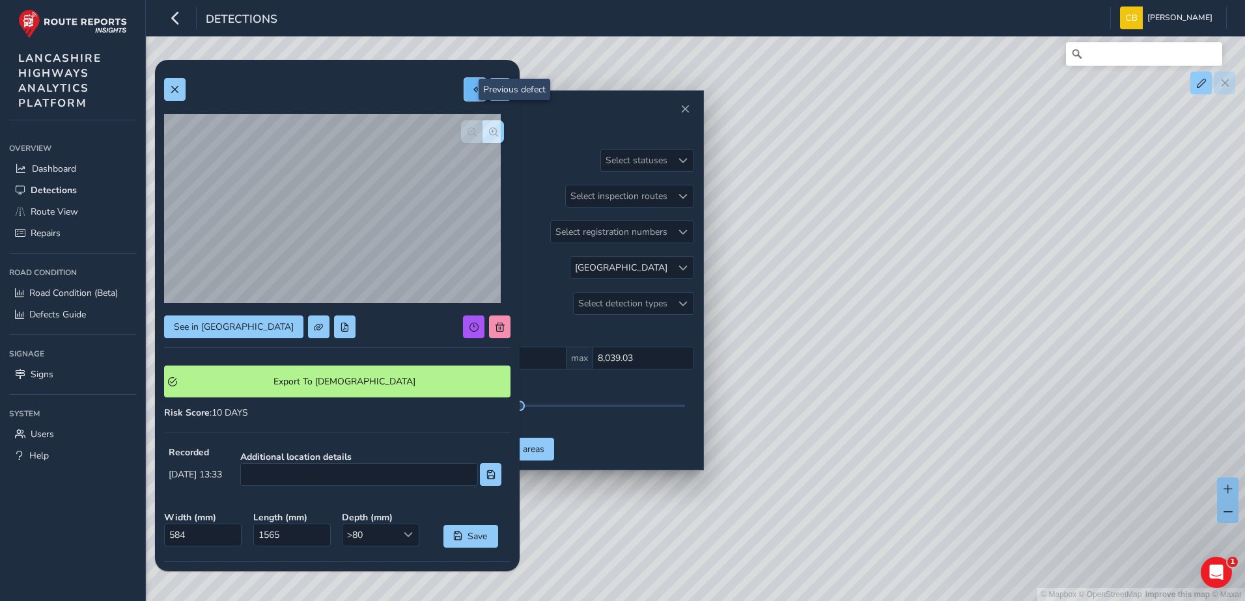
click at [471, 89] on span at bounding box center [475, 89] width 9 height 9
click at [489, 133] on span "button" at bounding box center [493, 132] width 9 height 9
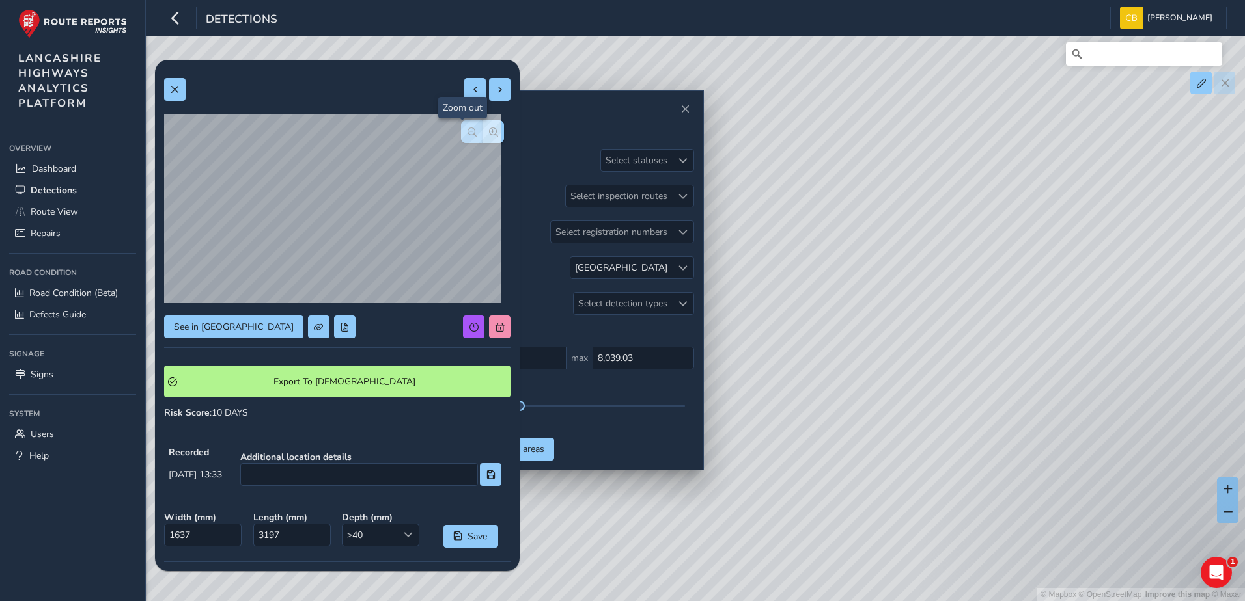
click at [467, 134] on span "button" at bounding box center [471, 132] width 9 height 9
click at [466, 95] on button at bounding box center [474, 89] width 21 height 23
click at [489, 129] on span "button" at bounding box center [493, 132] width 9 height 9
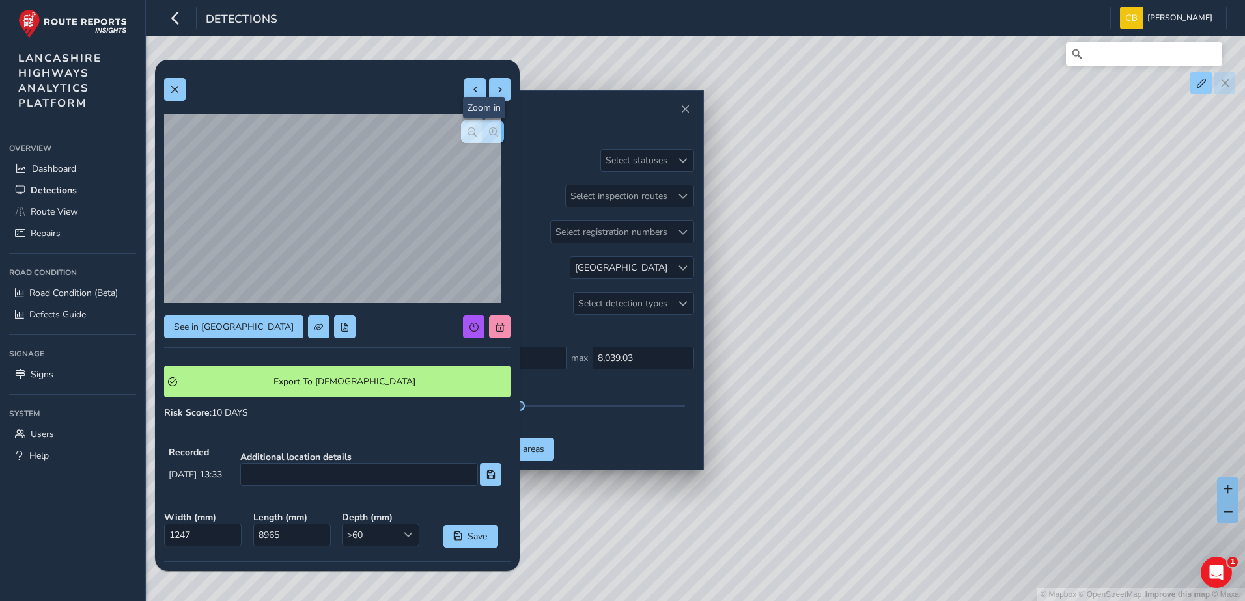
click at [489, 129] on span "button" at bounding box center [493, 132] width 9 height 9
click at [482, 131] on button "button" at bounding box center [492, 131] width 21 height 23
click at [473, 131] on button "button" at bounding box center [471, 131] width 21 height 23
click at [470, 134] on button "button" at bounding box center [471, 131] width 21 height 23
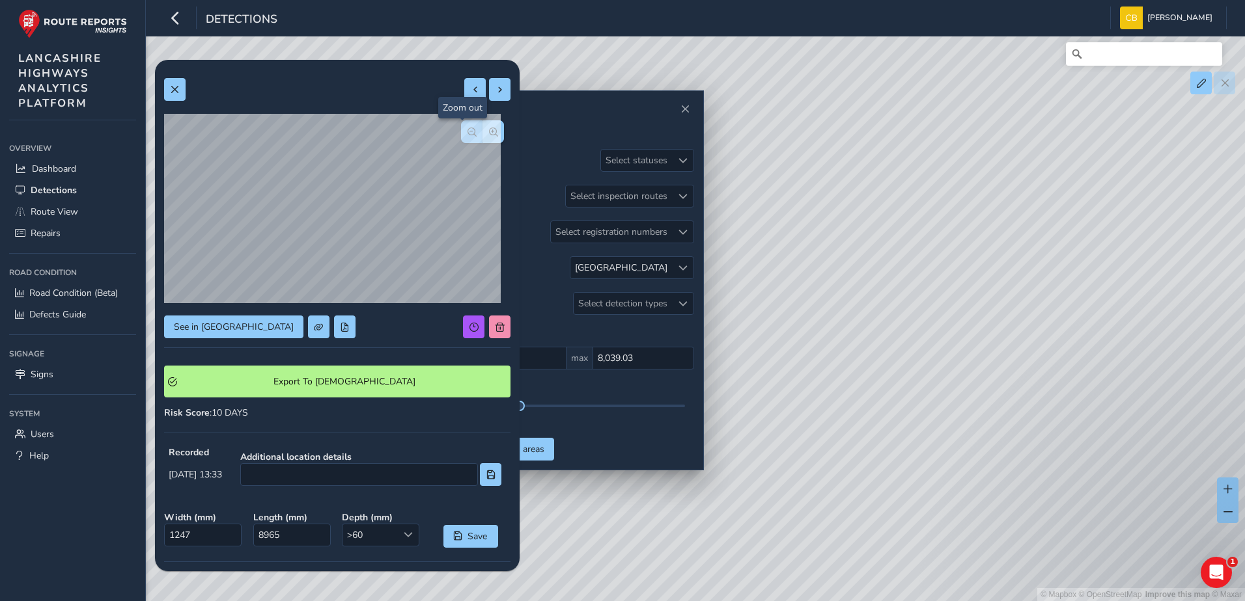
click at [470, 134] on button "button" at bounding box center [471, 131] width 21 height 23
click at [464, 97] on button at bounding box center [474, 89] width 21 height 23
click at [482, 129] on button "button" at bounding box center [492, 131] width 21 height 23
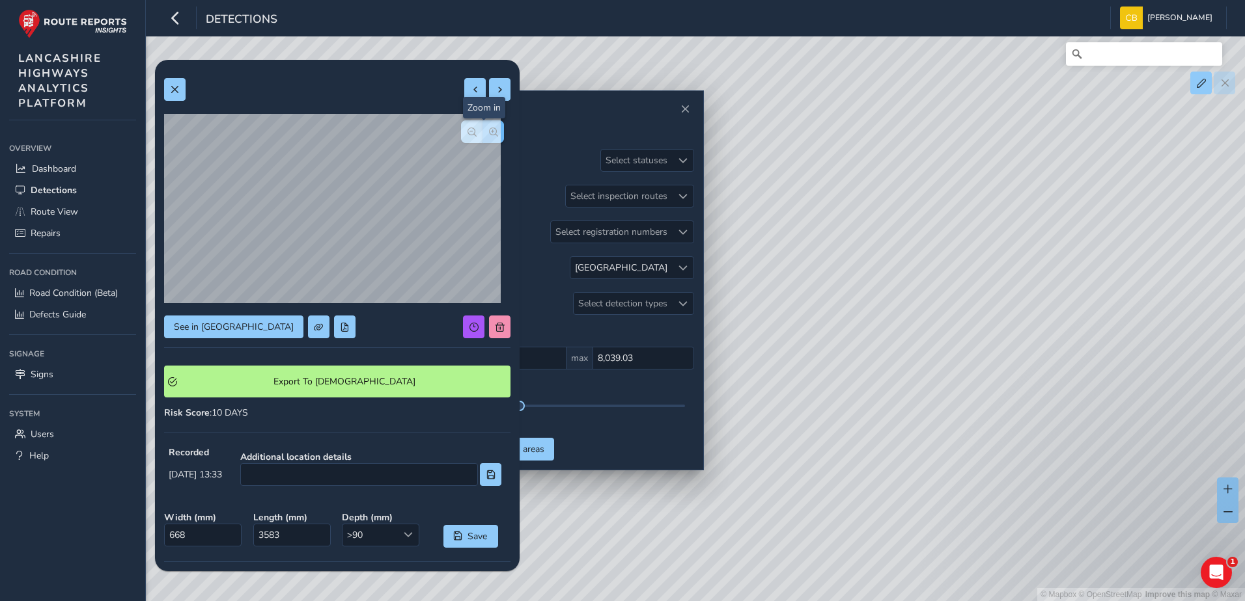
click at [482, 129] on button "button" at bounding box center [492, 131] width 21 height 23
click at [495, 92] on span at bounding box center [499, 89] width 9 height 9
click at [467, 131] on span "button" at bounding box center [471, 132] width 9 height 9
click at [464, 98] on button at bounding box center [474, 89] width 21 height 23
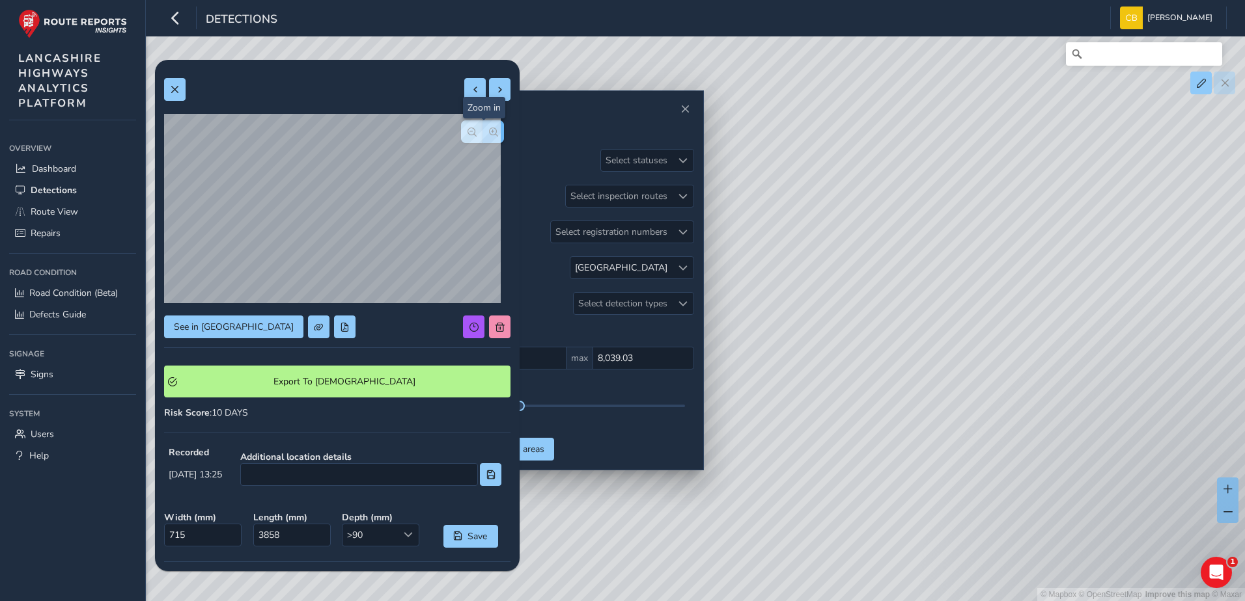
click at [489, 136] on span "button" at bounding box center [493, 132] width 9 height 9
click at [467, 96] on button at bounding box center [474, 89] width 21 height 23
click at [464, 88] on button at bounding box center [474, 89] width 21 height 23
click at [489, 95] on button at bounding box center [499, 89] width 21 height 23
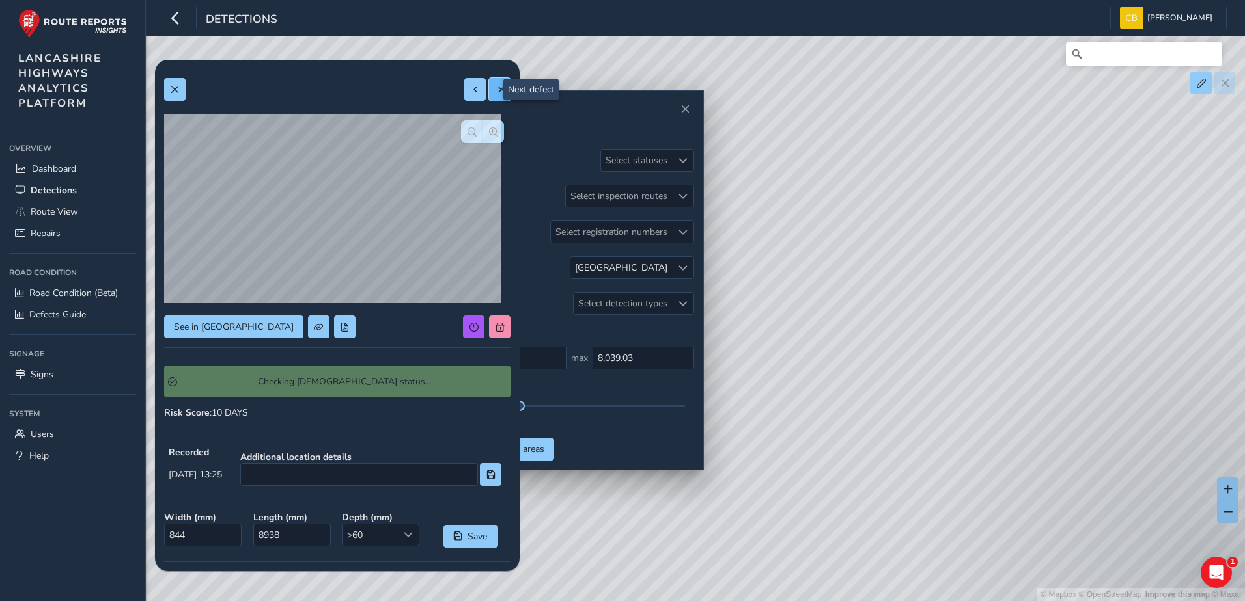
click at [489, 95] on button at bounding box center [499, 89] width 21 height 23
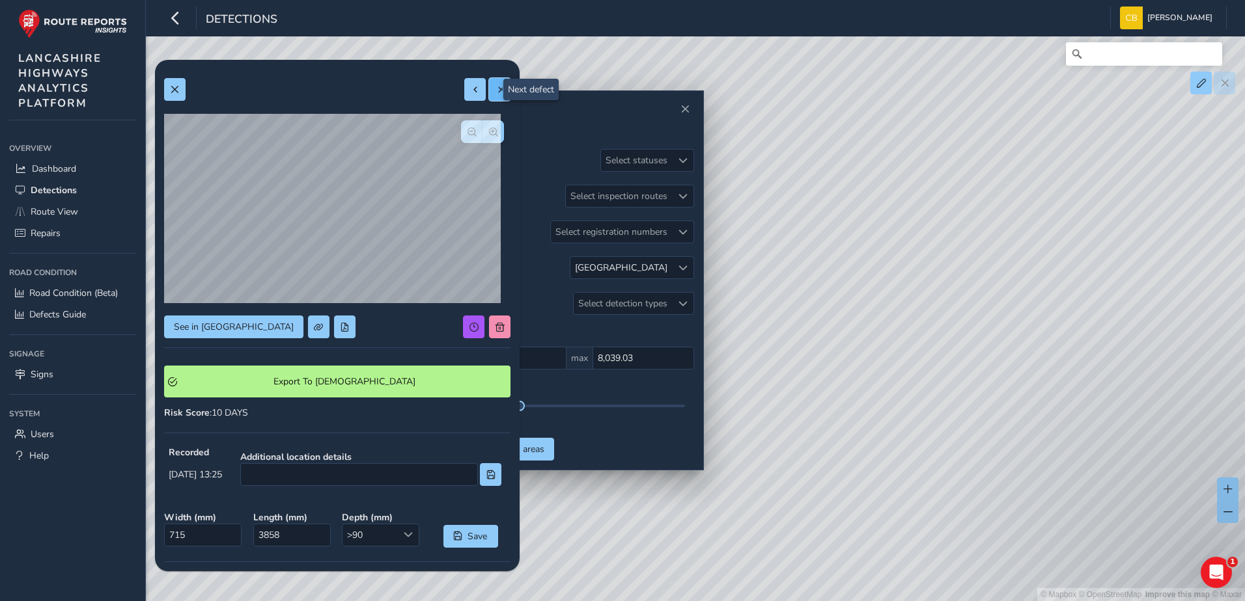
click at [489, 95] on button at bounding box center [499, 89] width 21 height 23
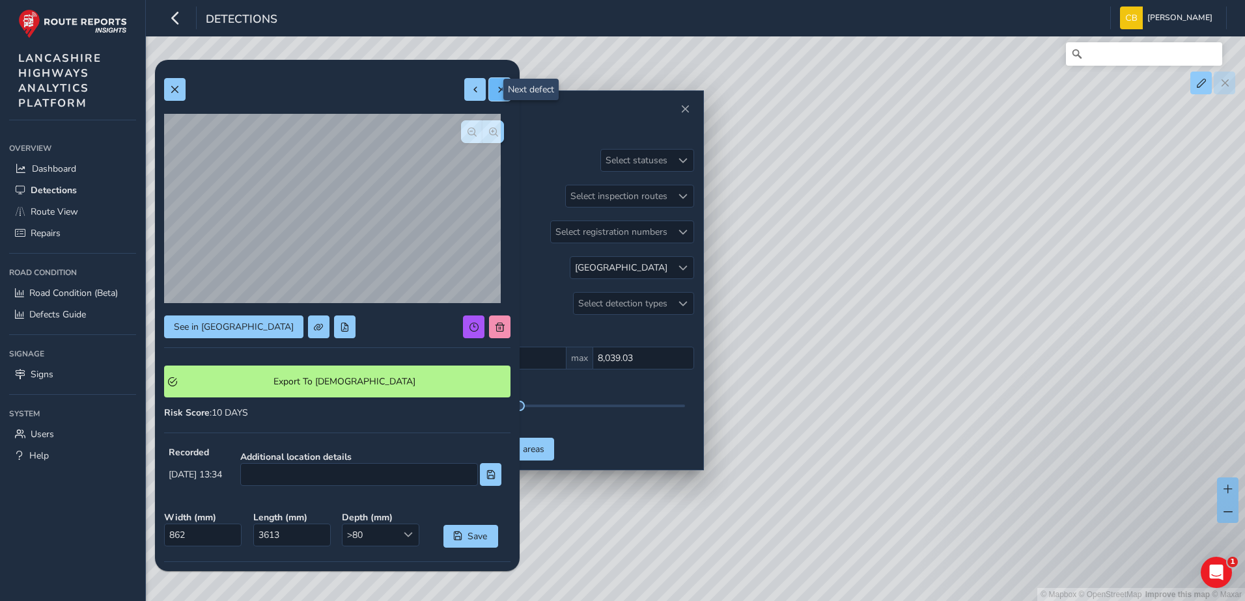
click at [489, 95] on button at bounding box center [499, 89] width 21 height 23
click at [172, 83] on button at bounding box center [174, 89] width 21 height 23
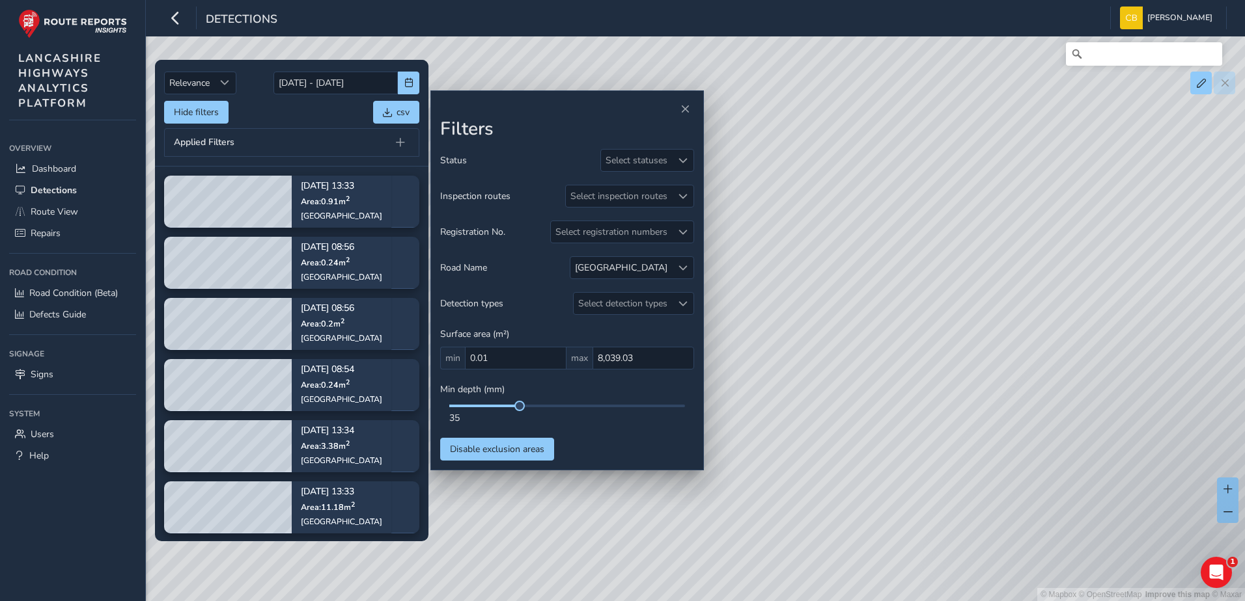
click at [264, 122] on div "Hide filters csv" at bounding box center [291, 112] width 255 height 23
click at [680, 266] on span at bounding box center [682, 268] width 9 height 9
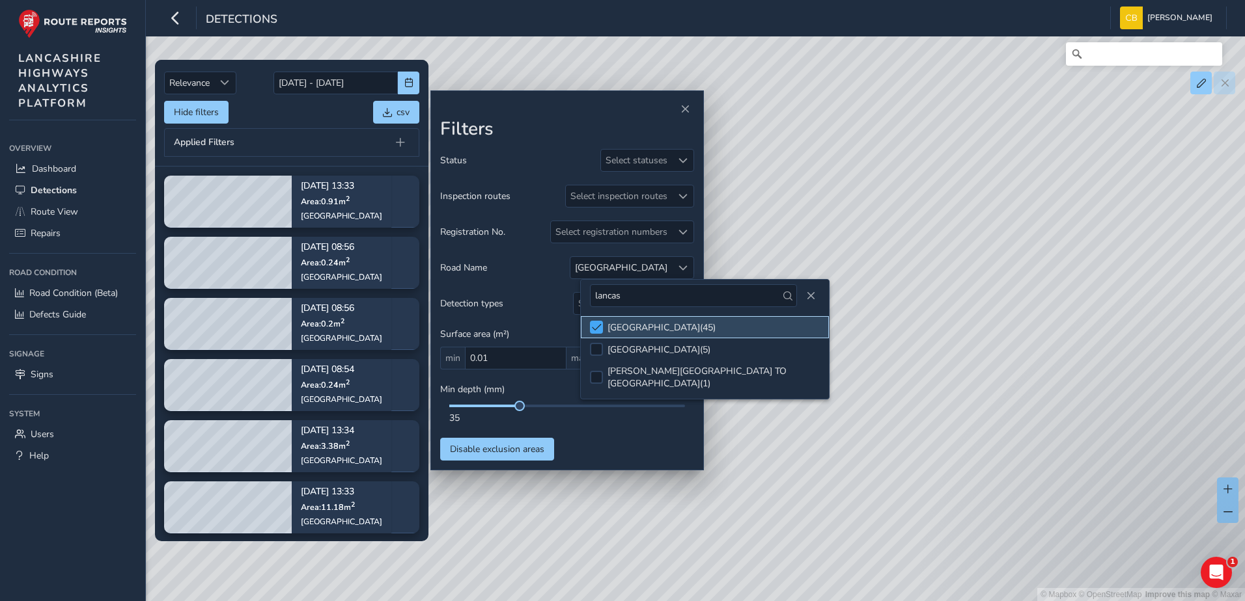
click at [601, 326] on span at bounding box center [597, 327] width 10 height 9
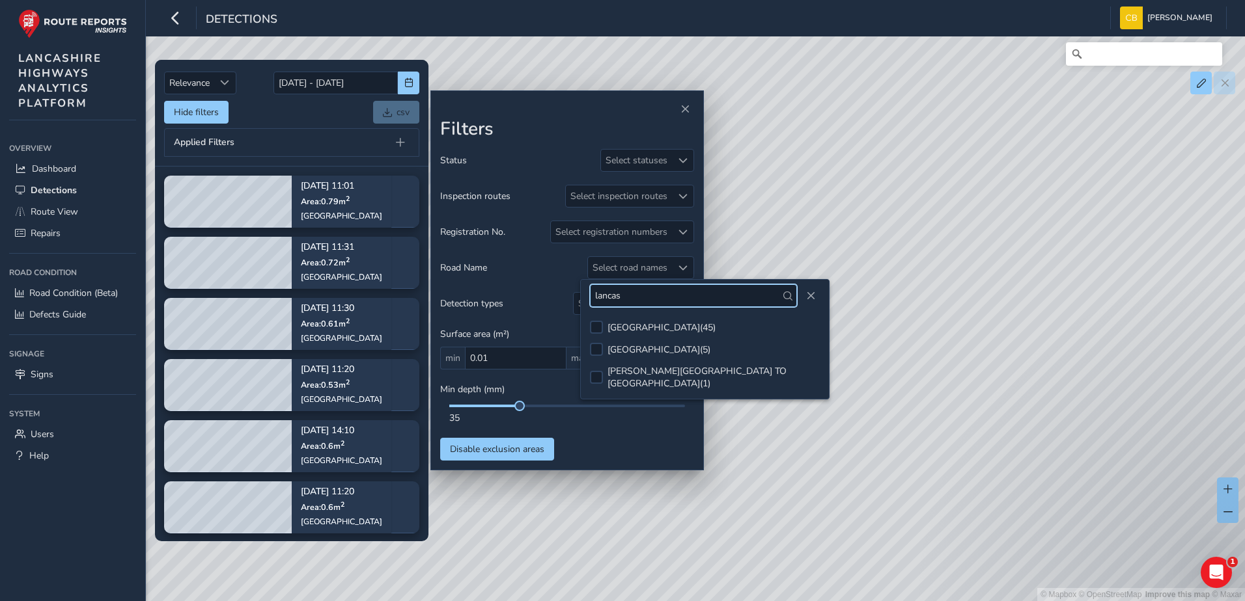
click at [644, 294] on input "lancas" at bounding box center [693, 295] width 206 height 23
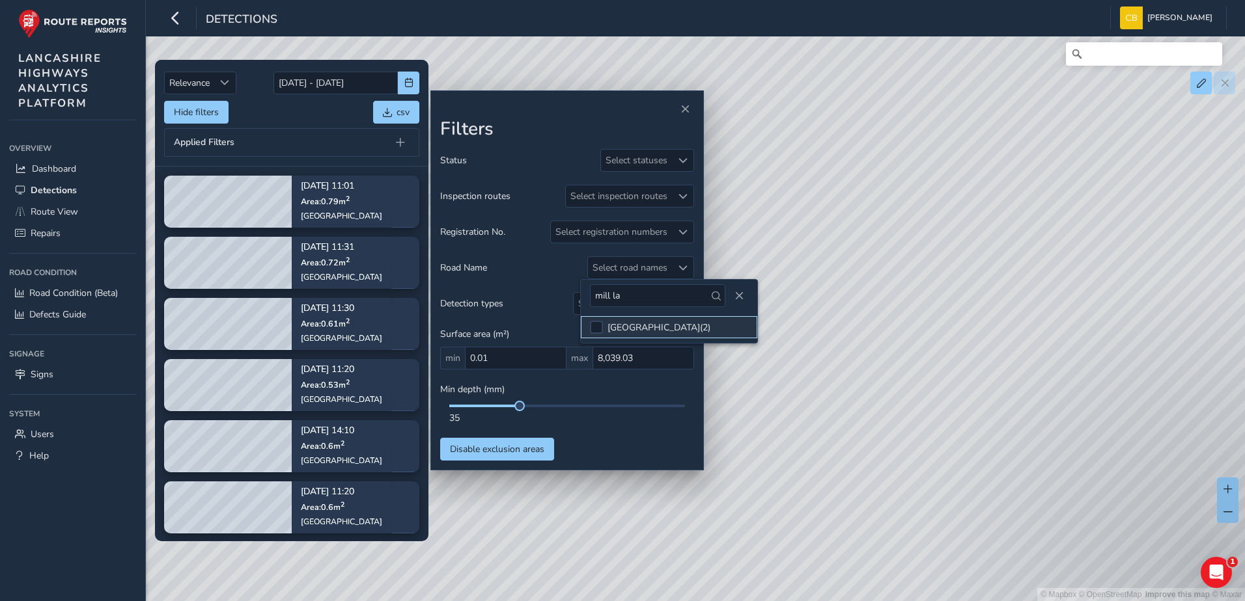
click at [611, 329] on div "MILL LANE ( 2 )" at bounding box center [658, 328] width 103 height 12
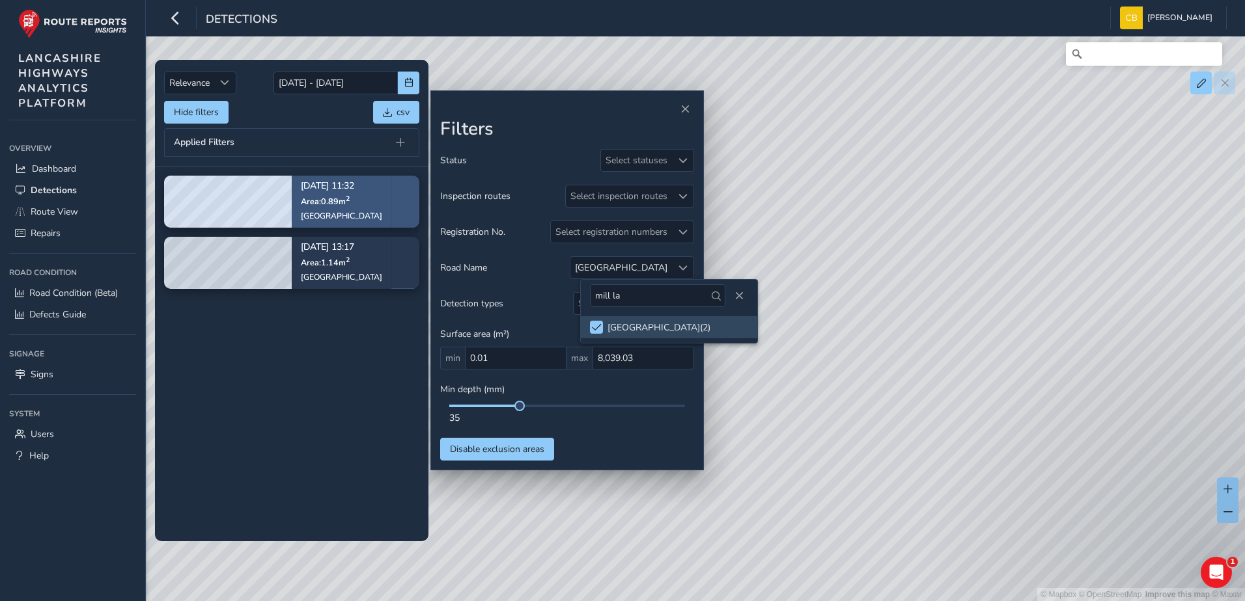
click at [332, 200] on span "Area: 0.89 m 2" at bounding box center [325, 201] width 49 height 11
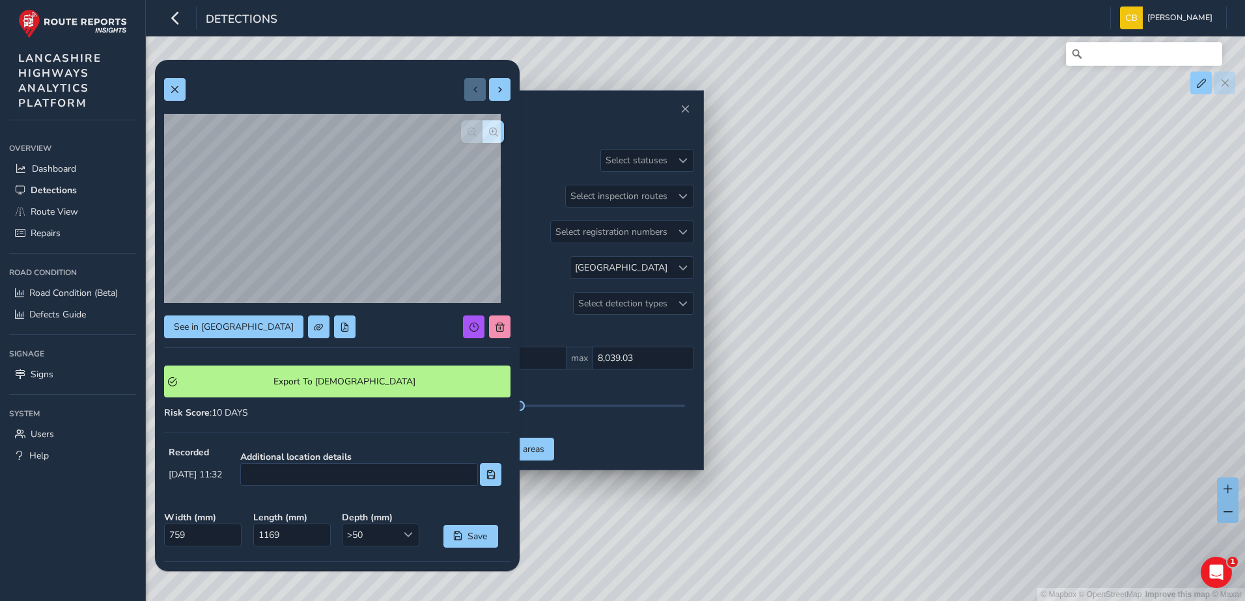
click at [475, 83] on div at bounding box center [487, 89] width 46 height 23
click at [489, 84] on button at bounding box center [499, 89] width 21 height 23
click at [489, 127] on button "button" at bounding box center [492, 131] width 21 height 23
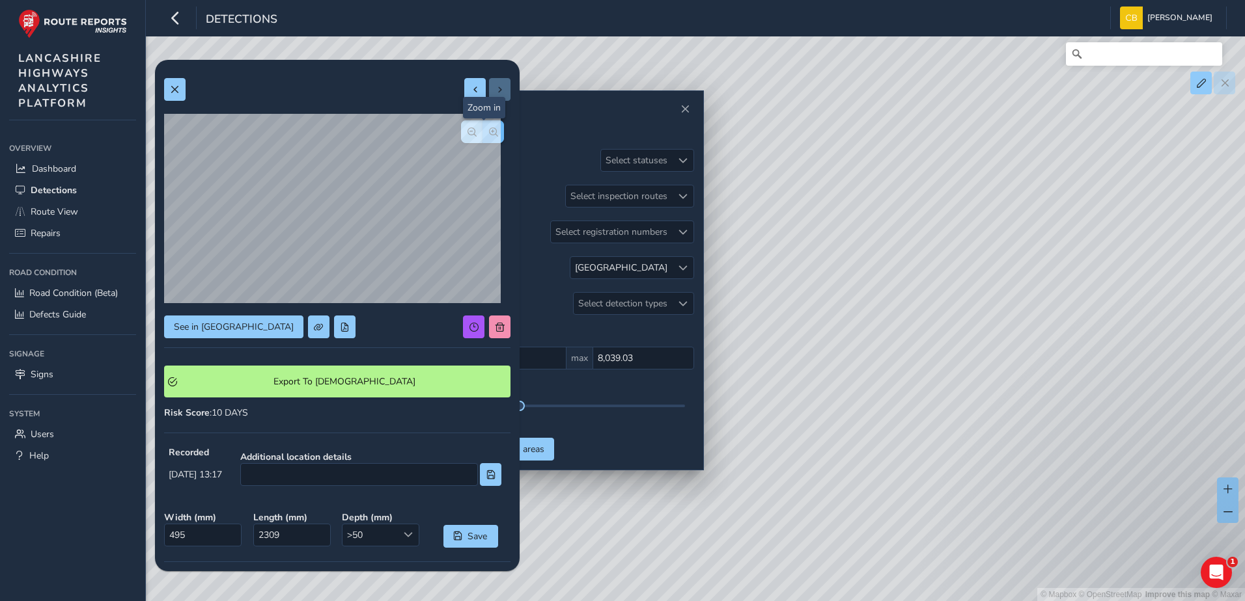
click at [489, 127] on button "button" at bounding box center [492, 131] width 21 height 23
click at [470, 133] on button "button" at bounding box center [471, 131] width 21 height 23
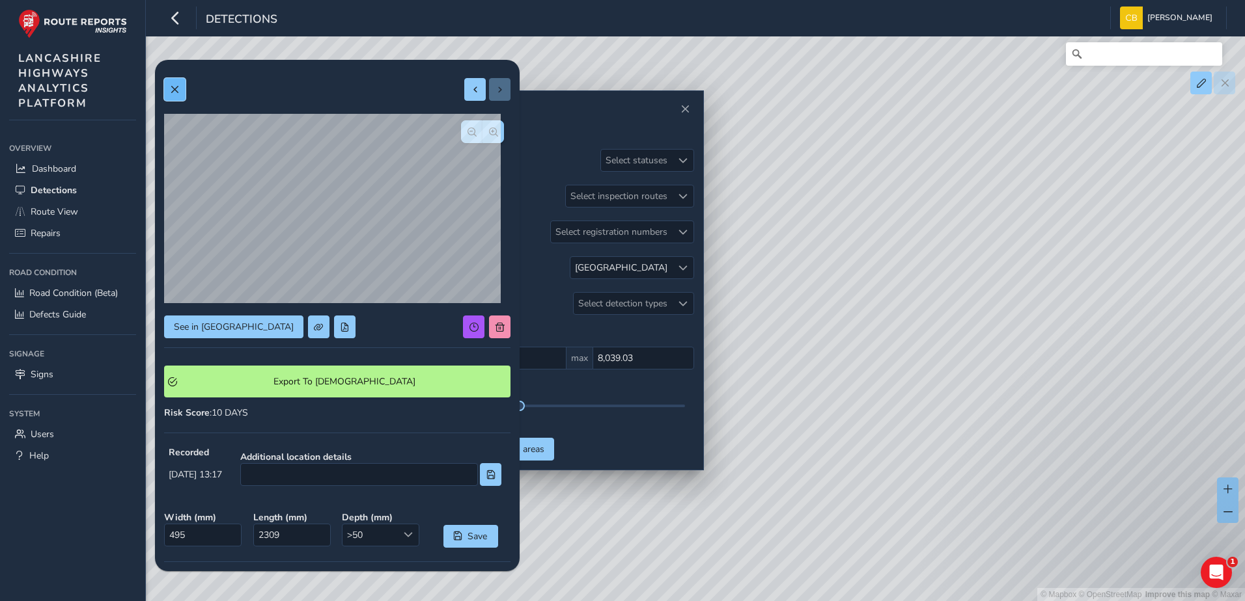
click at [182, 90] on button at bounding box center [174, 89] width 21 height 23
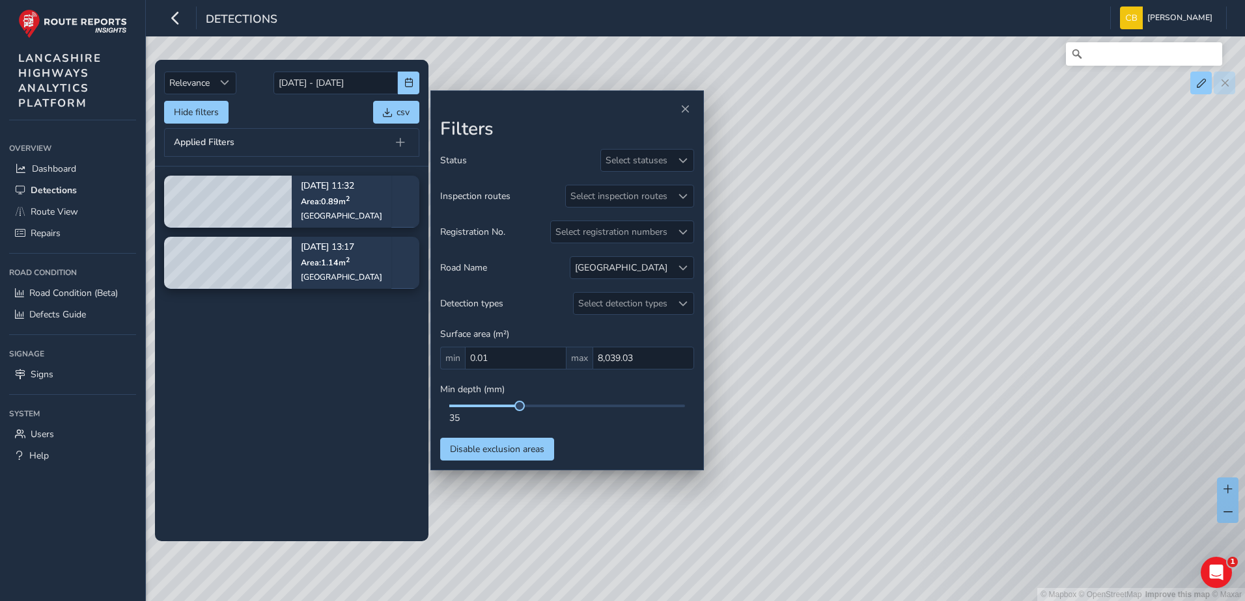
click at [262, 370] on tbody "[DATE] 11:32 Area: 0.89 m [STREET_ADDRESS] [DATE] 13:17 Area: 1.14 m [STREET_AD…" at bounding box center [291, 354] width 273 height 374
click at [665, 271] on div "[GEOGRAPHIC_DATA]" at bounding box center [621, 268] width 92 height 12
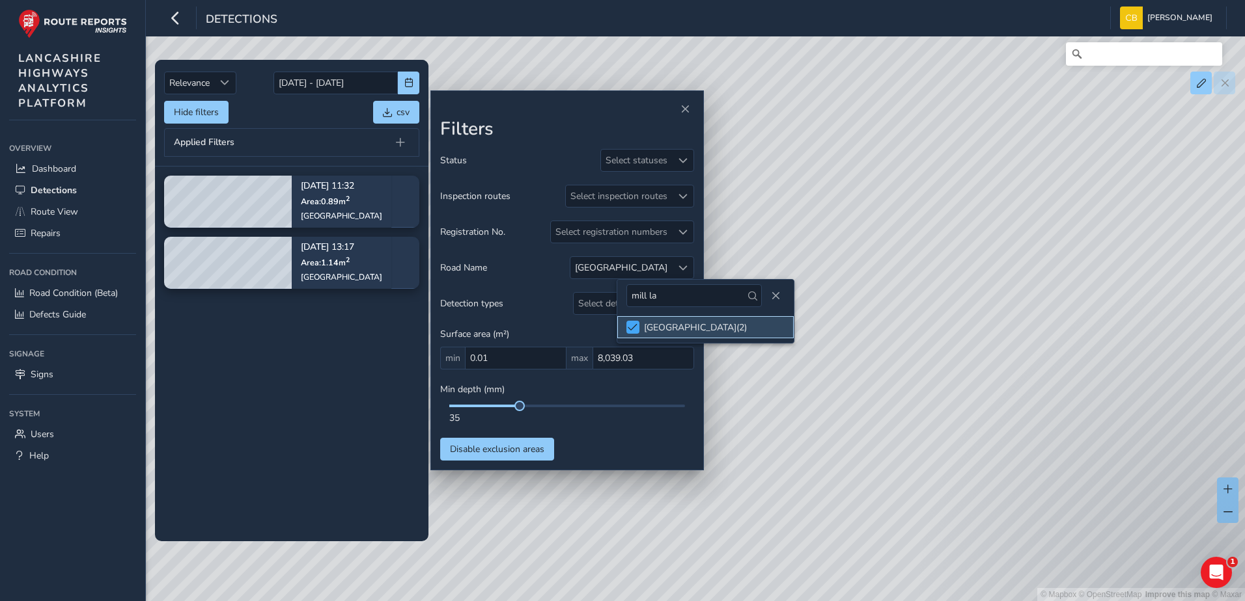
click at [633, 325] on span at bounding box center [632, 327] width 10 height 9
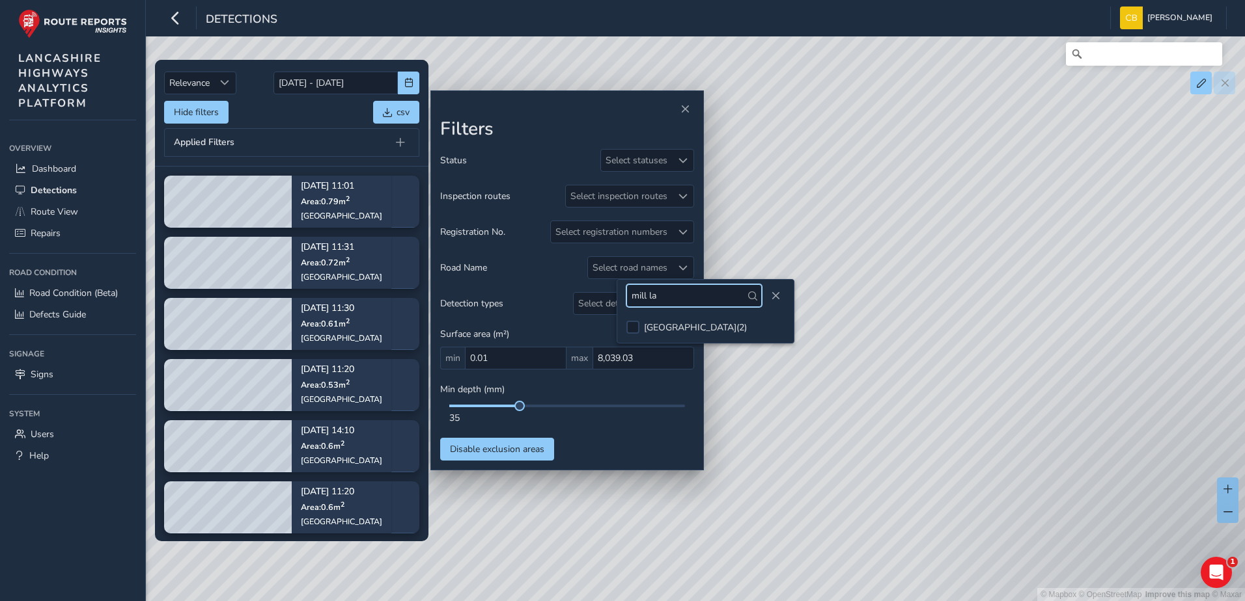
drag, startPoint x: 666, startPoint y: 302, endPoint x: 622, endPoint y: 298, distance: 43.8
click at [622, 298] on div "mill la" at bounding box center [705, 296] width 176 height 32
click at [79, 210] on link "Route View" at bounding box center [72, 211] width 127 height 21
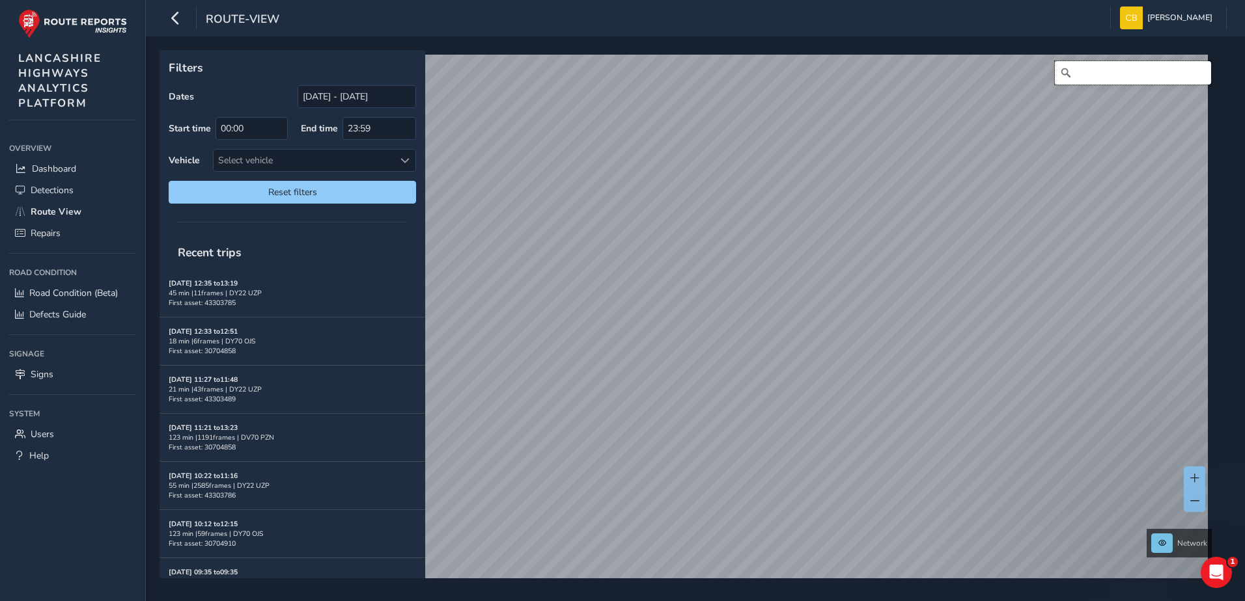
click at [1116, 79] on input "Search" at bounding box center [1132, 72] width 156 height 23
click at [70, 191] on span "Detections" at bounding box center [52, 190] width 43 height 12
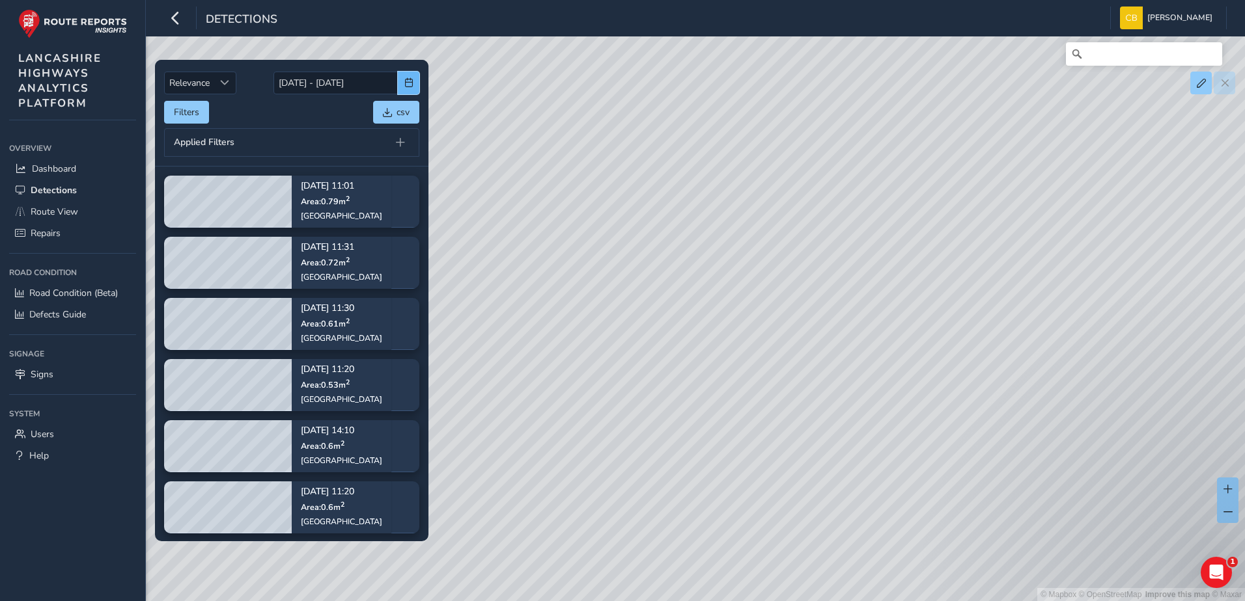
click at [417, 89] on button "button" at bounding box center [408, 83] width 21 height 23
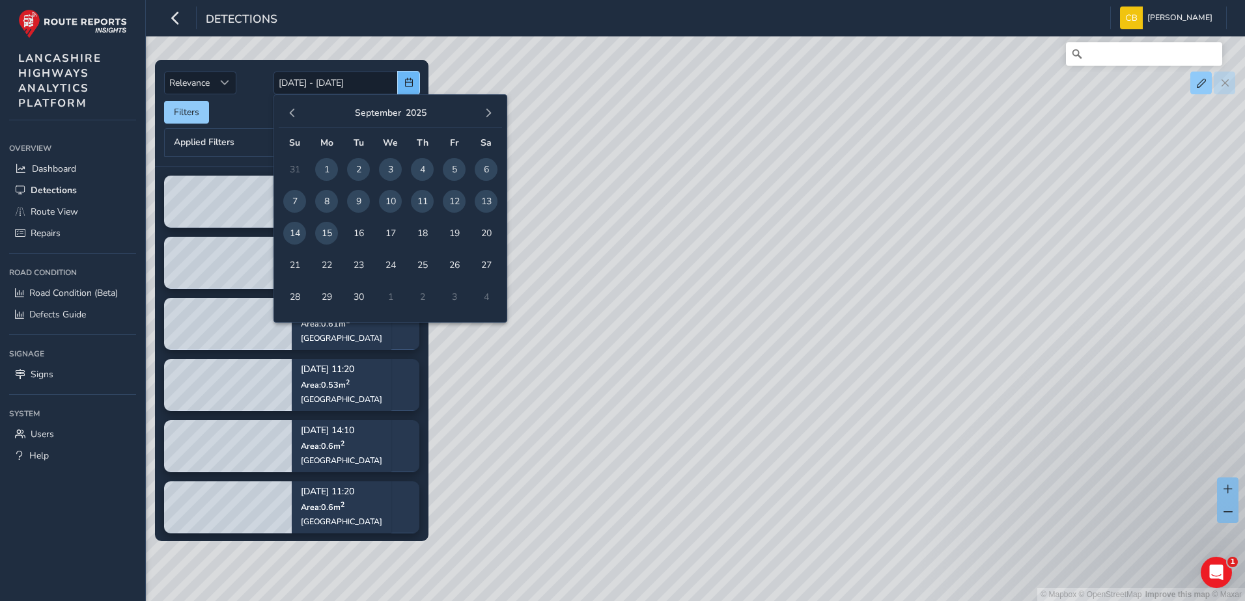
click at [404, 82] on span "button" at bounding box center [408, 82] width 9 height 9
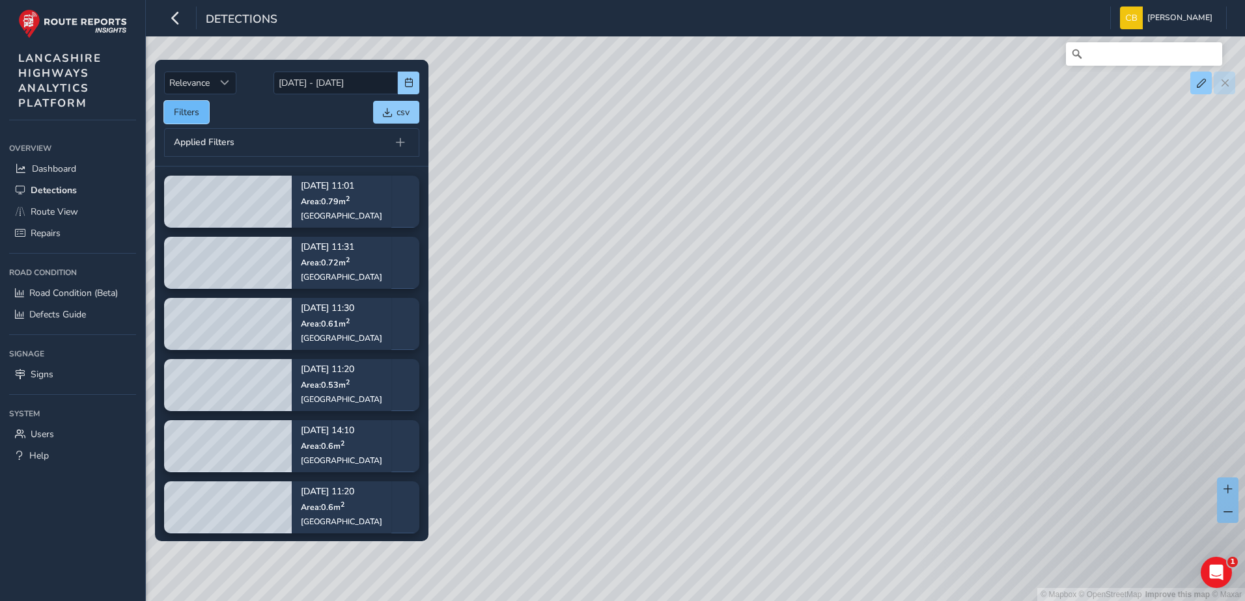
click at [186, 107] on button "Filters" at bounding box center [186, 112] width 45 height 23
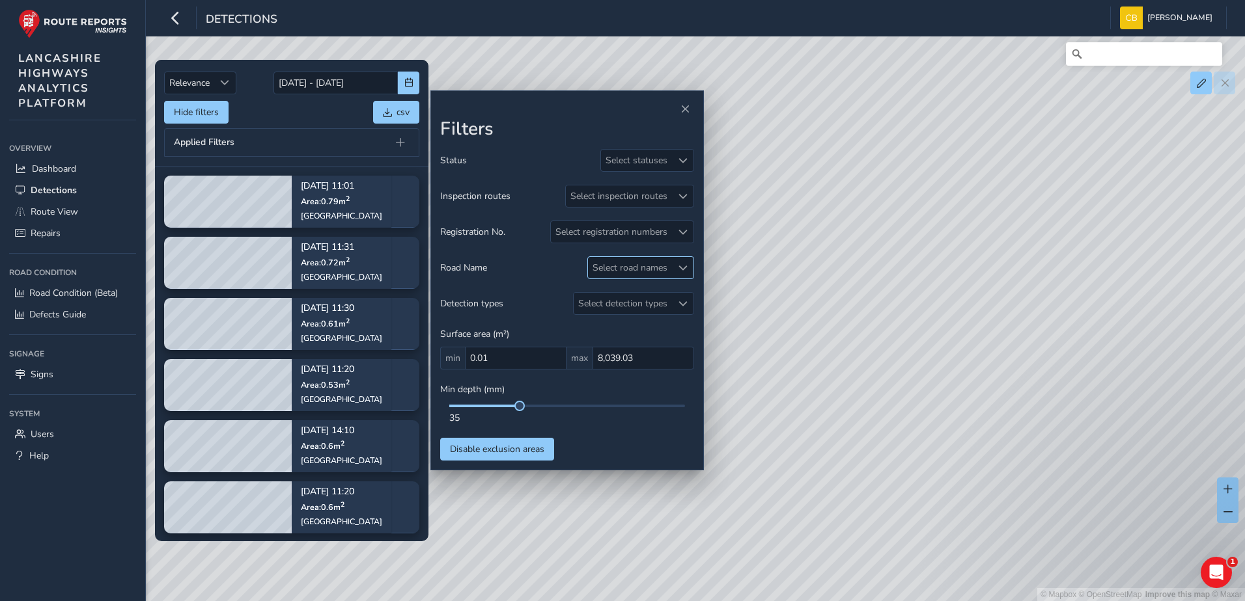
click at [631, 259] on div "Select road names" at bounding box center [630, 267] width 84 height 21
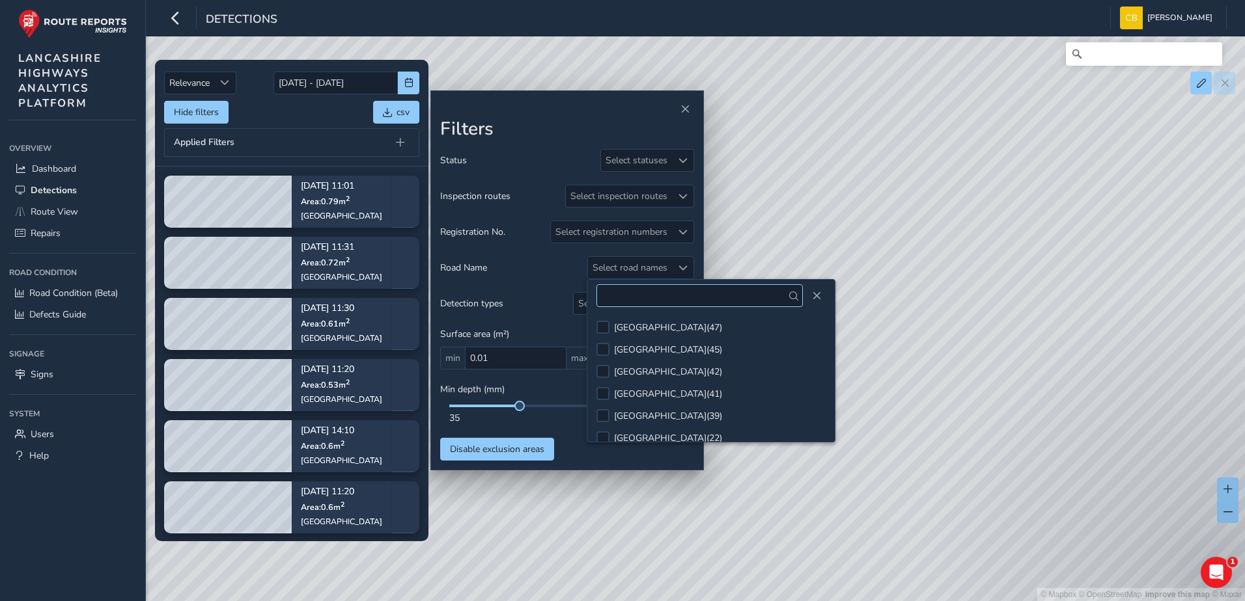
click at [637, 298] on input "text" at bounding box center [699, 295] width 206 height 23
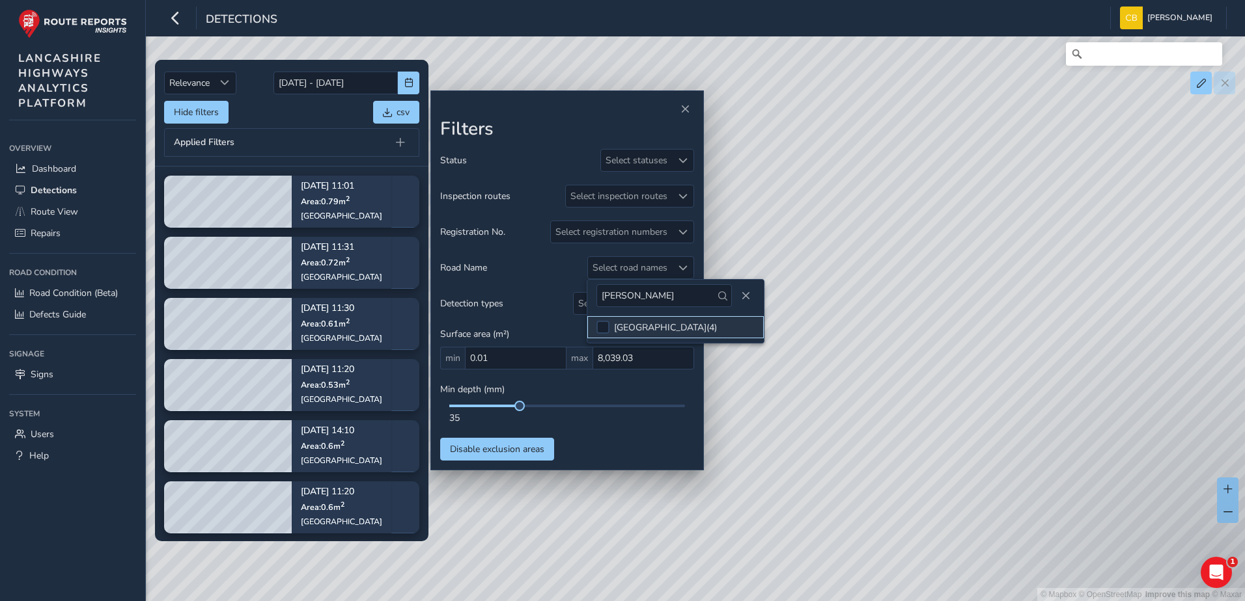
click at [648, 322] on div "[GEOGRAPHIC_DATA] ( 4 )" at bounding box center [665, 328] width 103 height 12
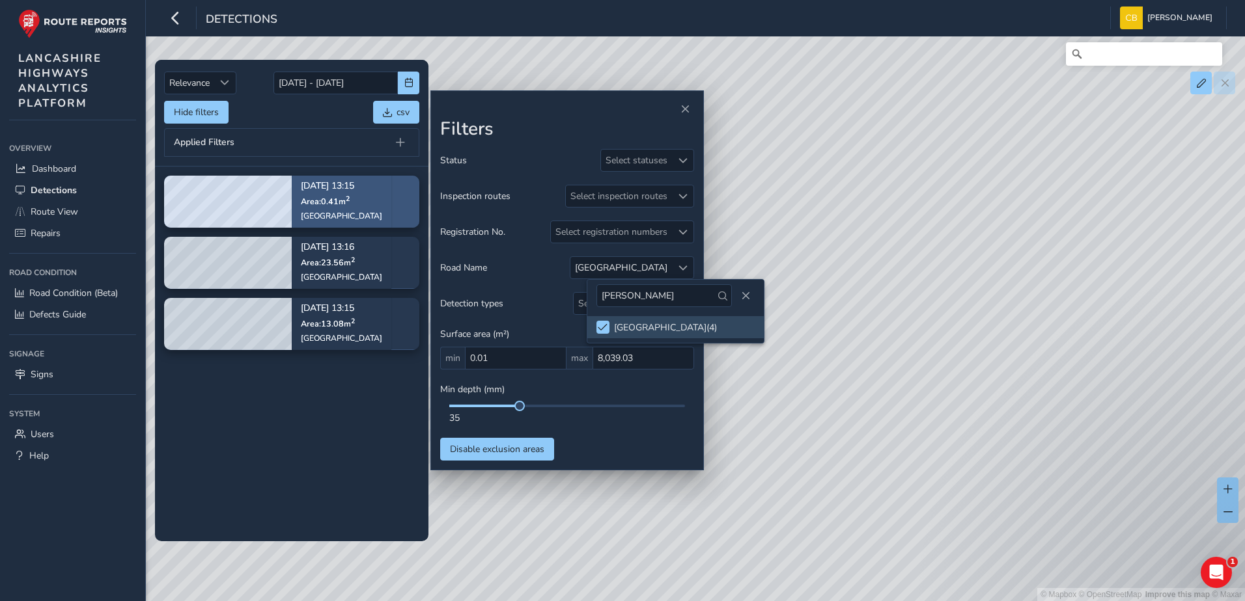
click at [309, 185] on p "[DATE] 13:15" at bounding box center [341, 186] width 81 height 9
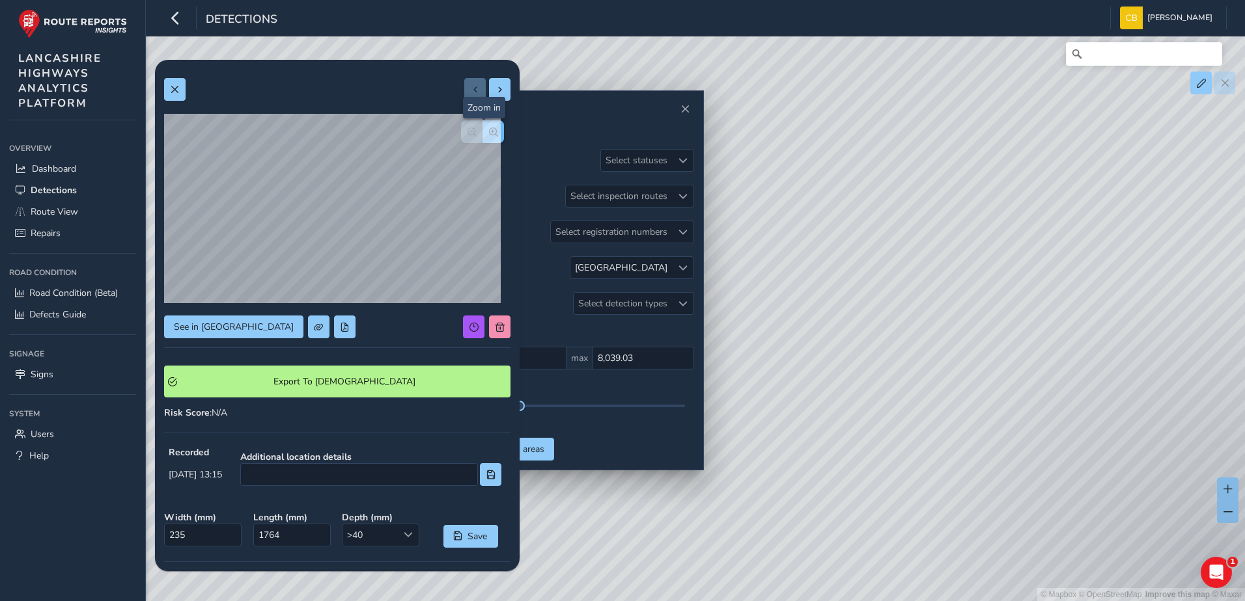
click at [486, 125] on button "button" at bounding box center [492, 131] width 21 height 23
click at [461, 135] on button "button" at bounding box center [471, 131] width 21 height 23
click at [489, 96] on button at bounding box center [499, 89] width 21 height 23
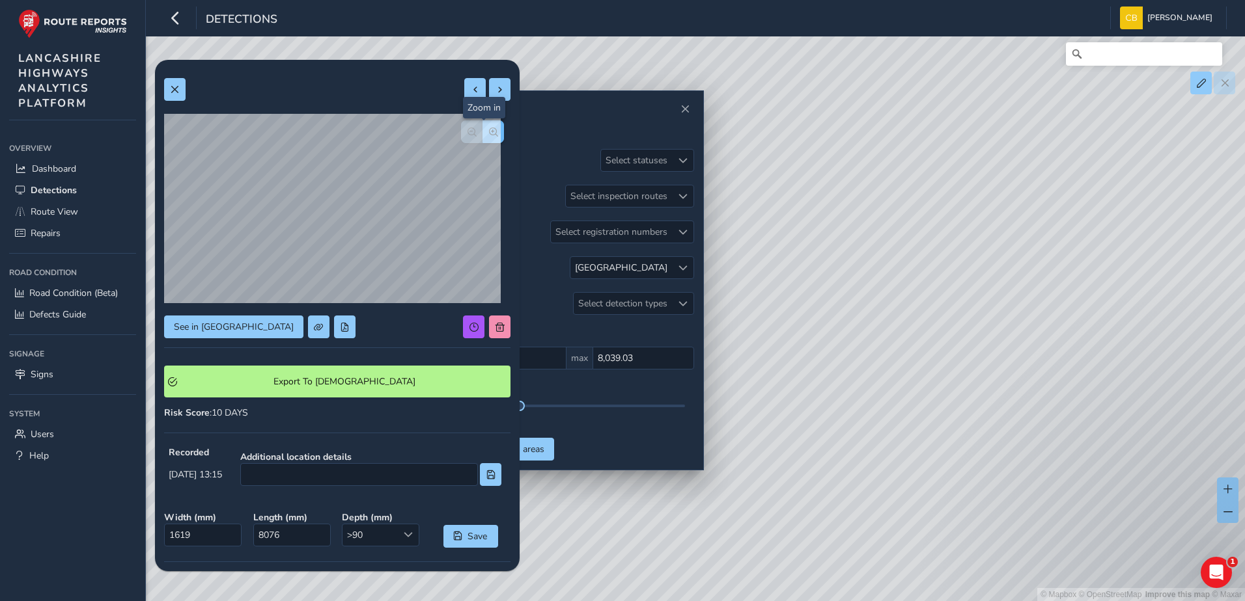
click at [489, 128] on span "button" at bounding box center [493, 132] width 9 height 9
click at [467, 128] on button "button" at bounding box center [471, 131] width 21 height 23
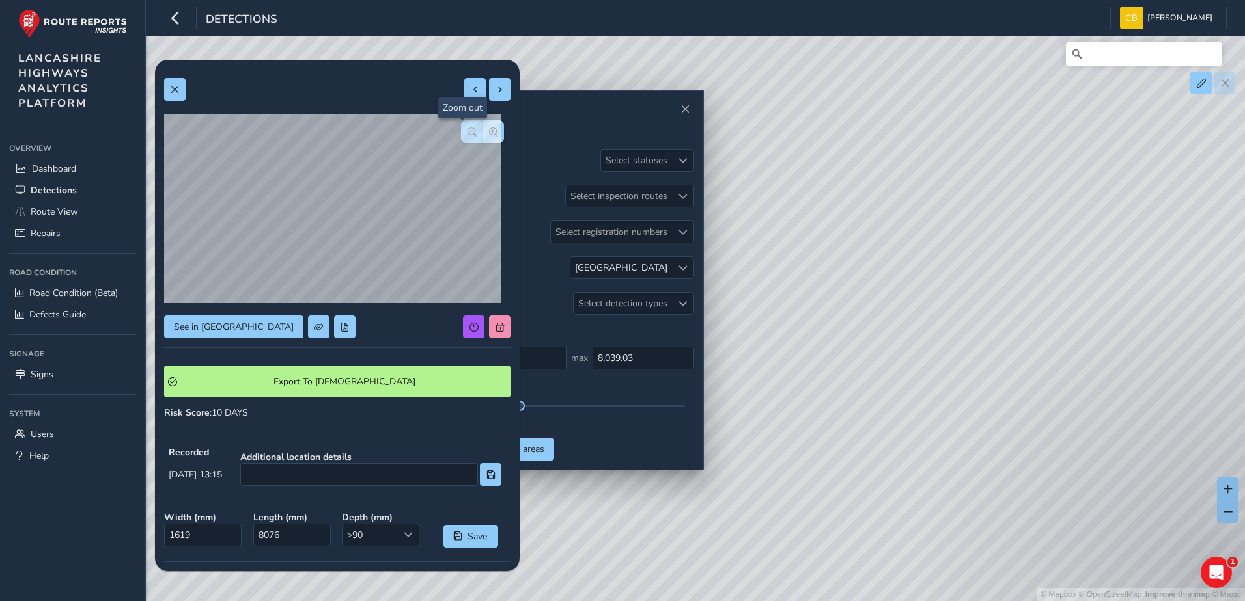
click at [467, 128] on button "button" at bounding box center [471, 131] width 21 height 23
click at [495, 92] on span at bounding box center [499, 89] width 9 height 9
click at [489, 128] on span "button" at bounding box center [493, 132] width 9 height 9
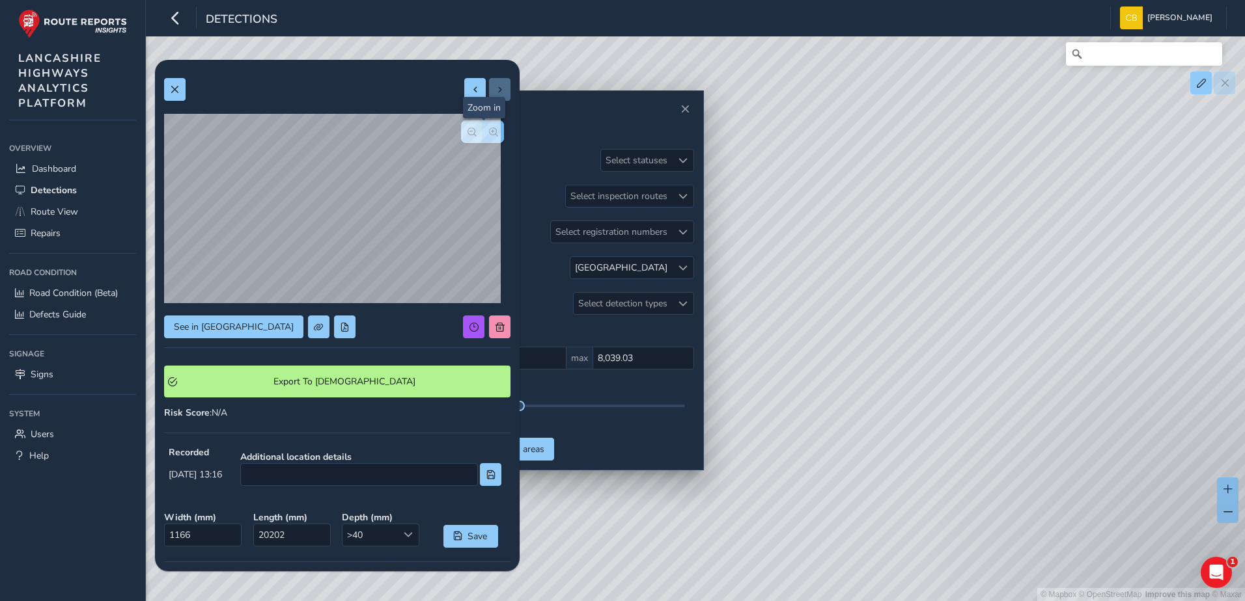
click at [489, 128] on span "button" at bounding box center [493, 132] width 9 height 9
click at [463, 139] on button "button" at bounding box center [471, 131] width 21 height 23
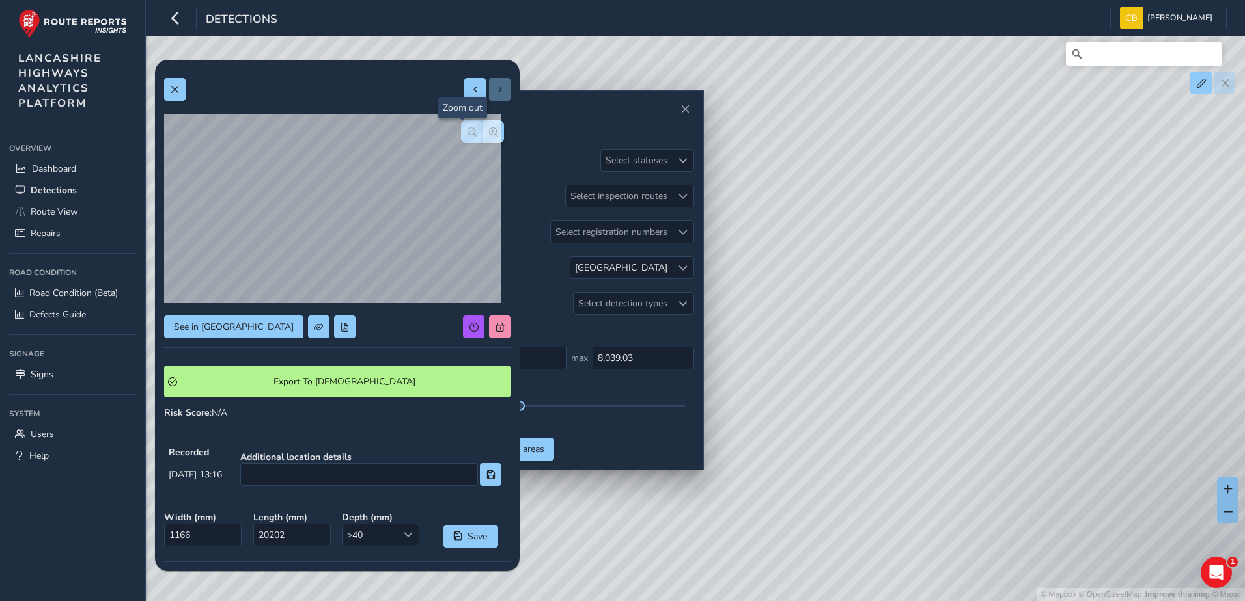
click at [463, 139] on button "button" at bounding box center [471, 131] width 21 height 23
click at [178, 89] on span at bounding box center [174, 89] width 9 height 9
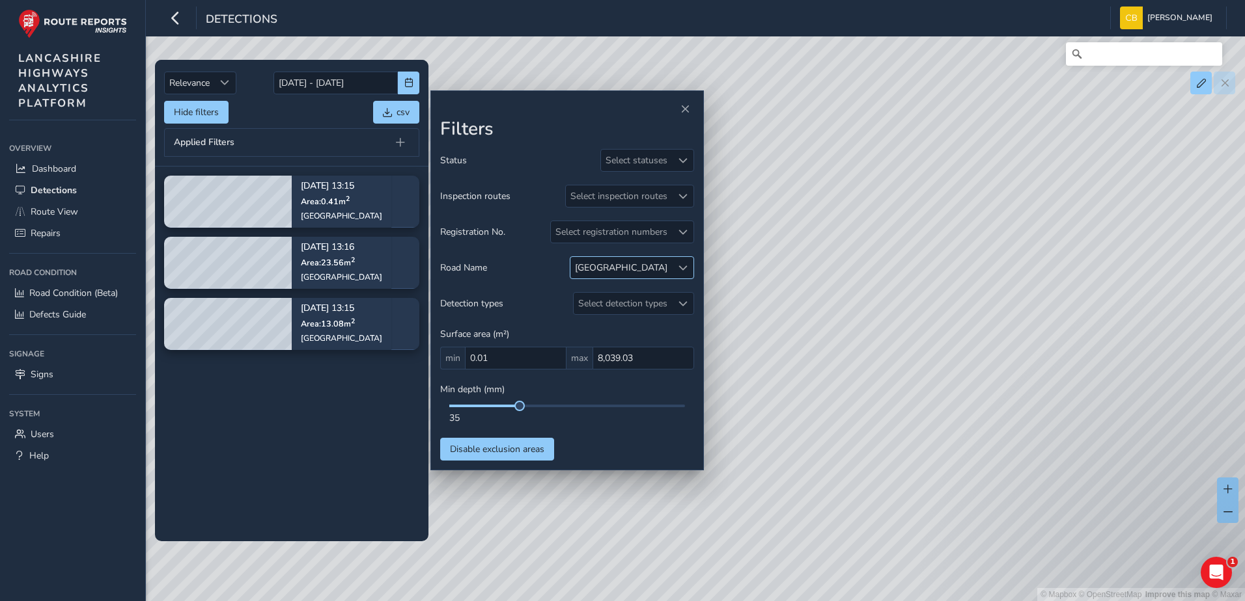
click at [691, 259] on div at bounding box center [682, 267] width 21 height 21
drag, startPoint x: 640, startPoint y: 302, endPoint x: 557, endPoint y: 306, distance: 82.8
click at [557, 306] on body "Detections [PERSON_NAME] Bonage Colour Scheme: Dark Dim Light Logout Relevance …" at bounding box center [622, 300] width 1245 height 601
click at [687, 281] on div "Status Select statuses Inspection routes Select inspection routes Registration …" at bounding box center [567, 305] width 254 height 312
click at [686, 271] on span at bounding box center [682, 268] width 9 height 9
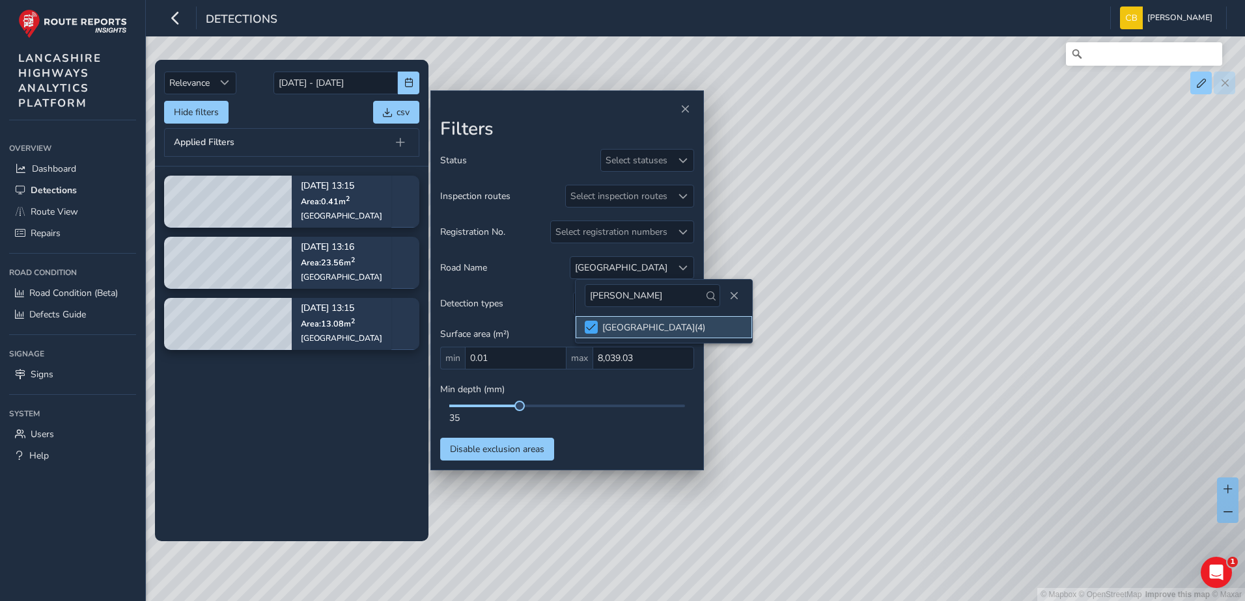
click at [592, 331] on span at bounding box center [591, 327] width 10 height 9
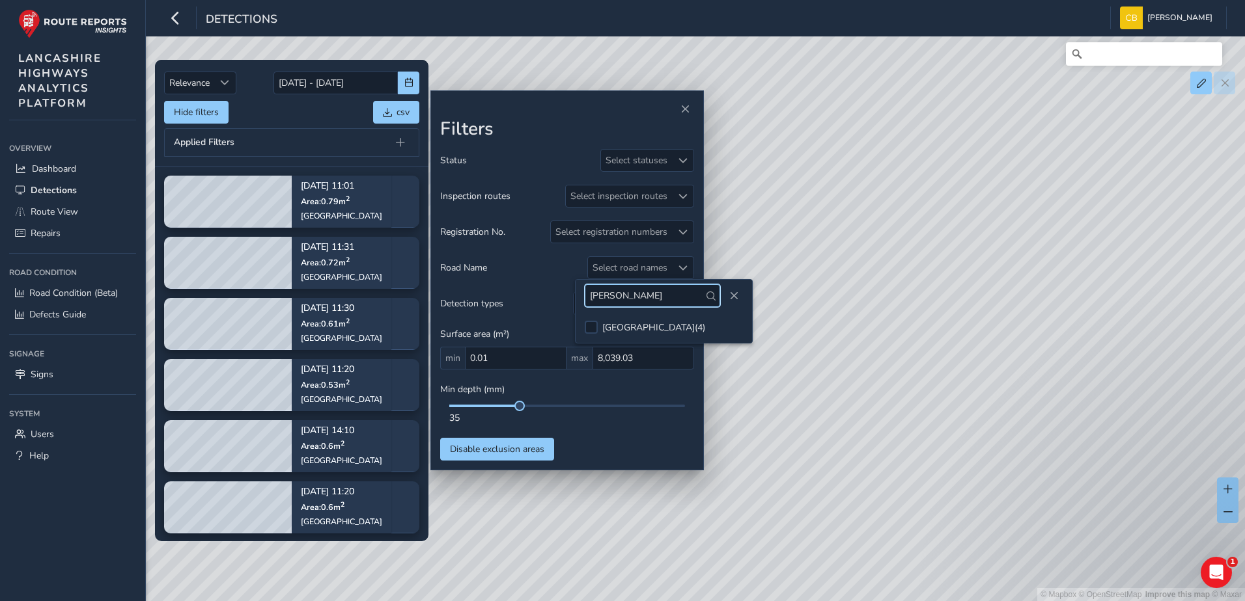
drag, startPoint x: 620, startPoint y: 296, endPoint x: 588, endPoint y: 295, distance: 31.9
click at [588, 295] on input "[PERSON_NAME]" at bounding box center [652, 295] width 135 height 23
click at [605, 328] on div "COLNE ROAD ( 2 )" at bounding box center [653, 328] width 103 height 12
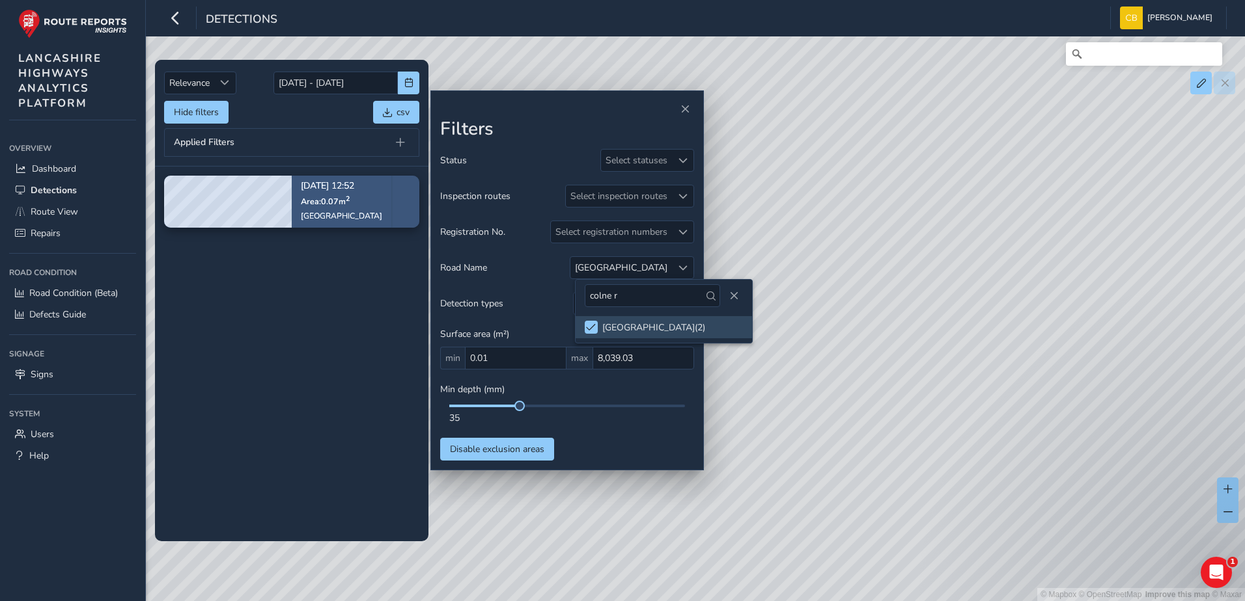
click at [338, 196] on span "Area: 0.07 m 2" at bounding box center [325, 201] width 49 height 11
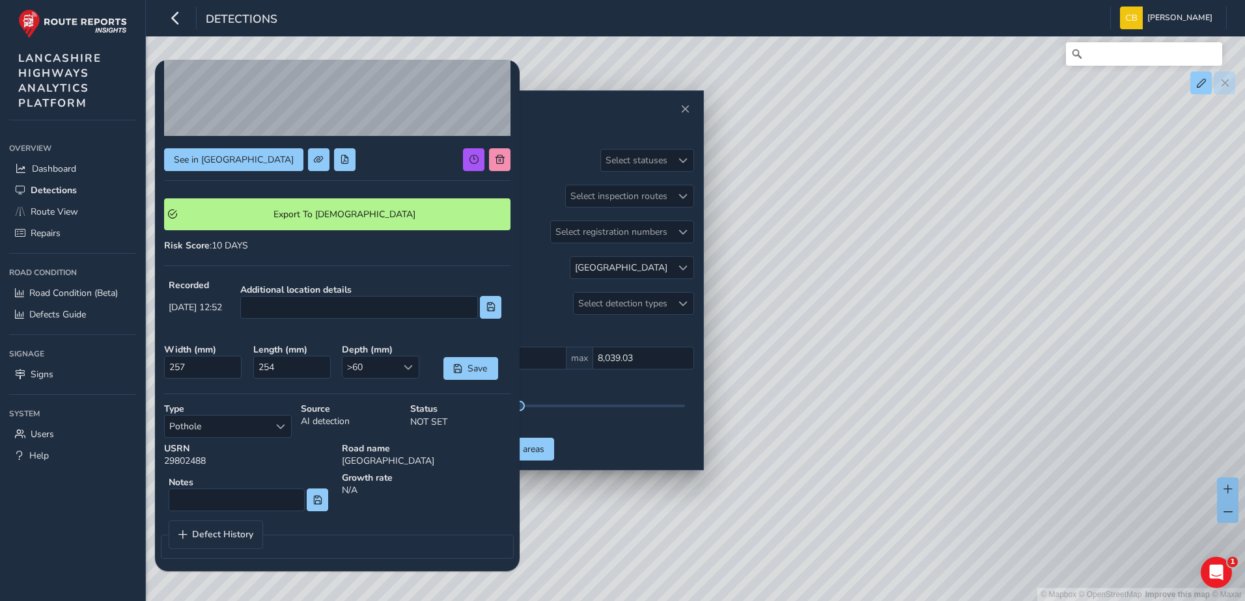
scroll to position [173, 0]
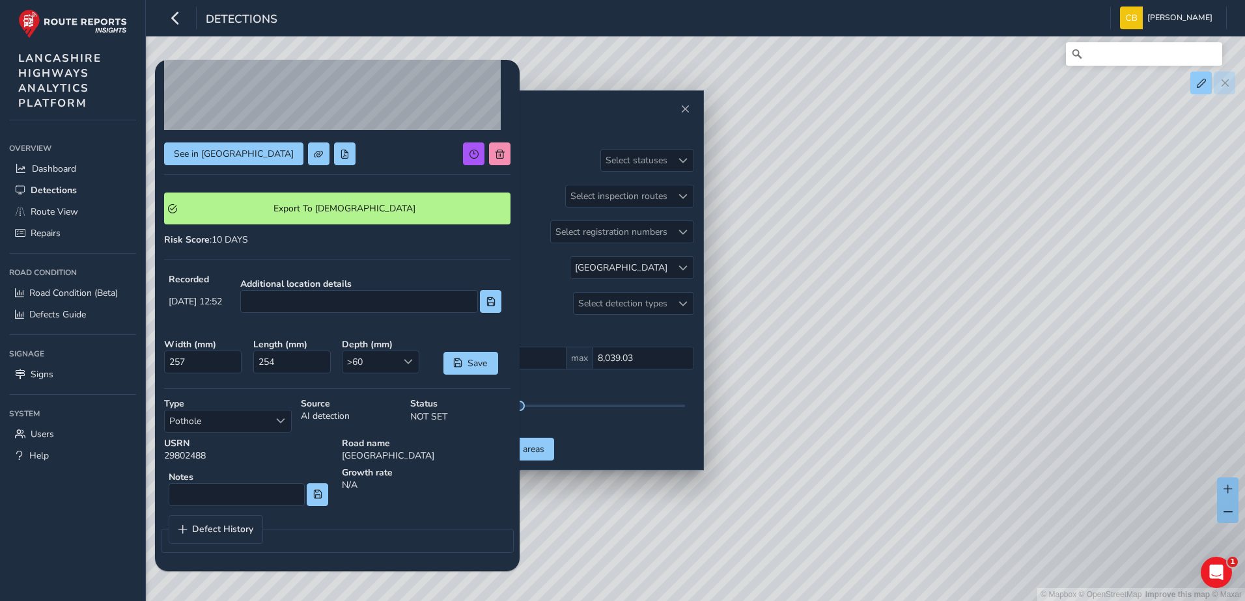
drag, startPoint x: 853, startPoint y: 306, endPoint x: 1124, endPoint y: 316, distance: 271.6
click at [1124, 316] on div "© Mapbox © OpenStreetMap Improve this map © Maxar" at bounding box center [622, 300] width 1245 height 601
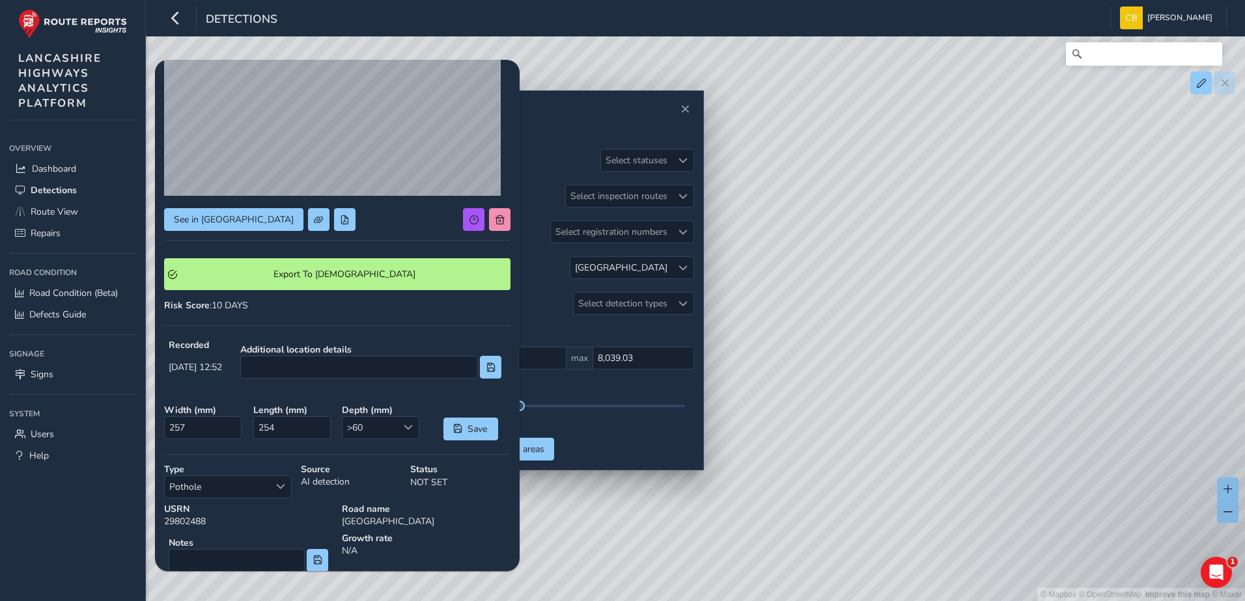
scroll to position [130, 0]
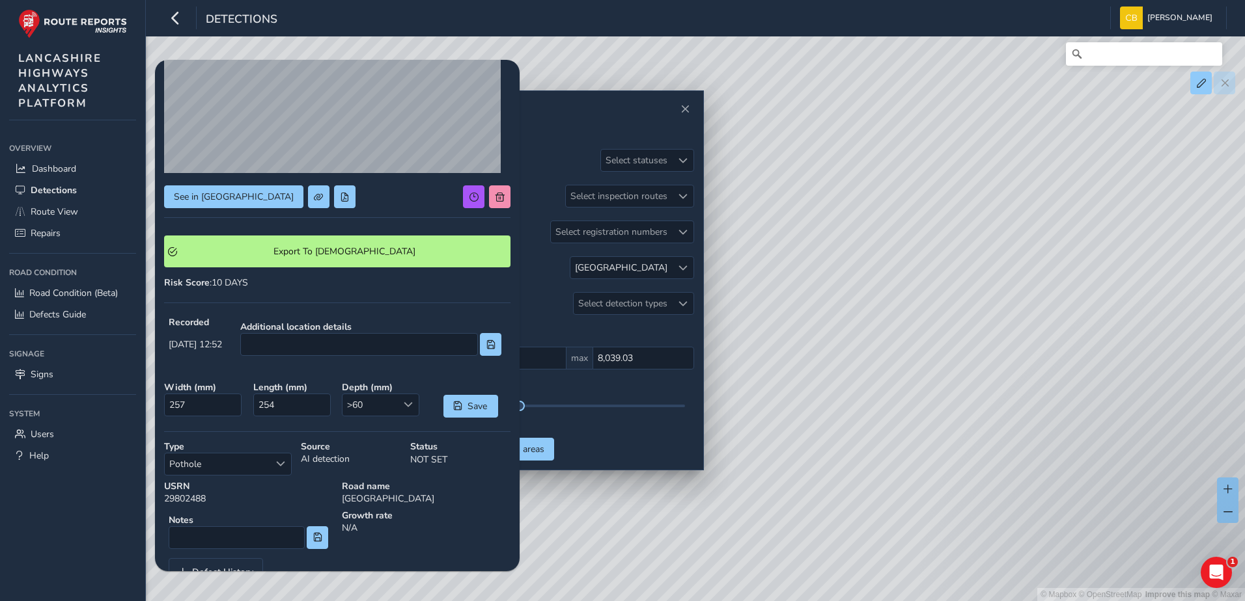
click at [321, 298] on div "See in Route View Export To Symology Risk Score : 10 DAYS Recorded [DATE] 12:52…" at bounding box center [337, 272] width 346 height 667
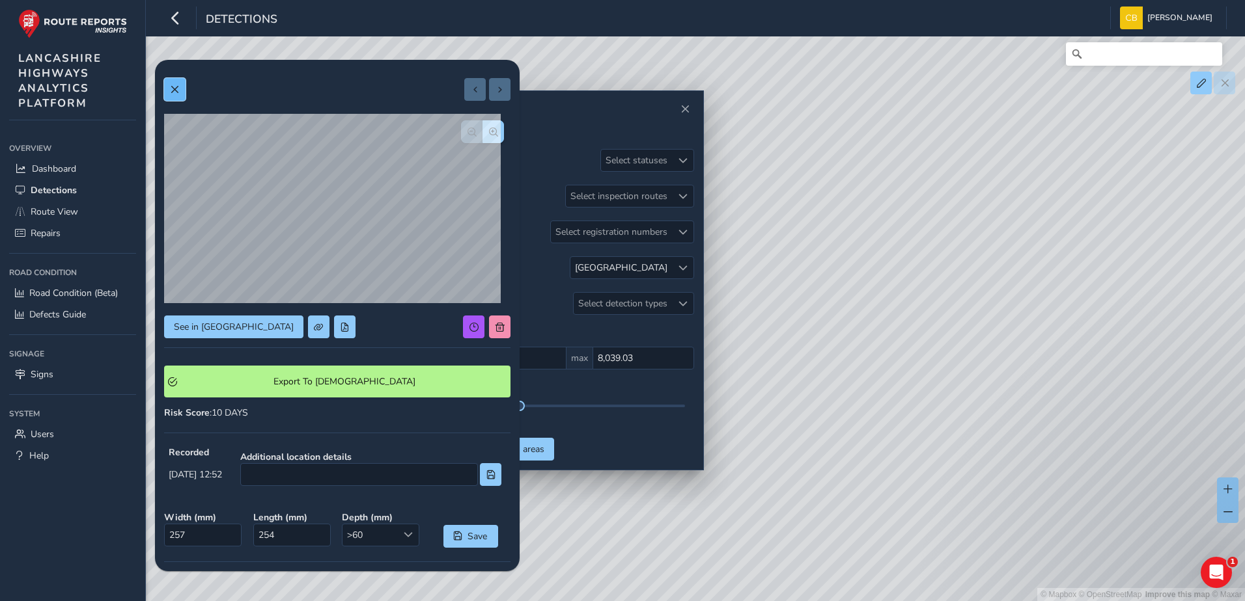
click at [176, 85] on span at bounding box center [174, 89] width 9 height 9
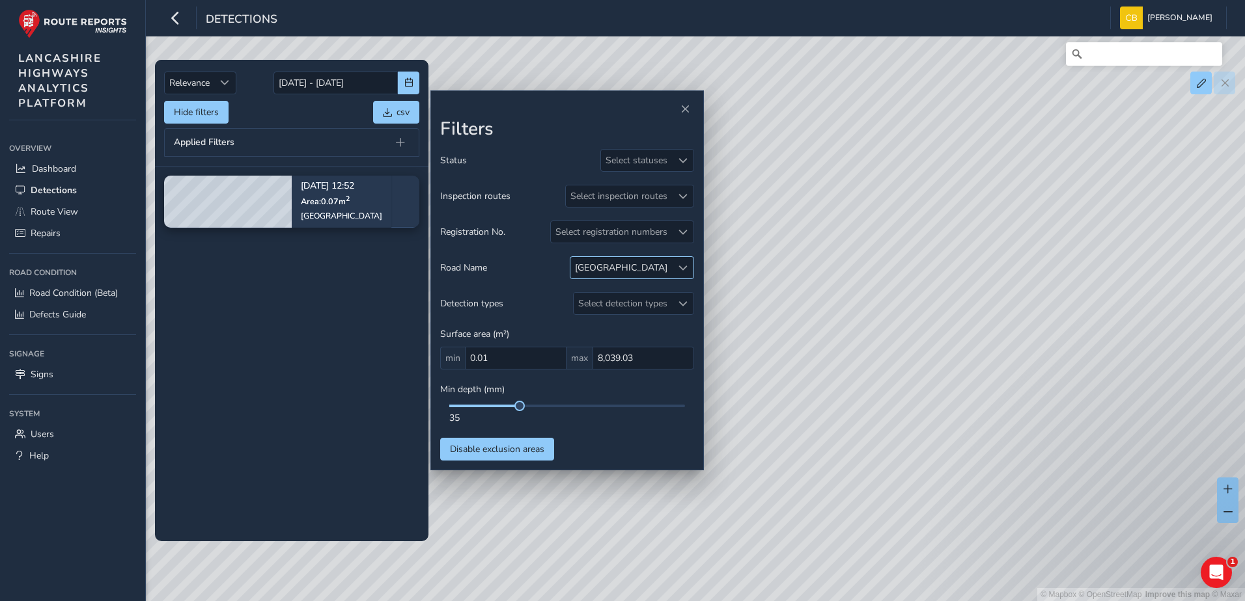
click at [686, 264] on span at bounding box center [682, 268] width 9 height 9
click at [620, 331] on span at bounding box center [619, 327] width 10 height 9
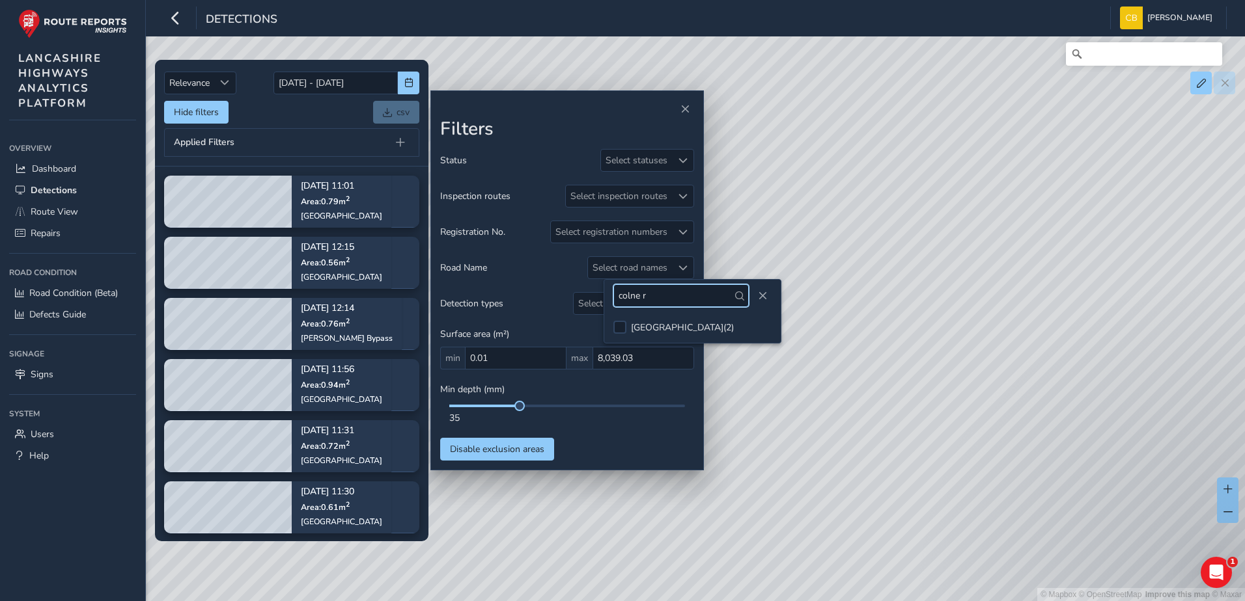
drag, startPoint x: 652, startPoint y: 300, endPoint x: 604, endPoint y: 296, distance: 47.7
click at [604, 296] on div "colne r" at bounding box center [692, 296] width 176 height 32
click at [625, 331] on div at bounding box center [619, 327] width 13 height 13
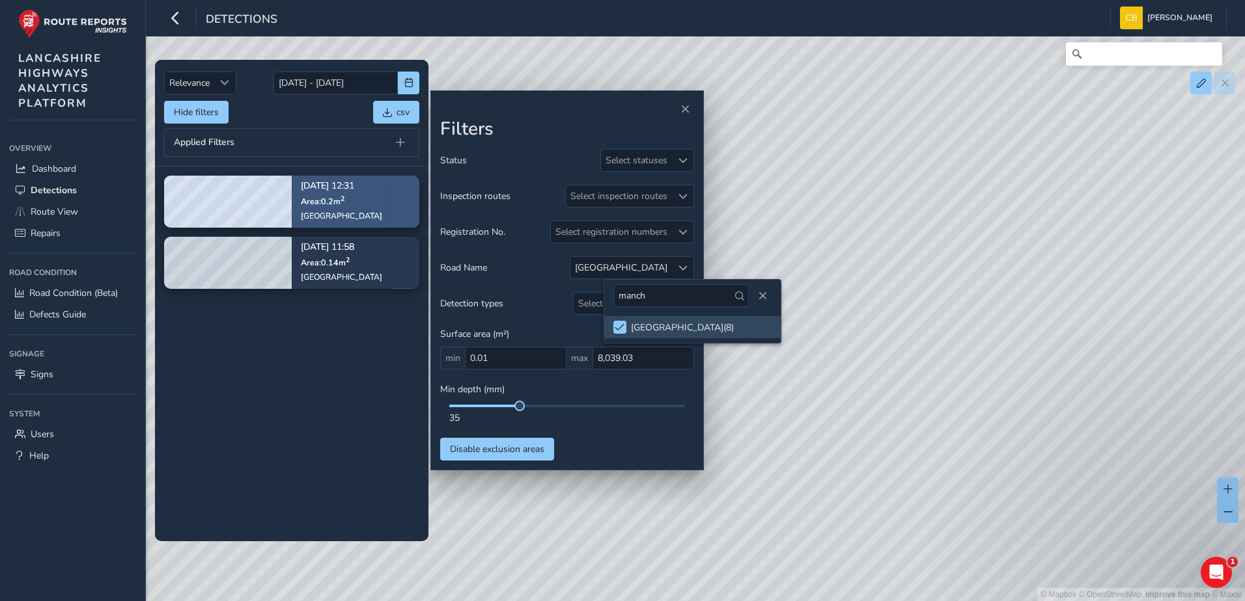
click at [333, 217] on div "[GEOGRAPHIC_DATA]" at bounding box center [341, 216] width 81 height 10
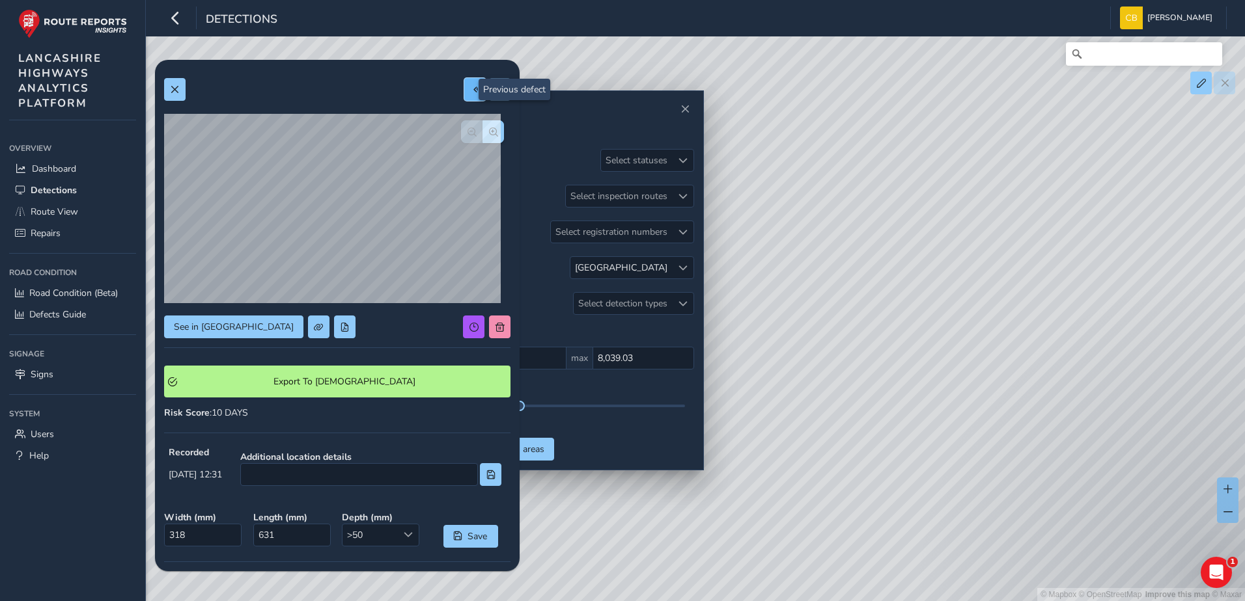
click at [465, 94] on button at bounding box center [474, 89] width 21 height 23
click at [495, 89] on span at bounding box center [499, 89] width 9 height 9
click at [482, 139] on button "button" at bounding box center [492, 131] width 21 height 23
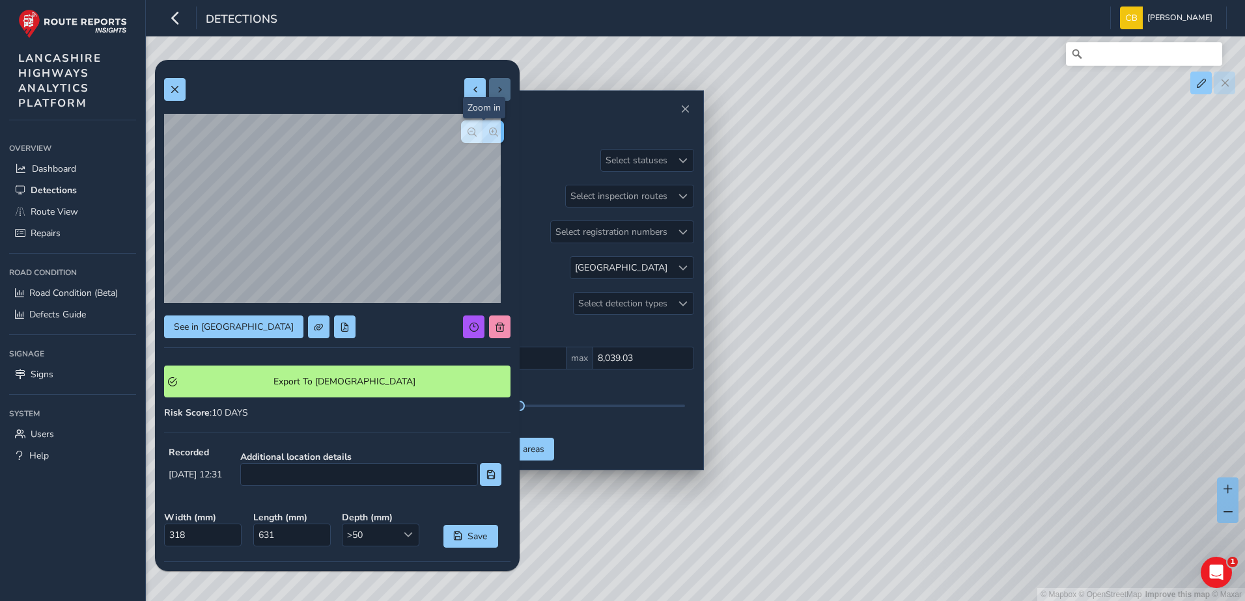
click at [482, 139] on button "button" at bounding box center [492, 131] width 21 height 23
click at [179, 94] on button at bounding box center [174, 89] width 21 height 23
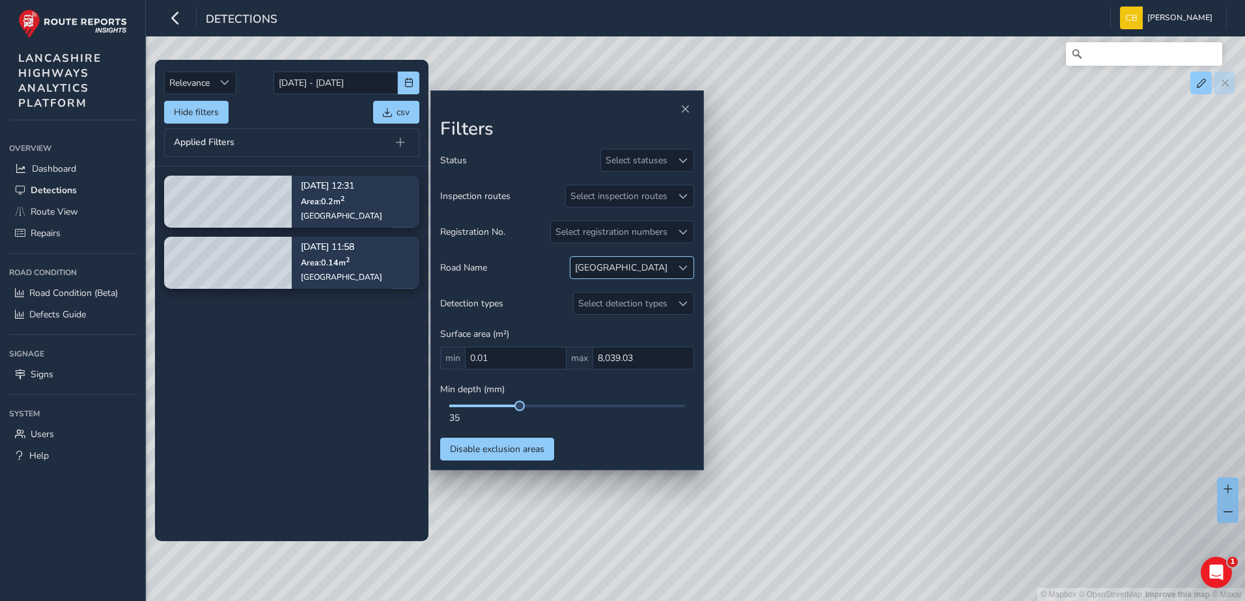
click at [691, 266] on div at bounding box center [682, 267] width 21 height 21
drag, startPoint x: 663, startPoint y: 297, endPoint x: 572, endPoint y: 297, distance: 91.8
click at [572, 297] on div "manch" at bounding box center [660, 296] width 176 height 32
click at [606, 324] on div "COLNE ROAD ( 2 )" at bounding box center [650, 328] width 103 height 12
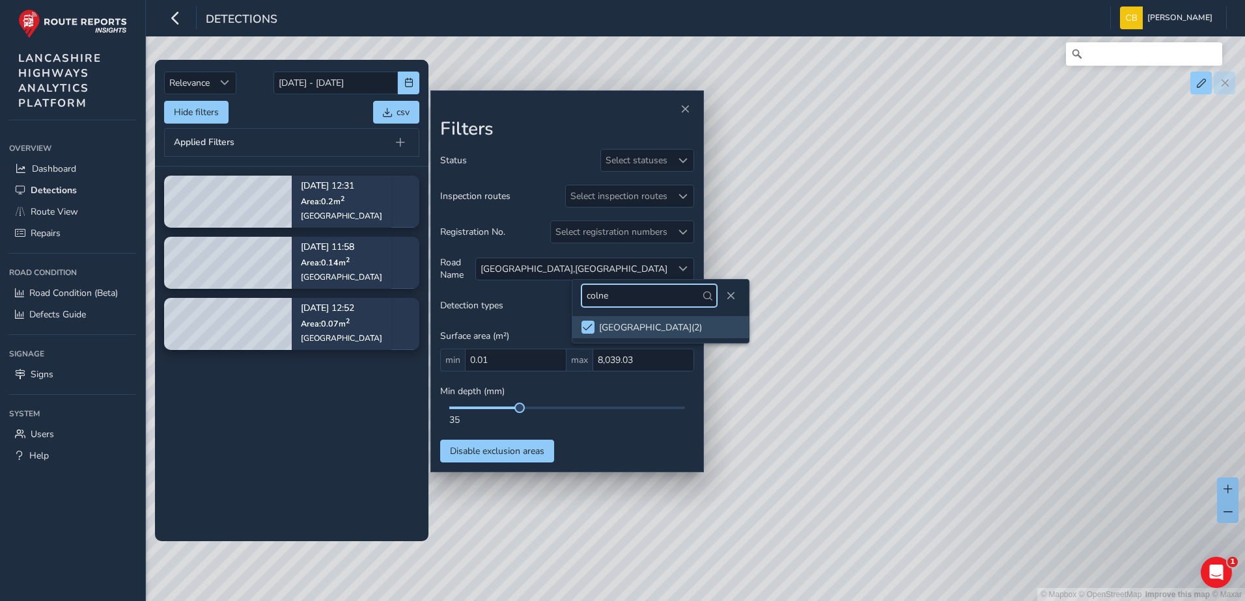
click at [648, 296] on input "colne" at bounding box center [648, 295] width 135 height 23
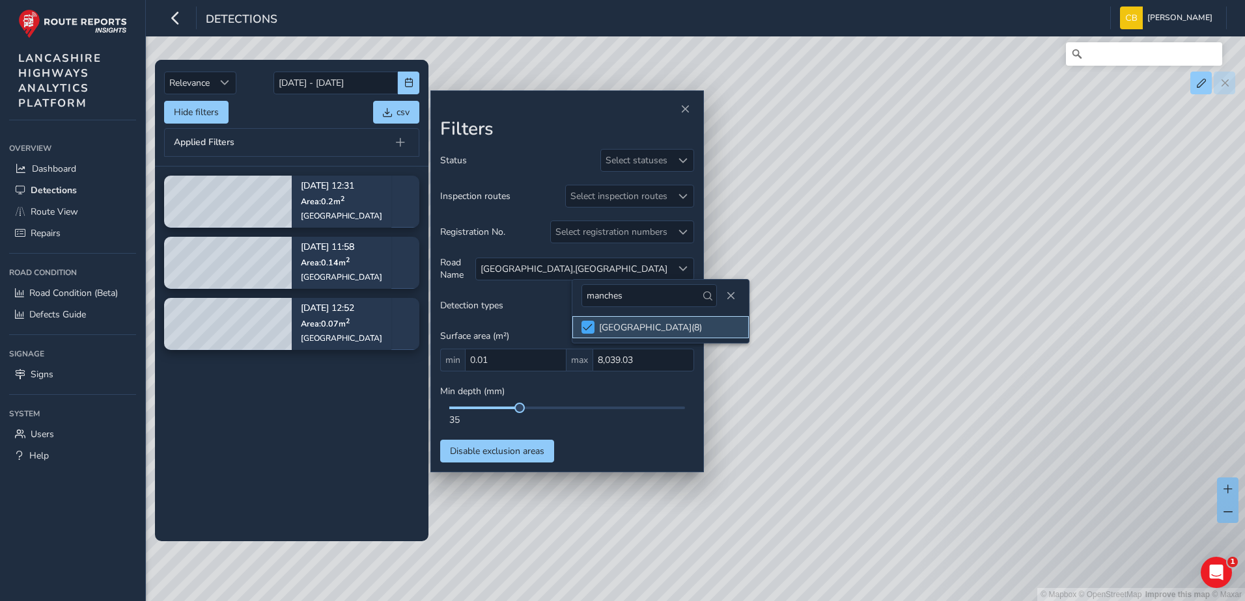
click at [590, 325] on span at bounding box center [588, 327] width 10 height 9
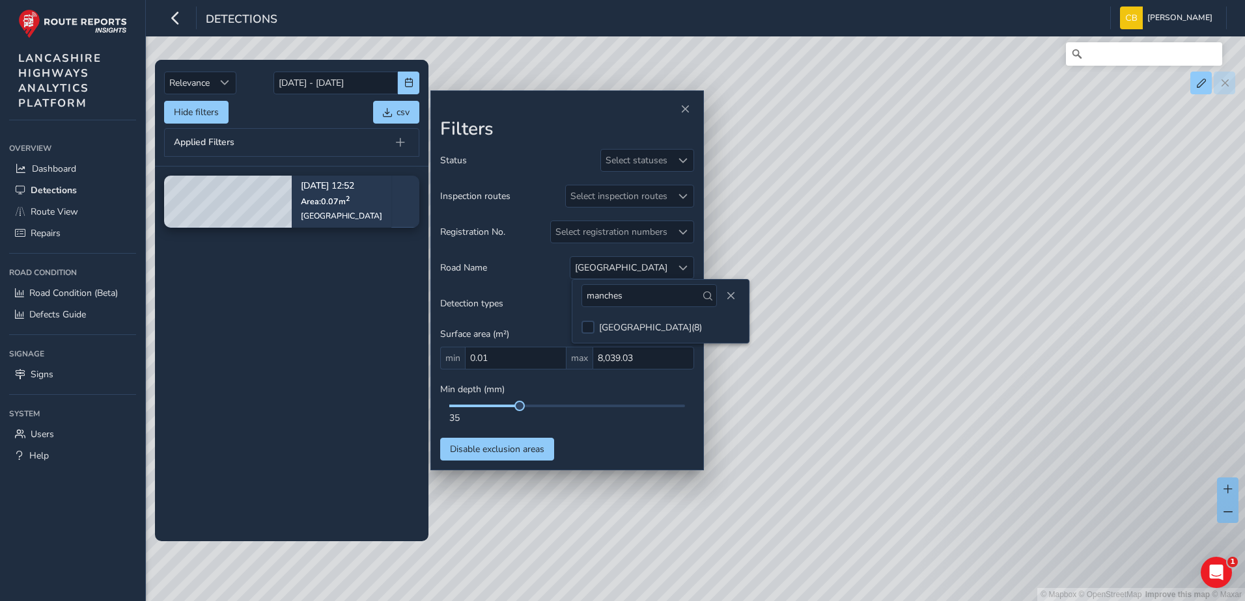
click at [391, 393] on tbody "[DATE] 12:52 Area: 0.07 m [STREET_ADDRESS]" at bounding box center [291, 354] width 273 height 374
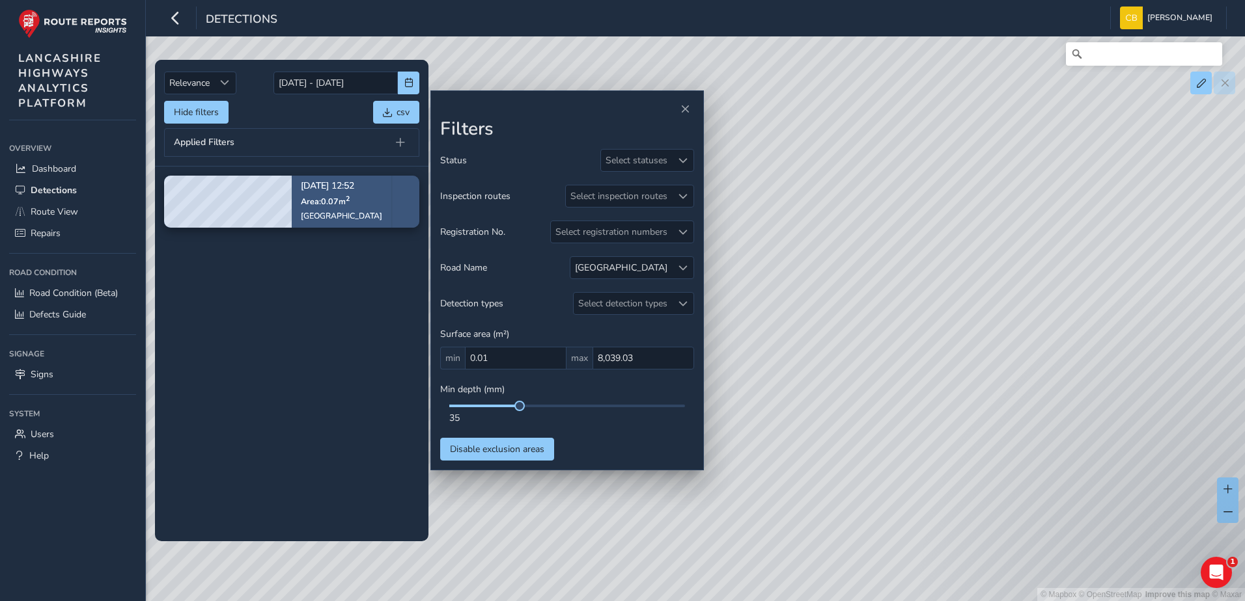
click at [338, 210] on div "[DATE] 12:52 Area: 0.07 m [STREET_ADDRESS]" at bounding box center [341, 201] width 81 height 57
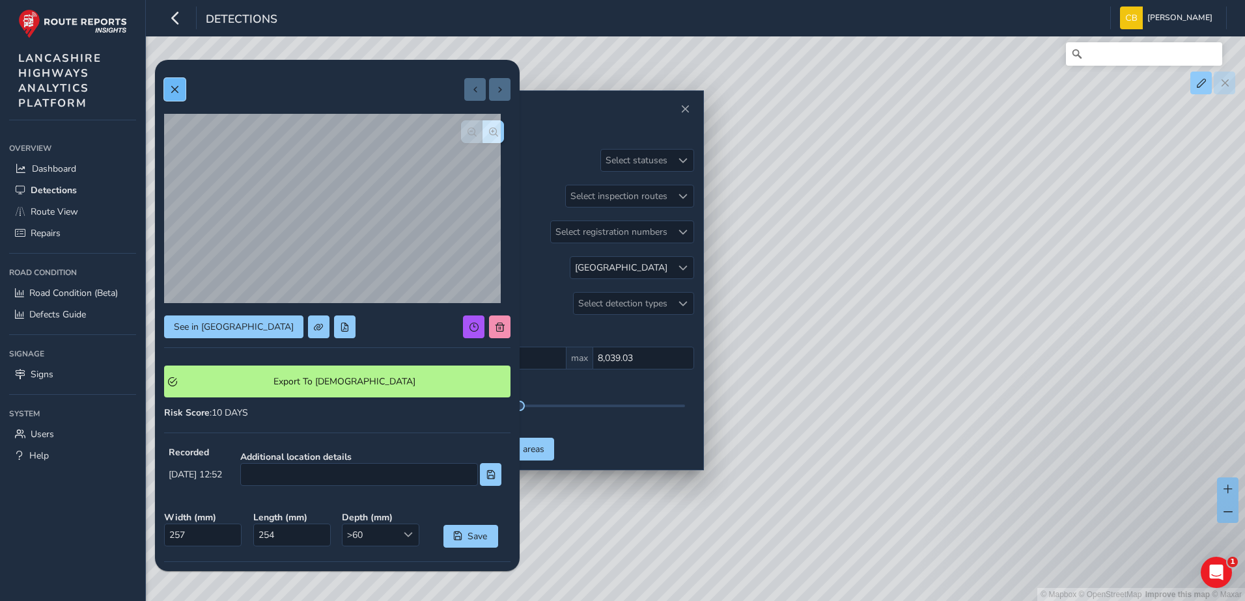
click at [176, 85] on span at bounding box center [174, 89] width 9 height 9
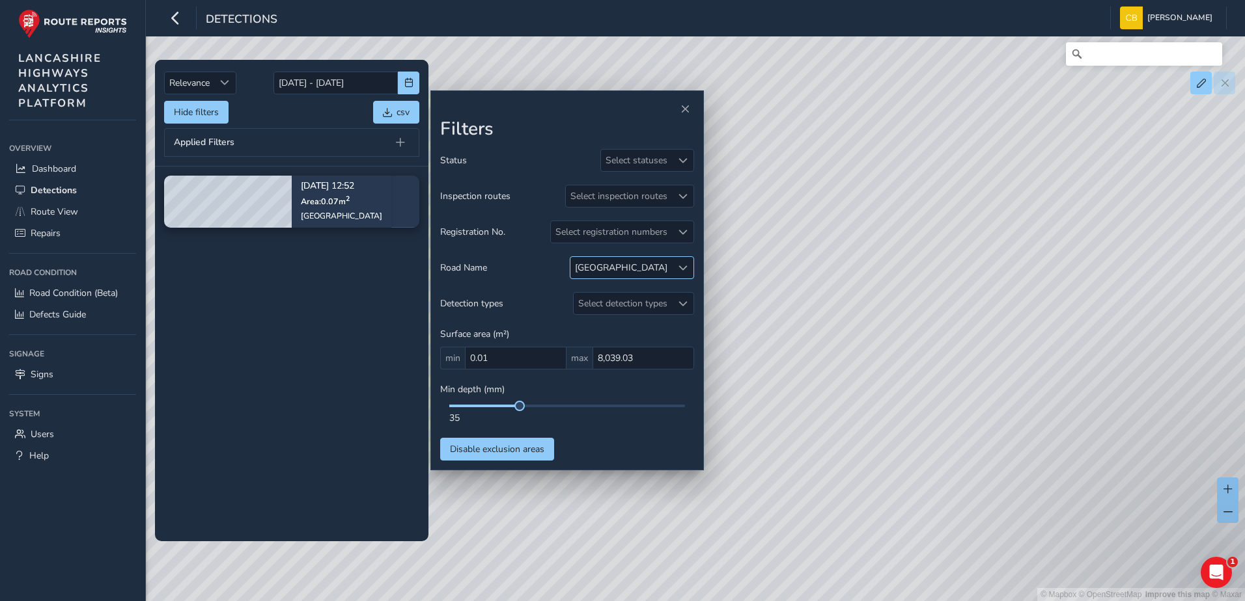
click at [671, 265] on div "[GEOGRAPHIC_DATA]" at bounding box center [621, 267] width 102 height 21
click at [663, 302] on input "manches" at bounding box center [680, 295] width 135 height 23
click at [622, 325] on span at bounding box center [619, 327] width 10 height 9
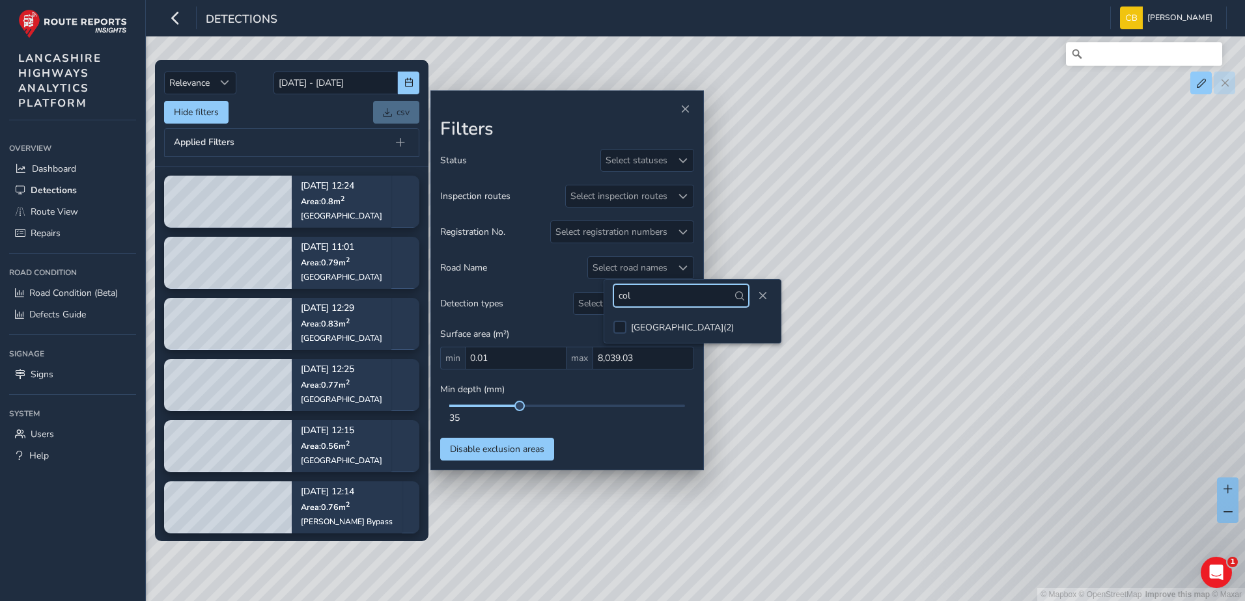
click at [643, 301] on input "col" at bounding box center [680, 295] width 135 height 23
click at [618, 329] on div at bounding box center [619, 327] width 13 height 13
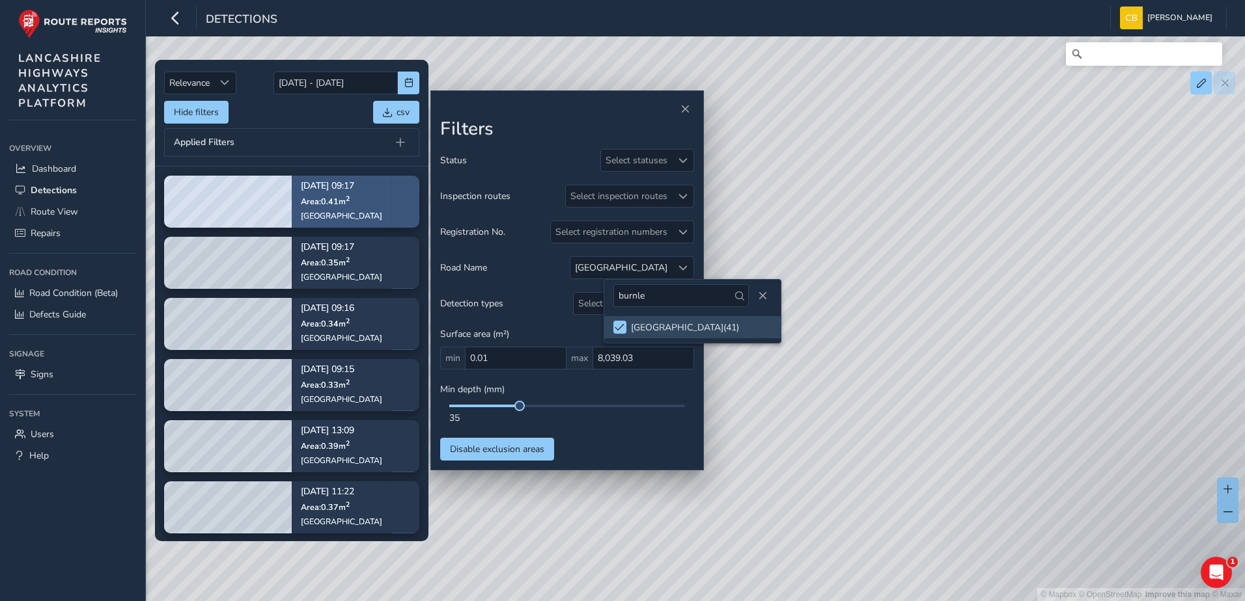
click at [325, 214] on div "[GEOGRAPHIC_DATA]" at bounding box center [341, 216] width 81 height 10
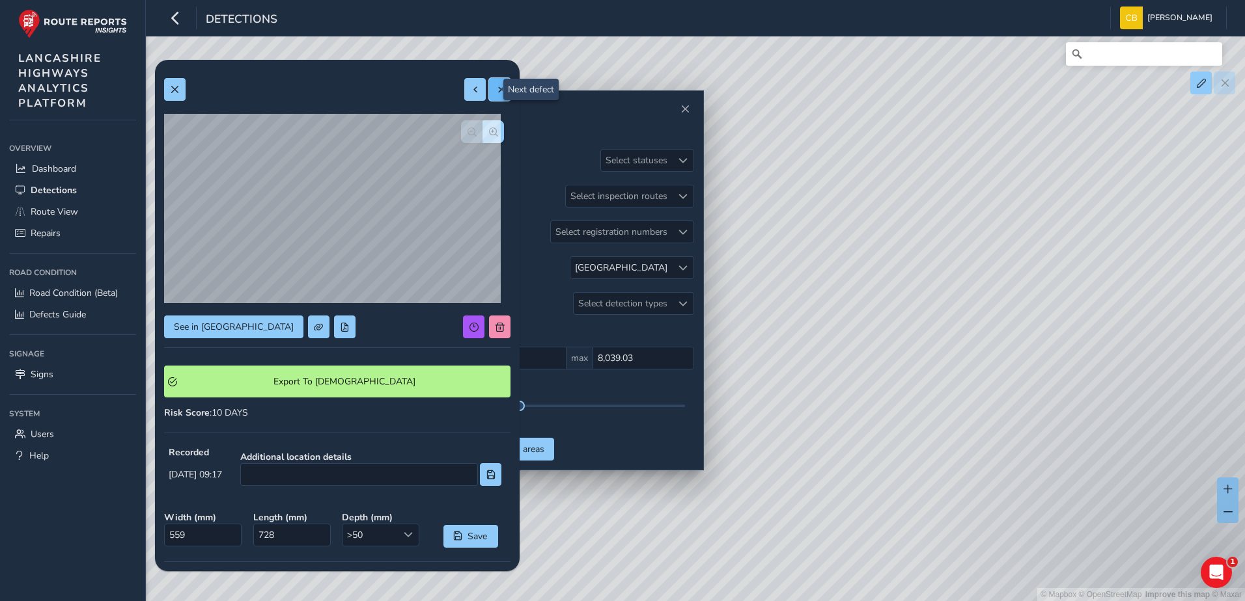
click at [495, 94] on span at bounding box center [499, 89] width 9 height 9
click at [465, 96] on button at bounding box center [474, 89] width 21 height 23
click at [464, 92] on button at bounding box center [474, 89] width 21 height 23
click at [464, 86] on button at bounding box center [474, 89] width 21 height 23
click at [464, 93] on button at bounding box center [474, 89] width 21 height 23
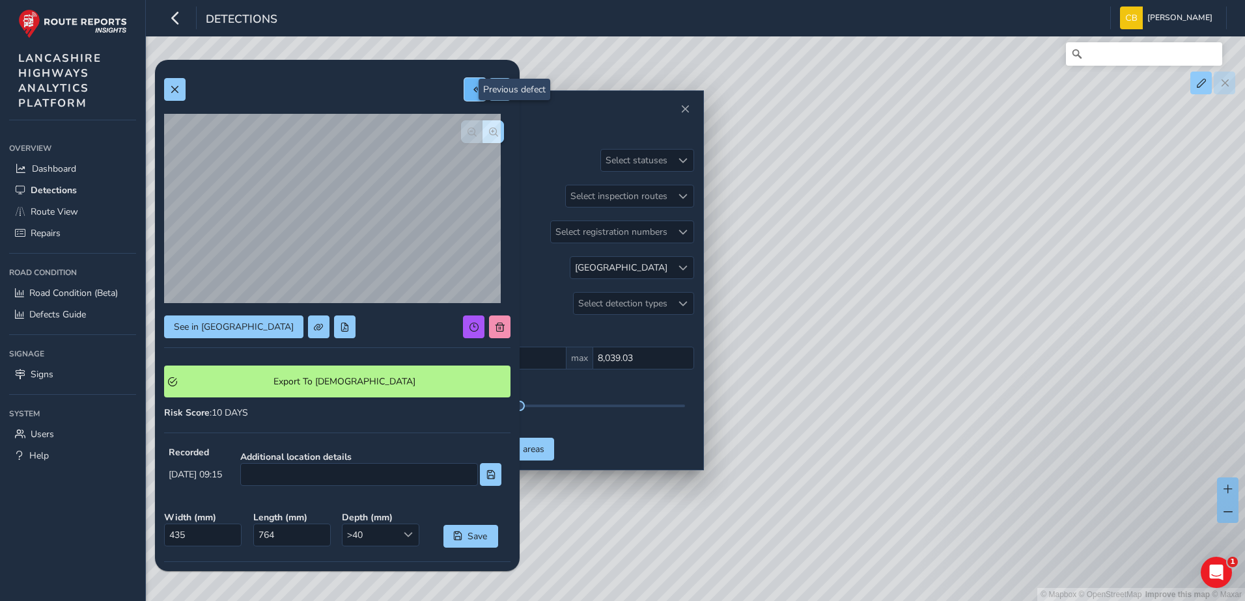
click at [464, 95] on button at bounding box center [474, 89] width 21 height 23
click at [464, 96] on button at bounding box center [474, 89] width 21 height 23
click at [464, 91] on button at bounding box center [474, 89] width 21 height 23
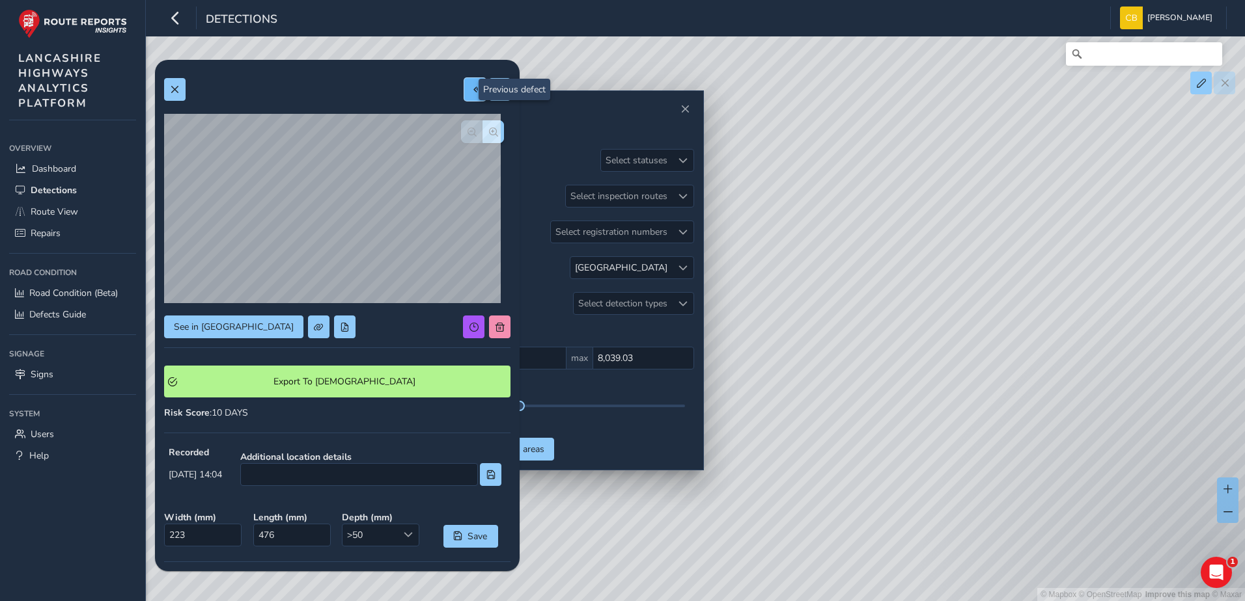
click at [464, 98] on button at bounding box center [474, 89] width 21 height 23
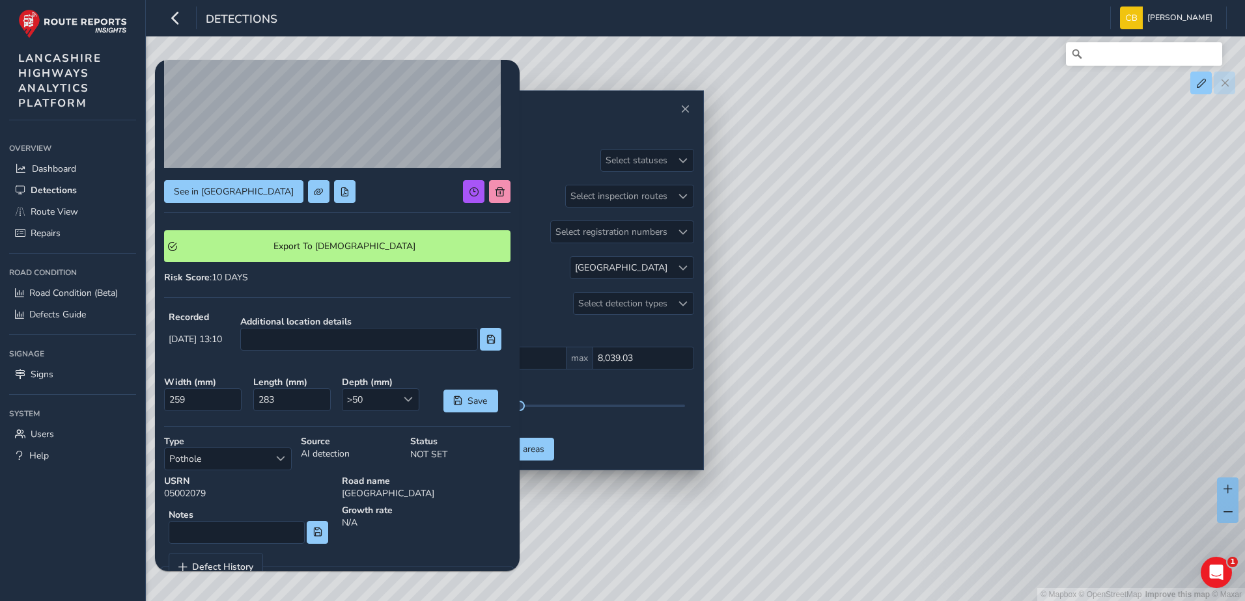
scroll to position [5, 0]
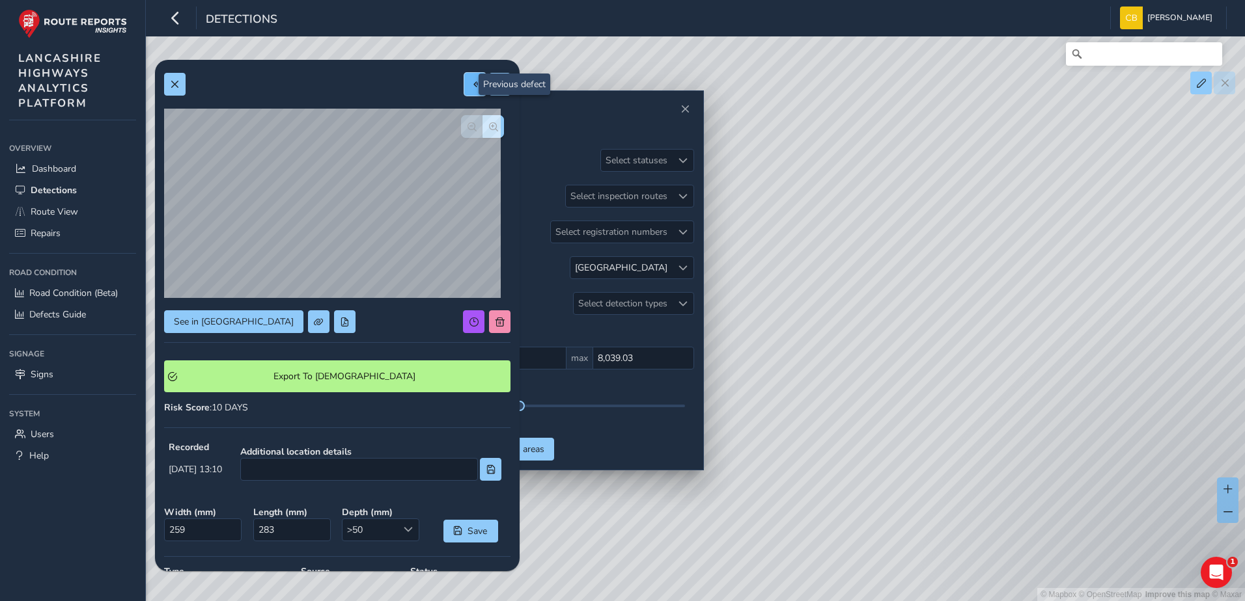
click at [464, 92] on button at bounding box center [474, 84] width 21 height 23
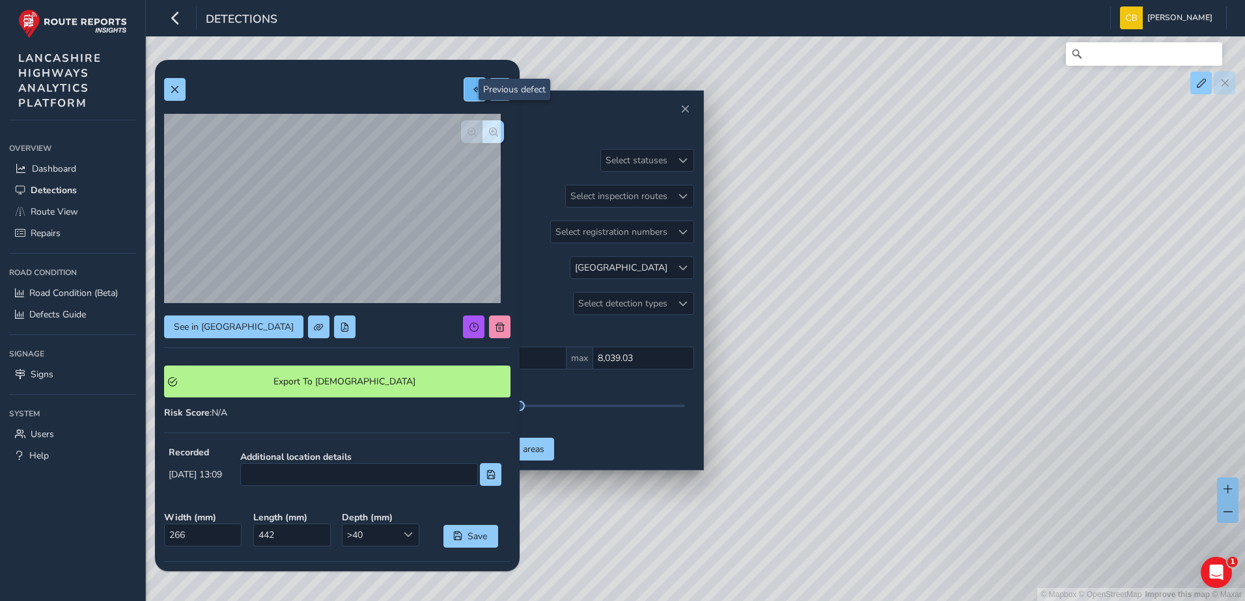
click at [471, 92] on span at bounding box center [475, 89] width 9 height 9
click at [464, 90] on button at bounding box center [474, 89] width 21 height 23
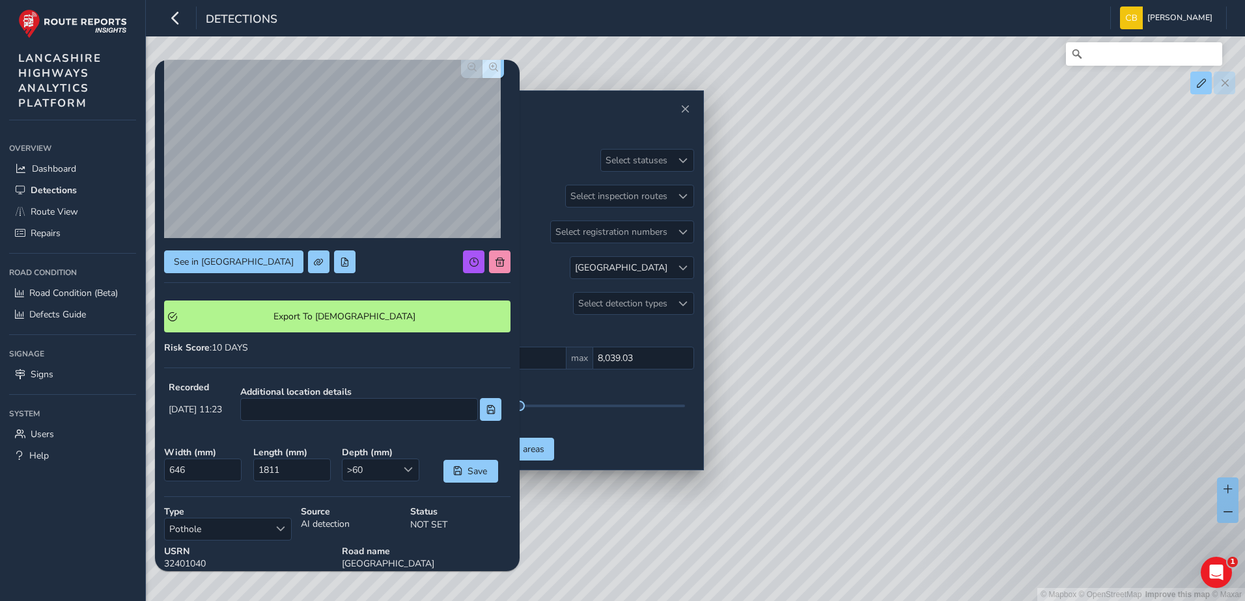
scroll to position [130, 0]
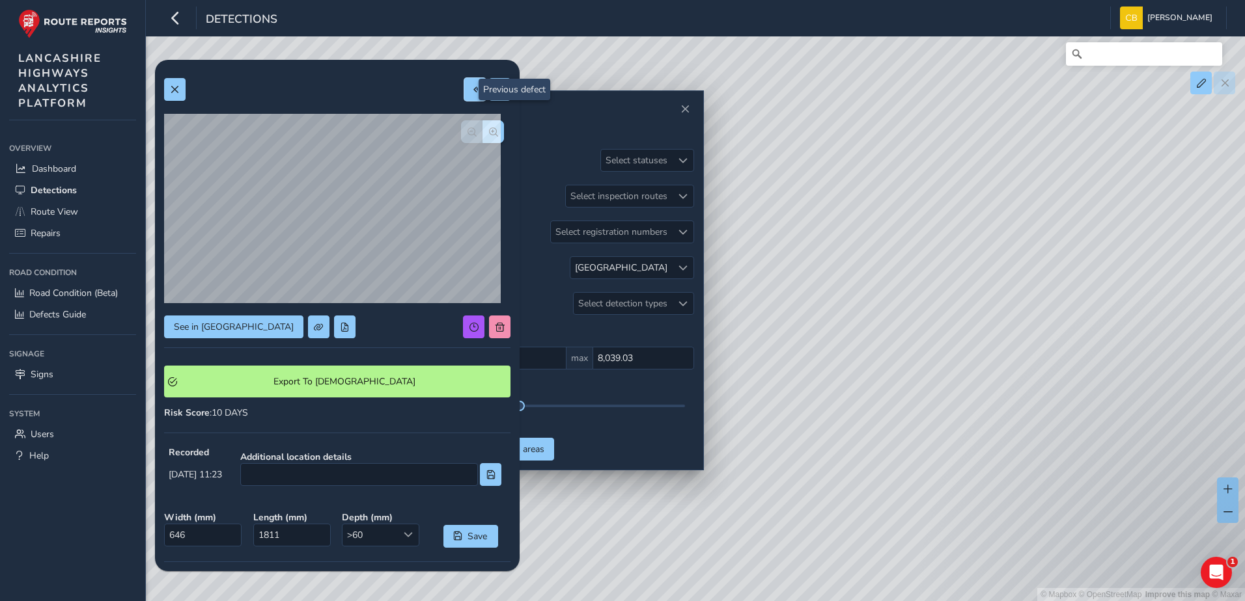
drag, startPoint x: 463, startPoint y: 91, endPoint x: 458, endPoint y: 96, distance: 6.9
click at [471, 91] on span at bounding box center [475, 89] width 9 height 9
click at [175, 89] on span at bounding box center [174, 89] width 9 height 9
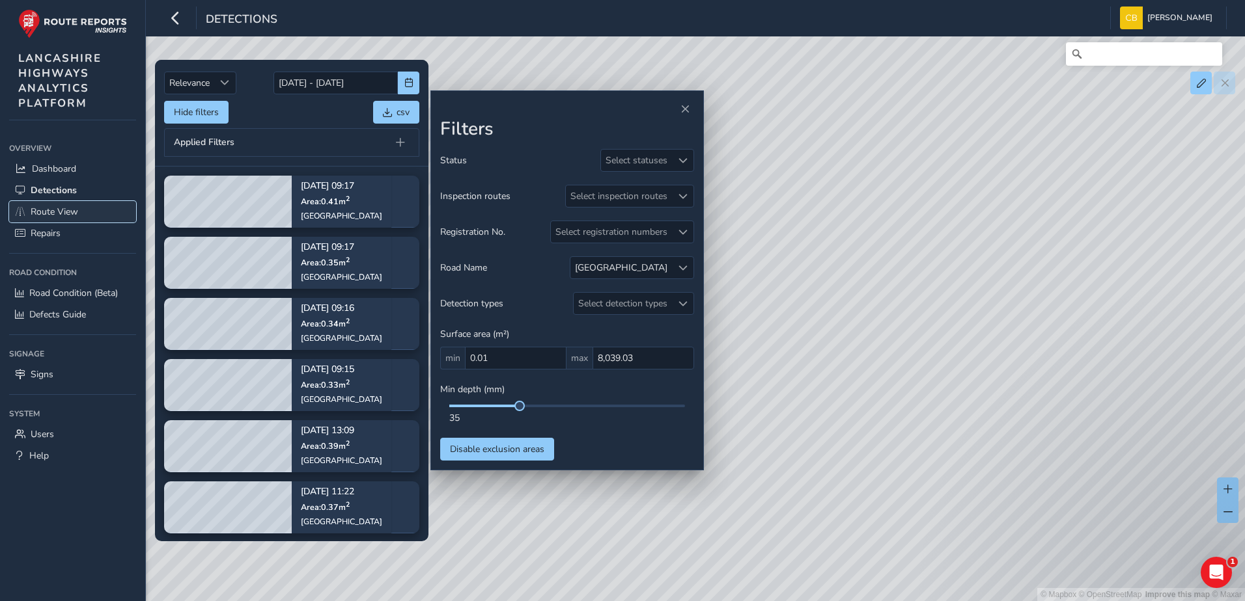
click at [73, 209] on span "Route View" at bounding box center [55, 212] width 48 height 12
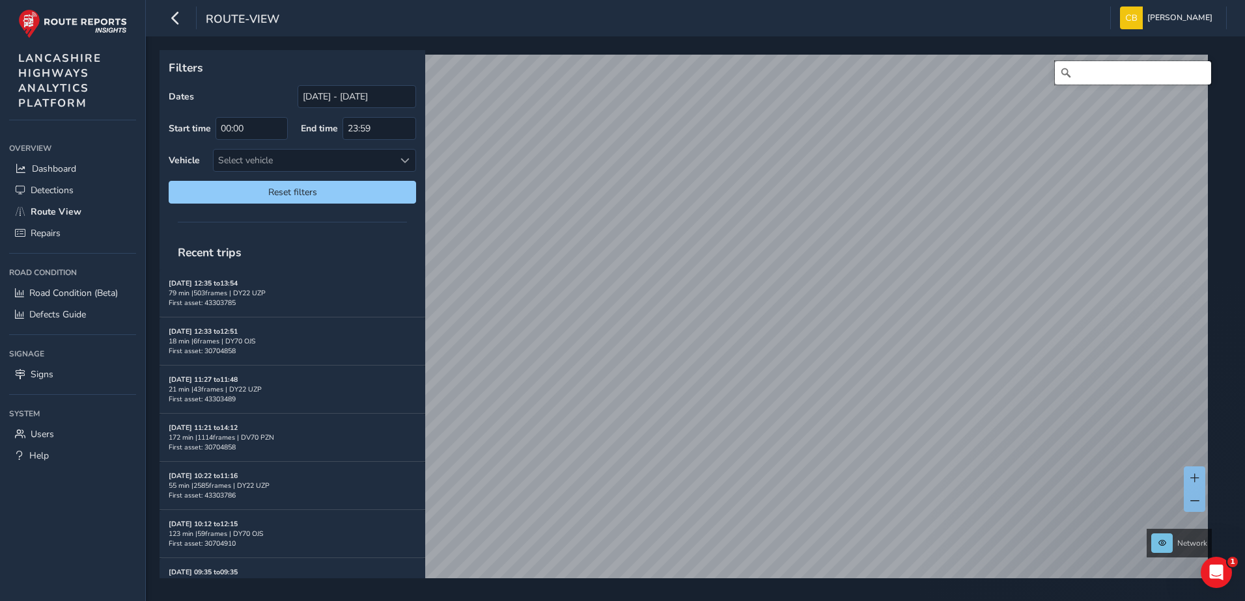
click at [1075, 84] on input "Search" at bounding box center [1132, 72] width 156 height 23
